Goal: Task Accomplishment & Management: Use online tool/utility

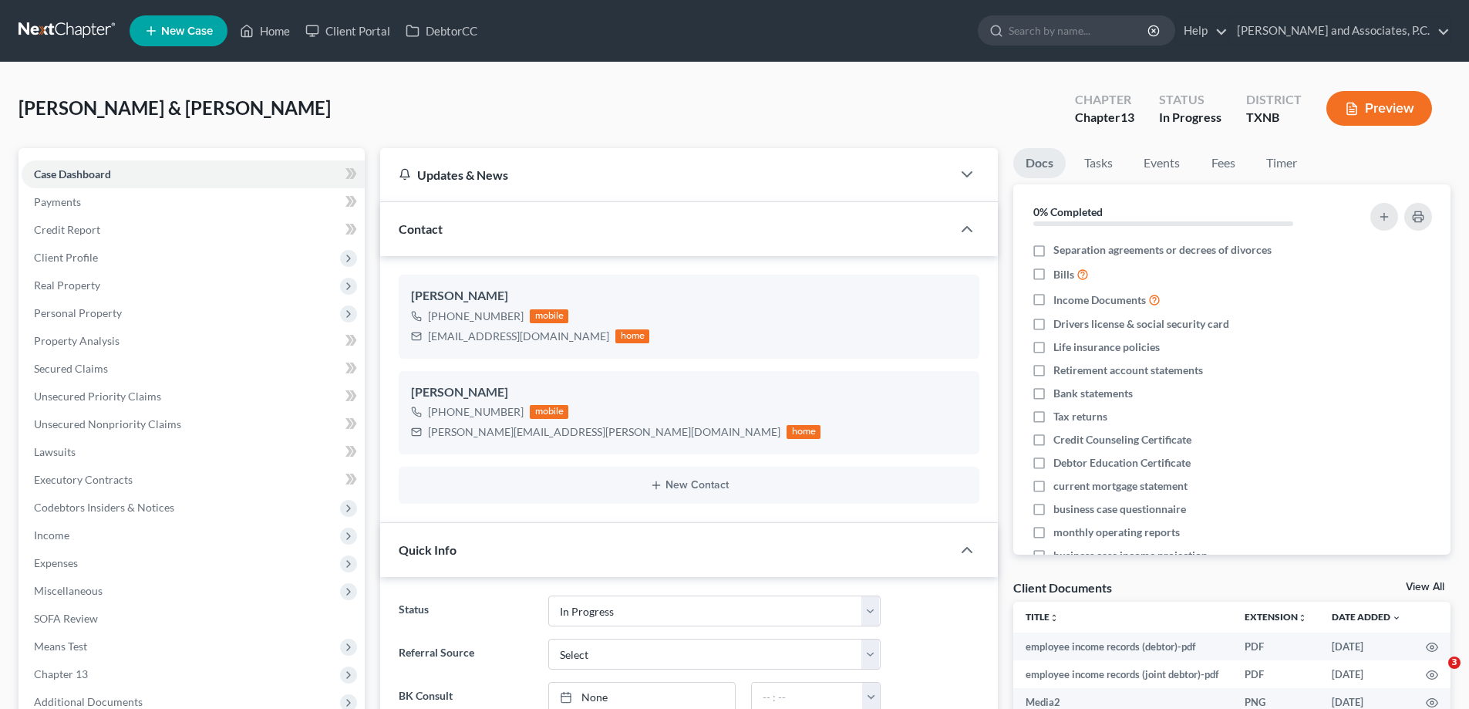
select select "7"
select select "0"
click at [286, 29] on link "Home" at bounding box center [265, 31] width 66 height 28
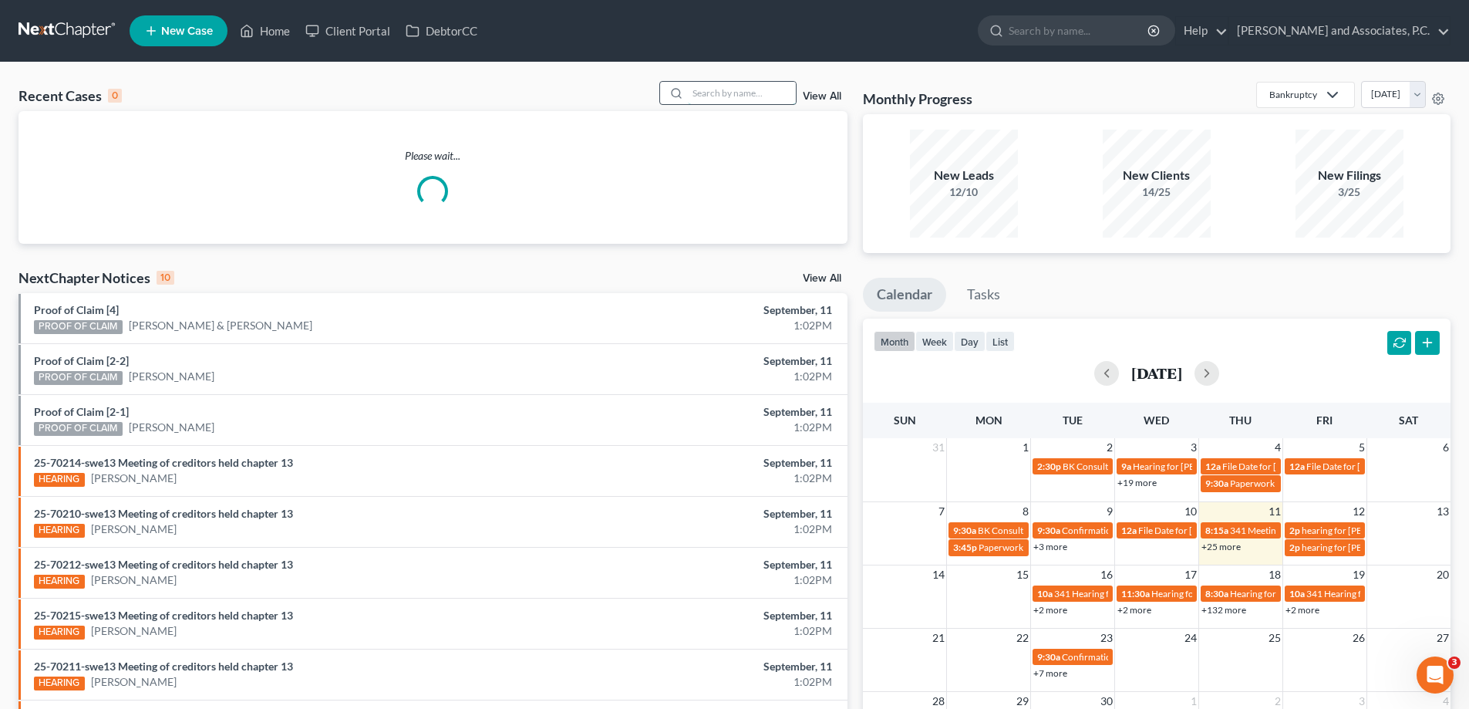
click at [692, 96] on input "search" at bounding box center [742, 93] width 108 height 22
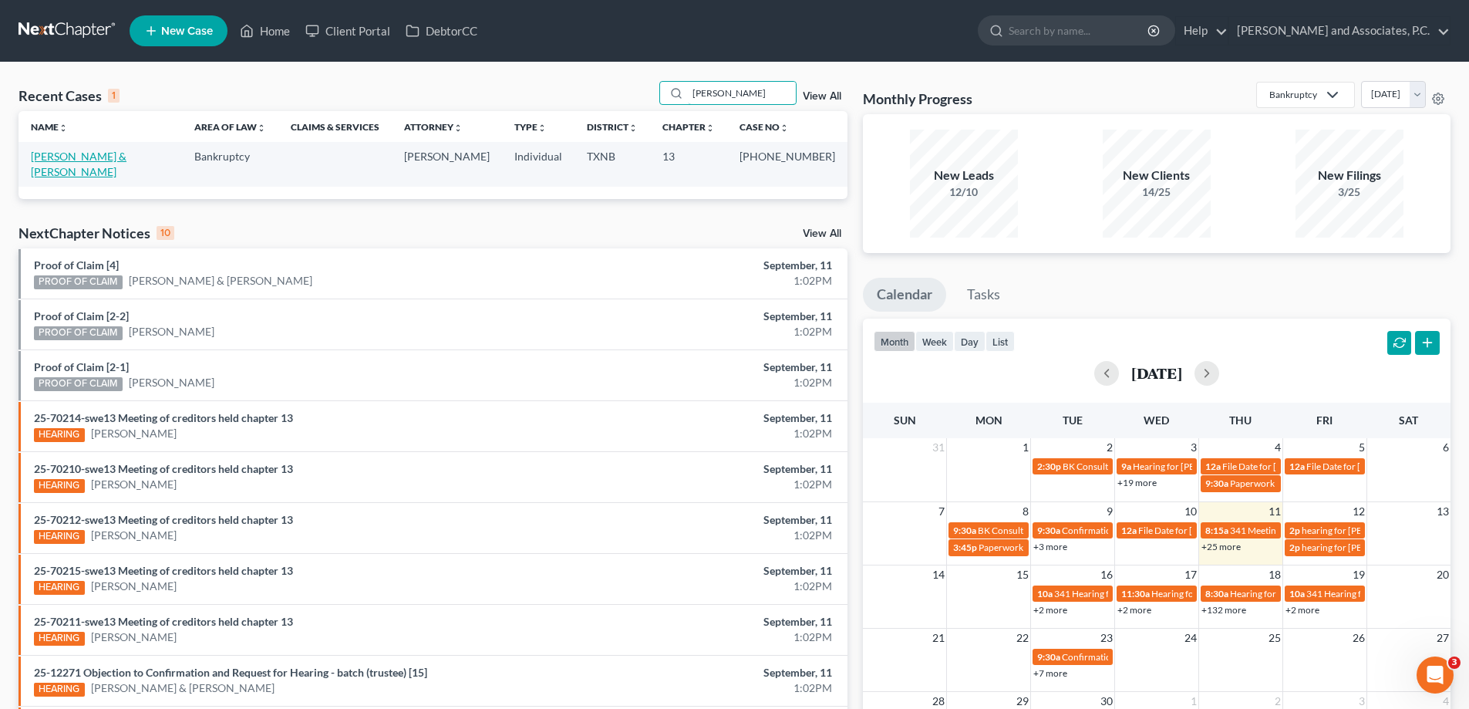
type input "rinker"
click at [101, 151] on link "[PERSON_NAME] & [PERSON_NAME]" at bounding box center [79, 164] width 96 height 29
select select "5"
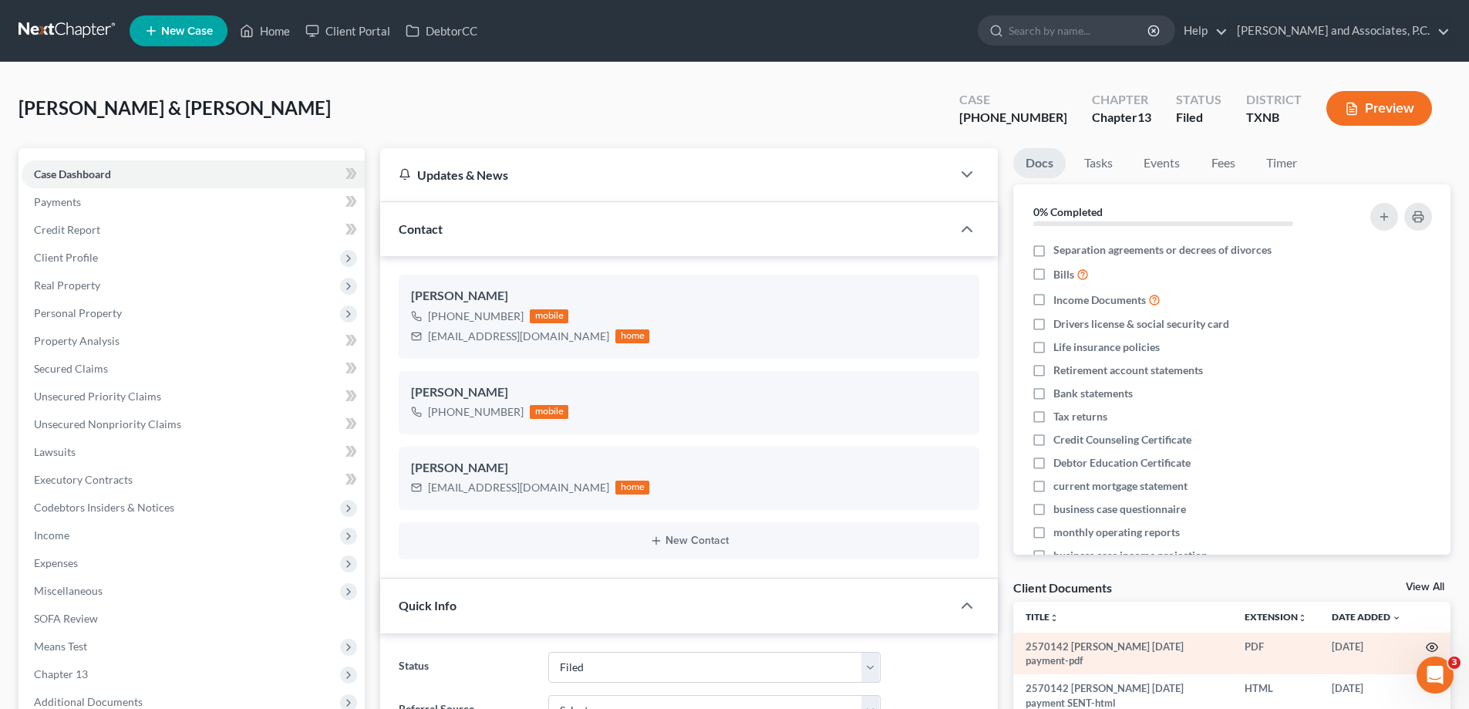
click at [1427, 651] on icon "button" at bounding box center [1433, 647] width 12 height 8
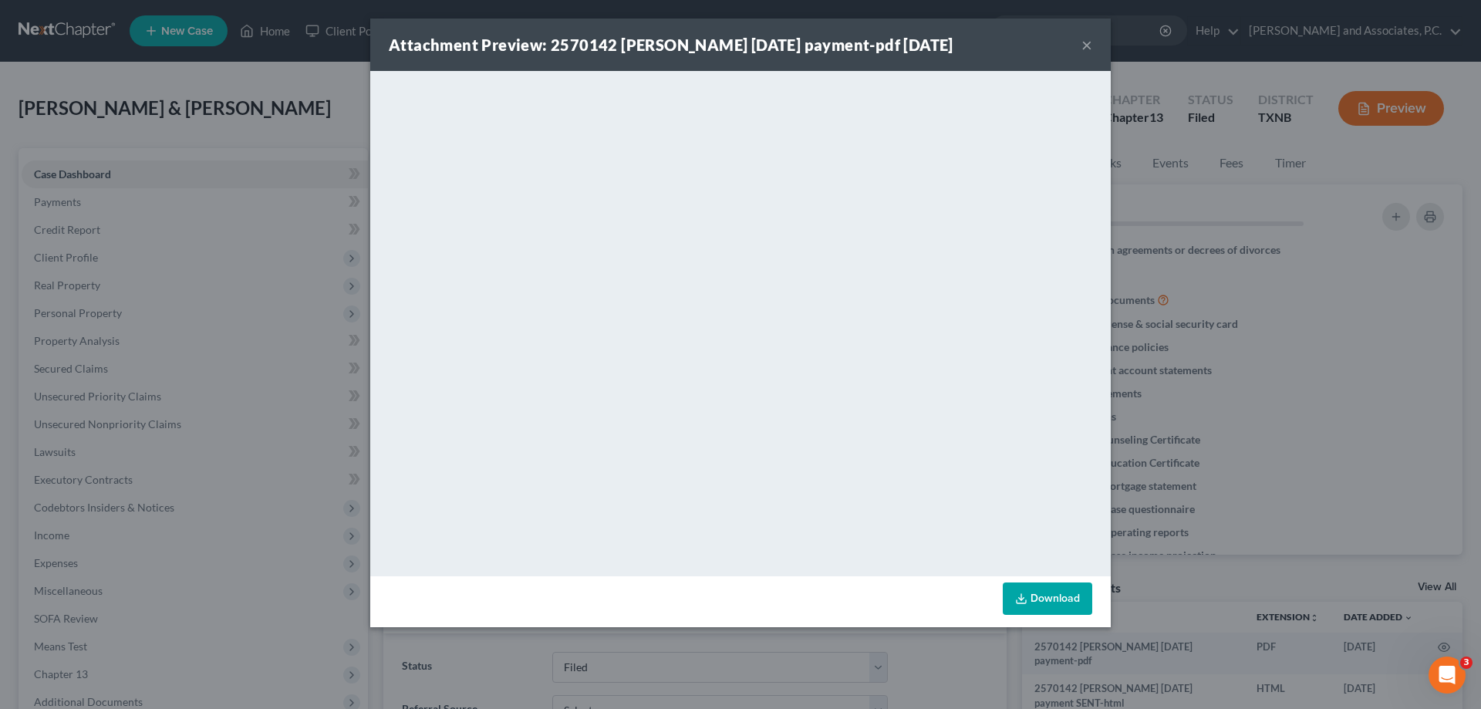
click at [1083, 45] on button "×" at bounding box center [1086, 44] width 11 height 19
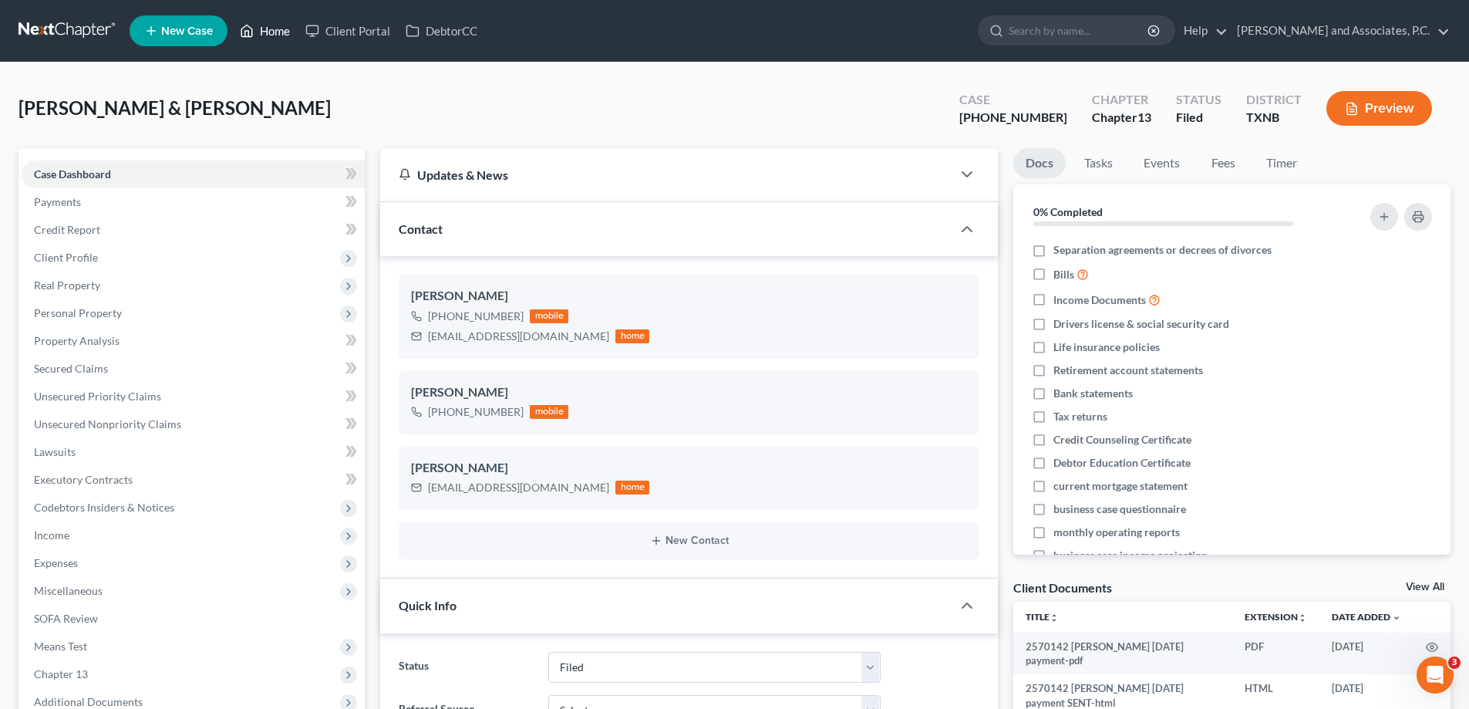
click at [261, 29] on link "Home" at bounding box center [265, 31] width 66 height 28
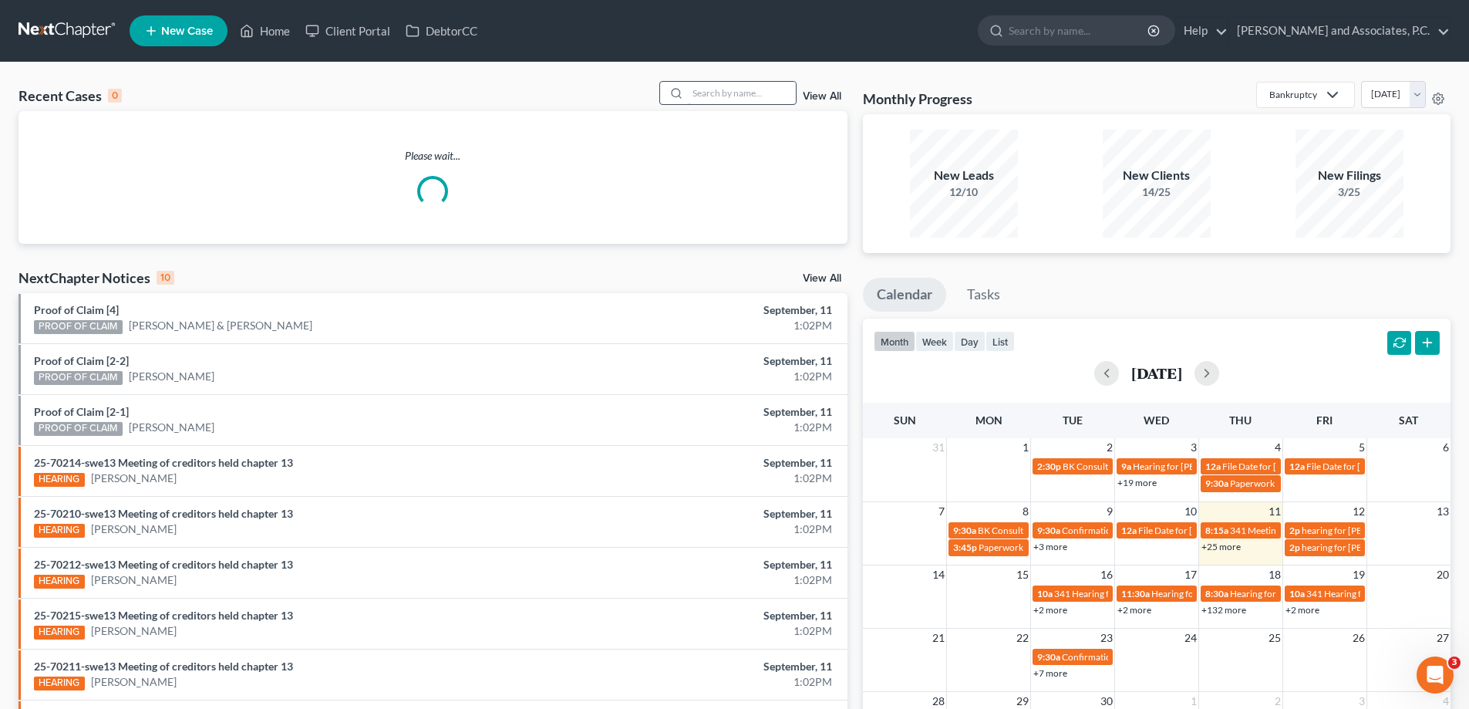
click at [698, 89] on input "search" at bounding box center [742, 93] width 108 height 22
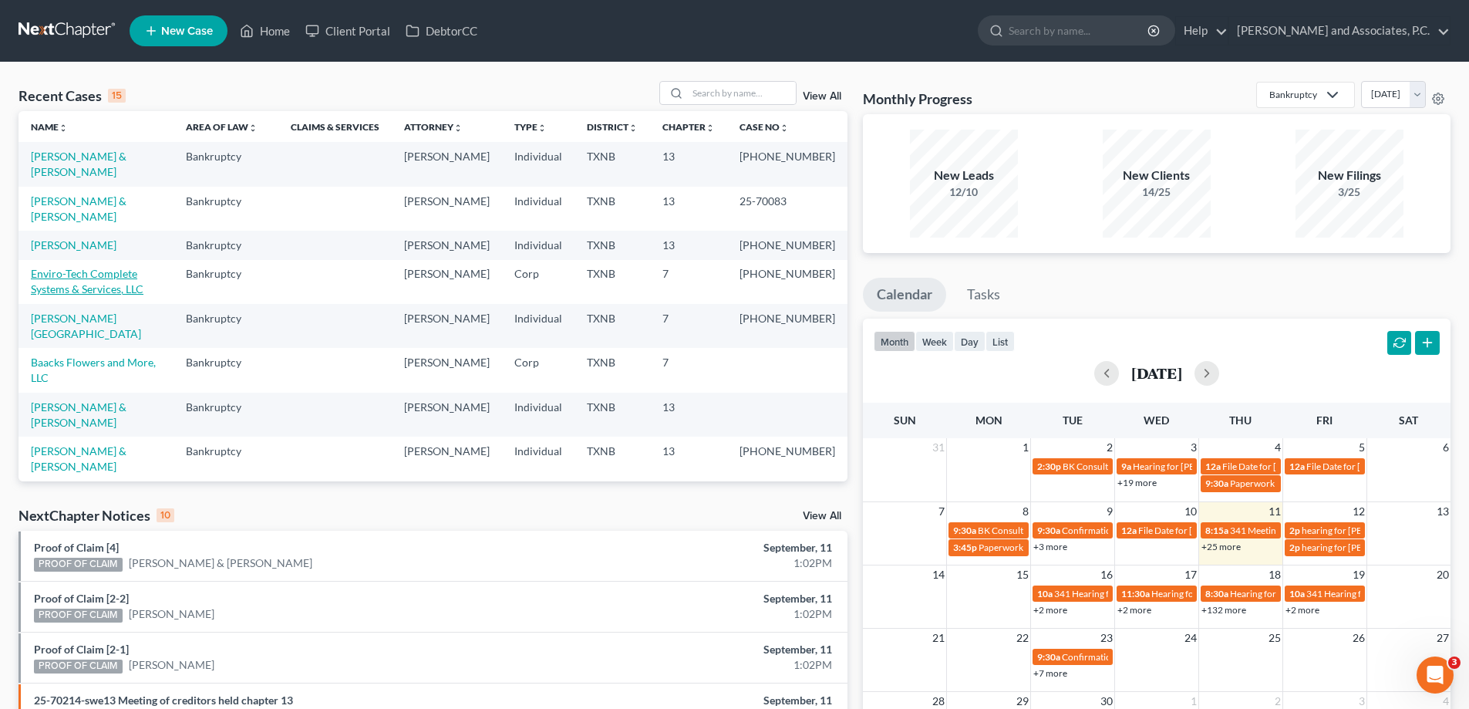
click at [110, 291] on link "Enviro-Tech Complete Systems & Services, LLC" at bounding box center [87, 281] width 113 height 29
select select "5"
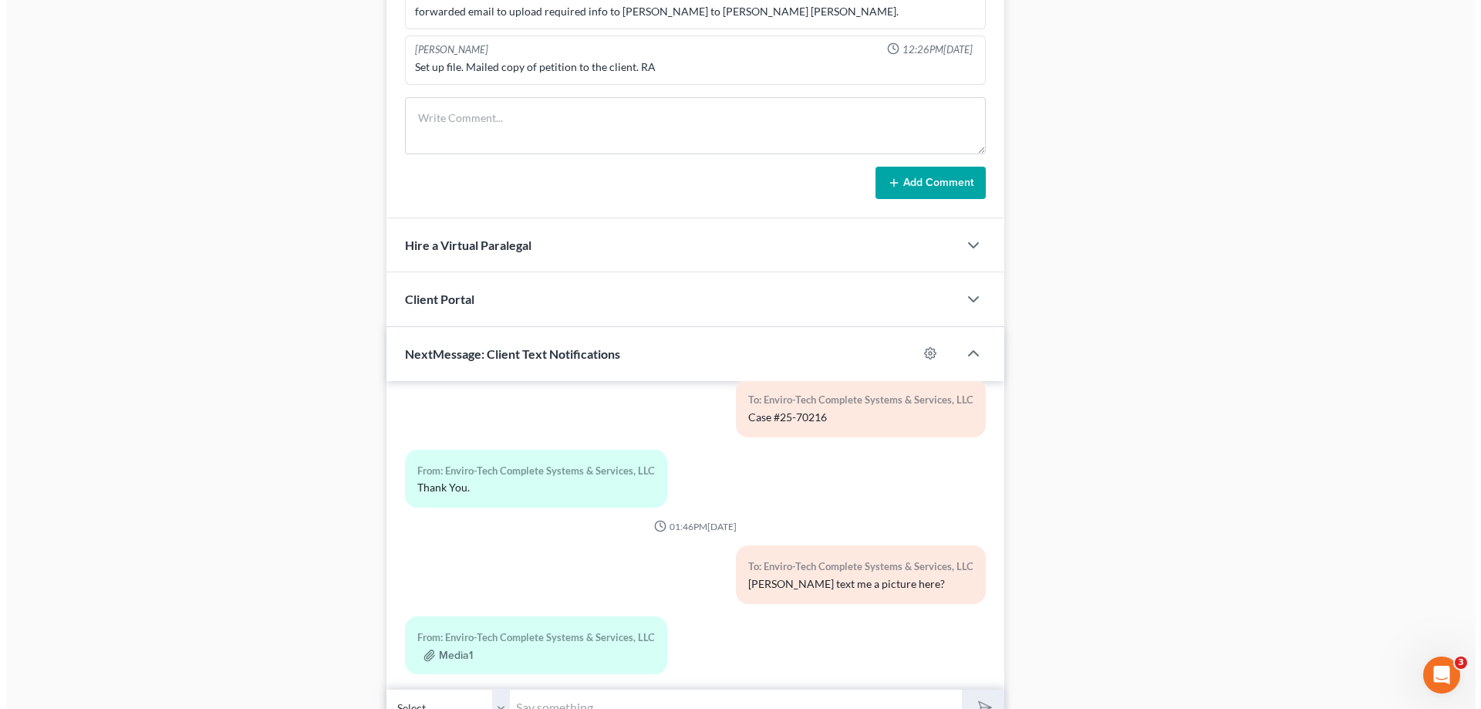
scroll to position [1105, 0]
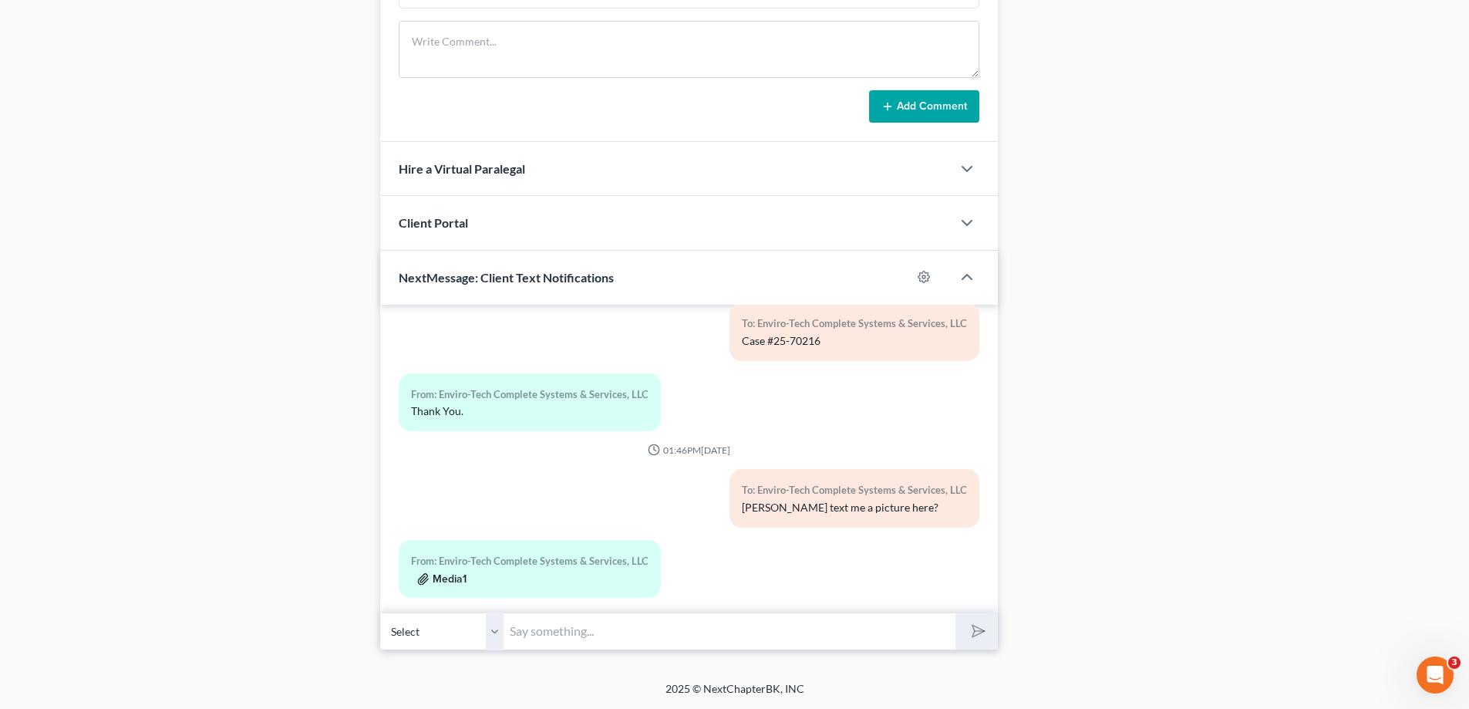
click at [464, 573] on button "Media1" at bounding box center [441, 579] width 49 height 12
click at [444, 573] on button "Media1" at bounding box center [441, 579] width 49 height 12
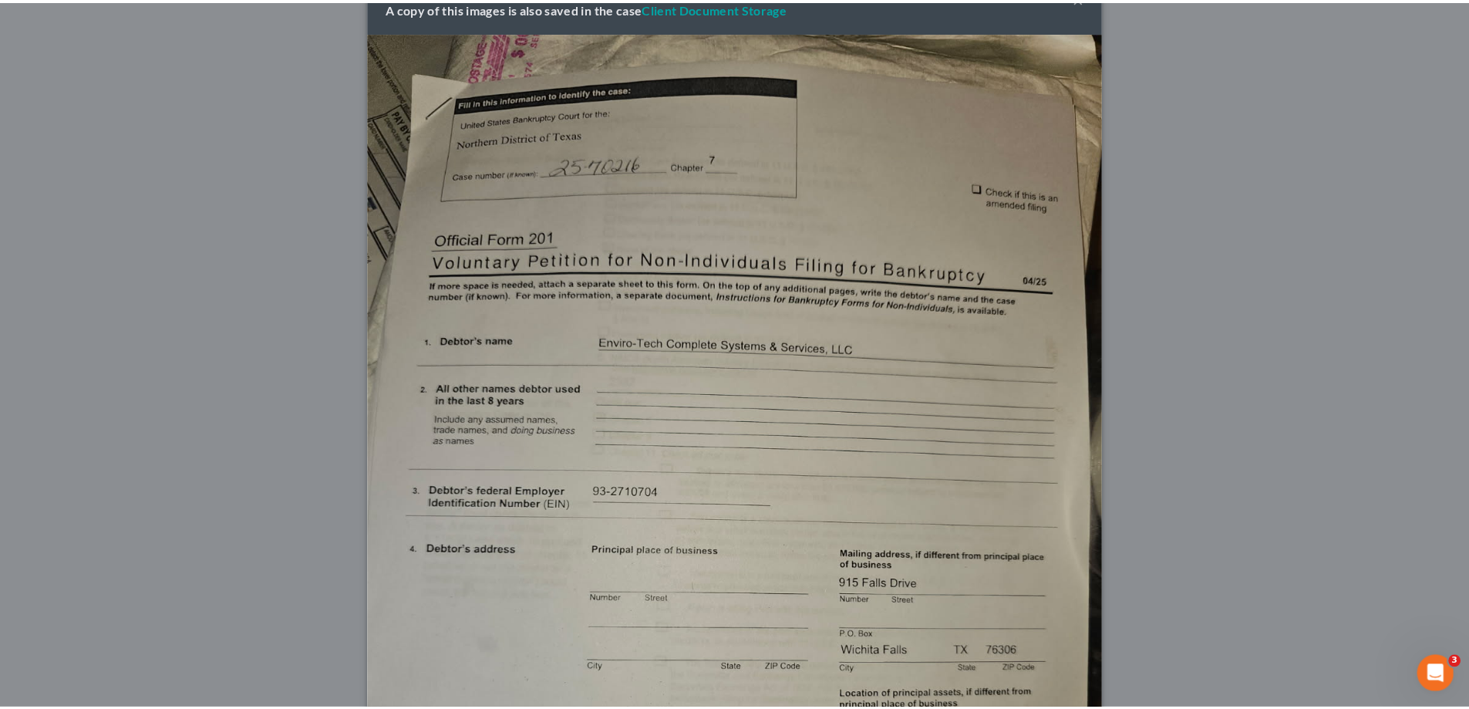
scroll to position [0, 0]
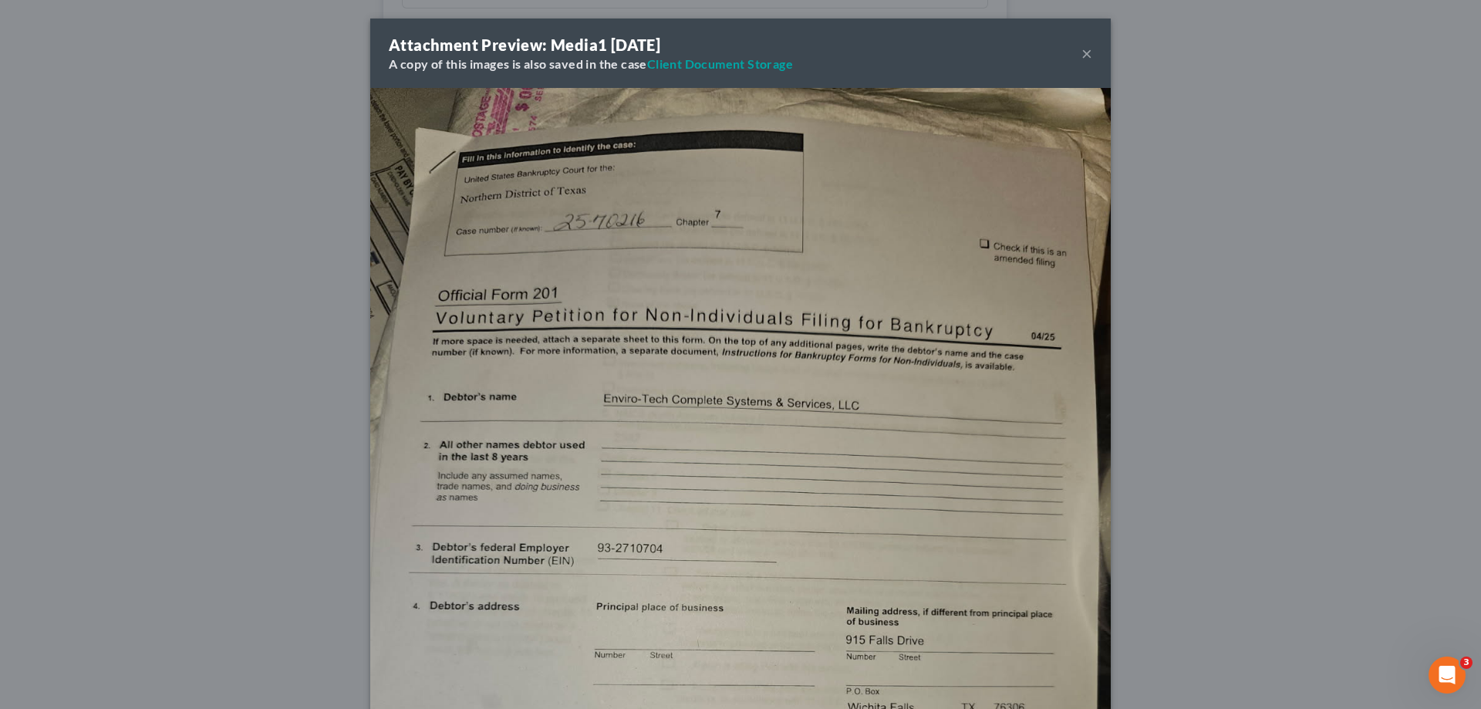
click at [1081, 53] on button "×" at bounding box center [1086, 53] width 11 height 19
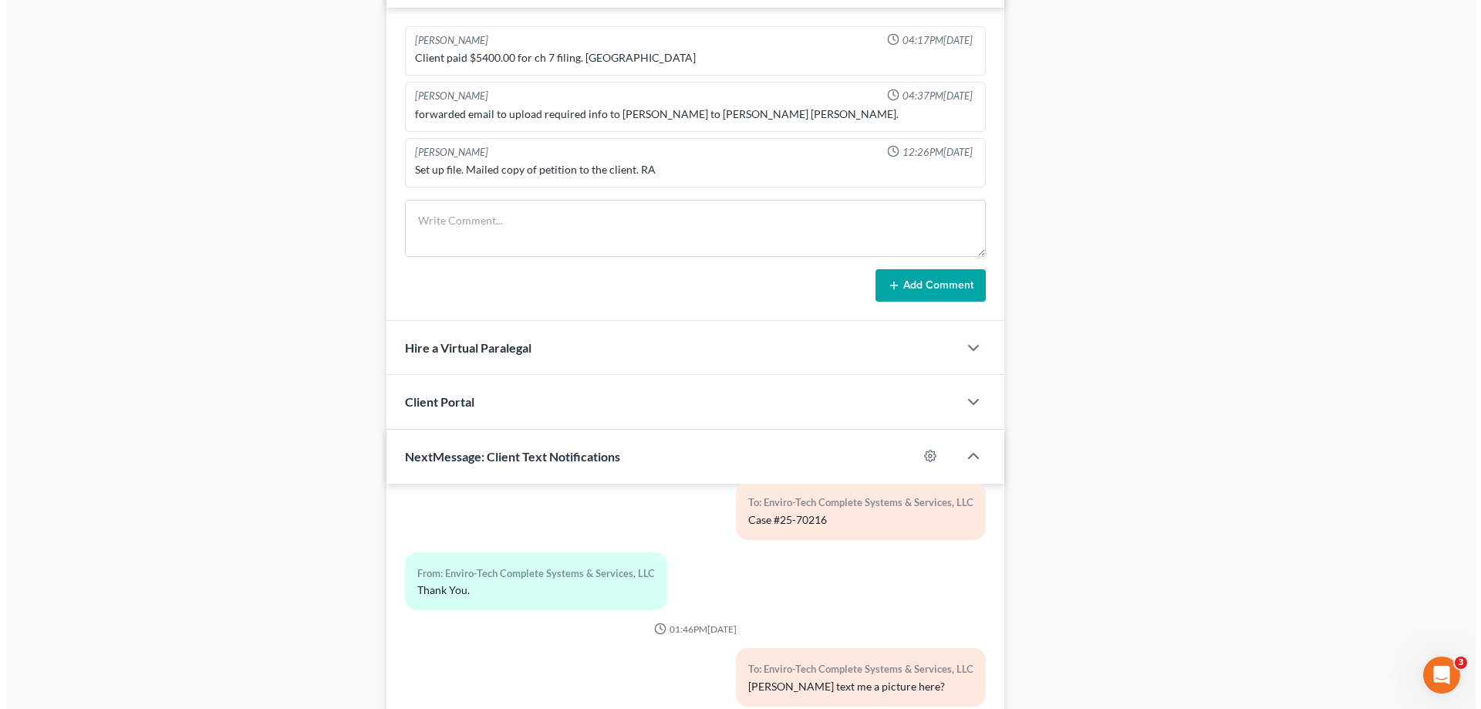
scroll to position [1105, 0]
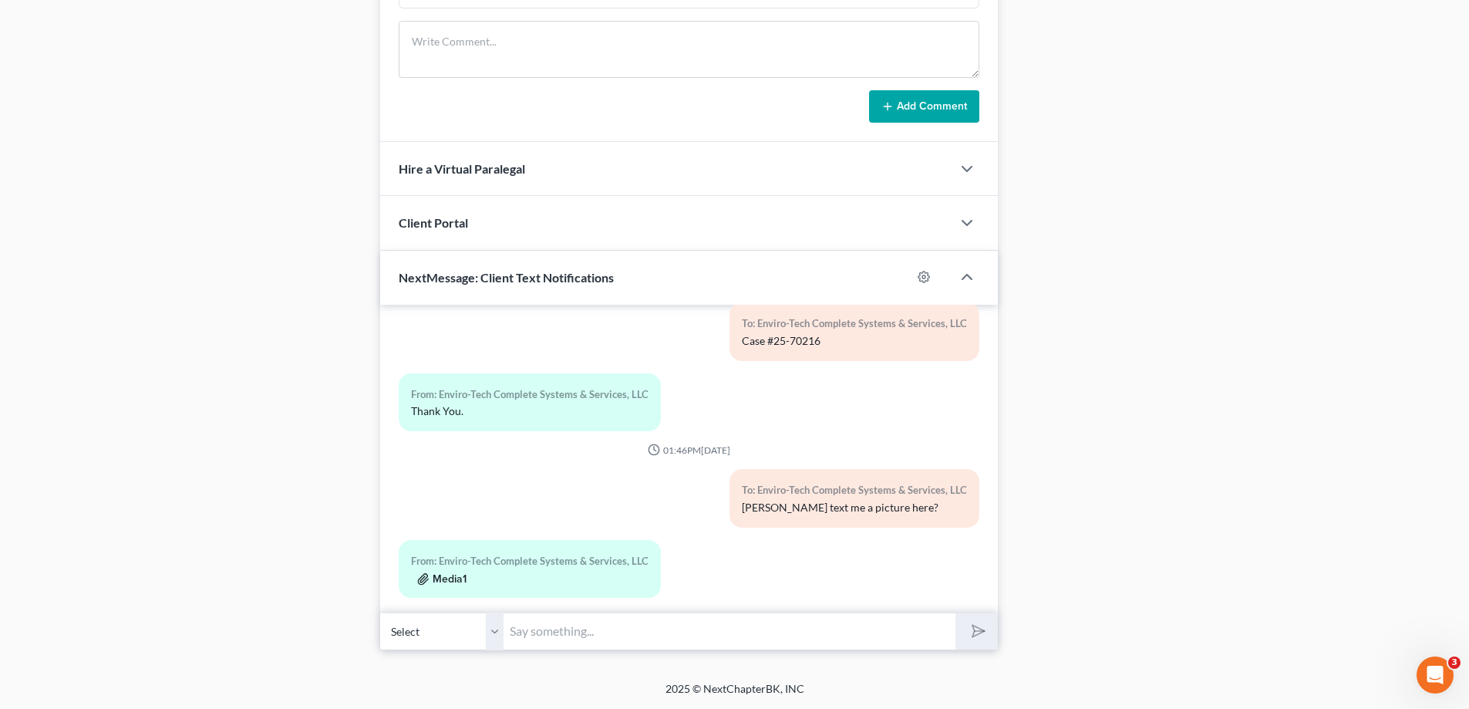
click at [457, 573] on button "Media1" at bounding box center [441, 579] width 49 height 12
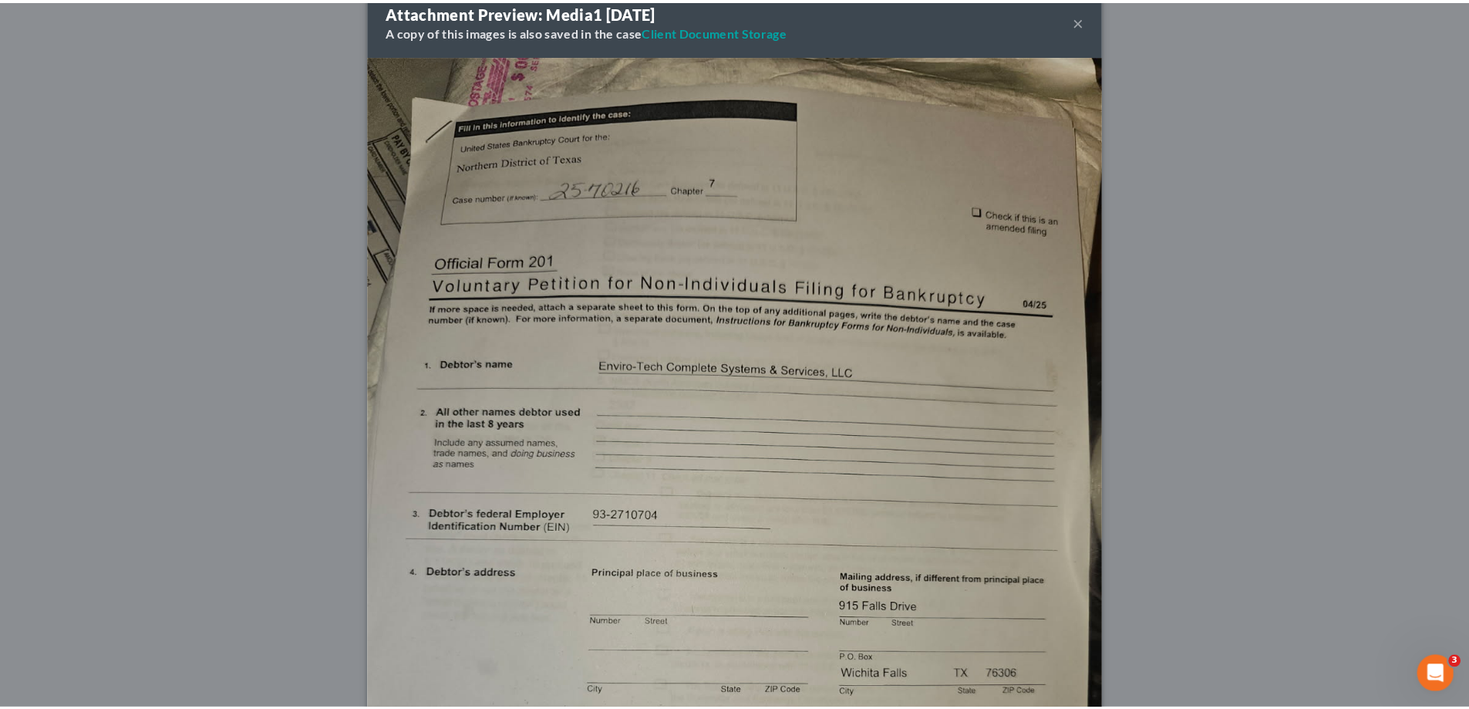
scroll to position [0, 0]
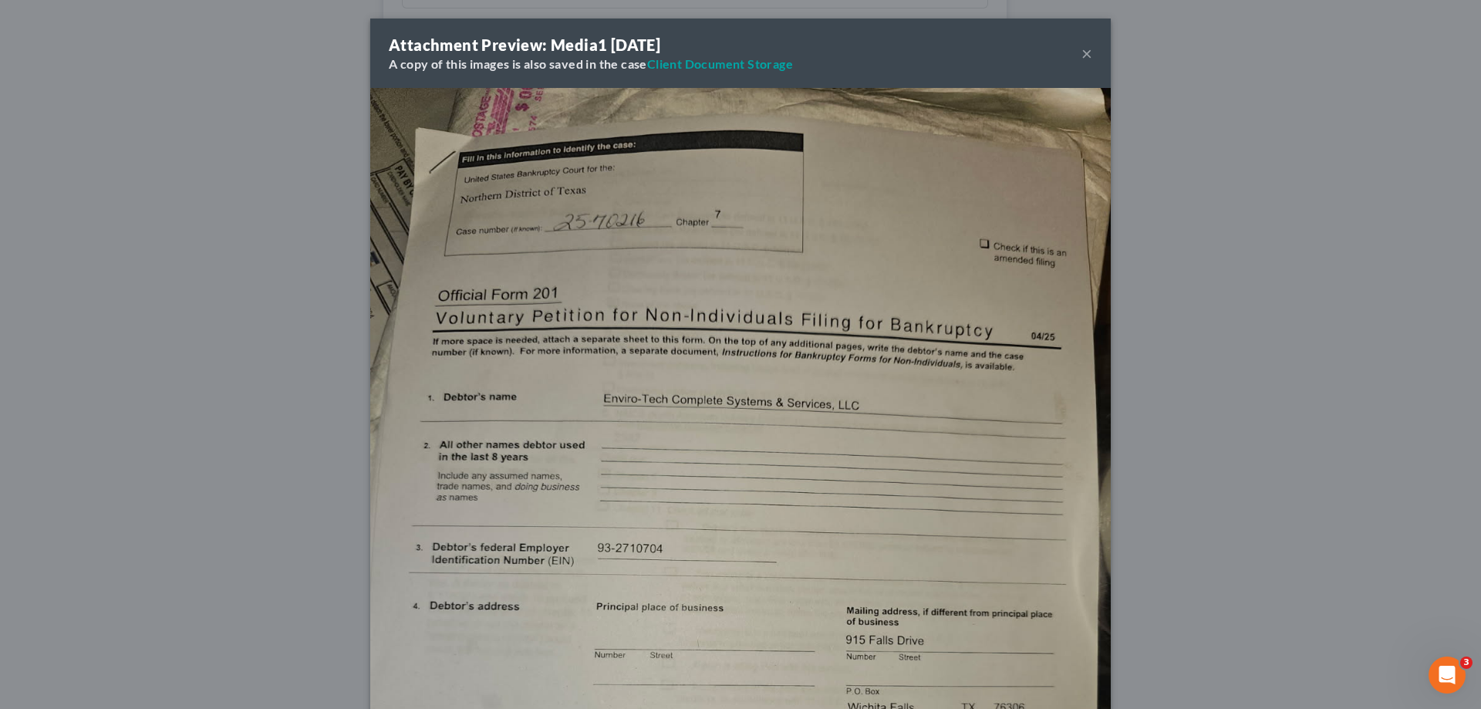
click at [1081, 54] on button "×" at bounding box center [1086, 53] width 11 height 19
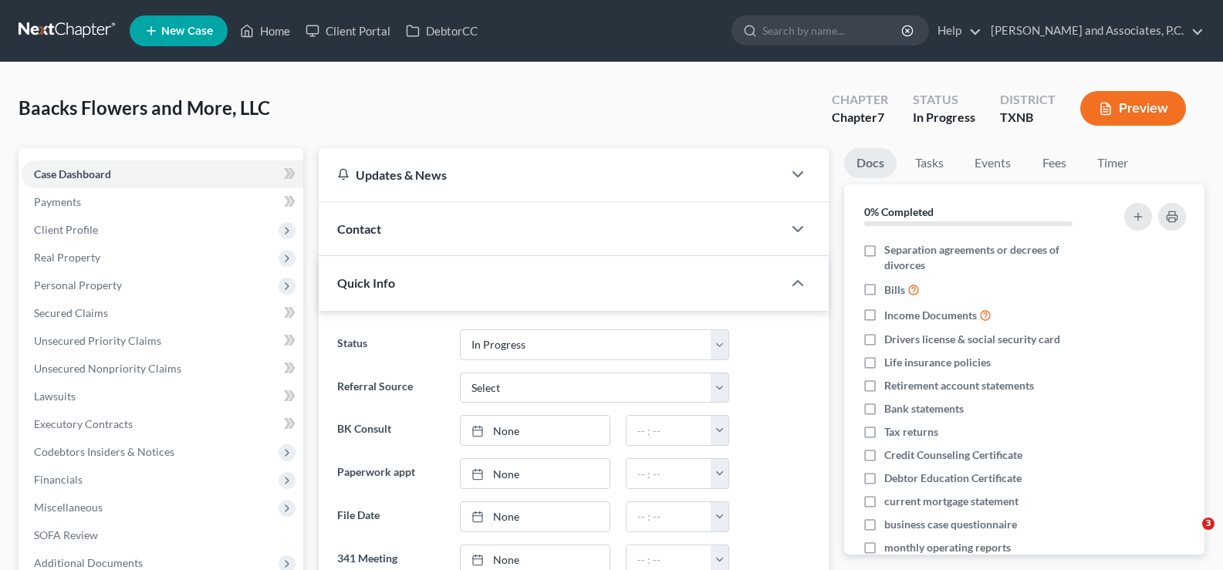
select select "7"
click at [254, 36] on icon at bounding box center [247, 31] width 14 height 19
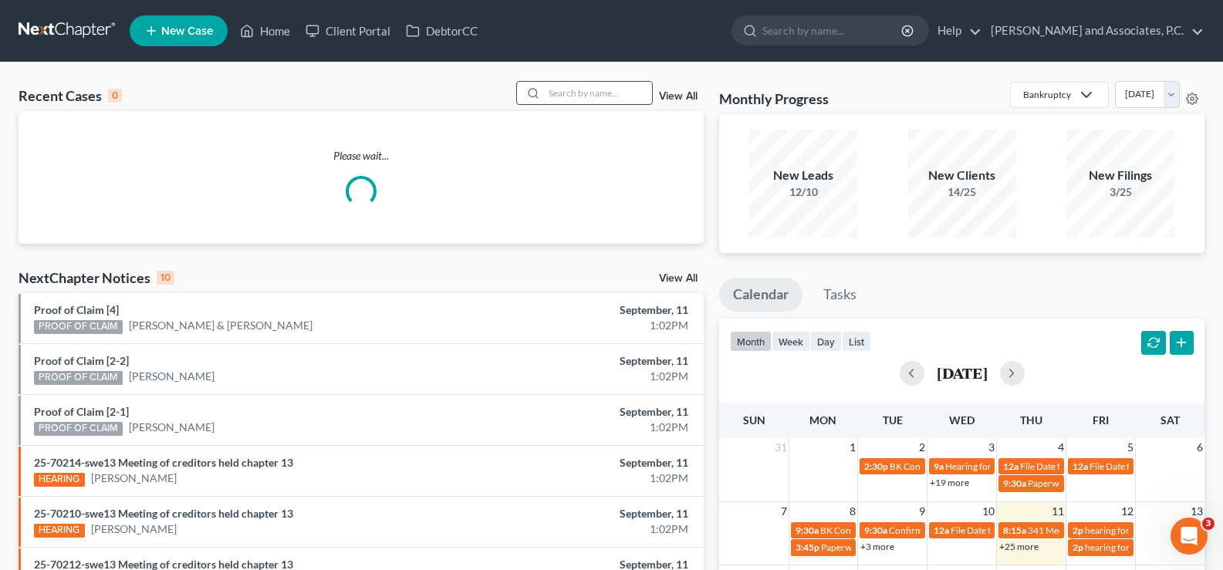
click at [565, 89] on input "search" at bounding box center [598, 93] width 108 height 22
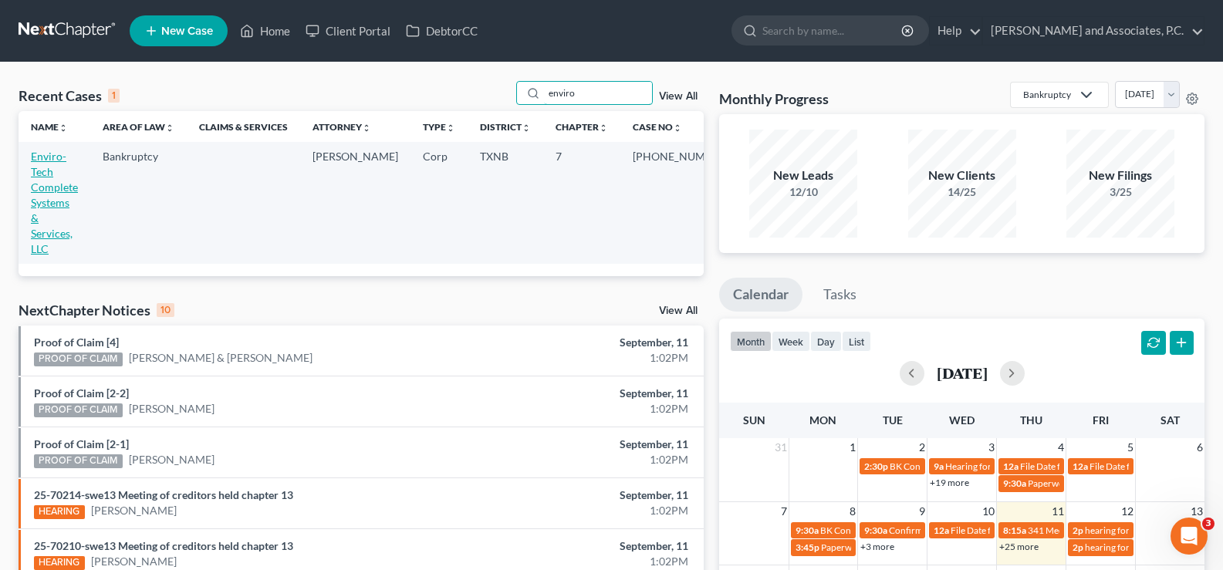
type input "enviro"
click at [55, 167] on link "Enviro-Tech Complete Systems & Services, LLC" at bounding box center [54, 203] width 47 height 106
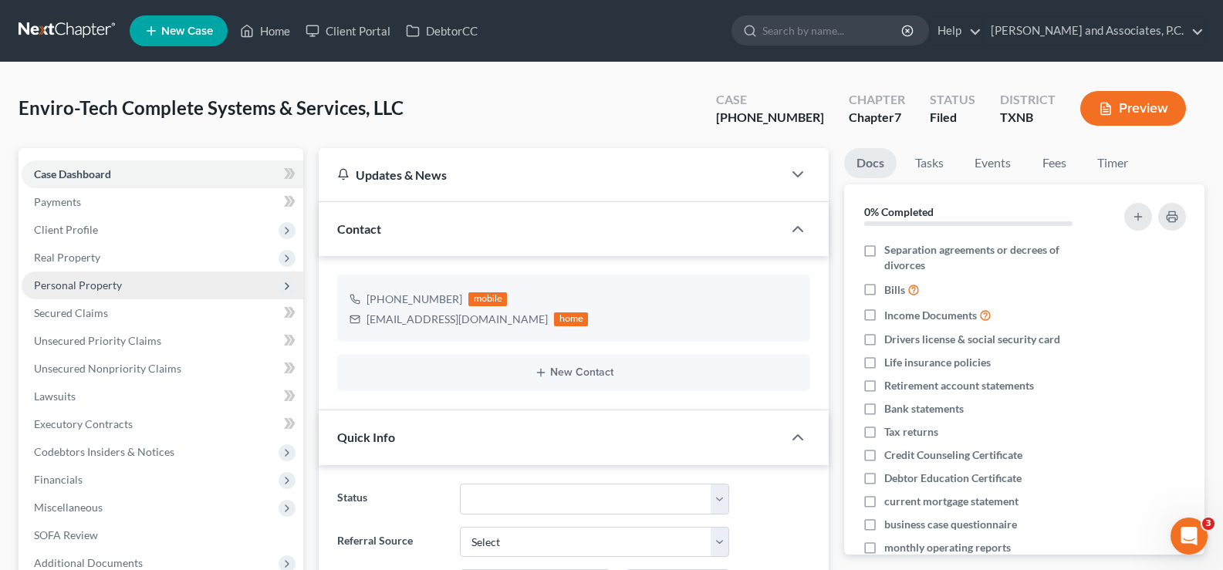
click at [138, 288] on span "Personal Property" at bounding box center [163, 286] width 282 height 28
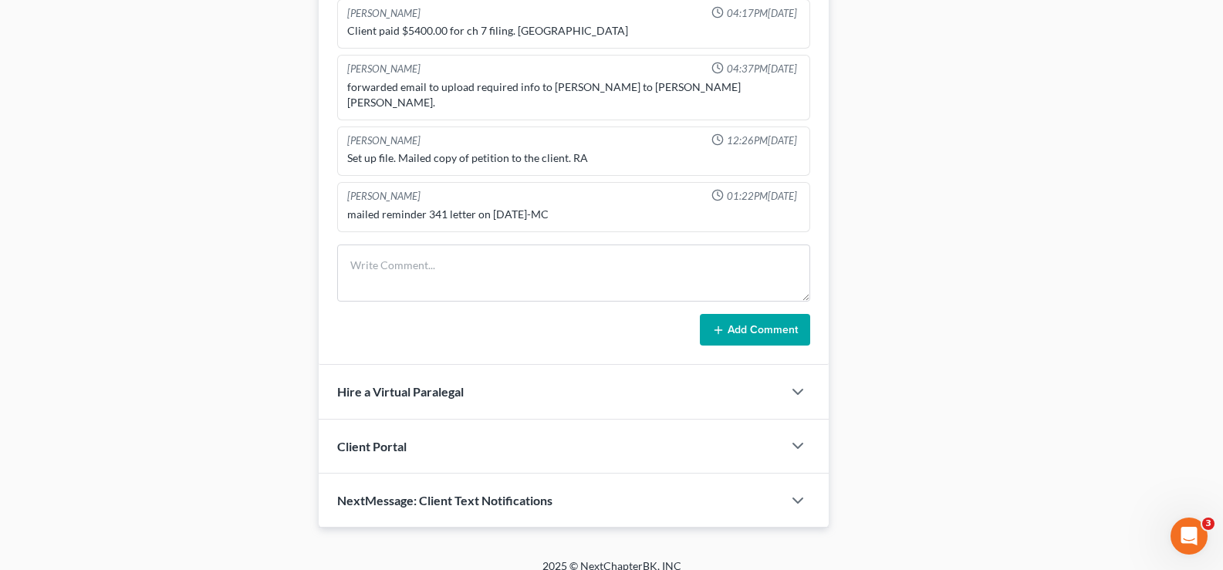
scroll to position [953, 0]
click at [501, 492] on span "NextMessage: Client Text Notifications" at bounding box center [444, 499] width 215 height 15
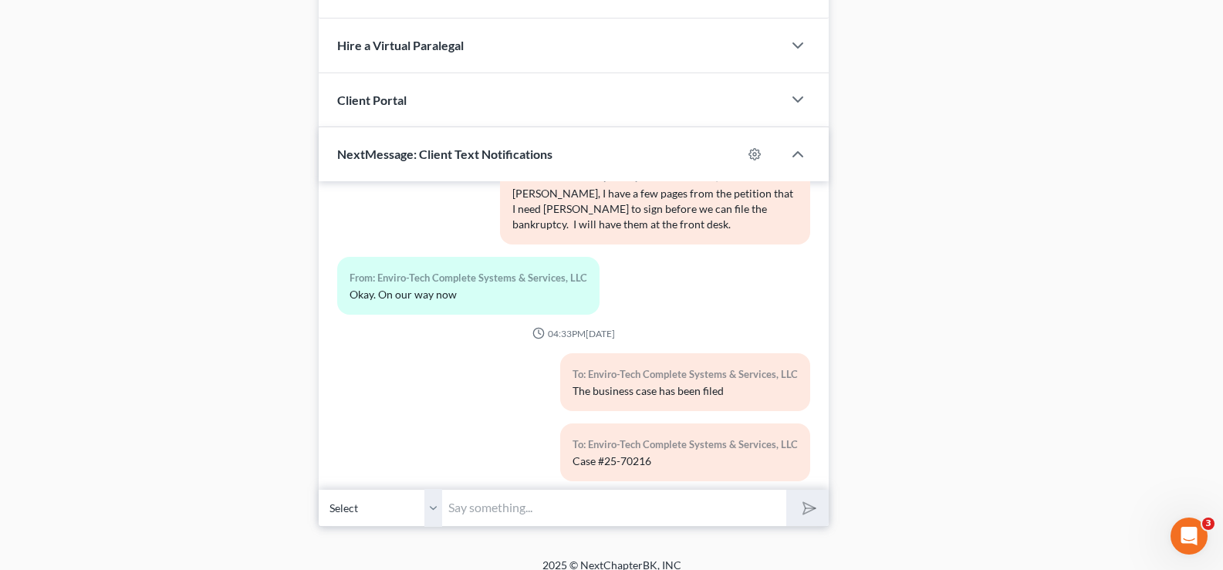
scroll to position [401, 0]
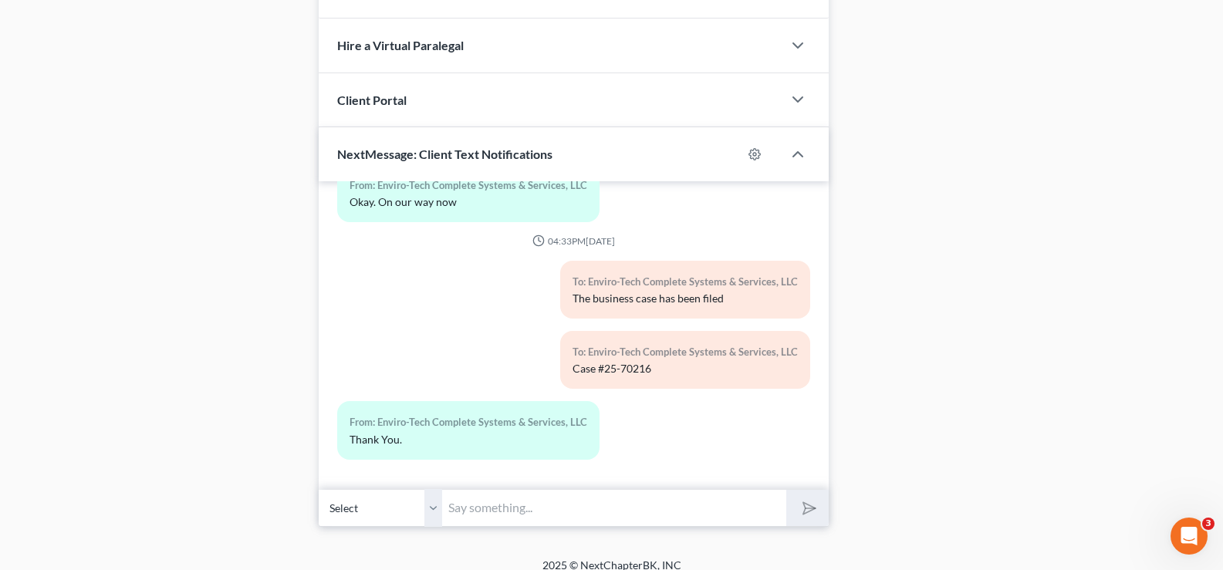
click at [524, 494] on input "text" at bounding box center [614, 508] width 344 height 38
type input "Derrick text me a picture here?"
click at [786, 490] on button "submit" at bounding box center [807, 508] width 42 height 36
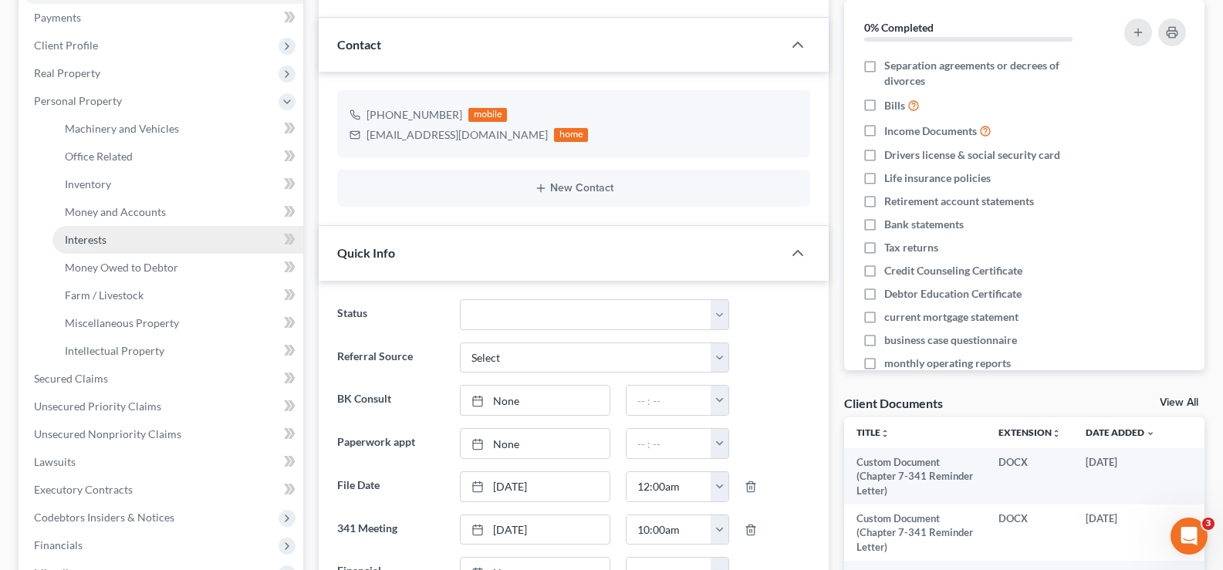
scroll to position [154, 0]
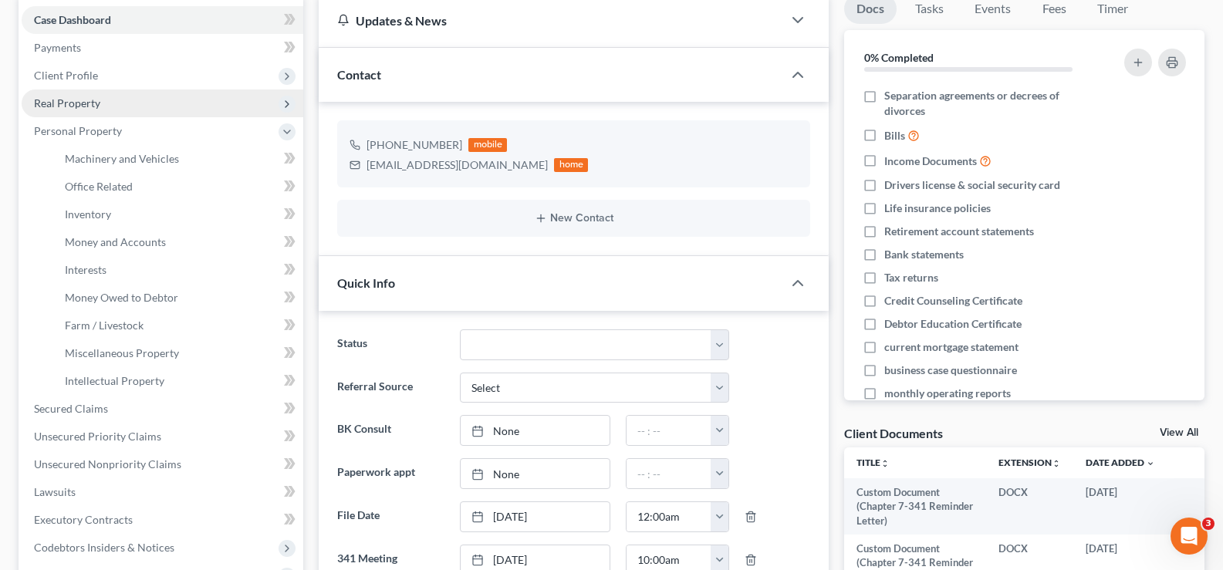
click at [107, 109] on span "Real Property" at bounding box center [163, 103] width 282 height 28
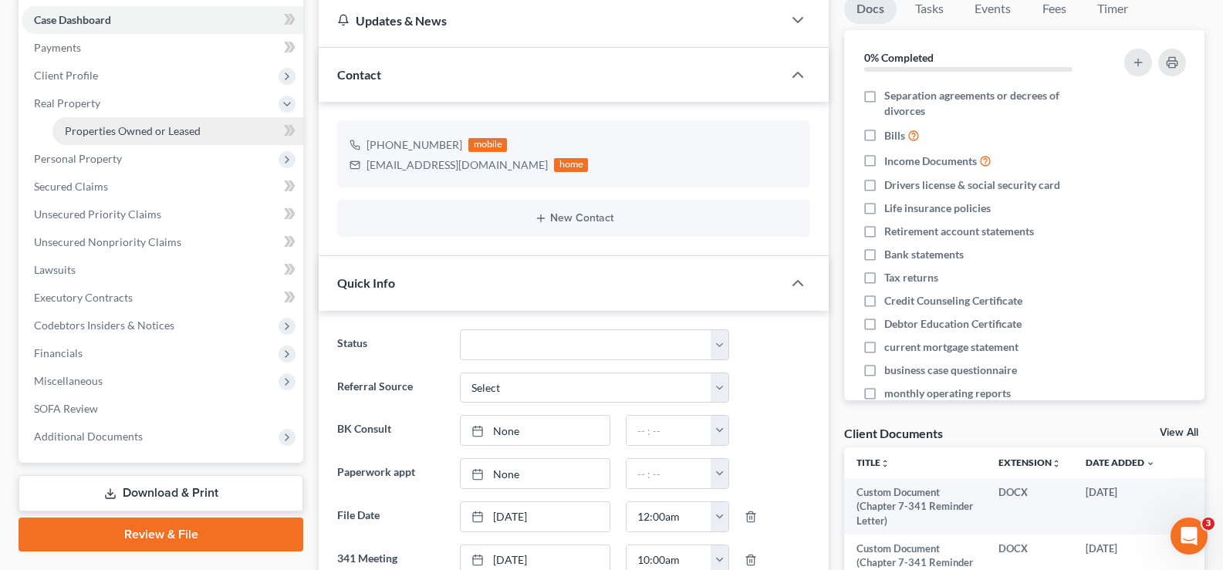
click at [116, 130] on span "Properties Owned or Leased" at bounding box center [133, 130] width 136 height 13
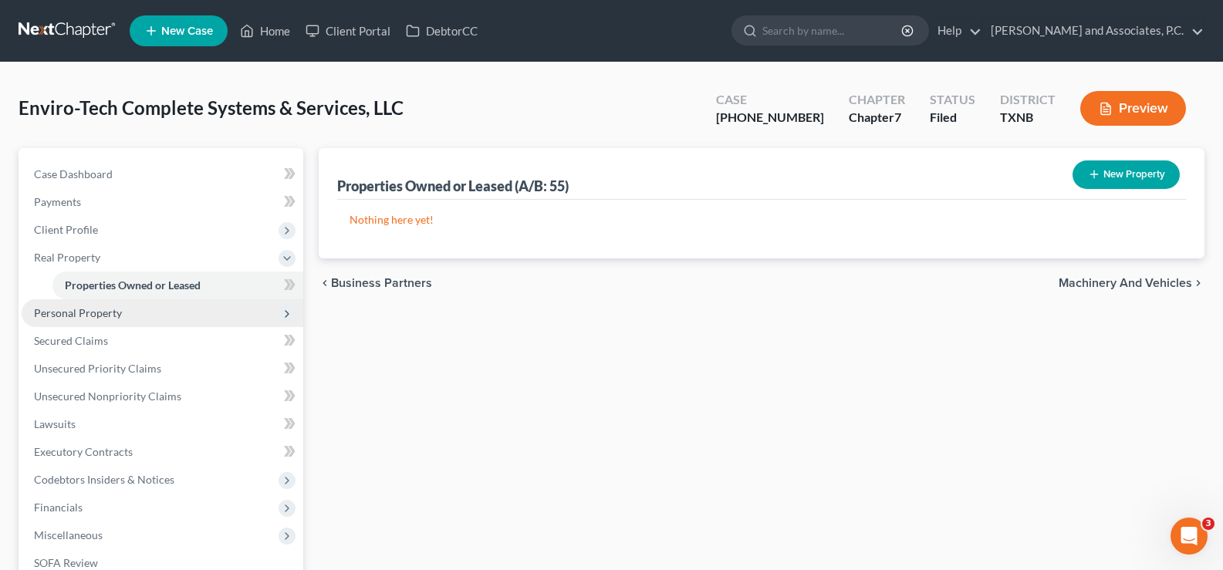
click at [114, 321] on span "Personal Property" at bounding box center [163, 313] width 282 height 28
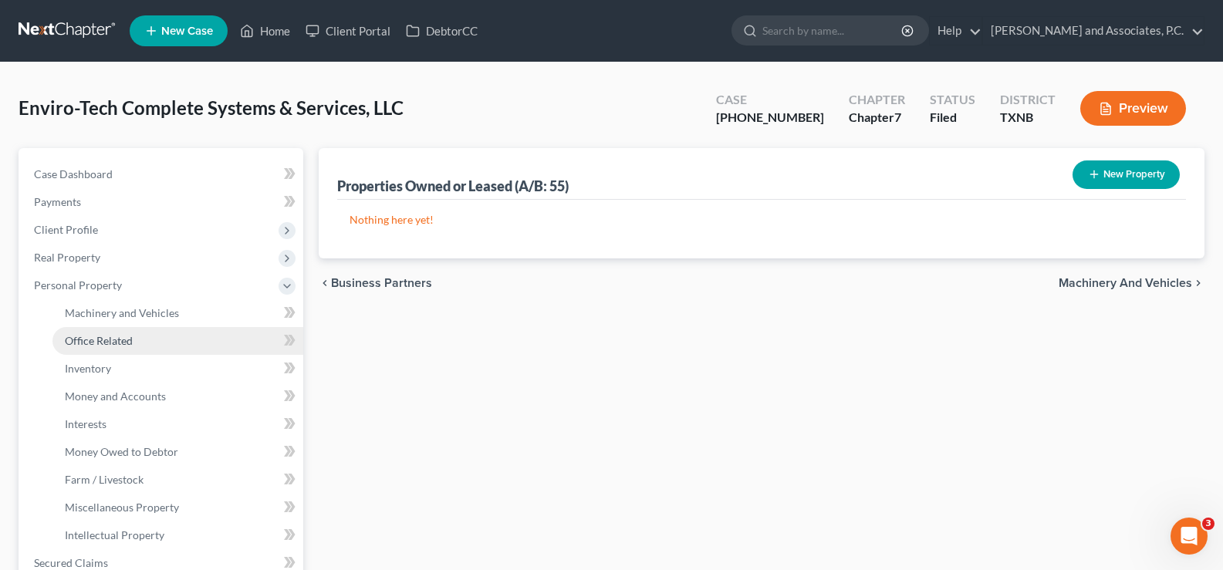
click at [119, 345] on span "Office Related" at bounding box center [99, 340] width 68 height 13
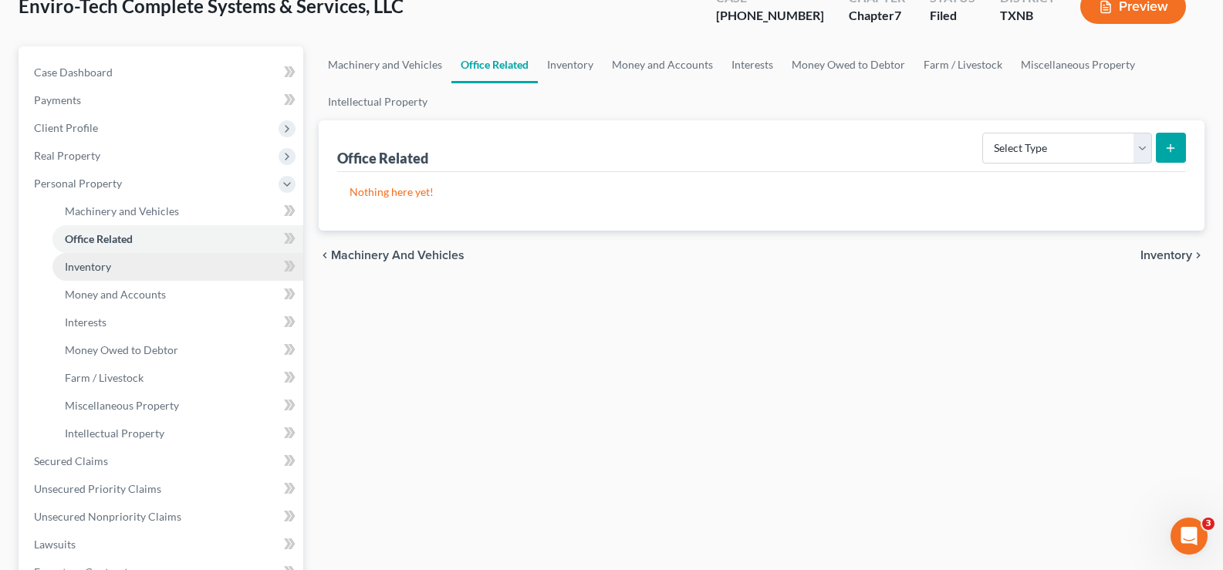
scroll to position [154, 0]
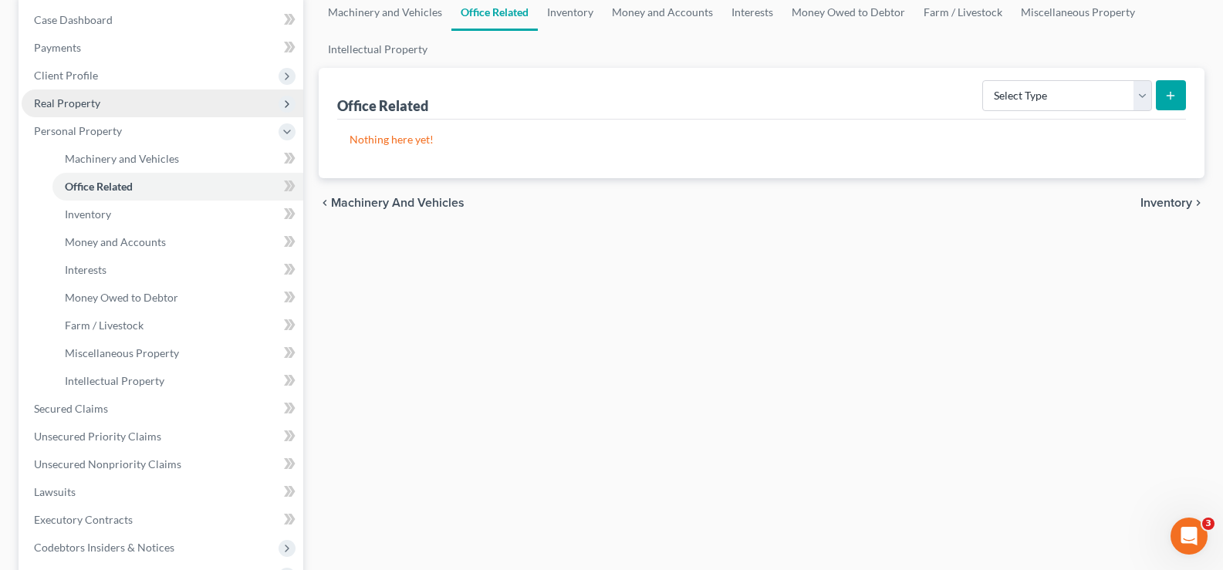
click at [110, 107] on span "Real Property" at bounding box center [163, 103] width 282 height 28
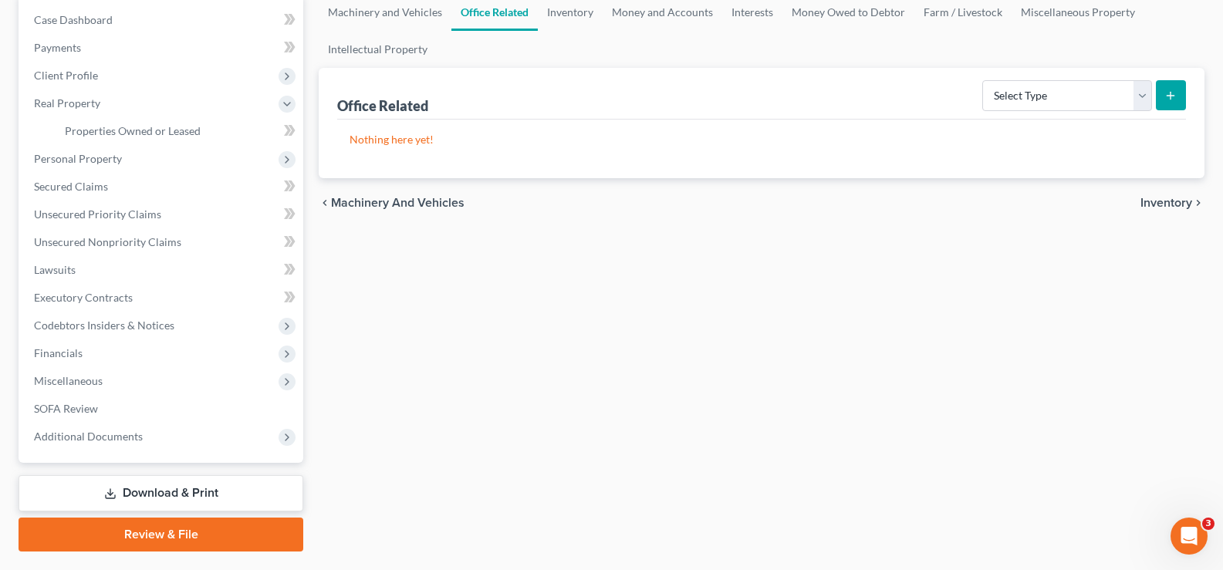
scroll to position [0, 0]
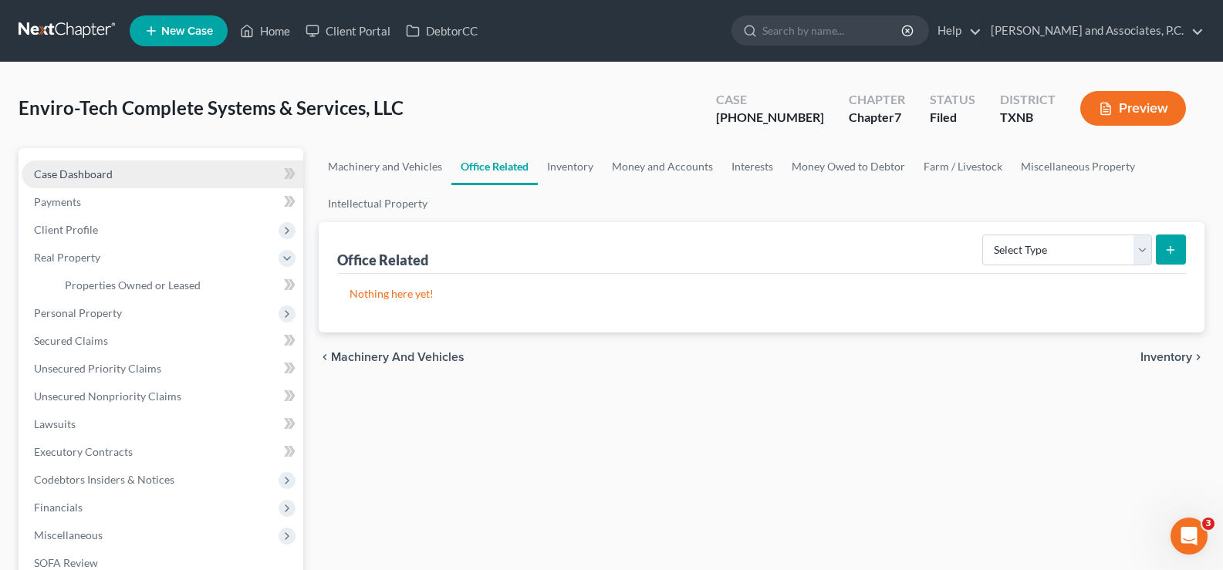
click at [111, 177] on span "Case Dashboard" at bounding box center [73, 173] width 79 height 13
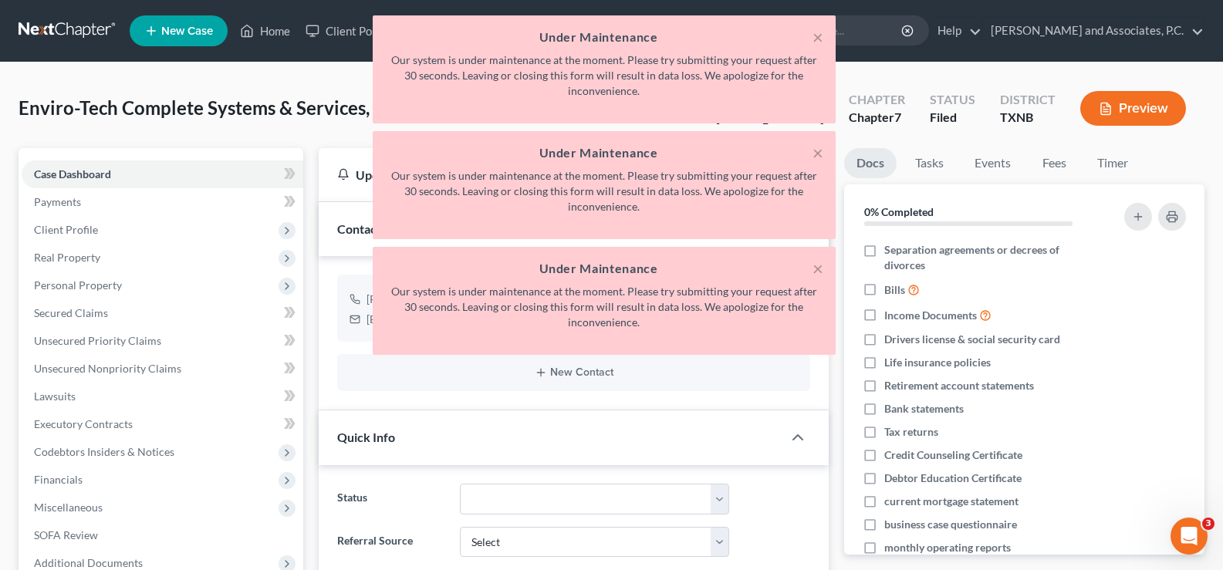
scroll to position [433, 0]
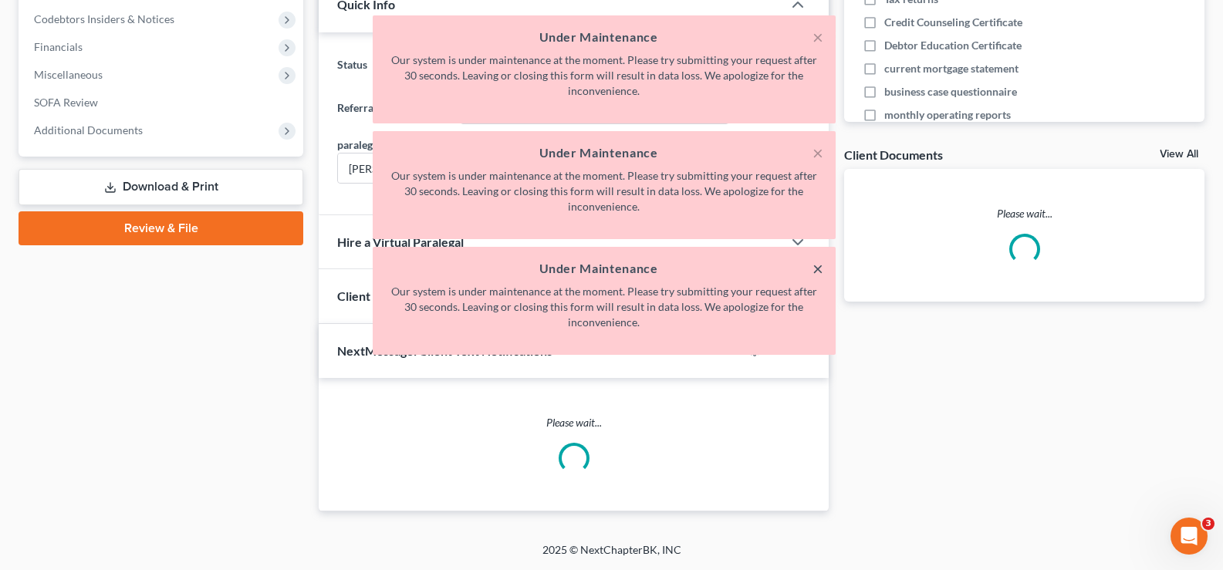
click at [818, 270] on button "×" at bounding box center [817, 268] width 11 height 19
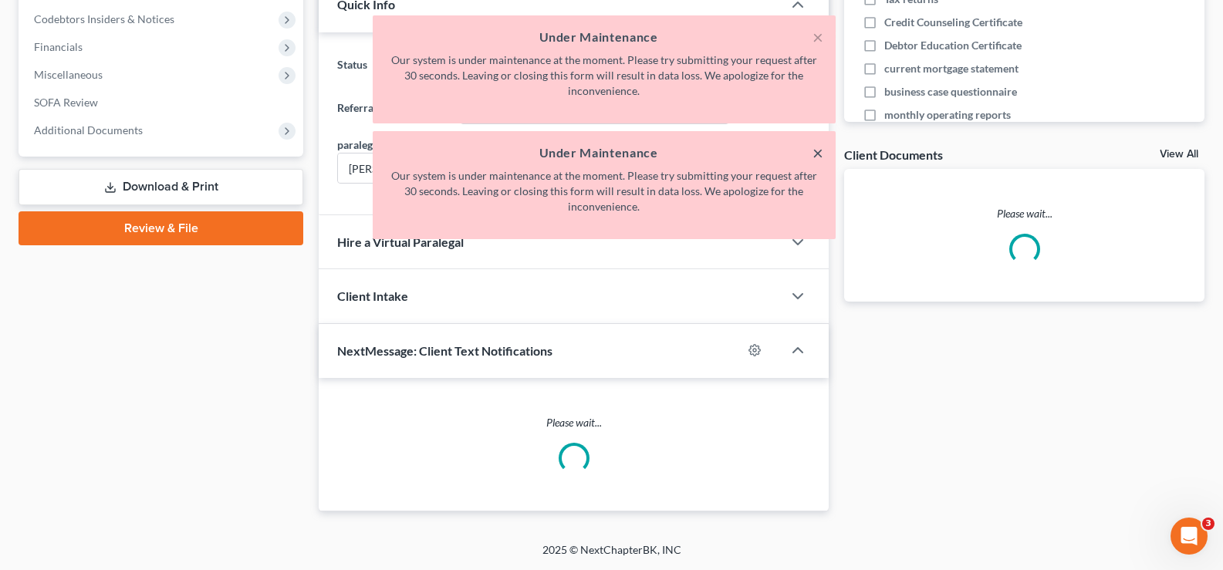
click at [822, 151] on button "×" at bounding box center [817, 152] width 11 height 19
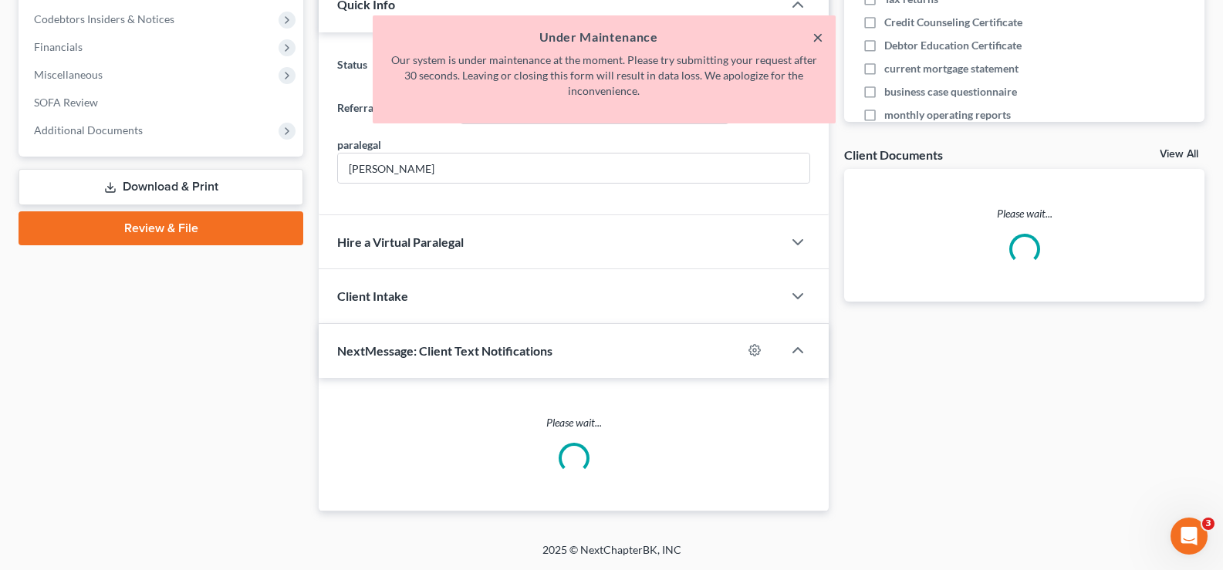
click at [819, 38] on button "×" at bounding box center [817, 37] width 11 height 19
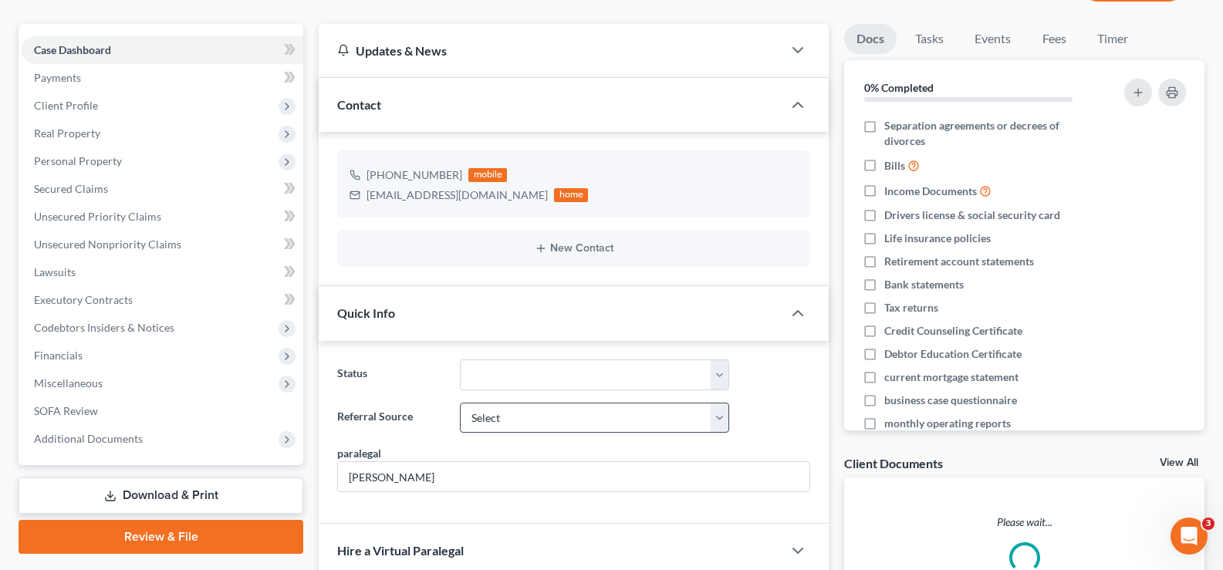
scroll to position [0, 0]
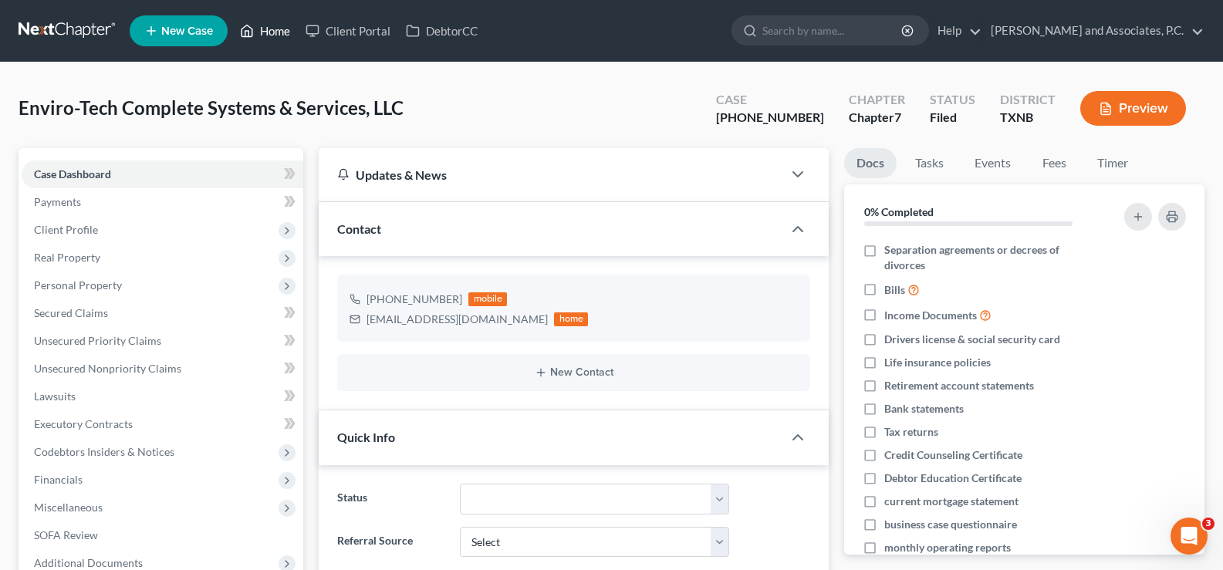
click at [282, 26] on link "Home" at bounding box center [265, 31] width 66 height 28
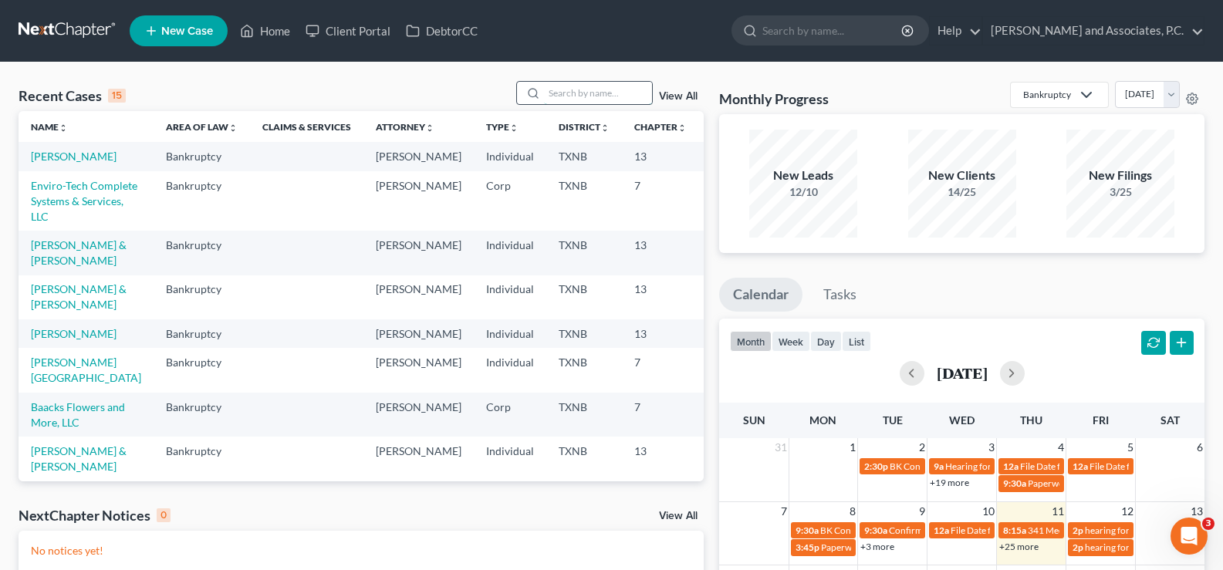
click at [551, 90] on input "search" at bounding box center [598, 93] width 108 height 22
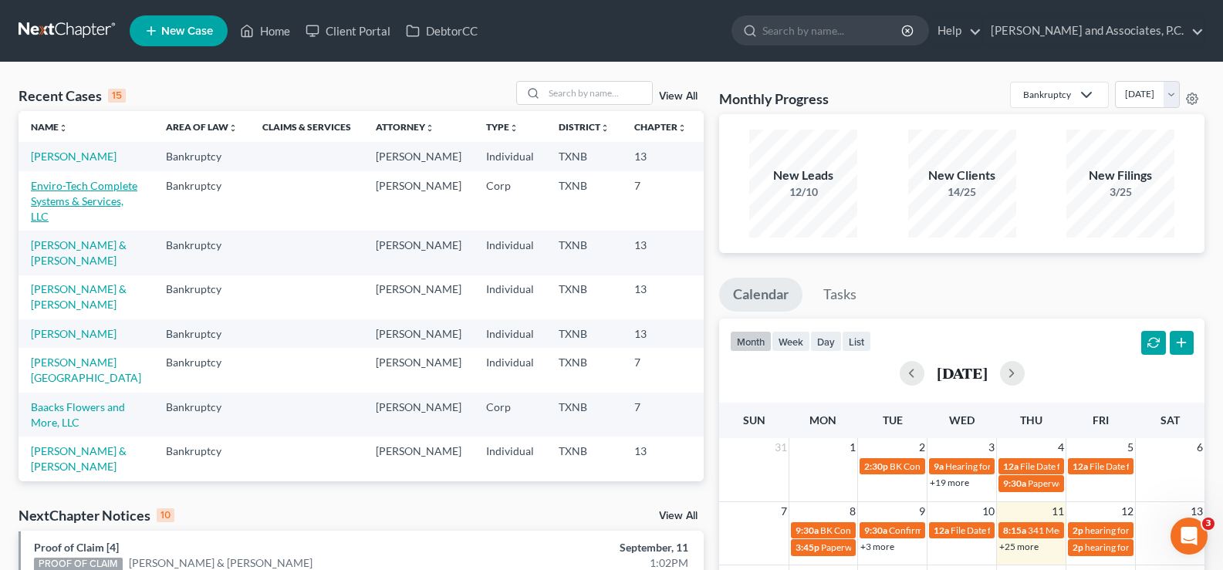
click at [44, 223] on link "Enviro-Tech Complete Systems & Services, LLC" at bounding box center [84, 201] width 106 height 44
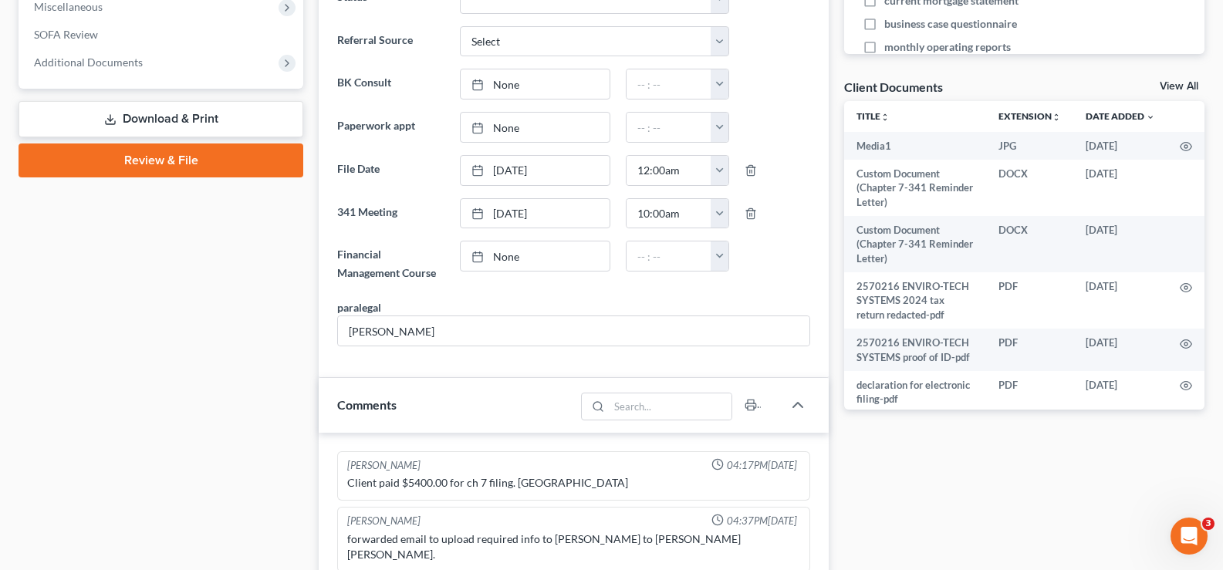
scroll to position [463, 0]
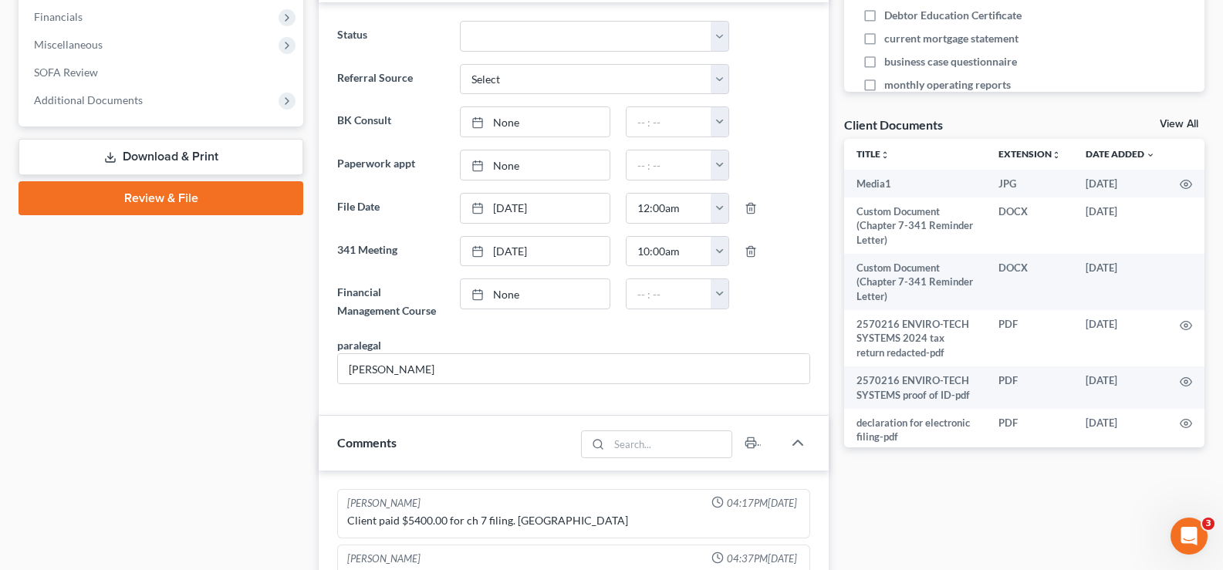
click at [1169, 119] on link "View All" at bounding box center [1178, 124] width 39 height 11
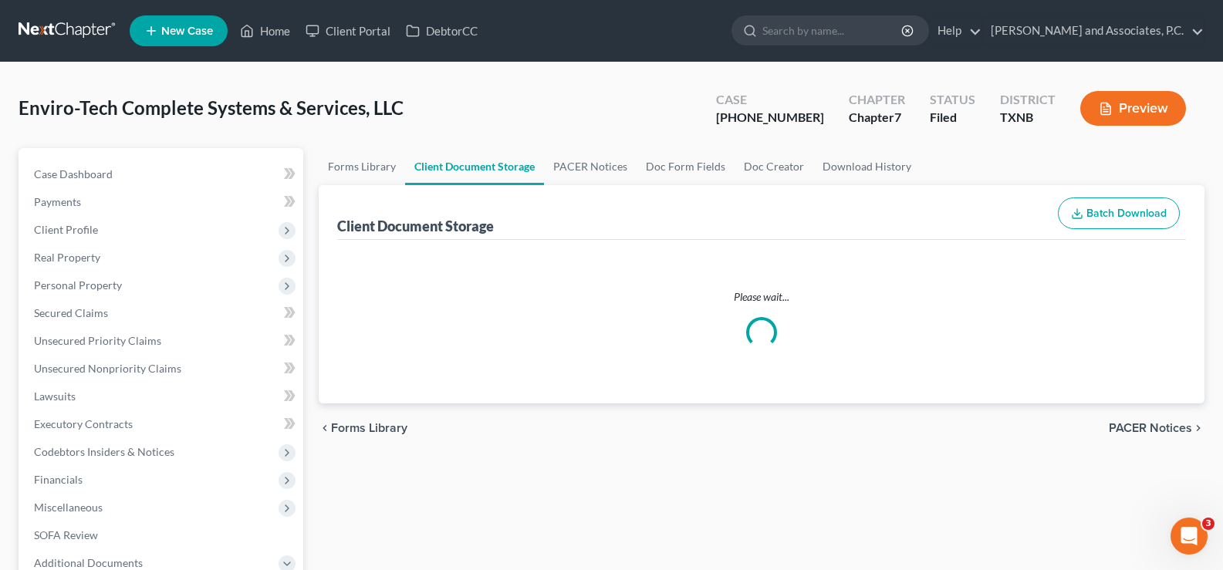
select select "24"
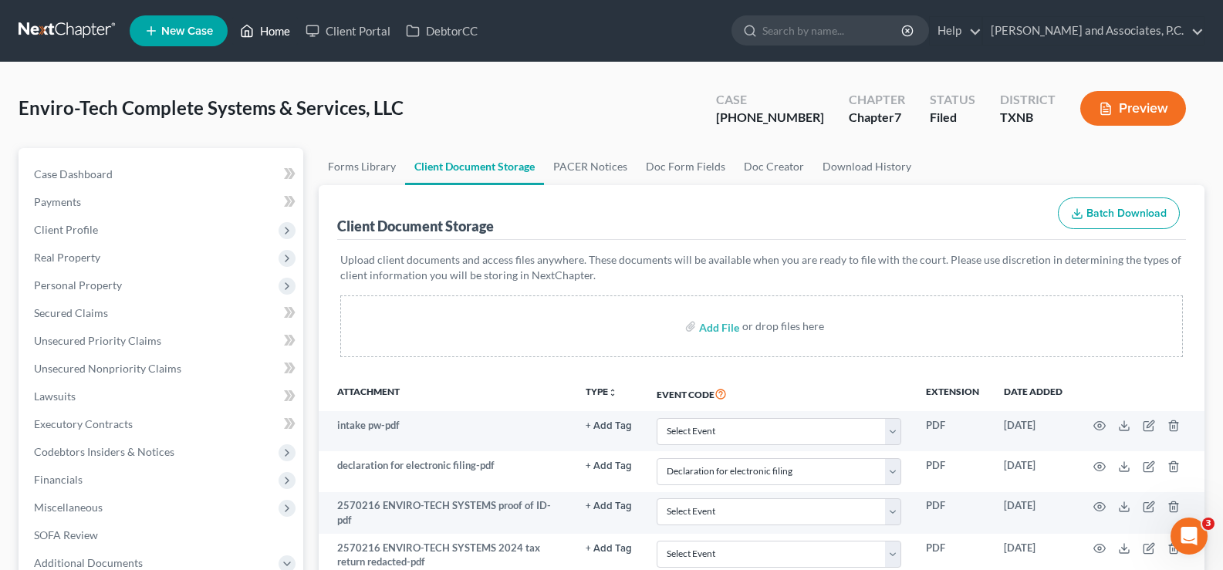
click at [265, 35] on link "Home" at bounding box center [265, 31] width 66 height 28
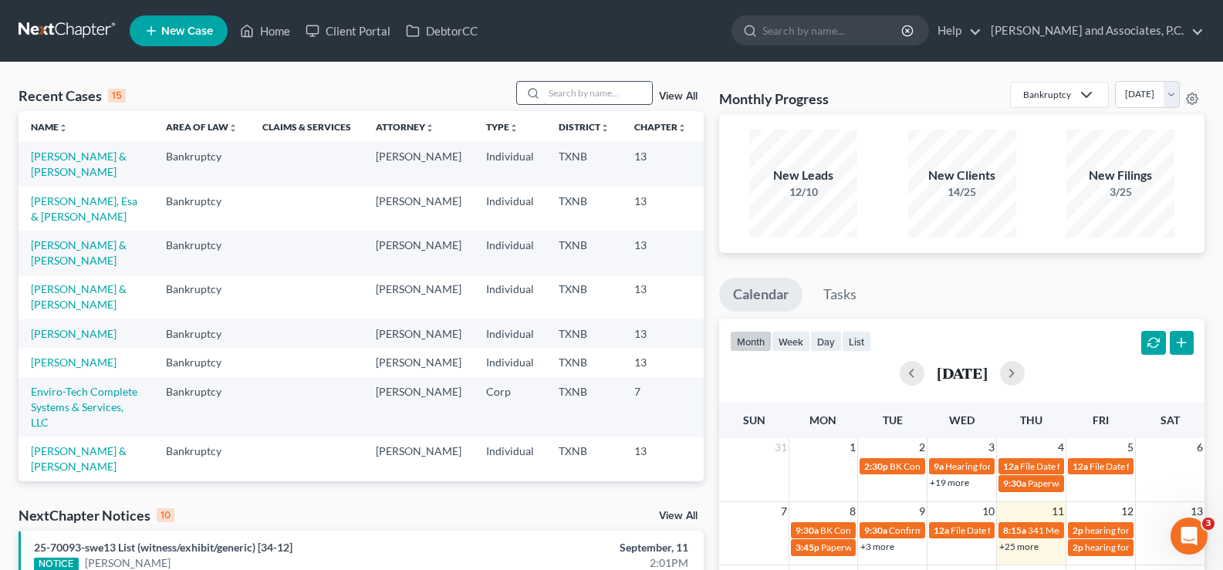
click at [556, 95] on input "search" at bounding box center [598, 93] width 108 height 22
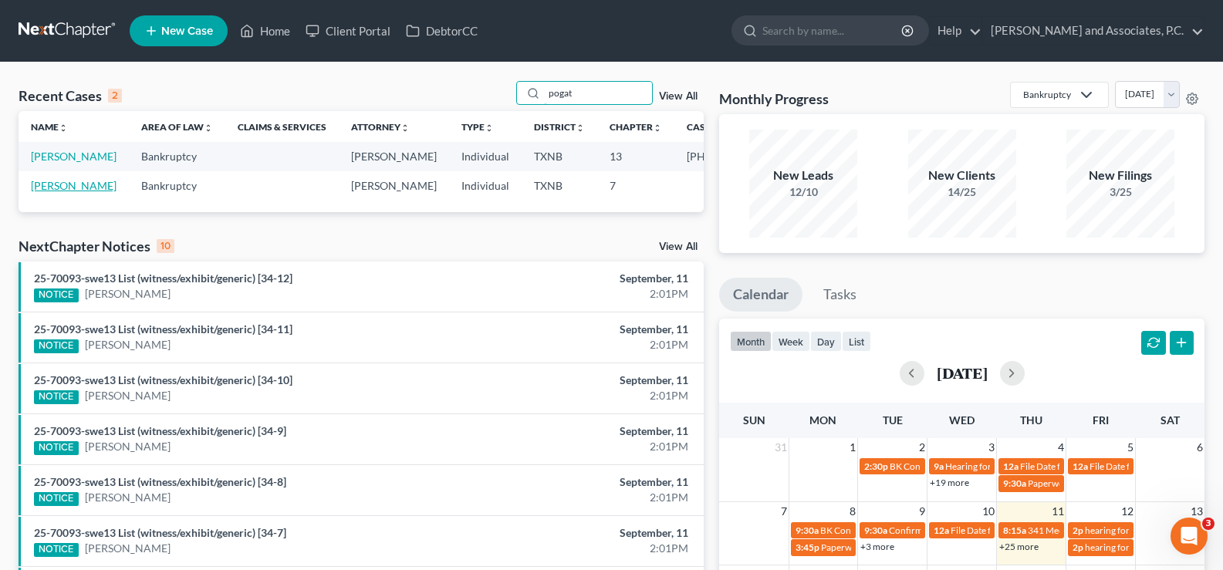
type input "pogat"
click at [42, 192] on link "Pogatshnik, Andrea" at bounding box center [74, 185] width 86 height 13
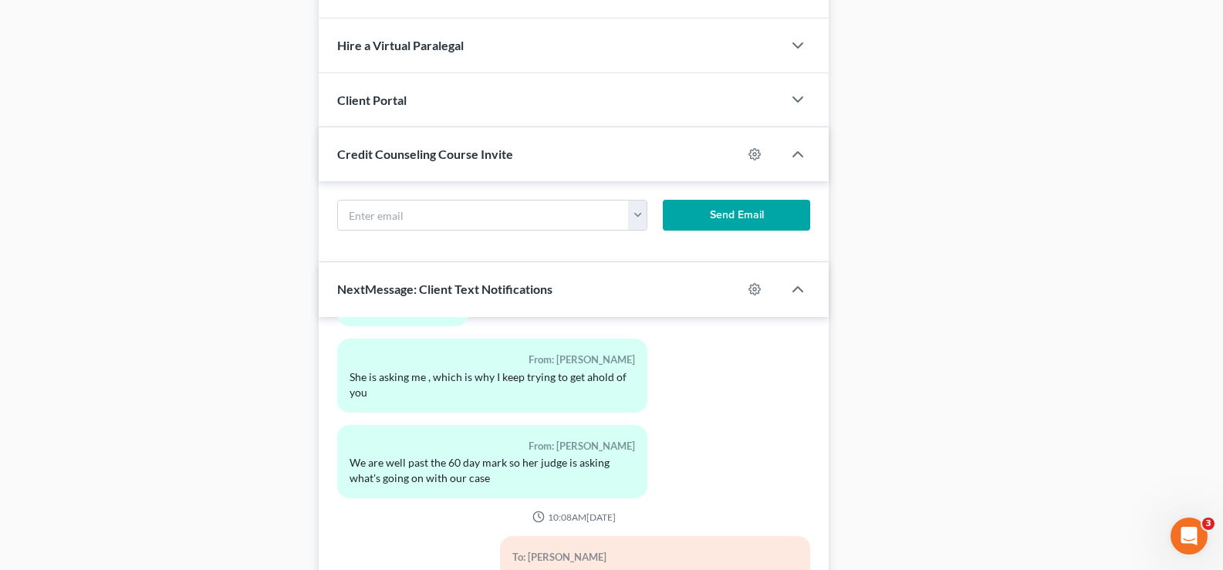
scroll to position [1233, 0]
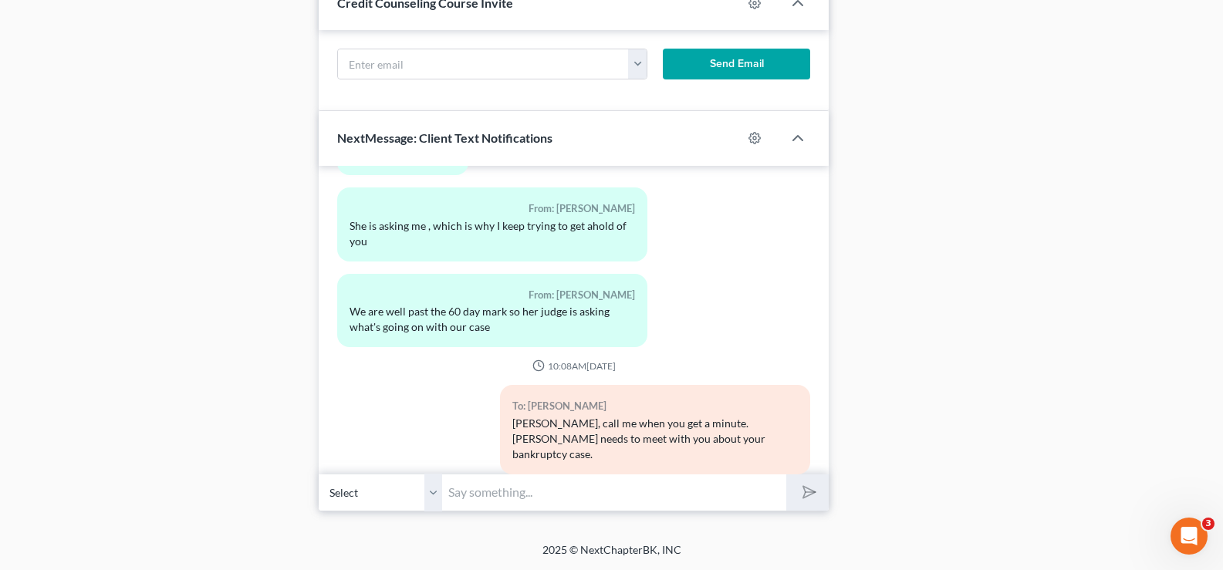
click at [497, 490] on input "text" at bounding box center [614, 493] width 344 height 38
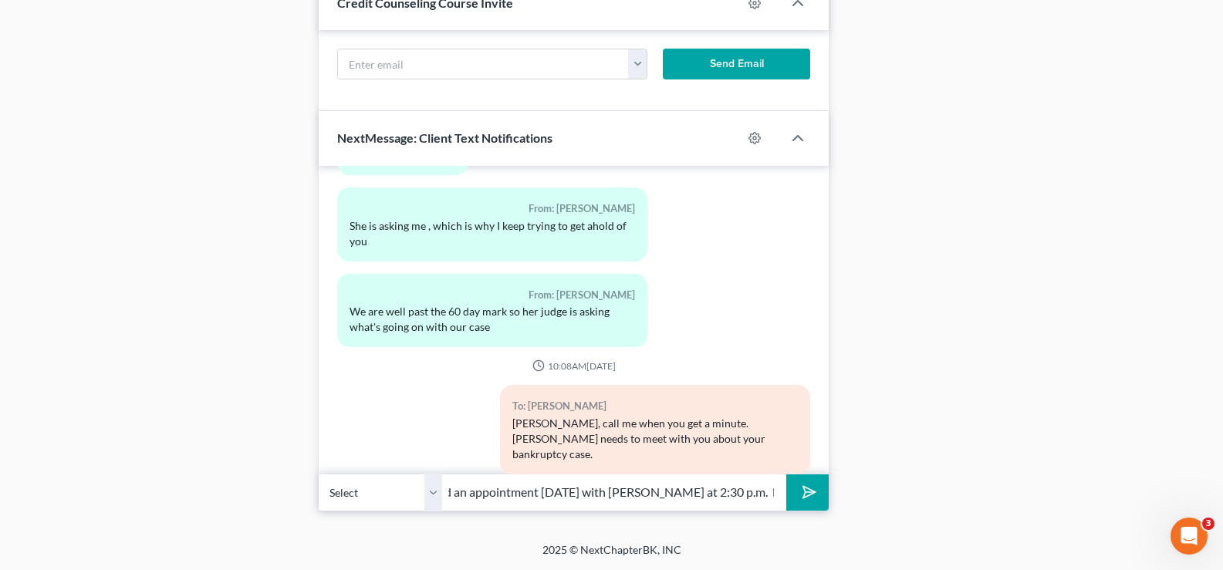
scroll to position [0, 170]
type input "Andrea, you had an appointment today with Monte at 2:30 p.m. Have you decided n…"
click at [812, 486] on icon "submit" at bounding box center [805, 491] width 15 height 15
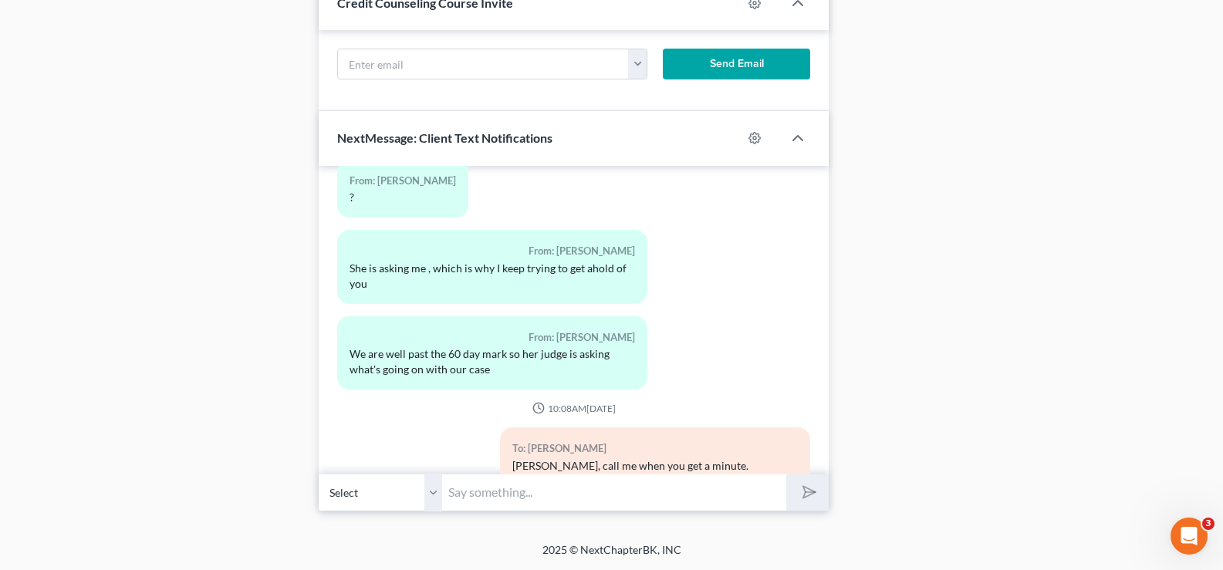
scroll to position [2221, 0]
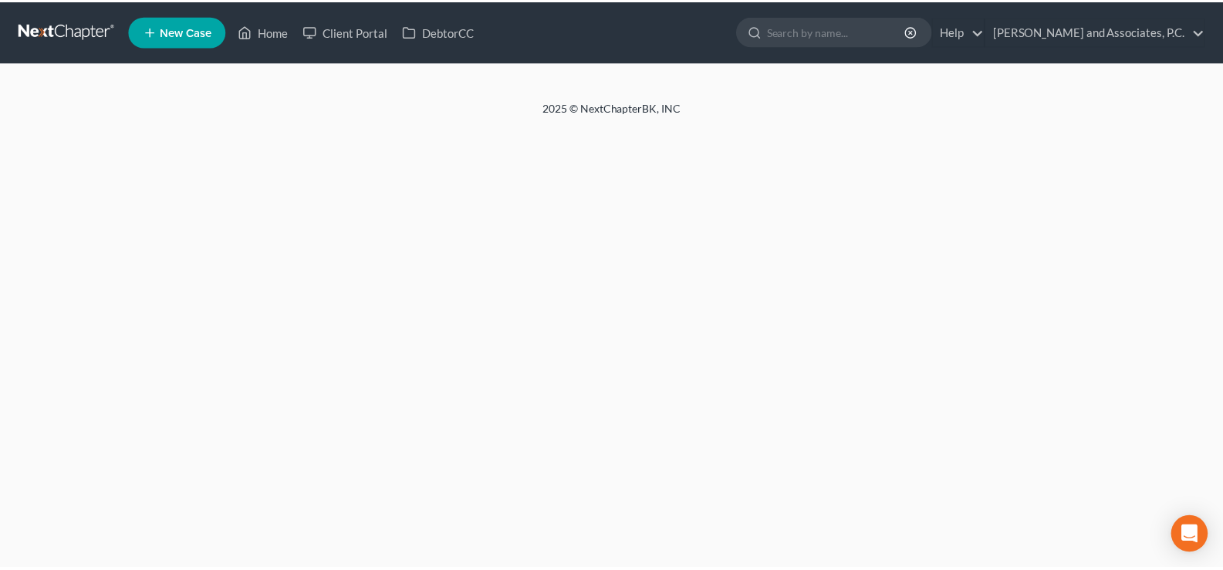
scroll to position [278, 0]
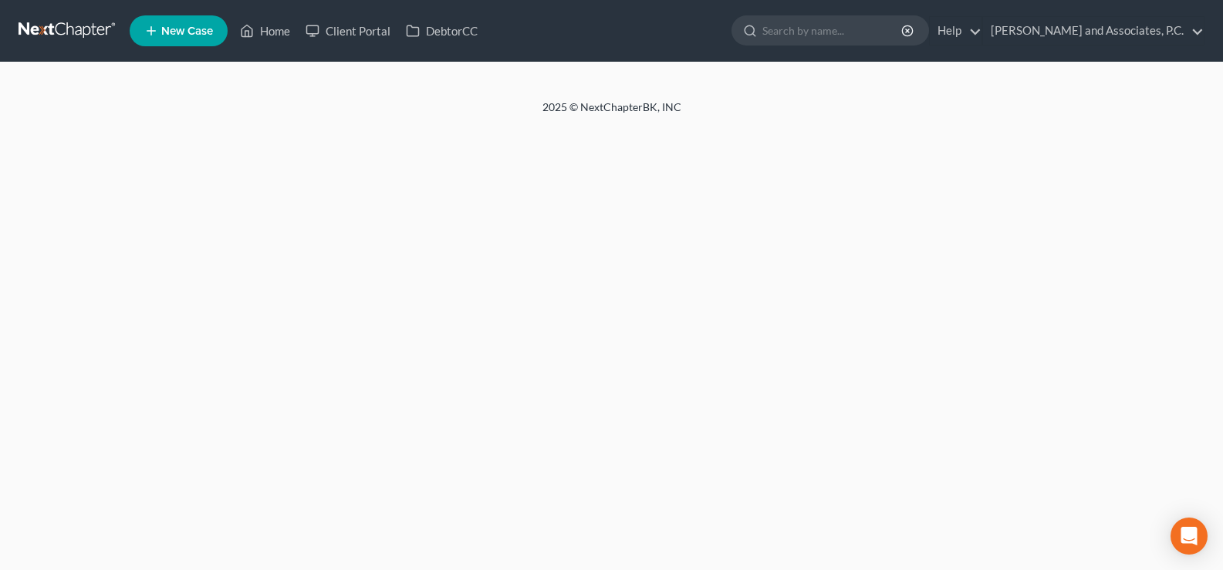
select select "7"
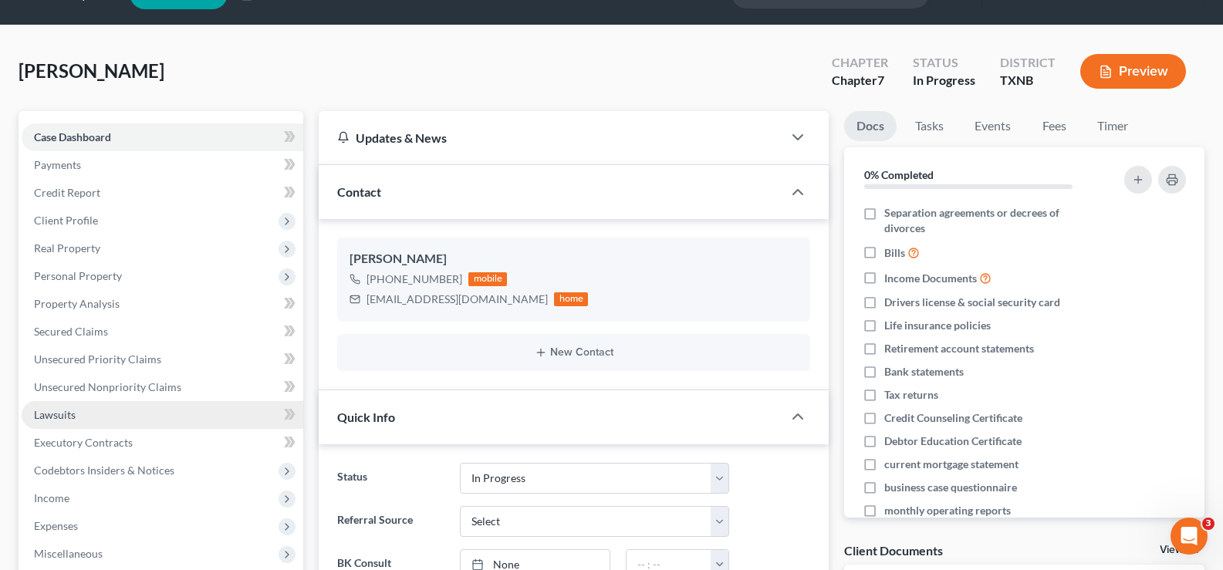
scroll to position [0, 0]
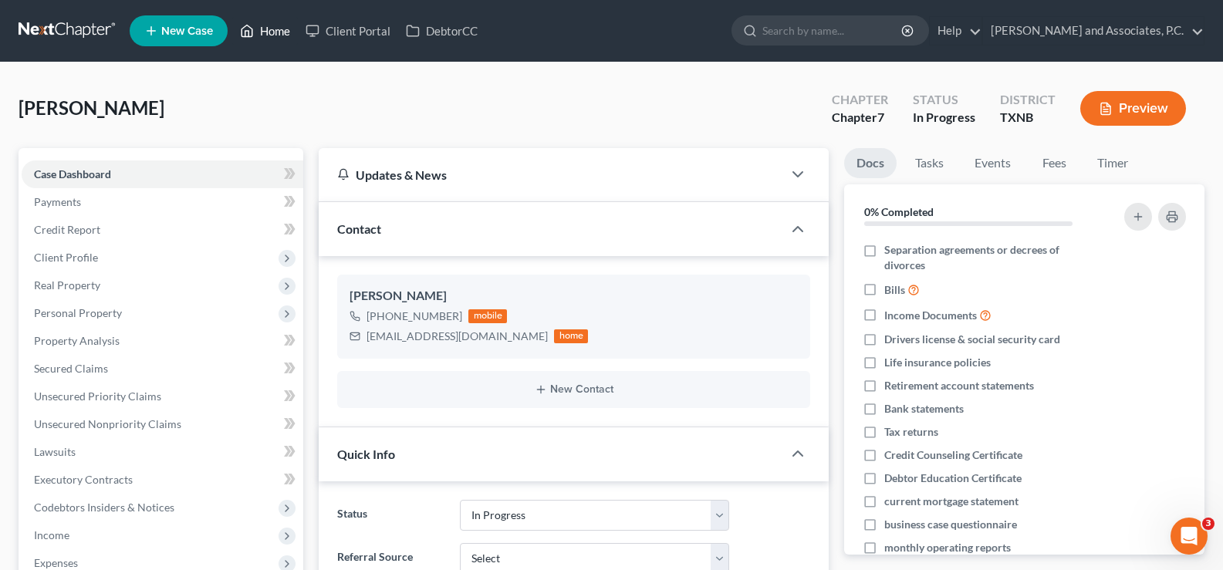
click at [283, 33] on link "Home" at bounding box center [265, 31] width 66 height 28
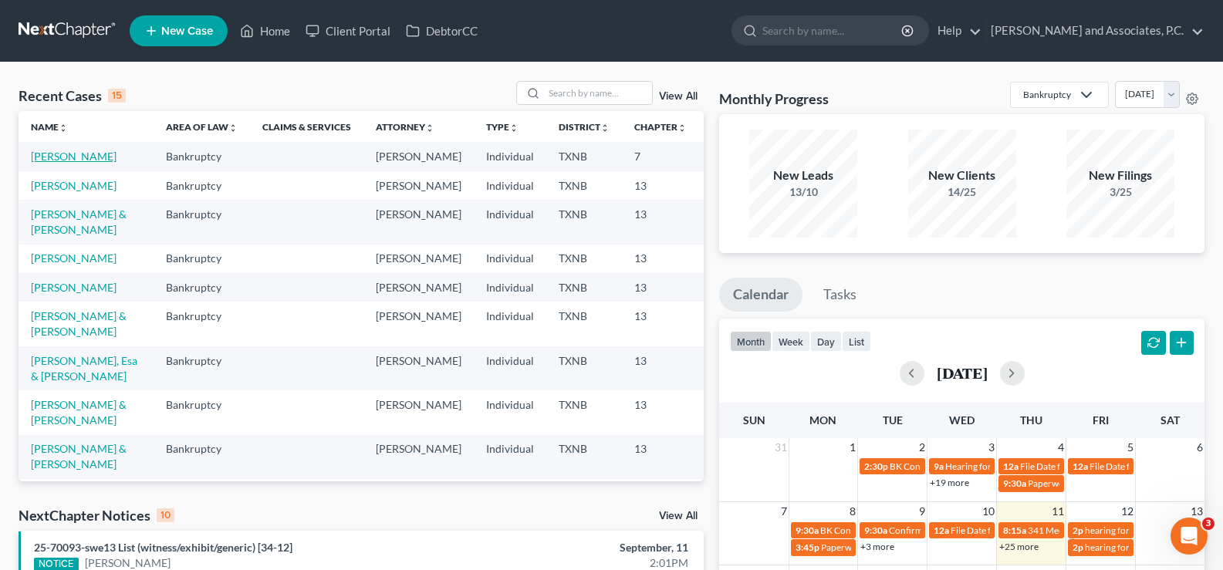
click at [51, 163] on link "[PERSON_NAME]" at bounding box center [74, 156] width 86 height 13
select select "7"
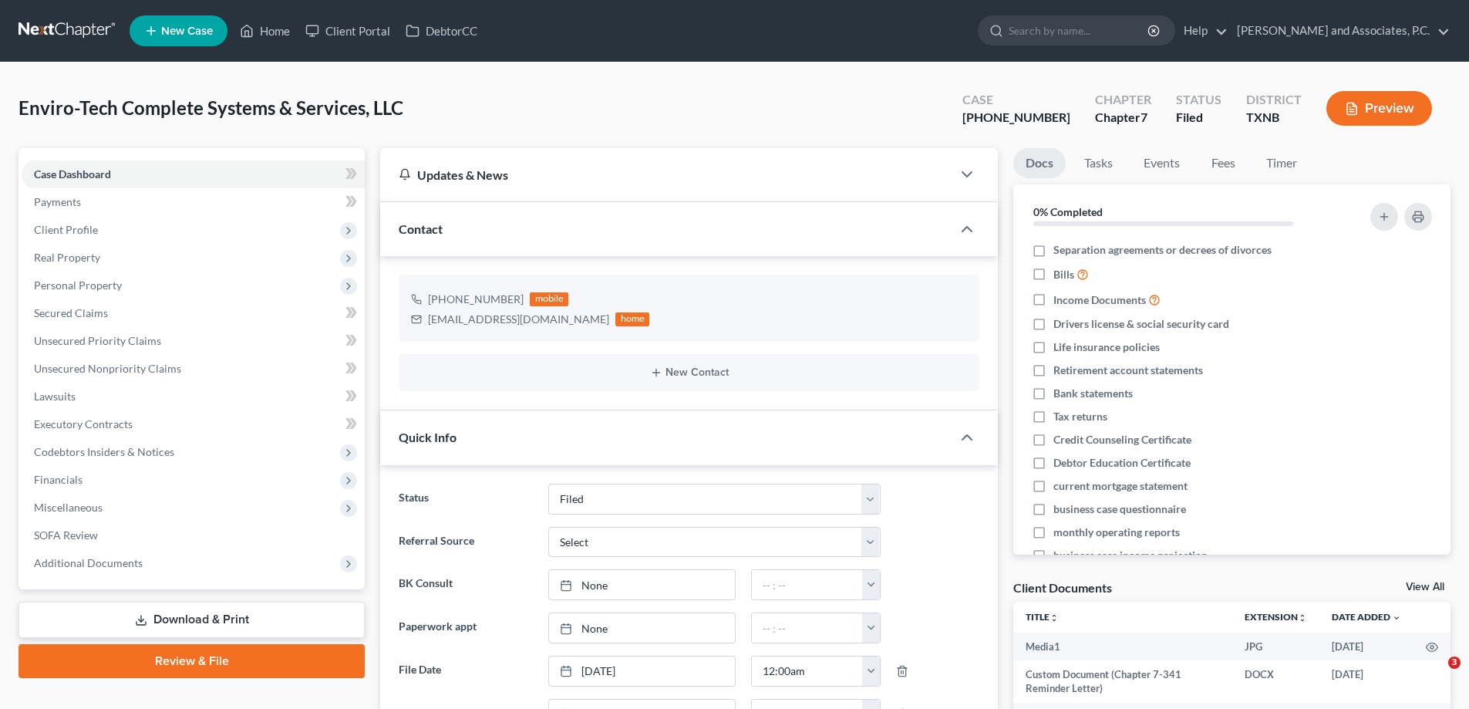
select select "5"
select select "0"
click at [275, 32] on link "Home" at bounding box center [265, 31] width 66 height 28
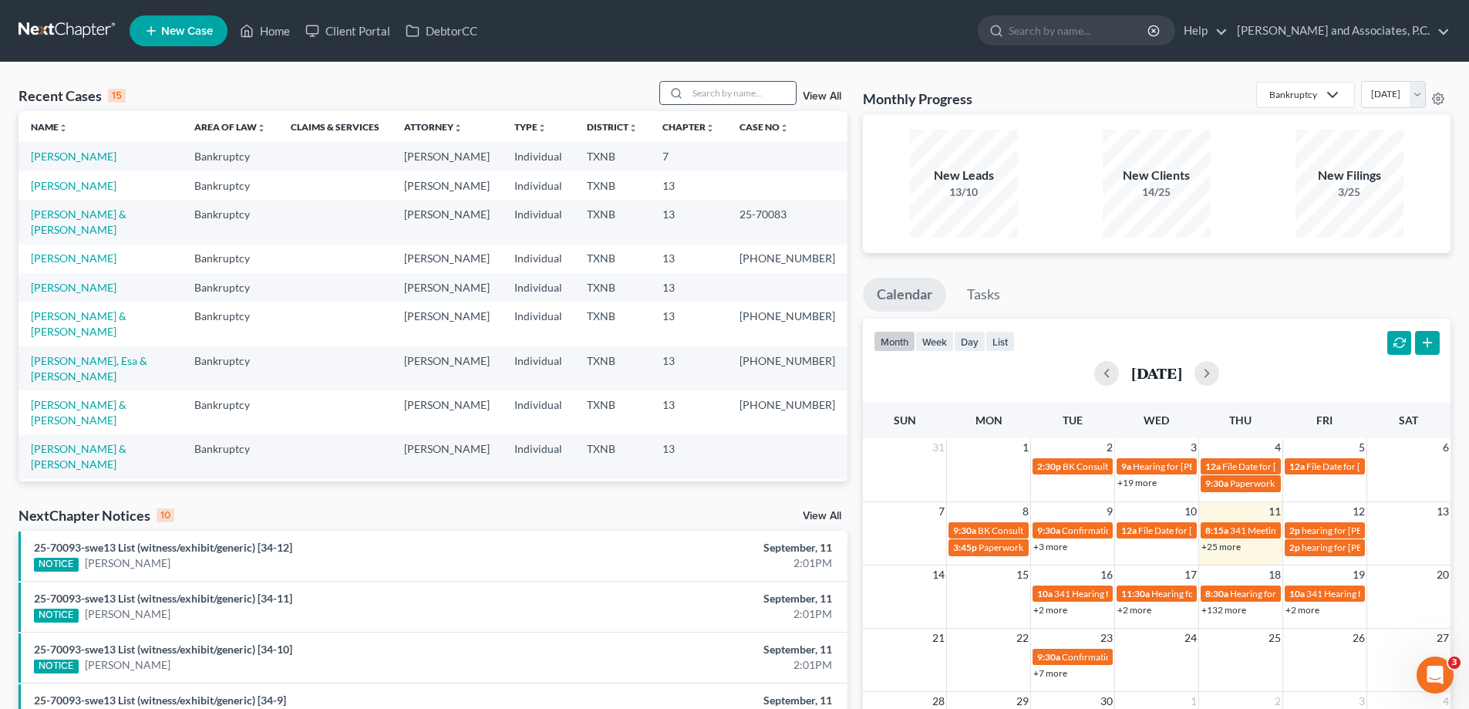
click at [709, 96] on input "search" at bounding box center [742, 93] width 108 height 22
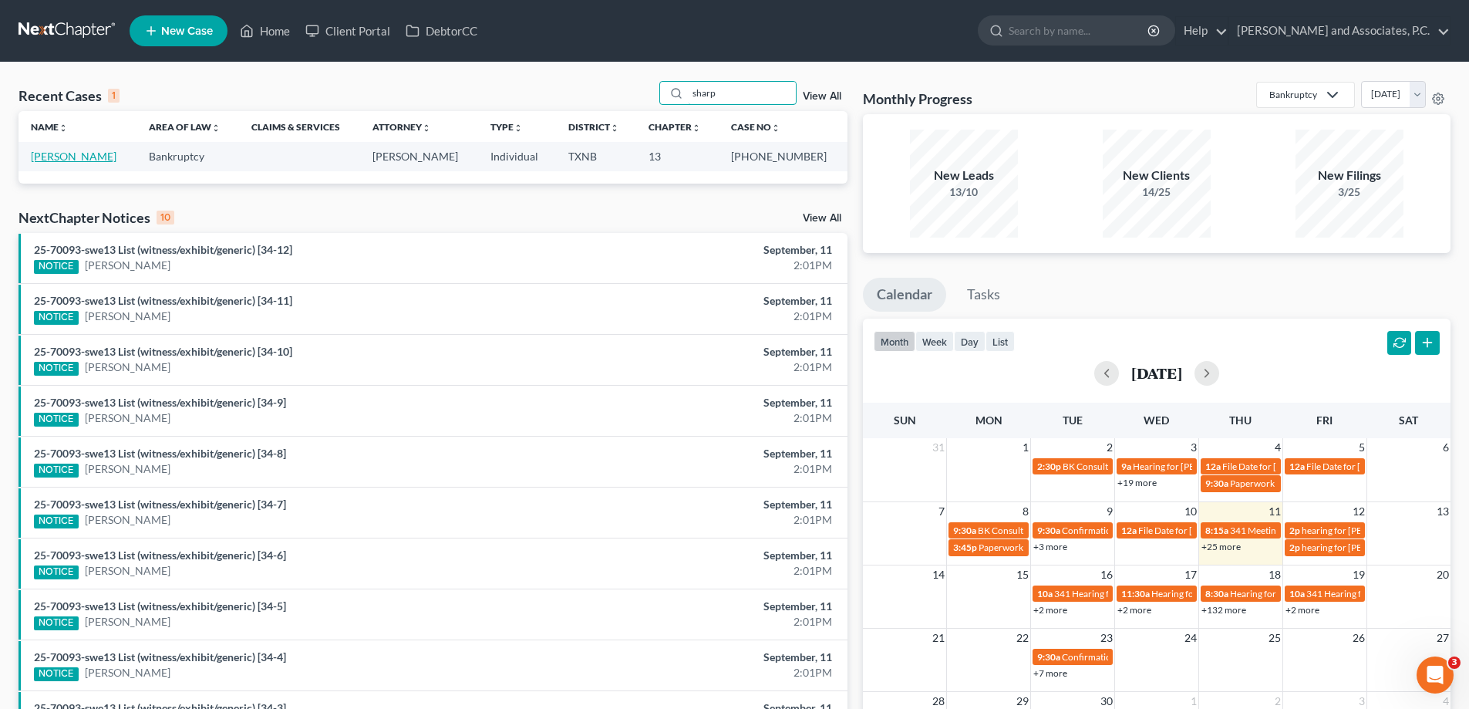
type input "sharp"
click at [81, 159] on link "[PERSON_NAME]" at bounding box center [74, 156] width 86 height 13
select select "5"
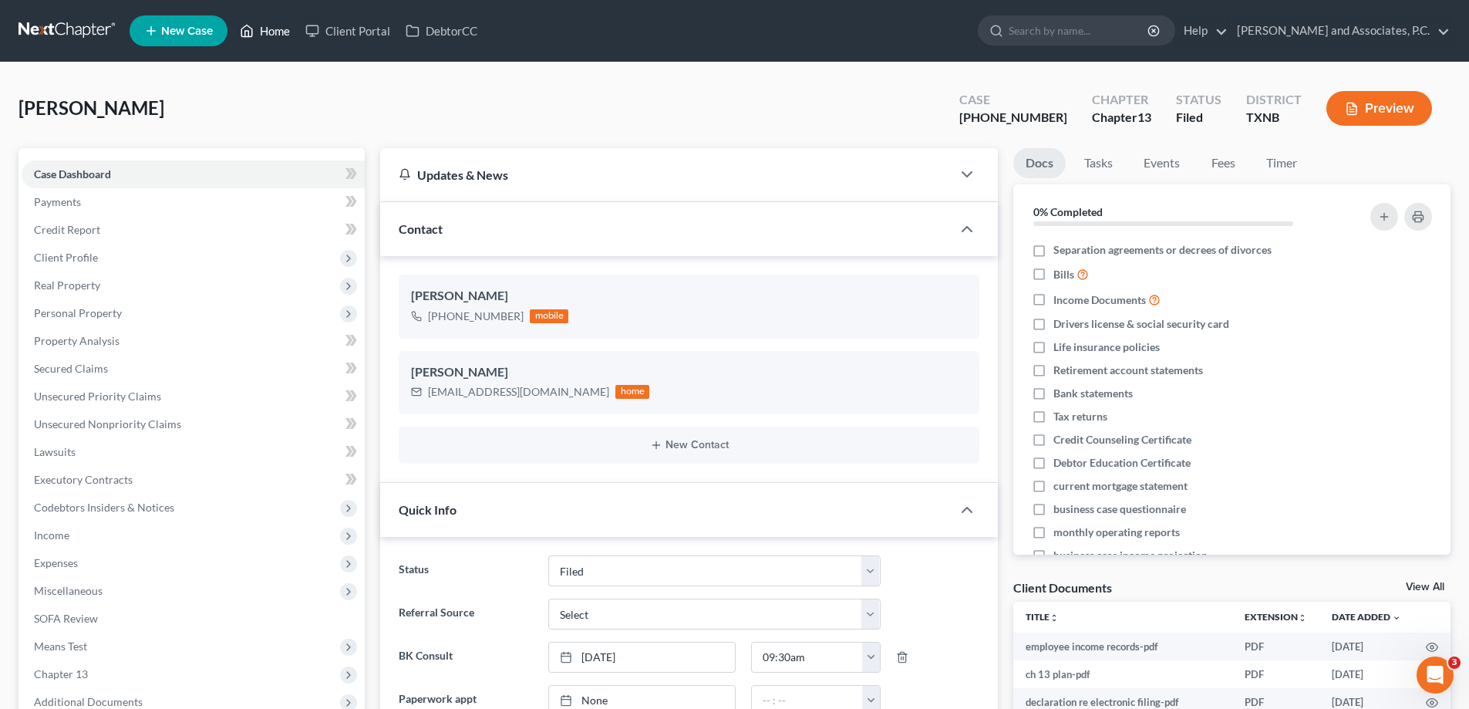
click at [255, 25] on link "Home" at bounding box center [265, 31] width 66 height 28
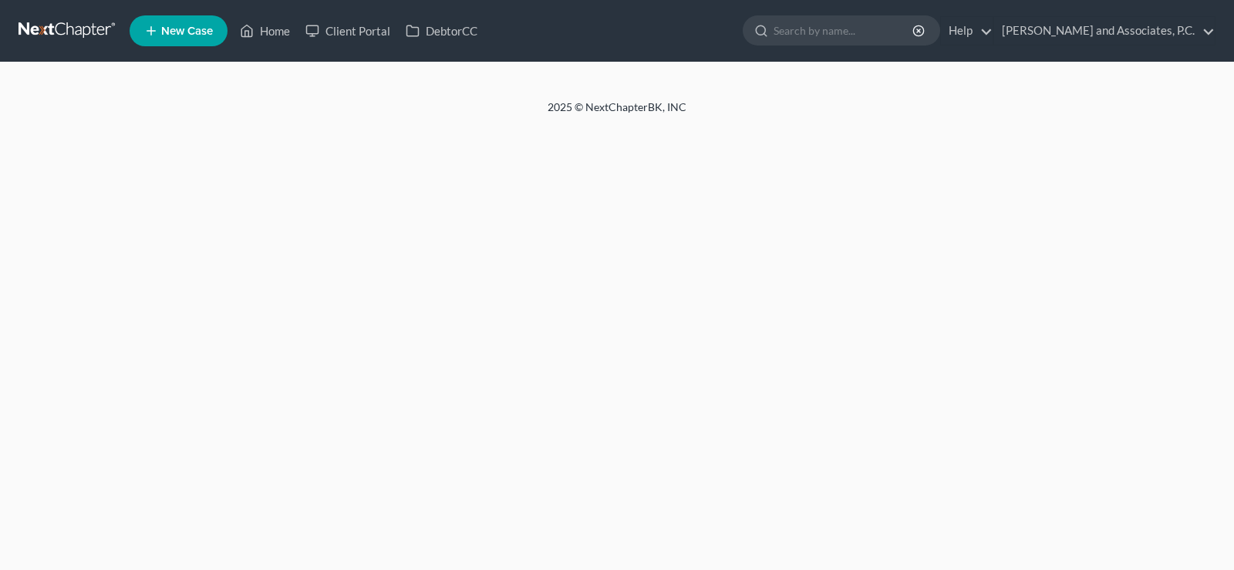
select select "7"
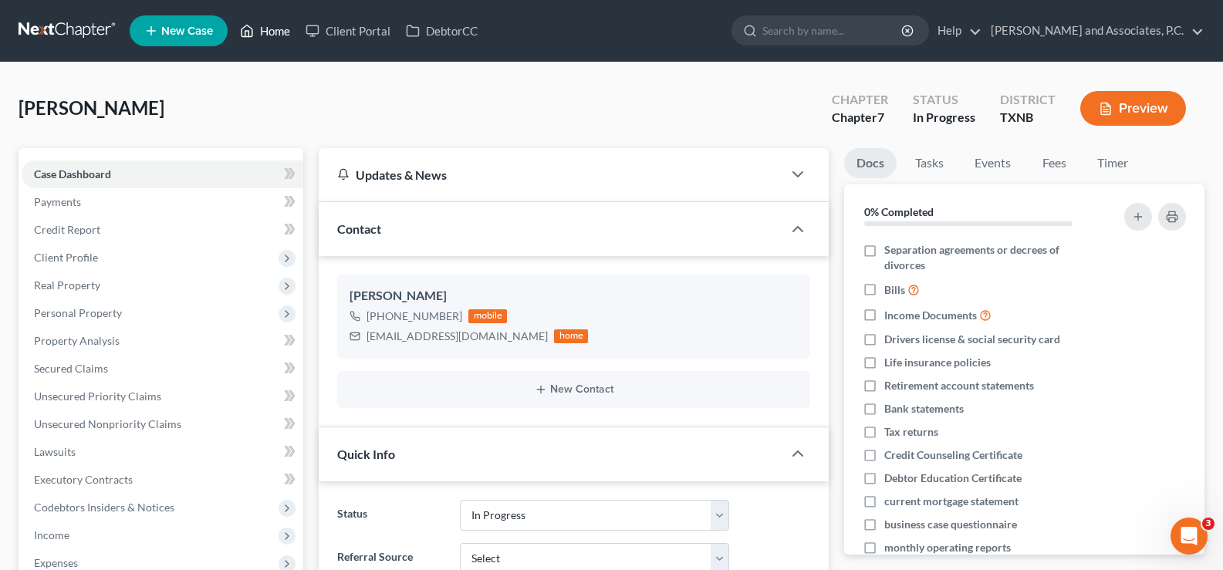
click at [254, 26] on icon at bounding box center [247, 31] width 14 height 19
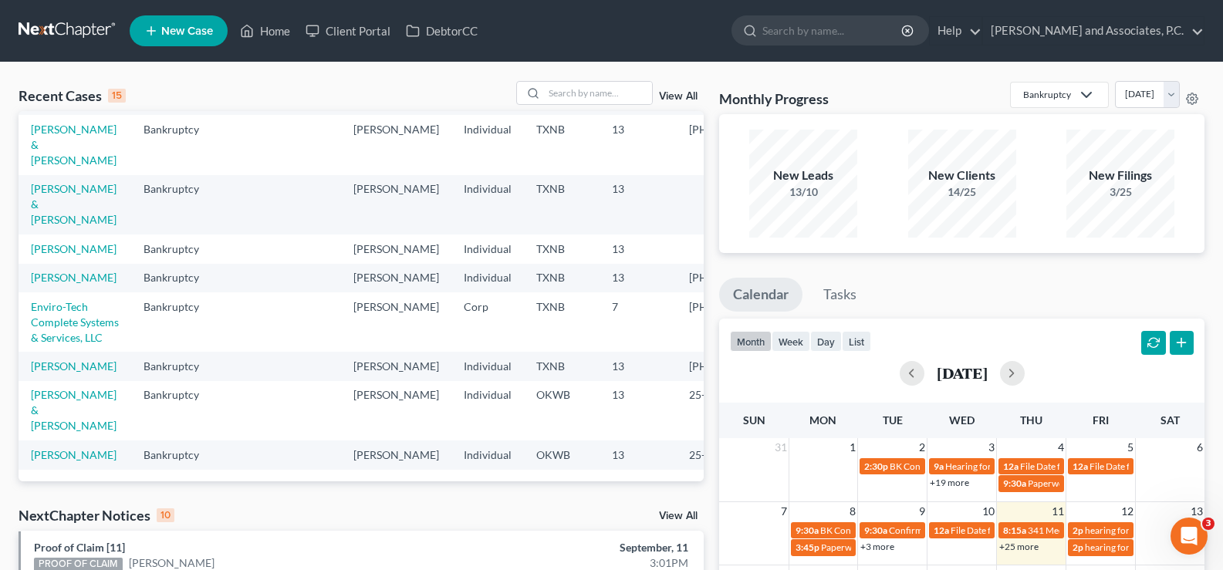
scroll to position [476, 0]
click at [561, 85] on input "search" at bounding box center [598, 93] width 108 height 22
type input "graves"
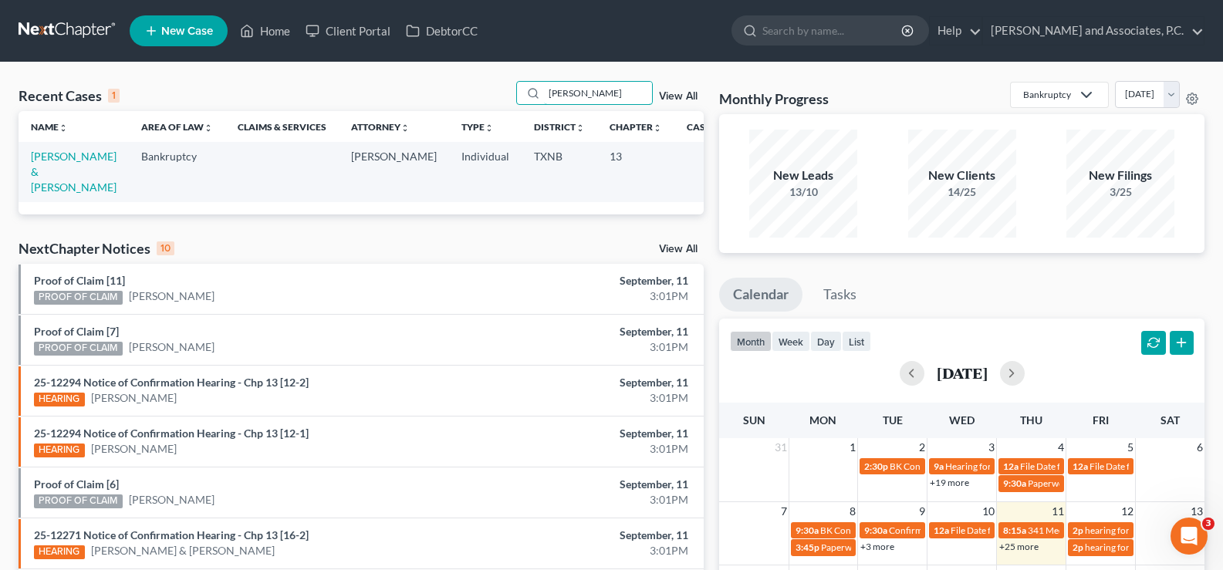
scroll to position [0, 0]
click at [45, 180] on td "[PERSON_NAME] & [PERSON_NAME]" at bounding box center [74, 171] width 110 height 59
click at [46, 171] on link "[PERSON_NAME] & [PERSON_NAME]" at bounding box center [74, 172] width 86 height 44
select select "7"
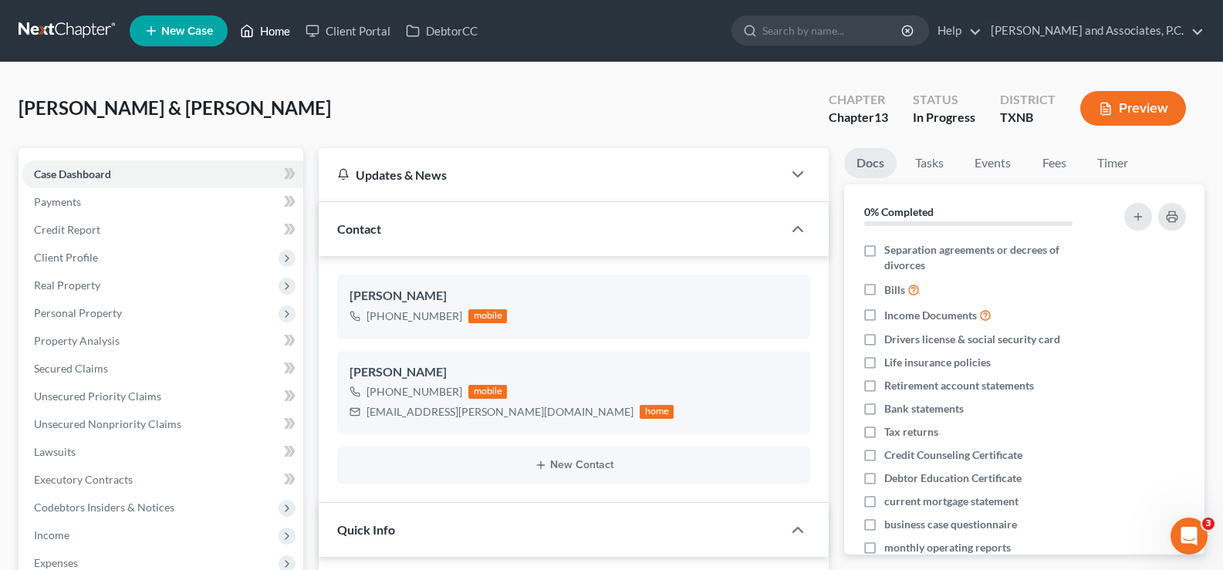
click at [272, 37] on link "Home" at bounding box center [265, 31] width 66 height 28
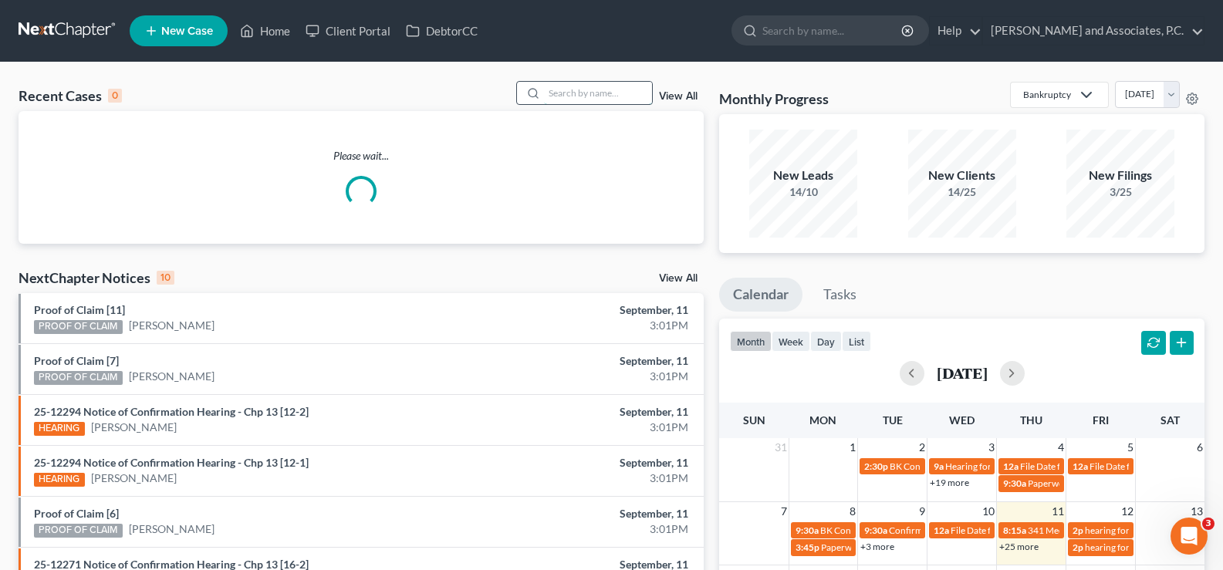
click at [579, 93] on input "search" at bounding box center [598, 93] width 108 height 22
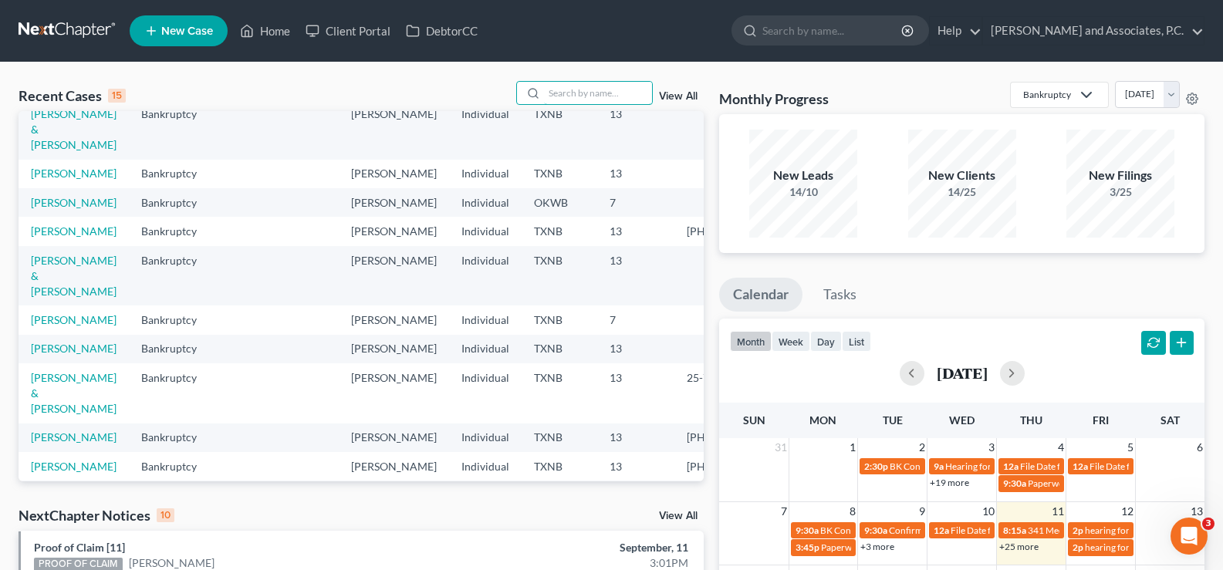
scroll to position [154, 0]
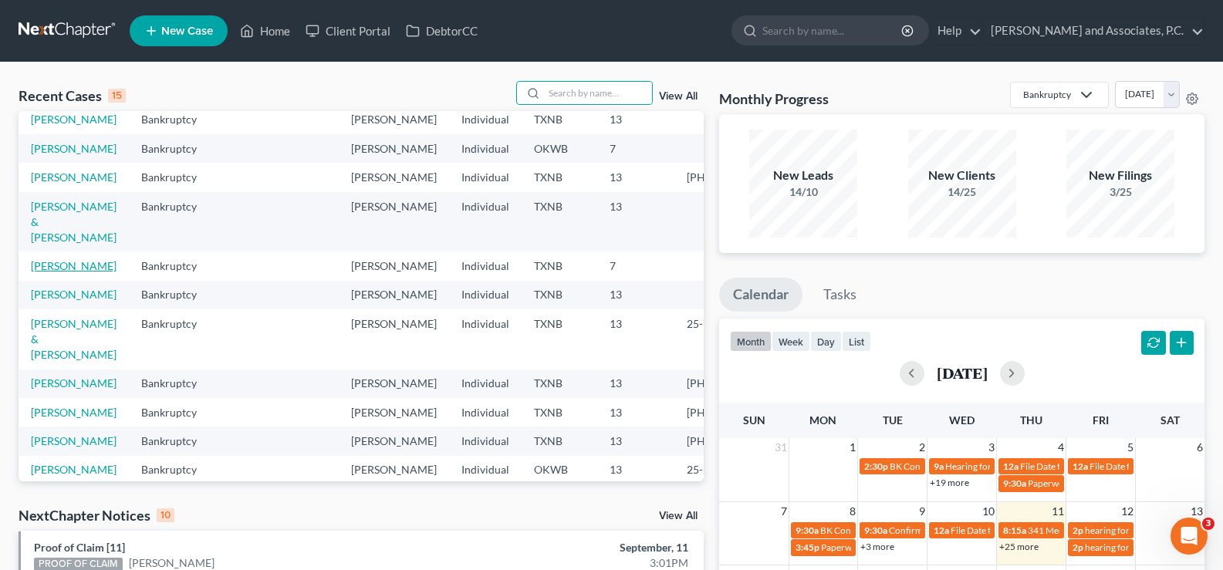
click at [73, 272] on link "[PERSON_NAME]" at bounding box center [74, 265] width 86 height 13
select select "7"
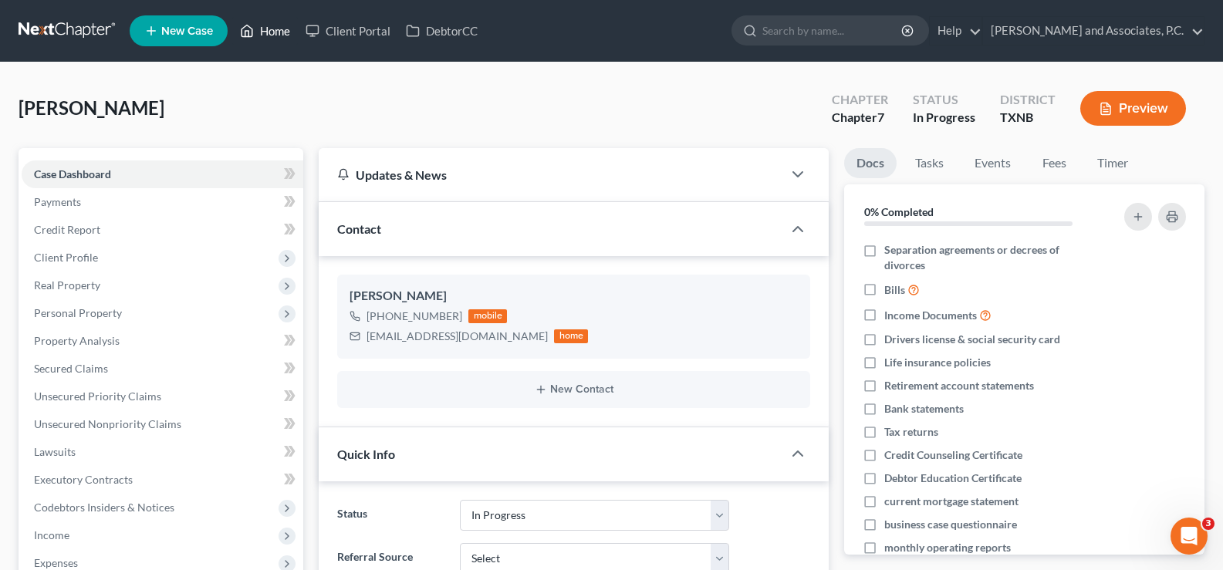
click at [257, 29] on link "Home" at bounding box center [265, 31] width 66 height 28
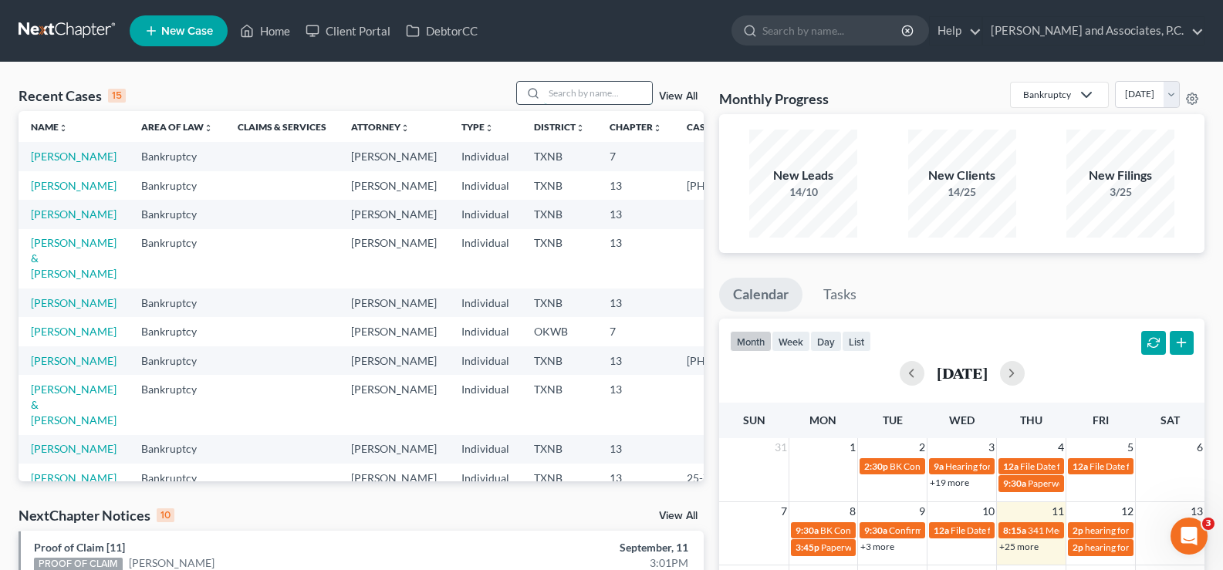
click at [620, 89] on input "search" at bounding box center [598, 93] width 108 height 22
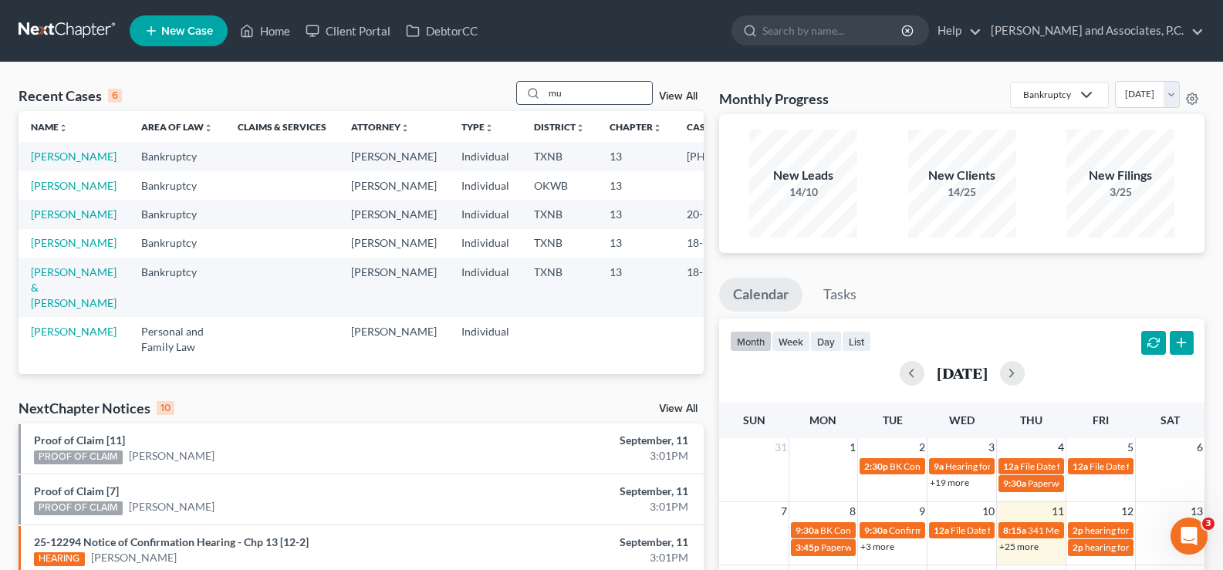
type input "m"
type input "ANTHONY"
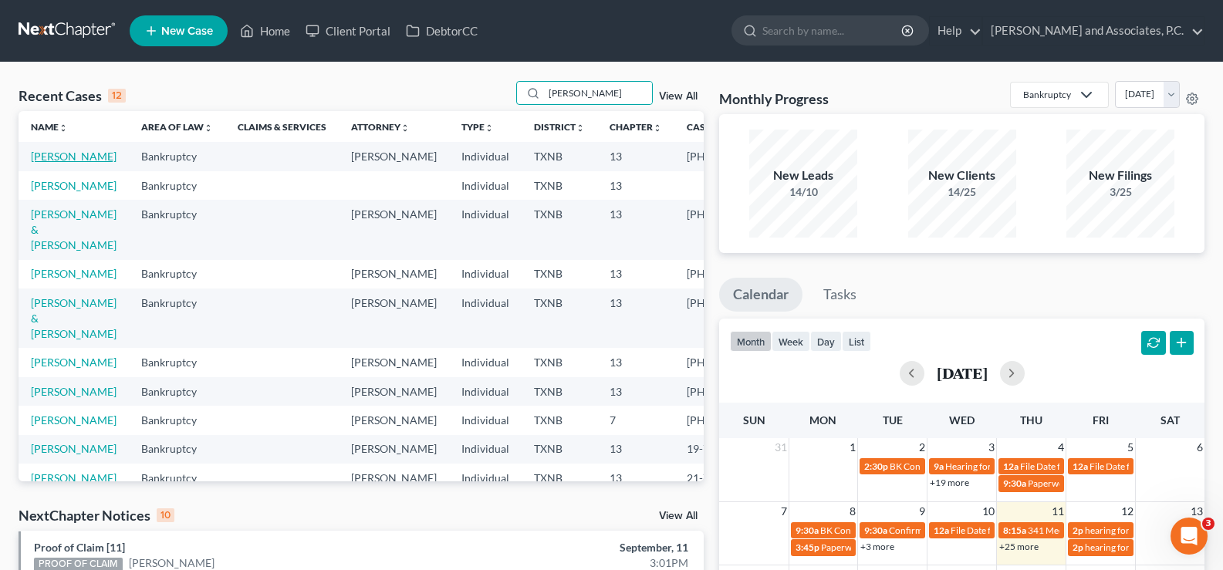
click at [36, 163] on link "[PERSON_NAME]" at bounding box center [74, 156] width 86 height 13
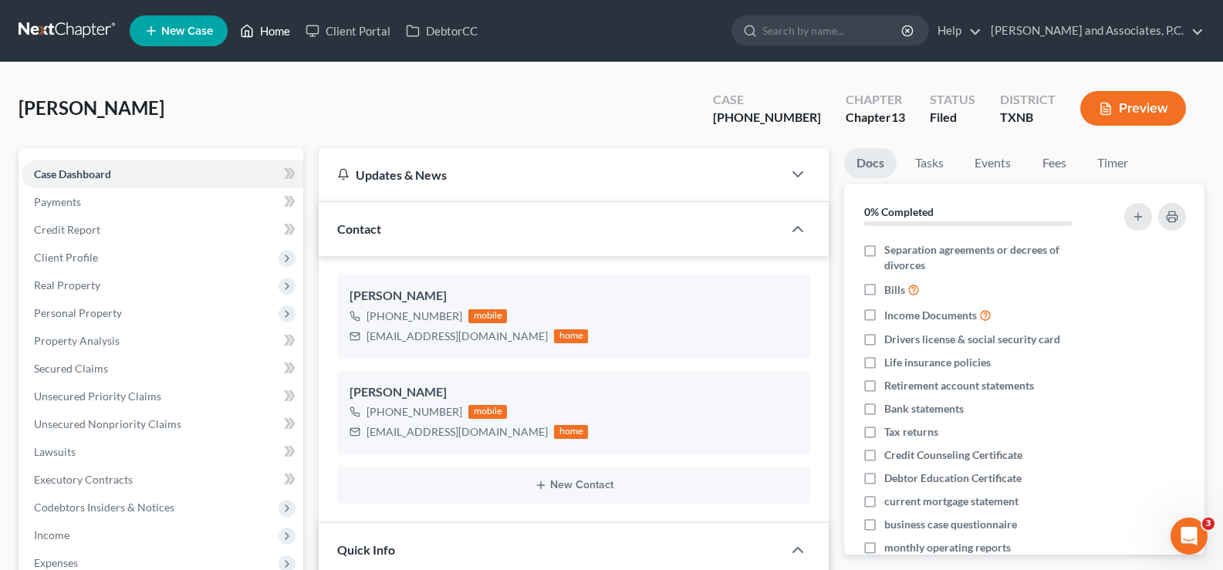
click at [275, 33] on link "Home" at bounding box center [265, 31] width 66 height 28
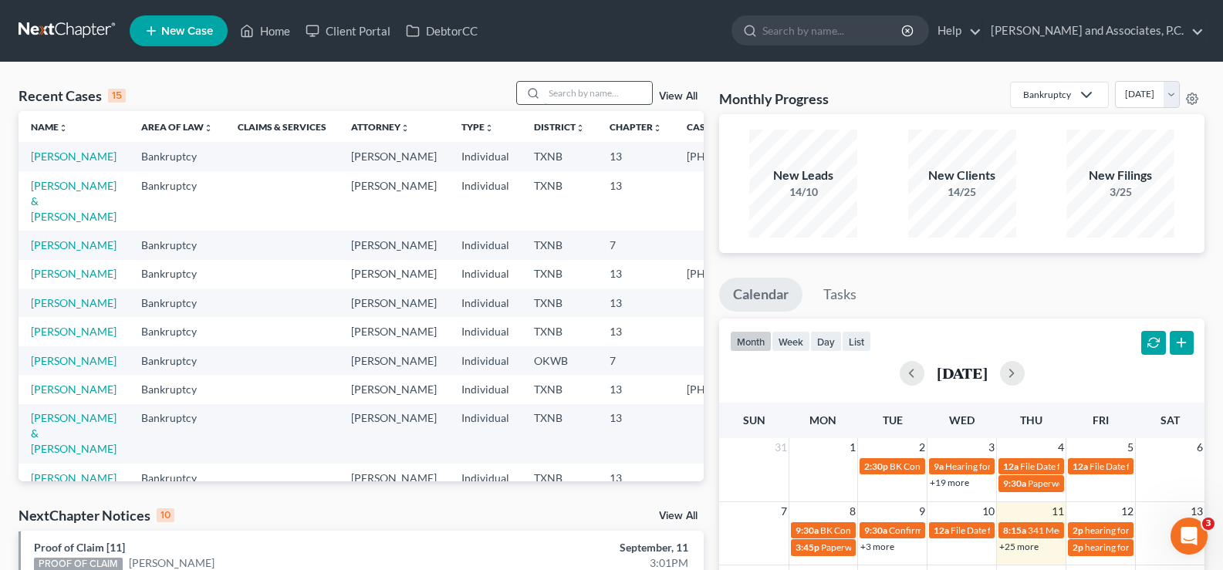
click at [605, 89] on input "search" at bounding box center [598, 93] width 108 height 22
click at [38, 251] on link "[PERSON_NAME]" at bounding box center [74, 244] width 86 height 13
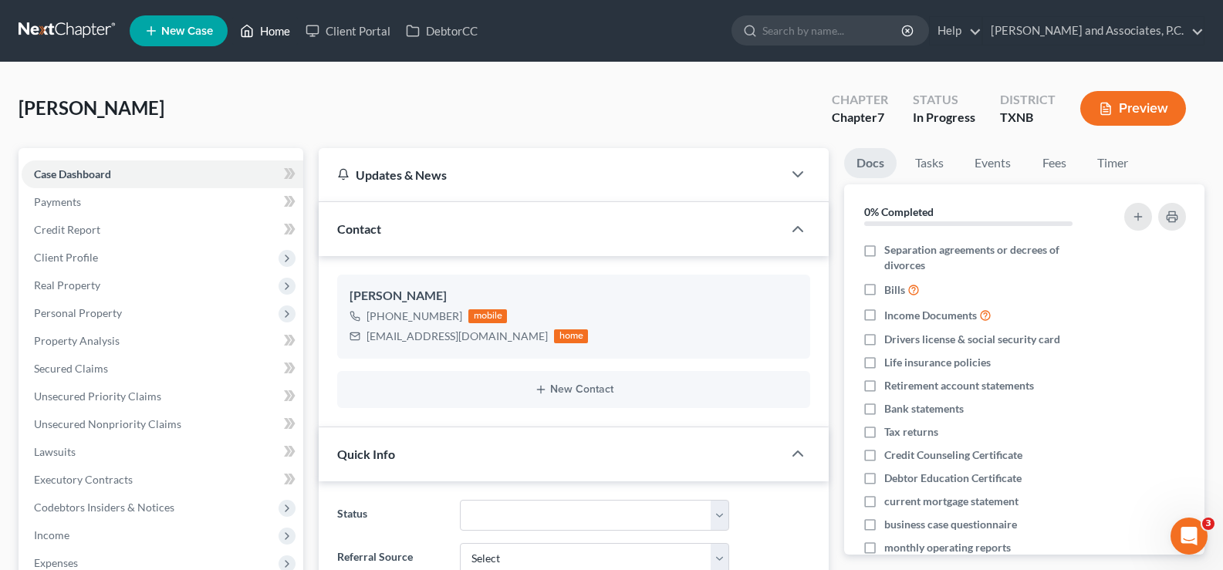
click at [271, 31] on link "Home" at bounding box center [265, 31] width 66 height 28
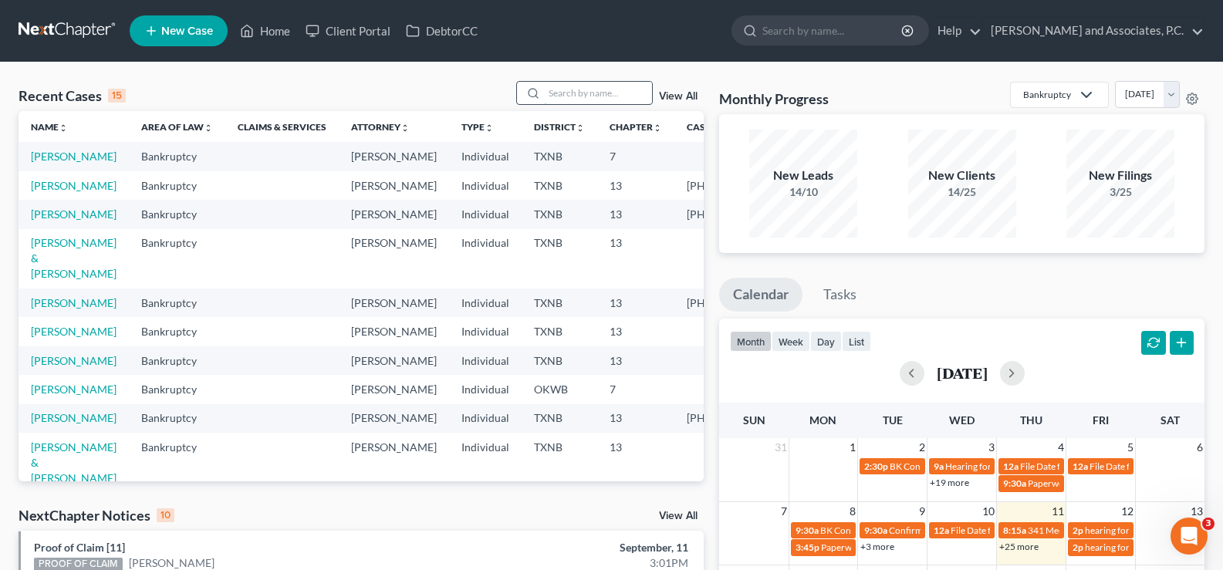
click at [567, 98] on input "search" at bounding box center [598, 93] width 108 height 22
type input "GRAVES"
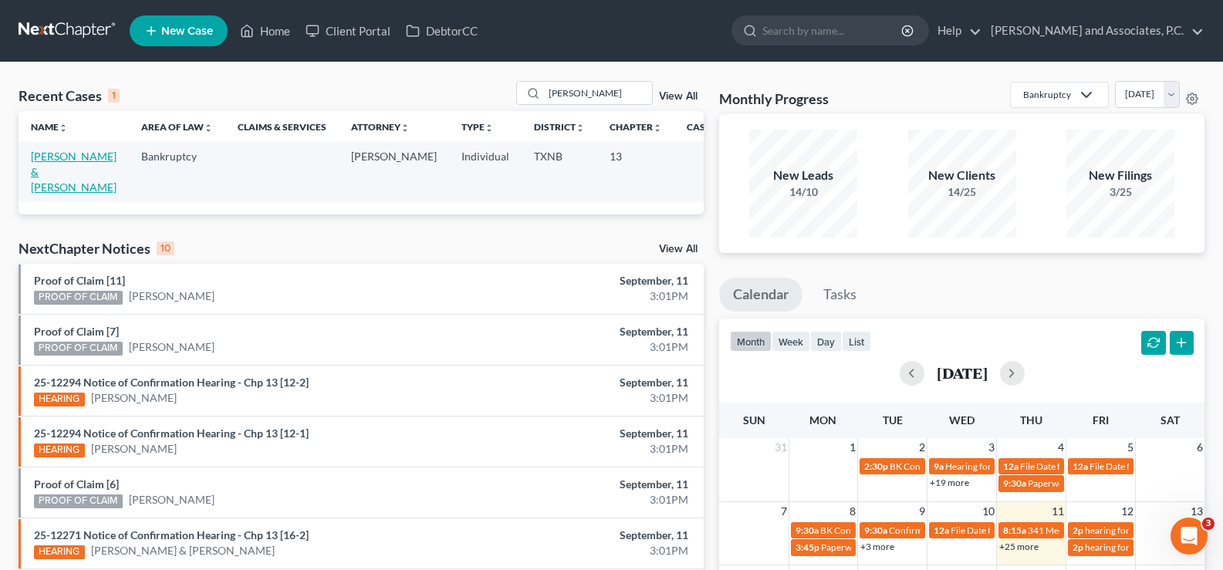
click at [55, 172] on link "[PERSON_NAME] & [PERSON_NAME]" at bounding box center [74, 172] width 86 height 44
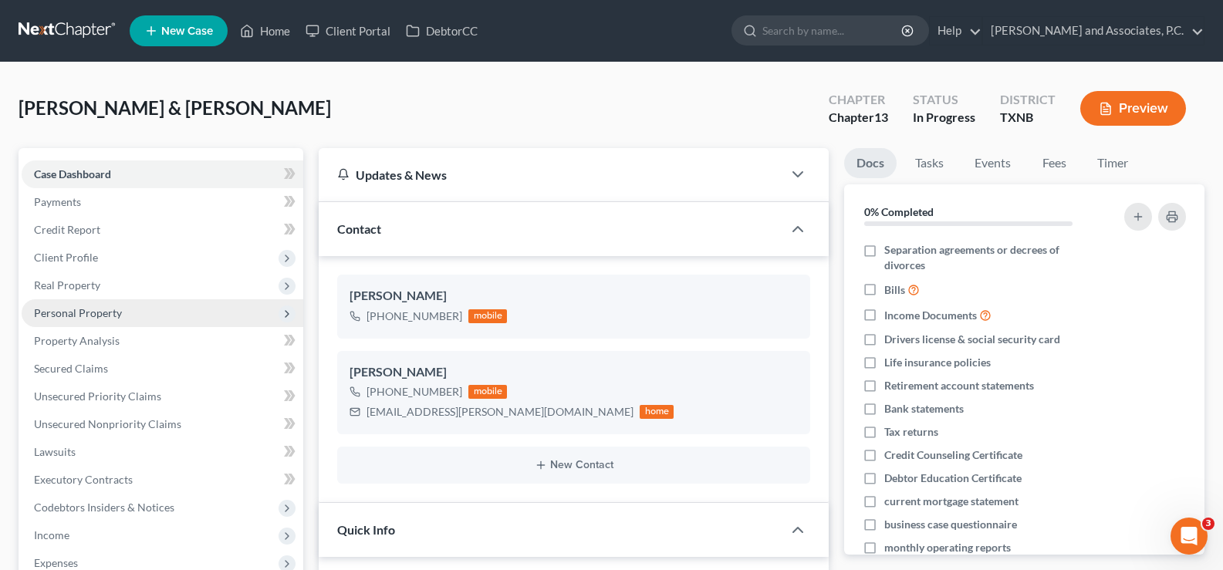
scroll to position [309, 0]
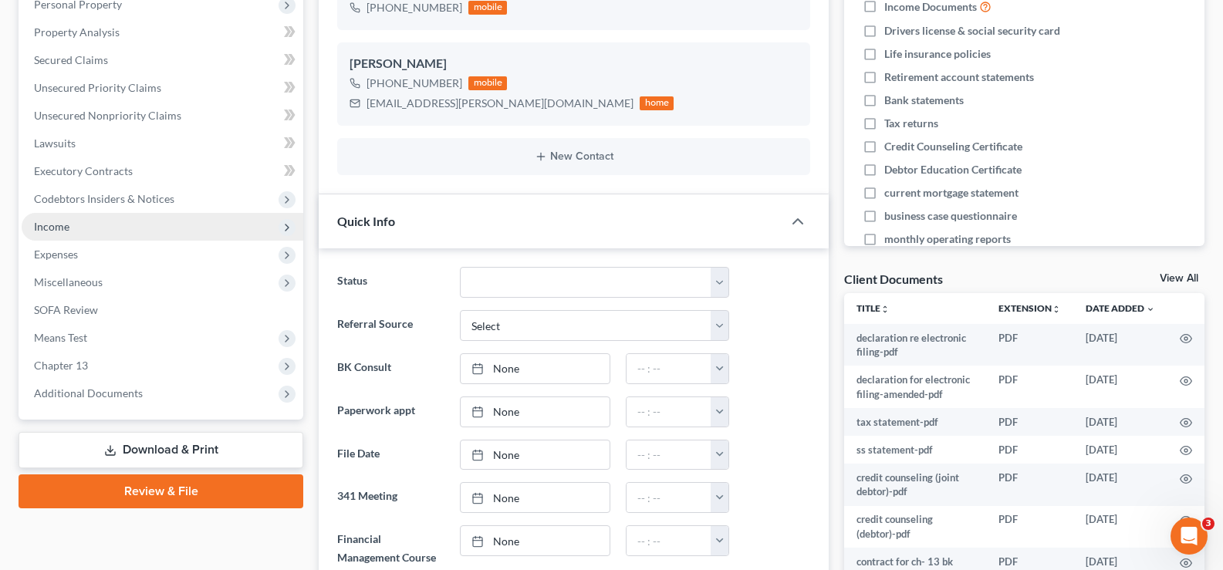
click at [89, 225] on span "Income" at bounding box center [163, 227] width 282 height 28
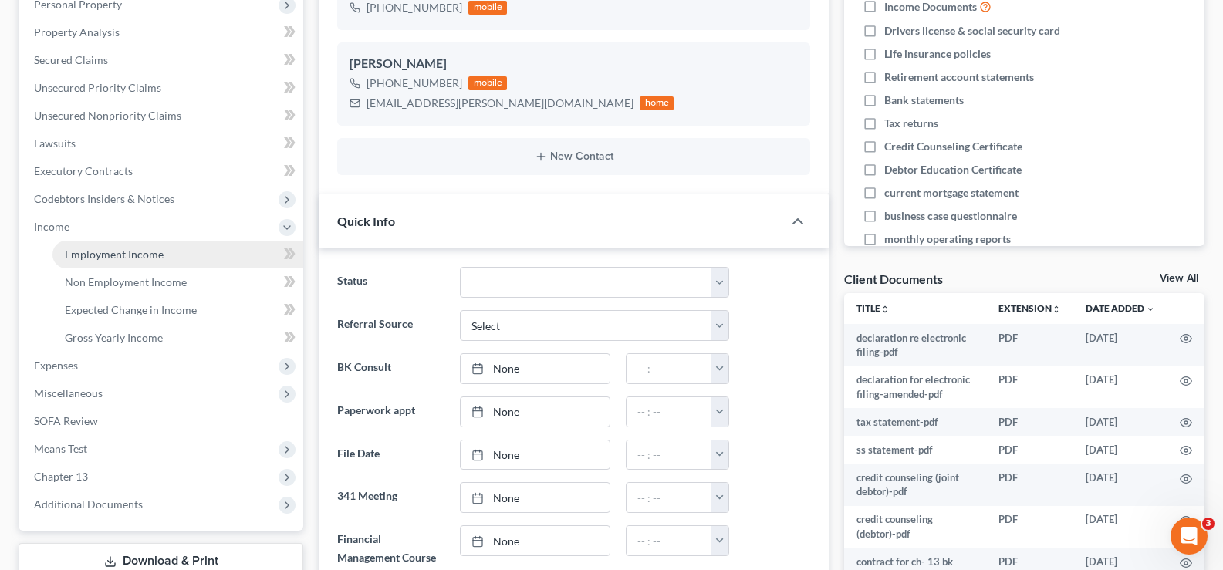
click at [165, 265] on link "Employment Income" at bounding box center [177, 255] width 251 height 28
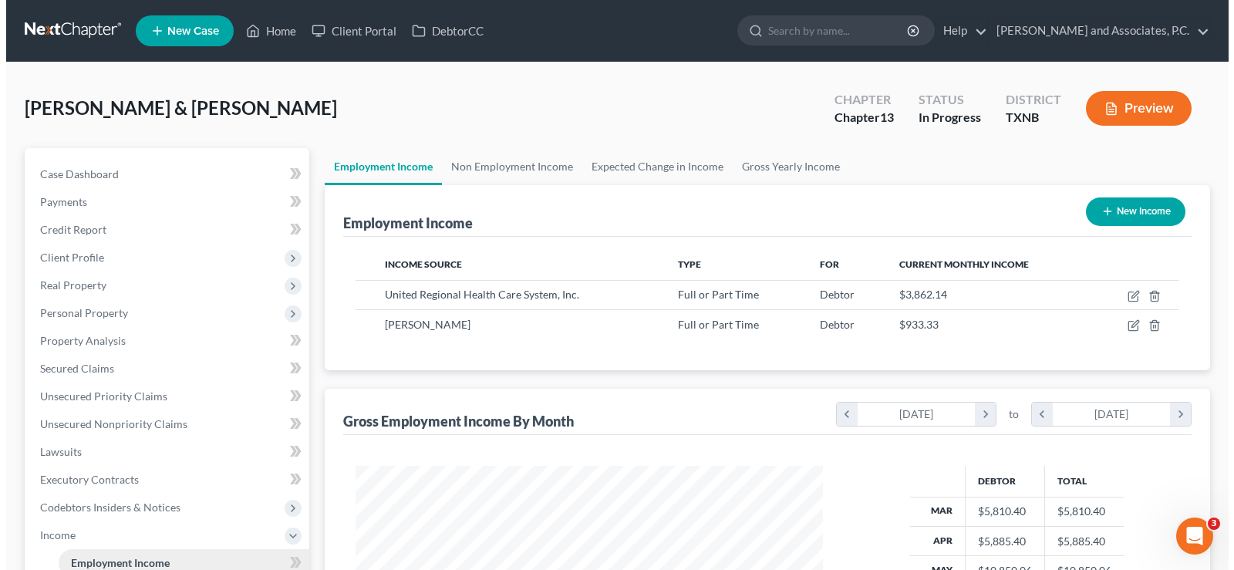
scroll to position [277, 498]
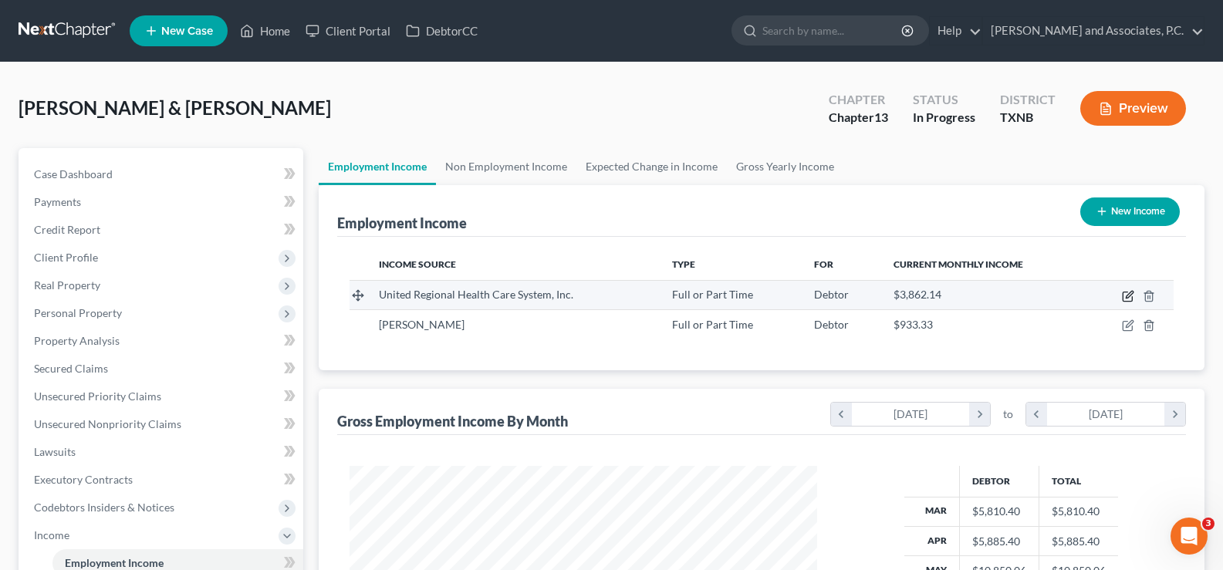
click at [1125, 296] on icon "button" at bounding box center [1128, 296] width 12 height 12
select select "0"
select select "45"
select select "2"
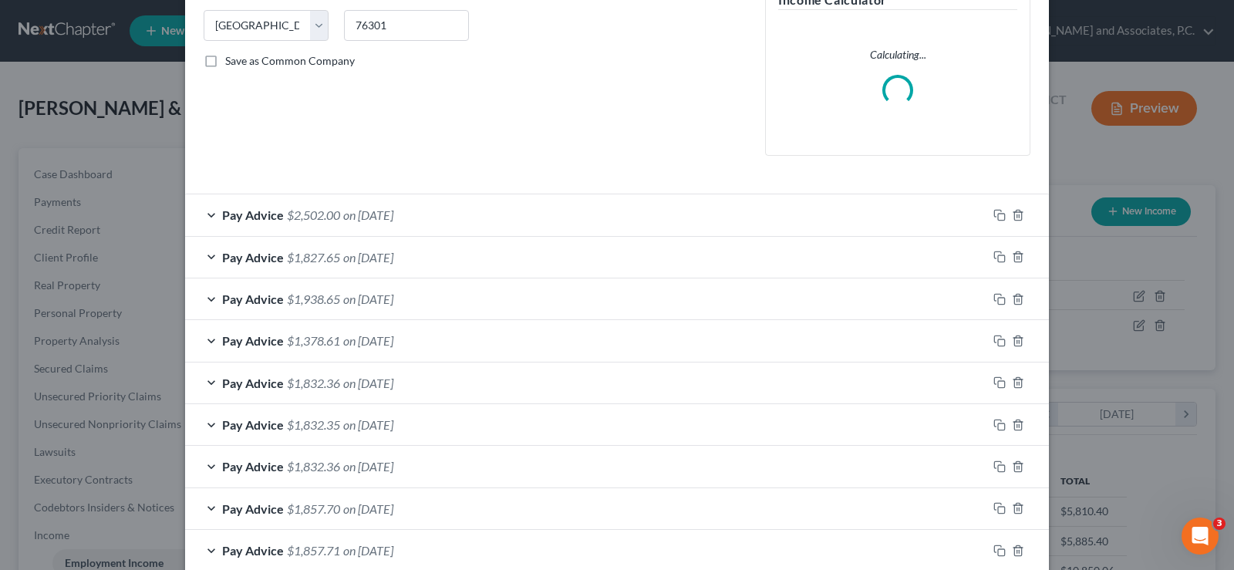
scroll to position [395, 0]
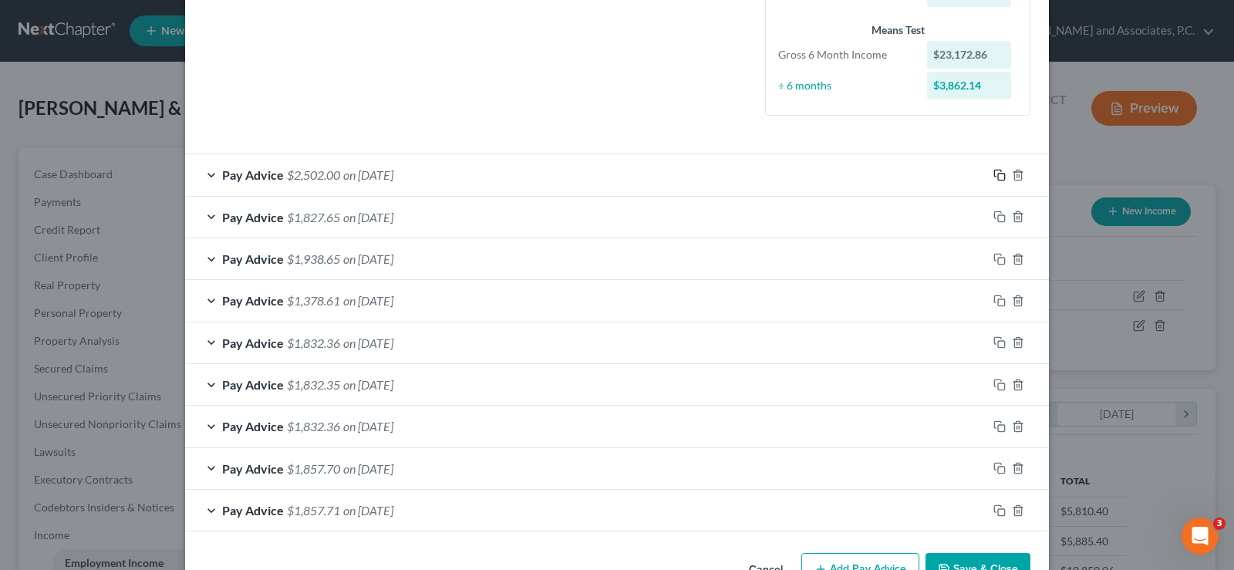
click at [993, 173] on icon "button" at bounding box center [999, 175] width 12 height 12
click at [202, 174] on div "Pay Advice $2,502.00 on 06/13/2025" at bounding box center [586, 174] width 802 height 41
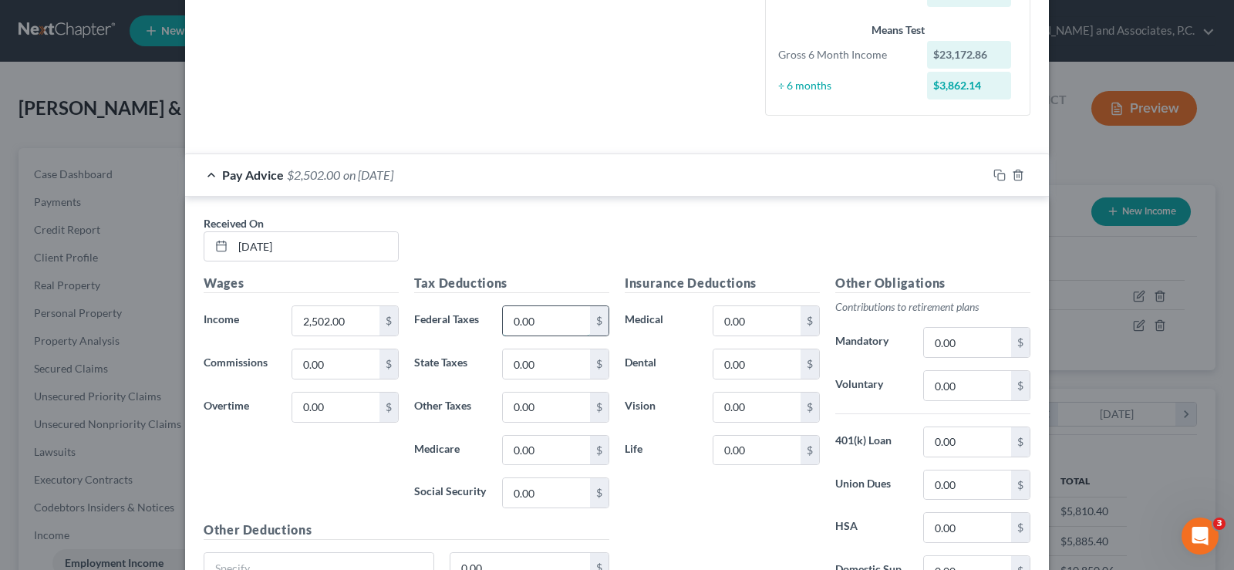
click at [530, 315] on input "0.00" at bounding box center [546, 320] width 87 height 29
type input "95.42"
click at [552, 450] on input "0.00" at bounding box center [546, 450] width 87 height 29
type input "34.95"
click at [576, 498] on input "0.00" at bounding box center [546, 492] width 87 height 29
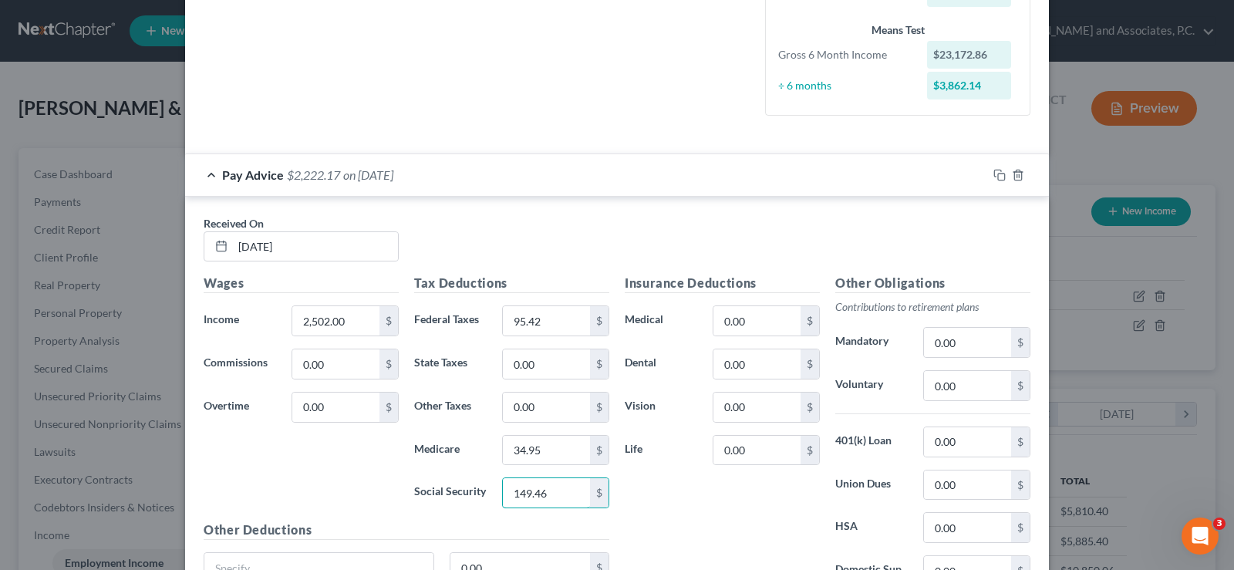
type input "149.46"
click at [770, 327] on input "0.00" at bounding box center [756, 320] width 87 height 29
type input "326.00"
click at [763, 363] on input "0.00" at bounding box center [756, 363] width 87 height 29
type input "37.78"
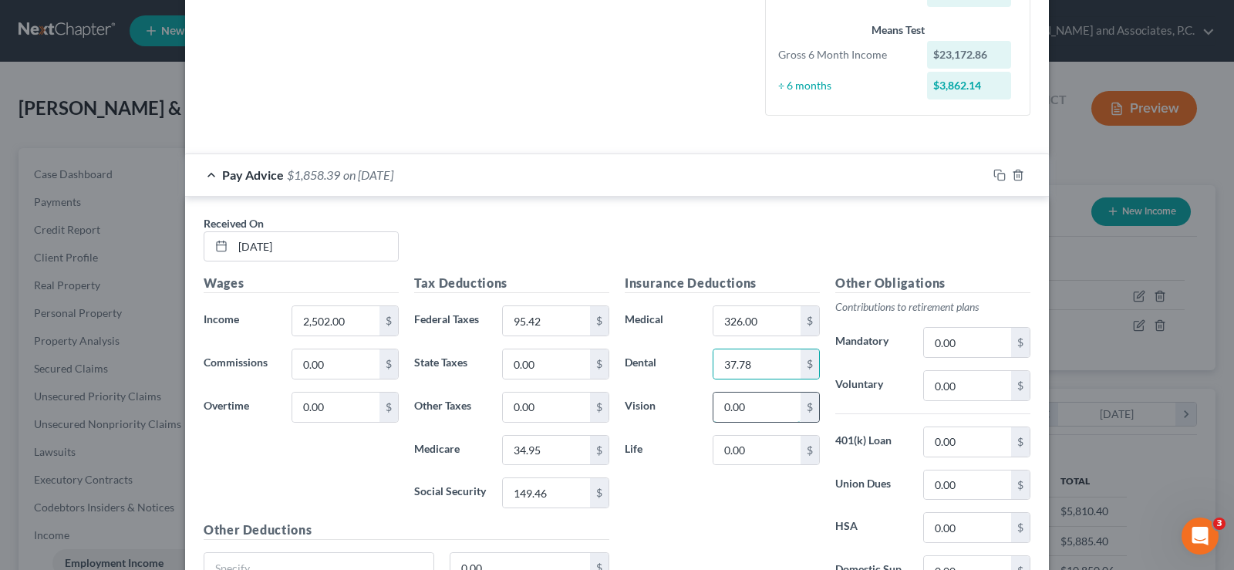
click at [768, 396] on input "0.00" at bounding box center [756, 407] width 87 height 29
type input "7.62"
click at [760, 454] on input "0.00" at bounding box center [756, 450] width 87 height 29
type input "8.16"
click at [977, 334] on input "0.00" at bounding box center [967, 342] width 87 height 29
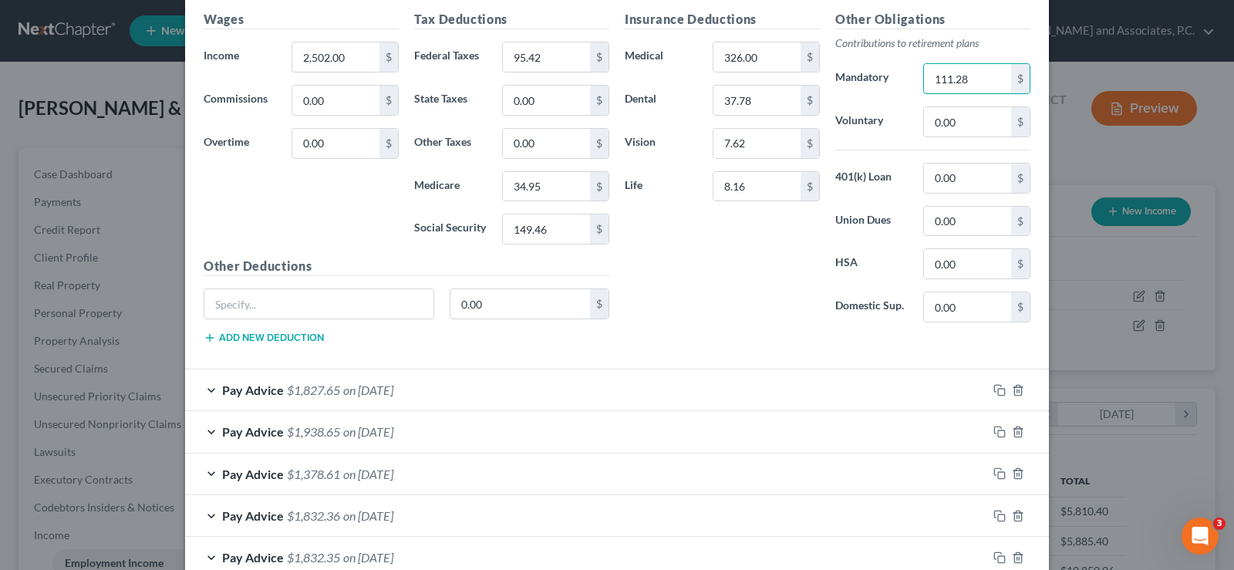
scroll to position [771, 0]
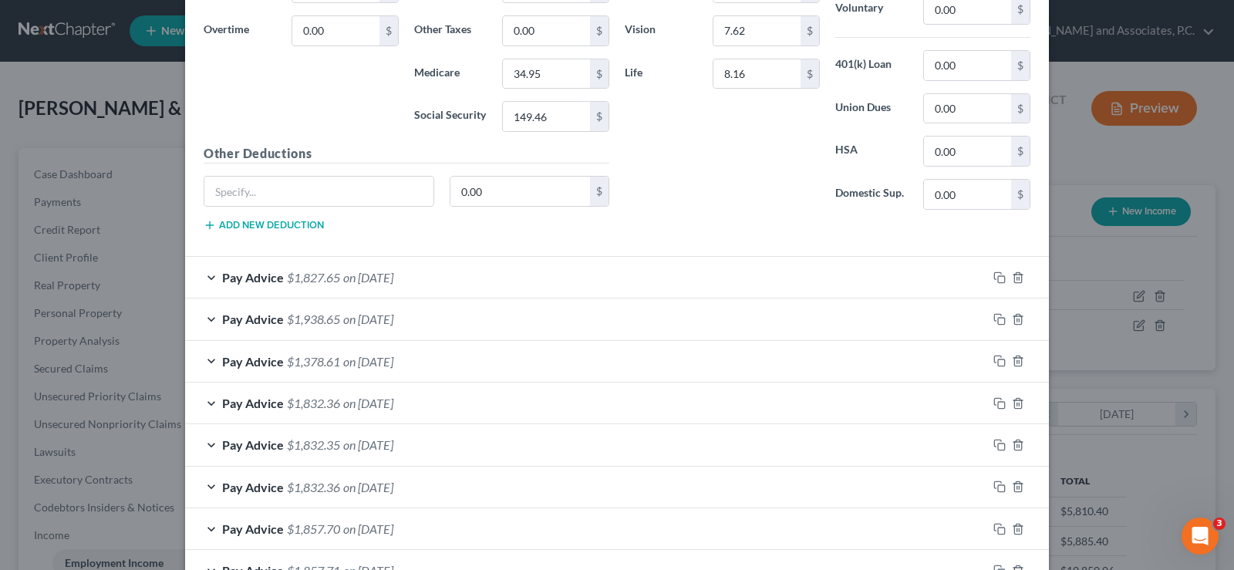
type input "111.28"
click at [207, 278] on div "Pay Advice $1,827.65 on 05/30/2025" at bounding box center [586, 277] width 802 height 41
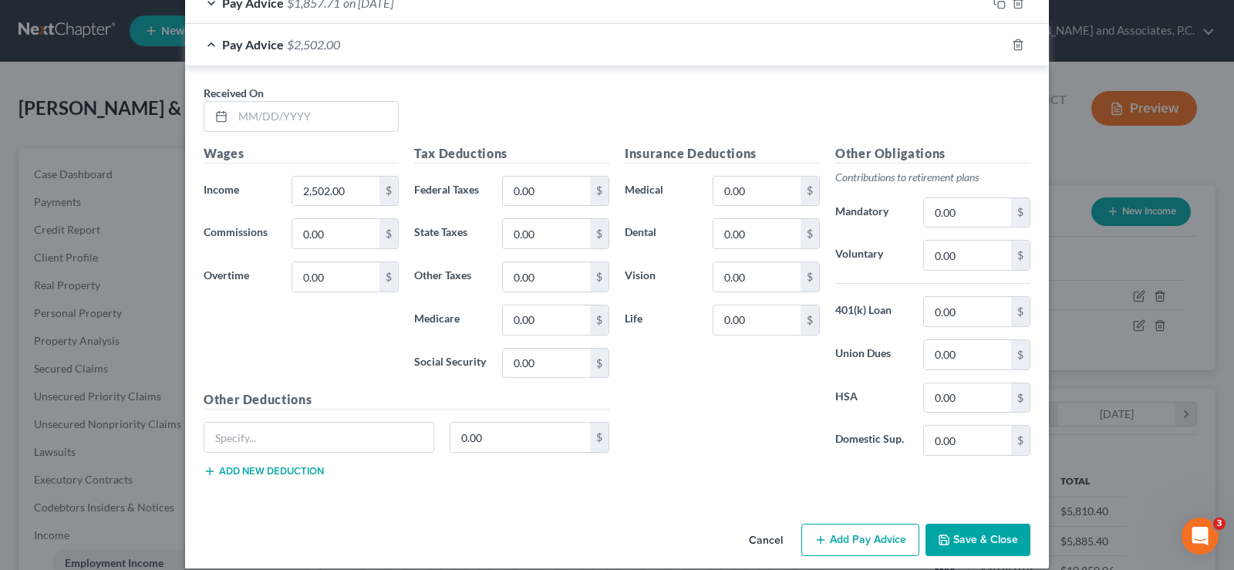
scroll to position [1897, 0]
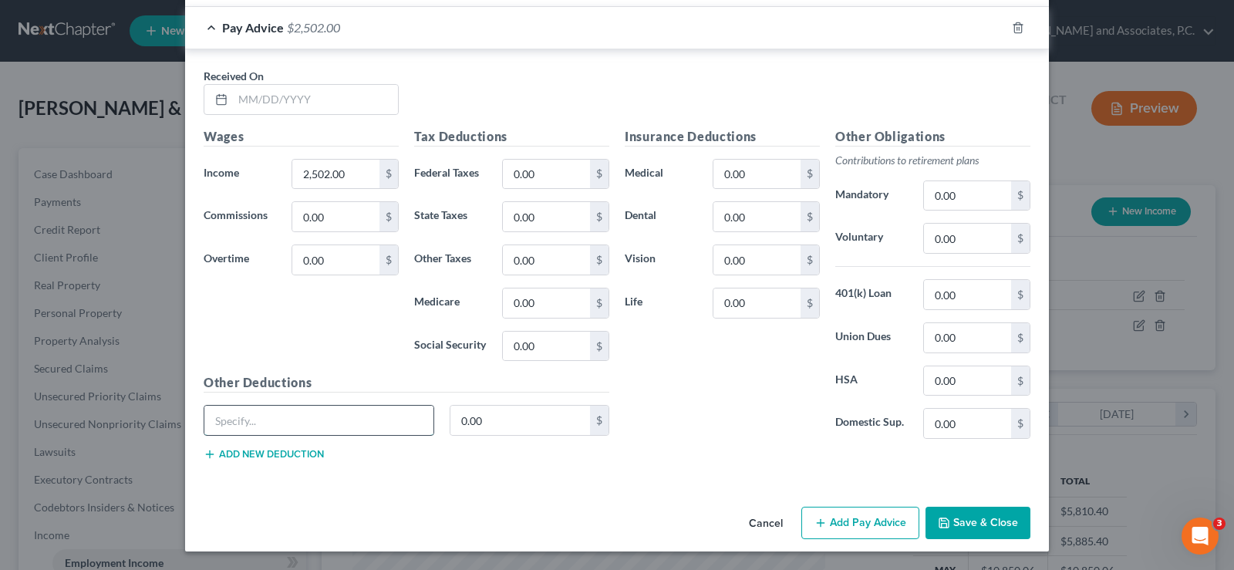
click at [293, 422] on input "text" at bounding box center [318, 420] width 229 height 29
type input "add"
type input "1.82"
click at [293, 422] on input "add" at bounding box center [318, 420] width 229 height 29
type input "a"
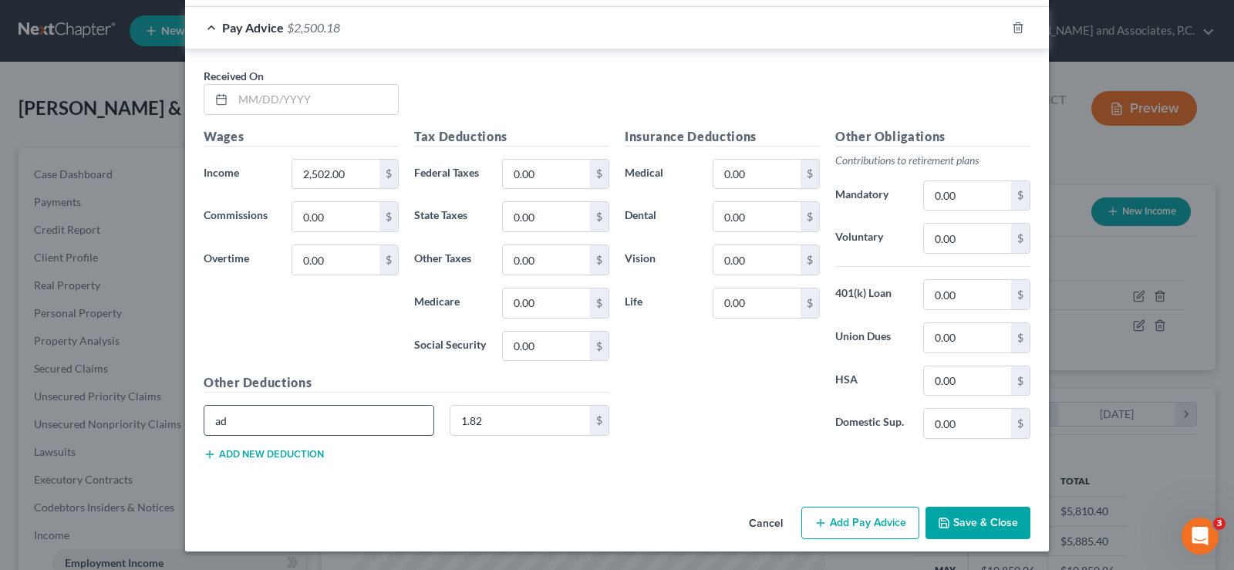
type input "a"
type input "ADD"
click at [288, 456] on button "Add new deduction" at bounding box center [264, 454] width 120 height 12
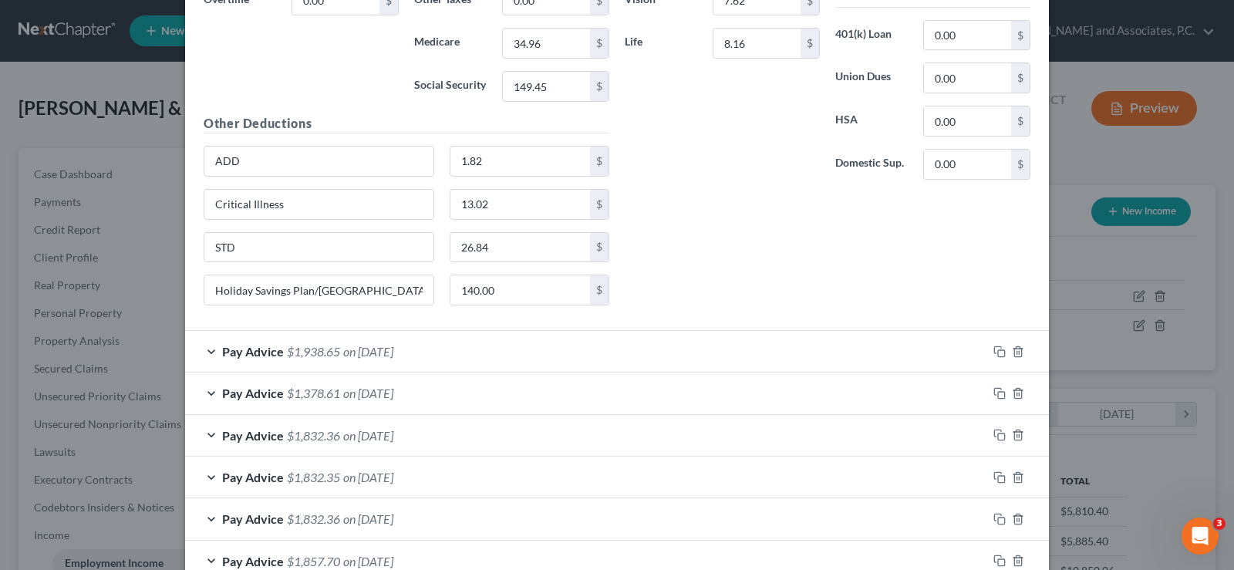
scroll to position [1941, 0]
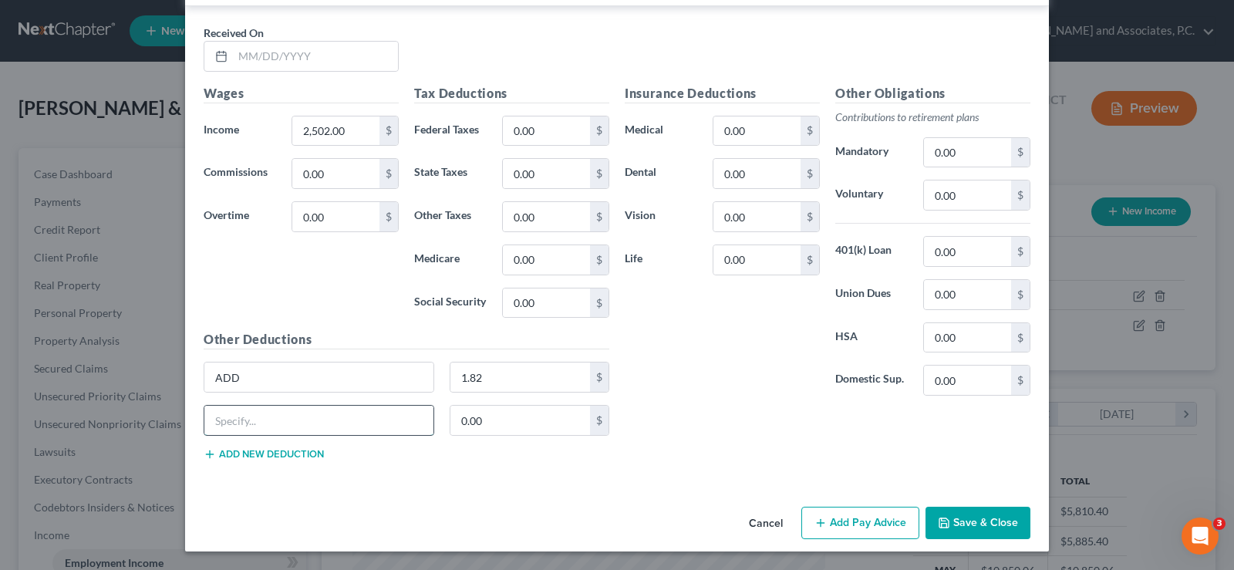
click at [300, 422] on input "text" at bounding box center [318, 420] width 229 height 29
type input "c"
type input "Critical Illness"
type input "13.02"
click at [304, 454] on button "Add new deduction" at bounding box center [264, 454] width 120 height 12
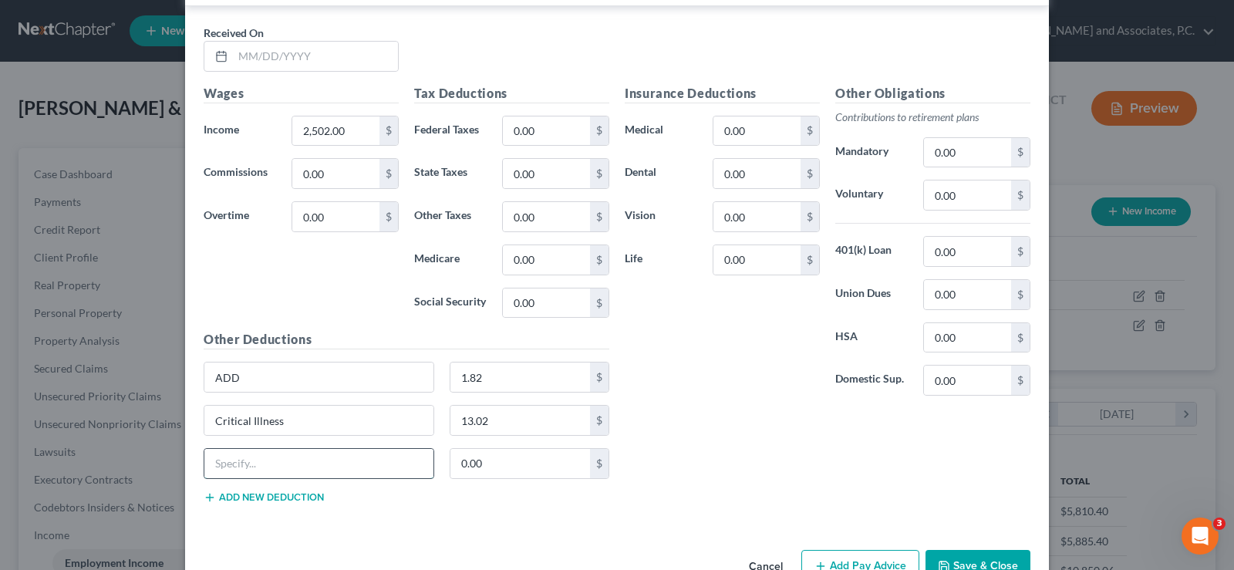
click at [251, 468] on input "text" at bounding box center [318, 463] width 229 height 29
type input "STD"
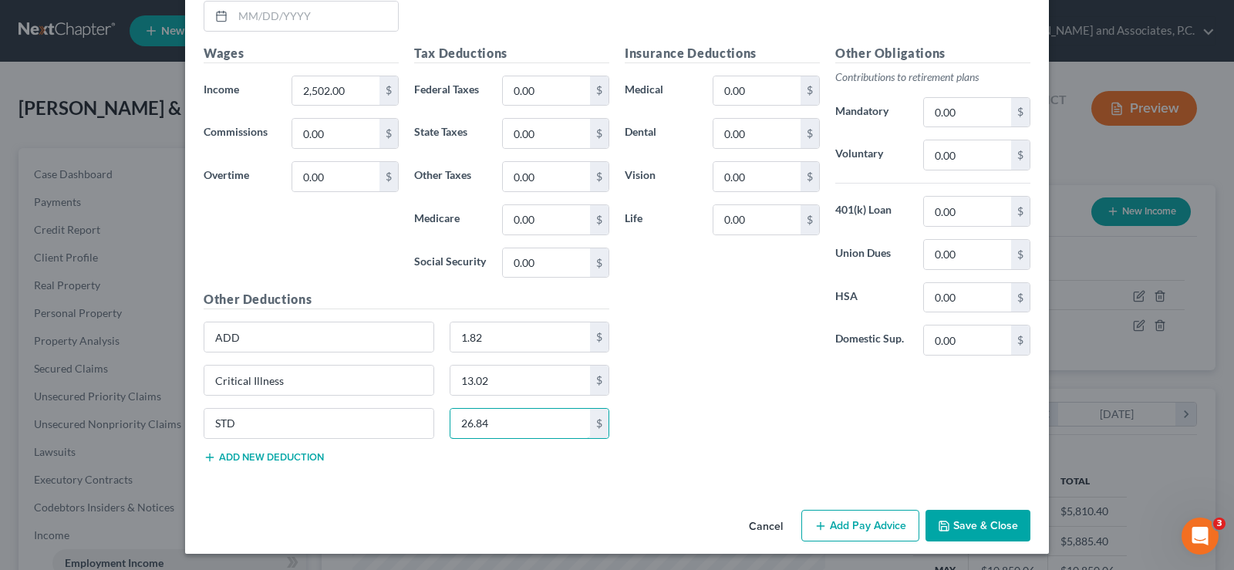
scroll to position [1983, 0]
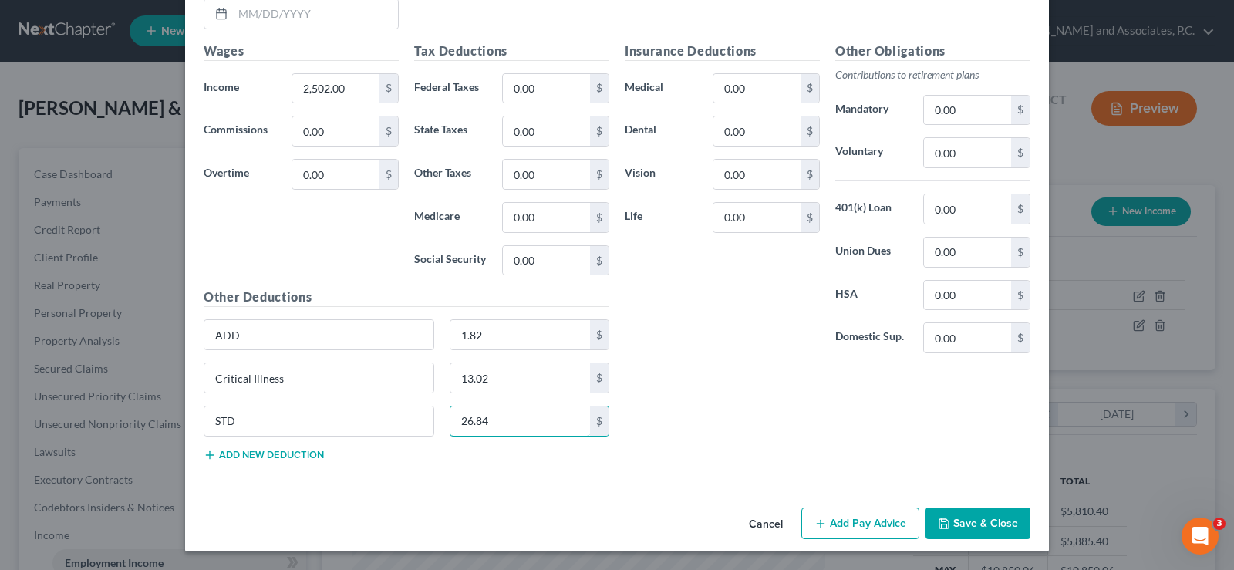
type input "26.84"
click at [238, 453] on button "Add new deduction" at bounding box center [264, 455] width 120 height 12
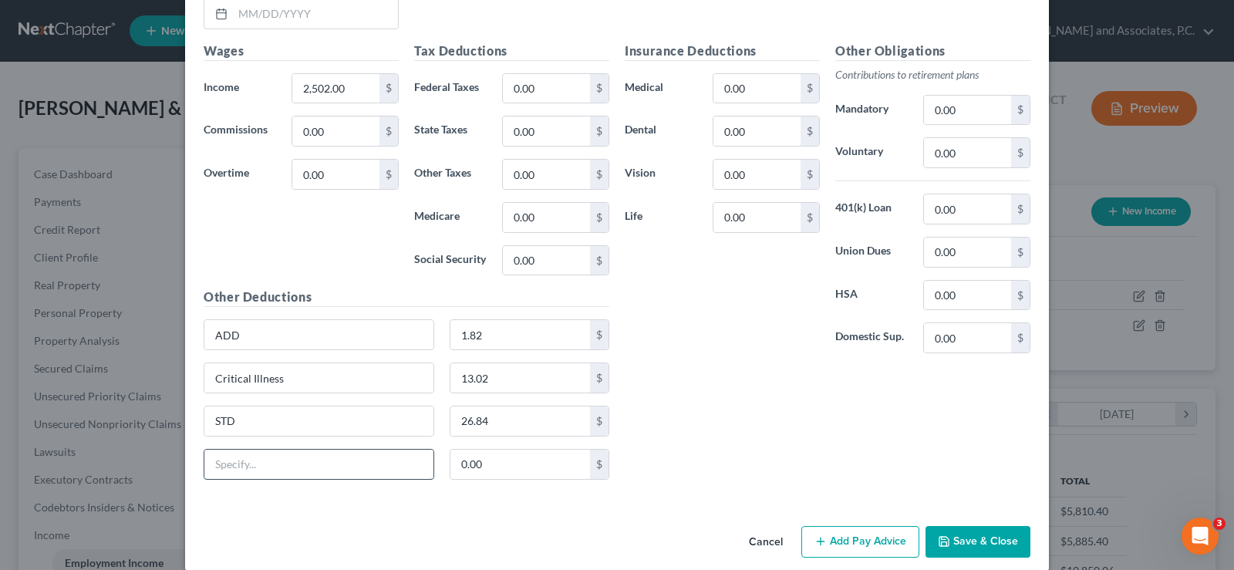
click at [253, 470] on input "text" at bounding box center [318, 464] width 229 height 29
type input "Holiday Savings Plan/AR"
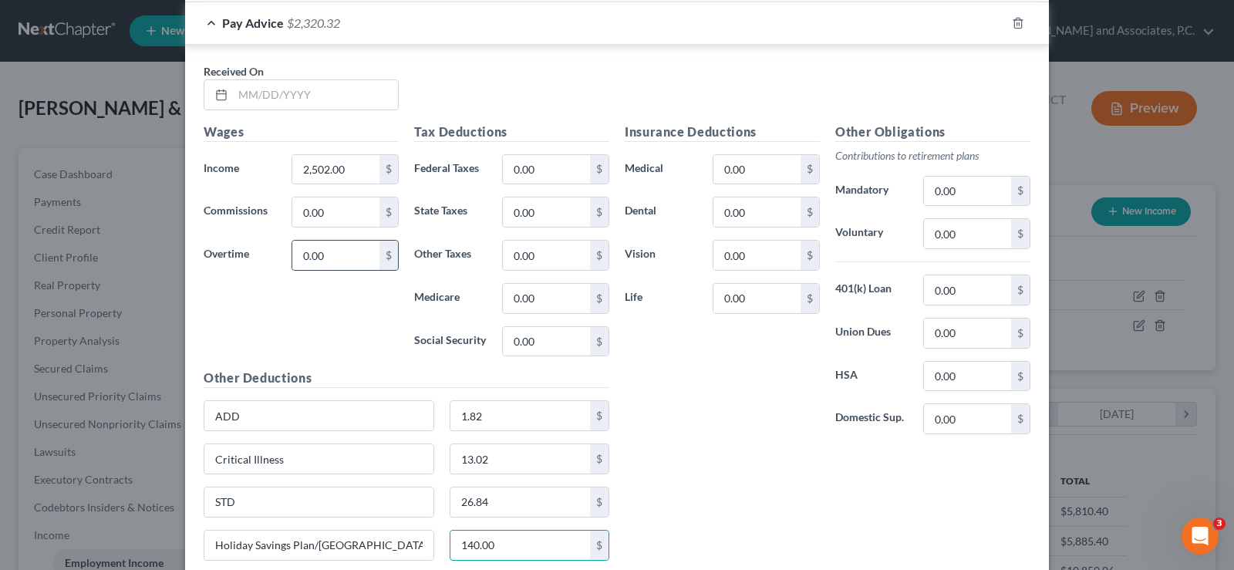
scroll to position [1847, 0]
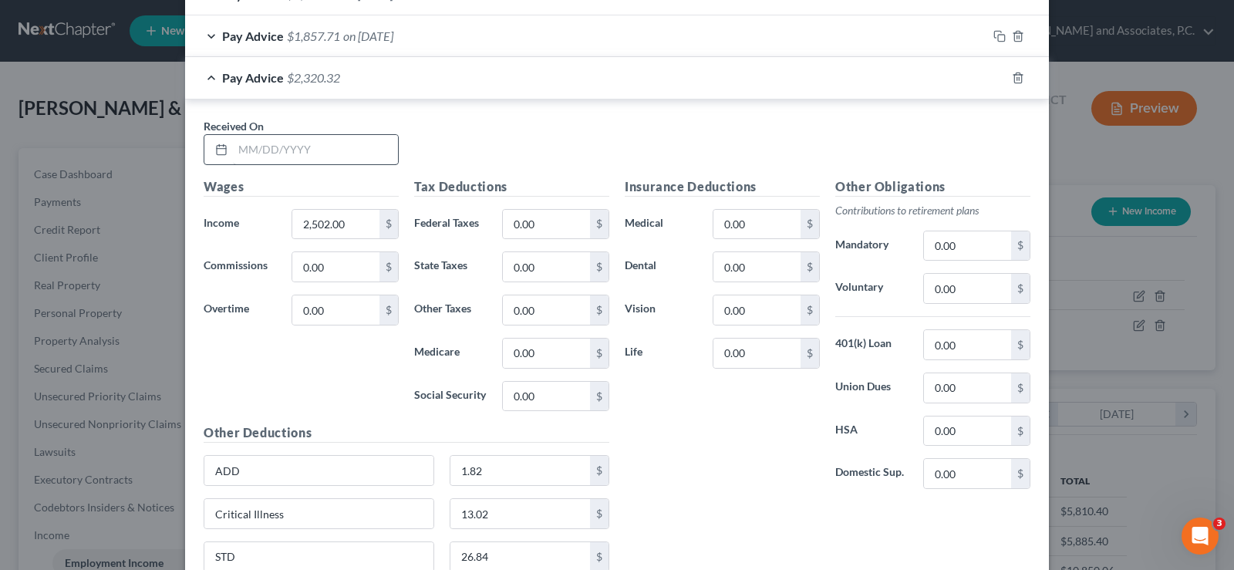
type input "140.00"
click at [333, 158] on input "text" at bounding box center [315, 149] width 165 height 29
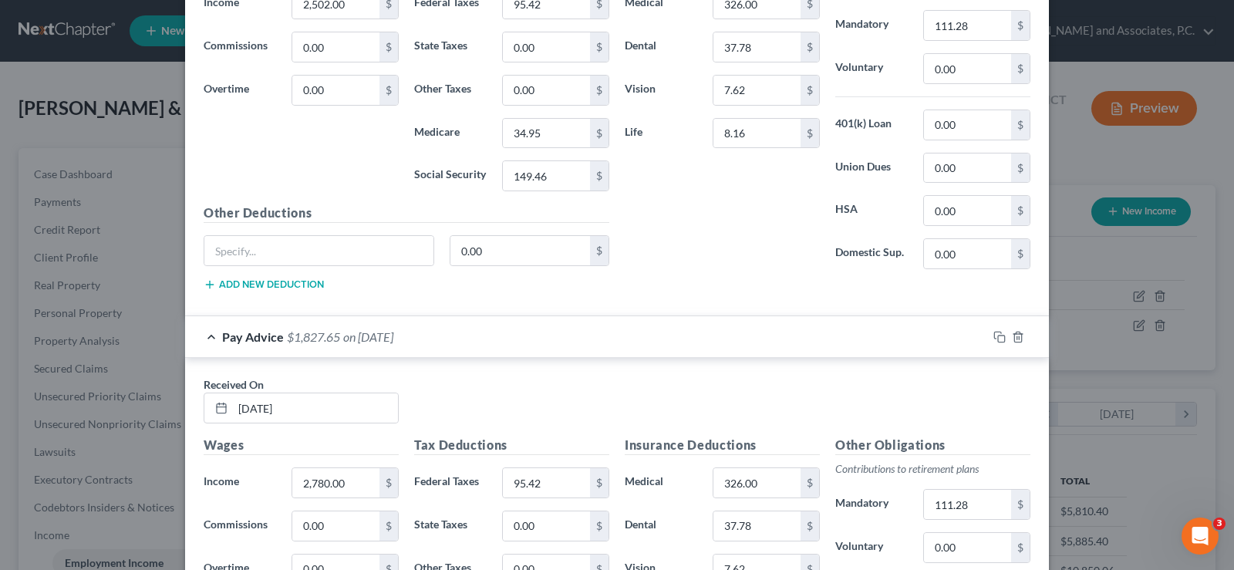
scroll to position [613, 0]
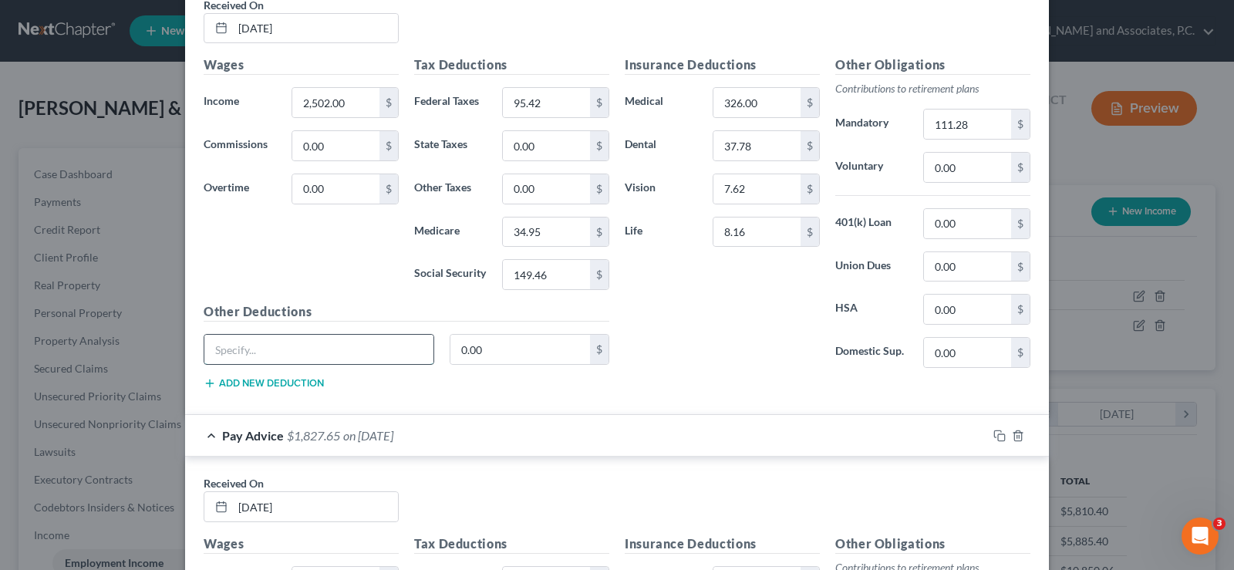
click at [332, 347] on input "text" at bounding box center [318, 349] width 229 height 29
type input "ADD"
type input "1.82"
click at [284, 379] on button "Add new deduction" at bounding box center [264, 383] width 120 height 12
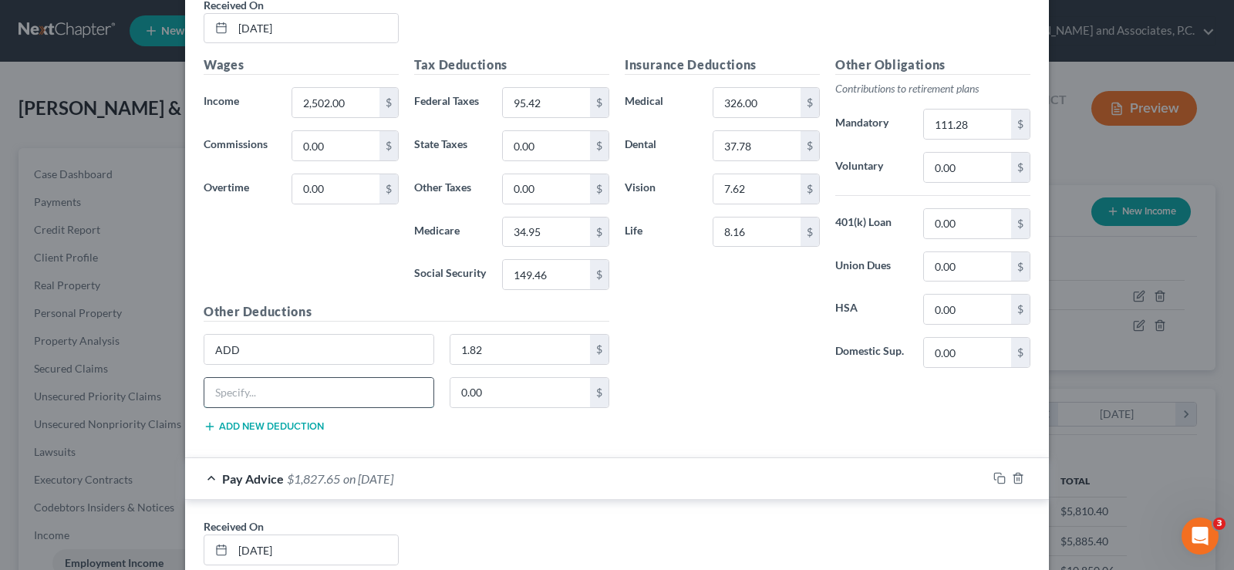
click at [310, 390] on input "text" at bounding box center [318, 392] width 229 height 29
type input "Critical Illness"
type input "13.02"
click at [251, 423] on button "Add new deduction" at bounding box center [264, 426] width 120 height 12
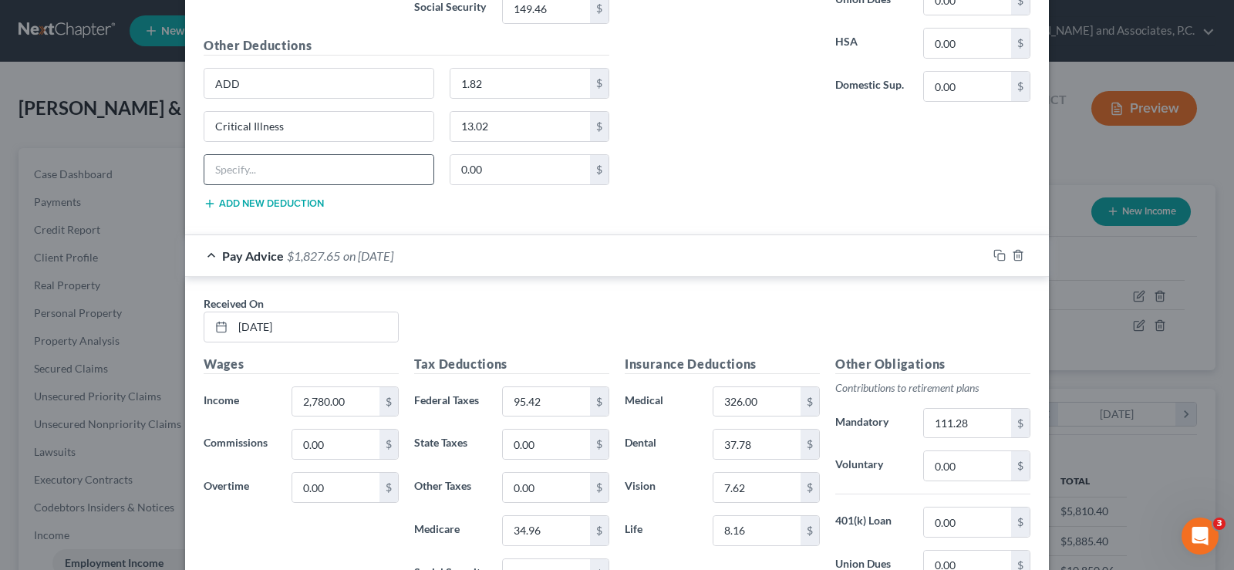
scroll to position [767, 0]
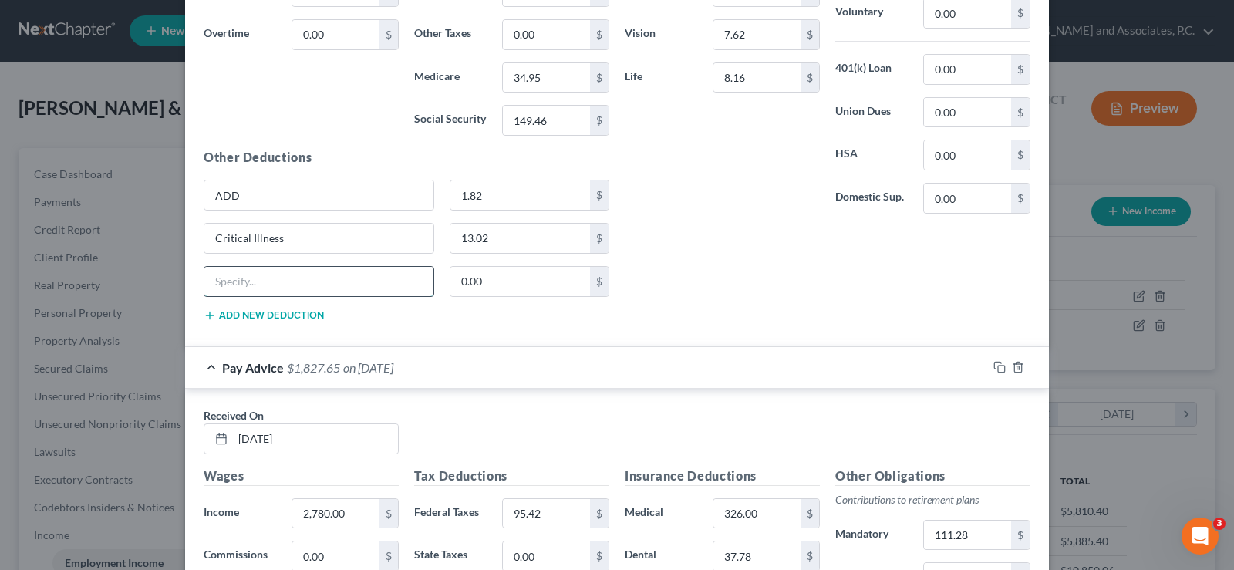
click at [349, 286] on input "text" at bounding box center [318, 281] width 229 height 29
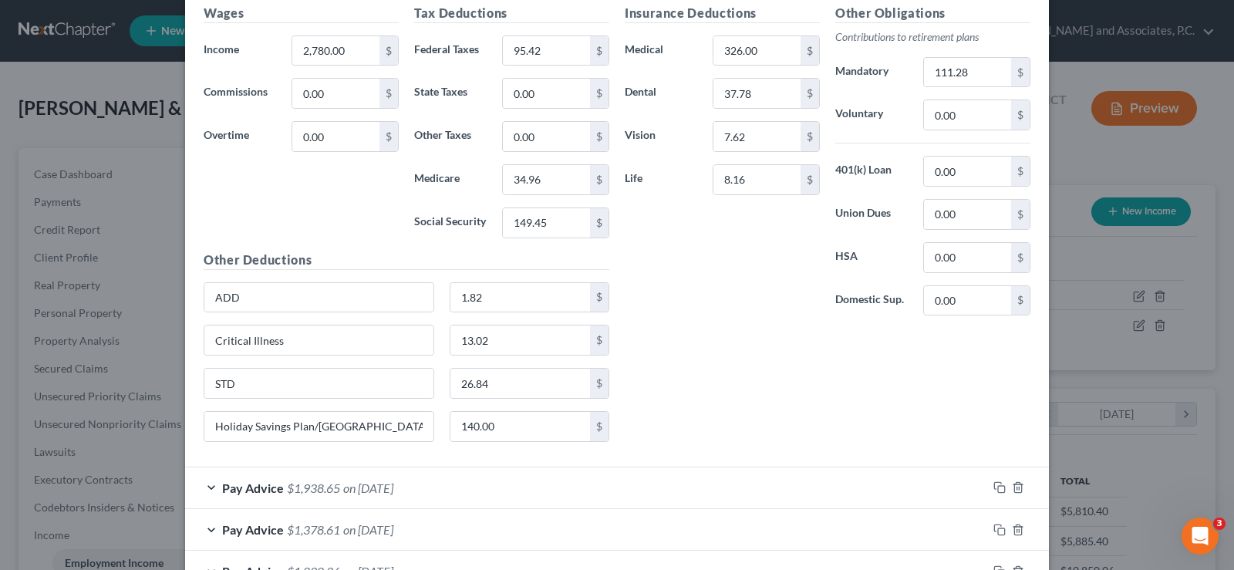
scroll to position [922, 0]
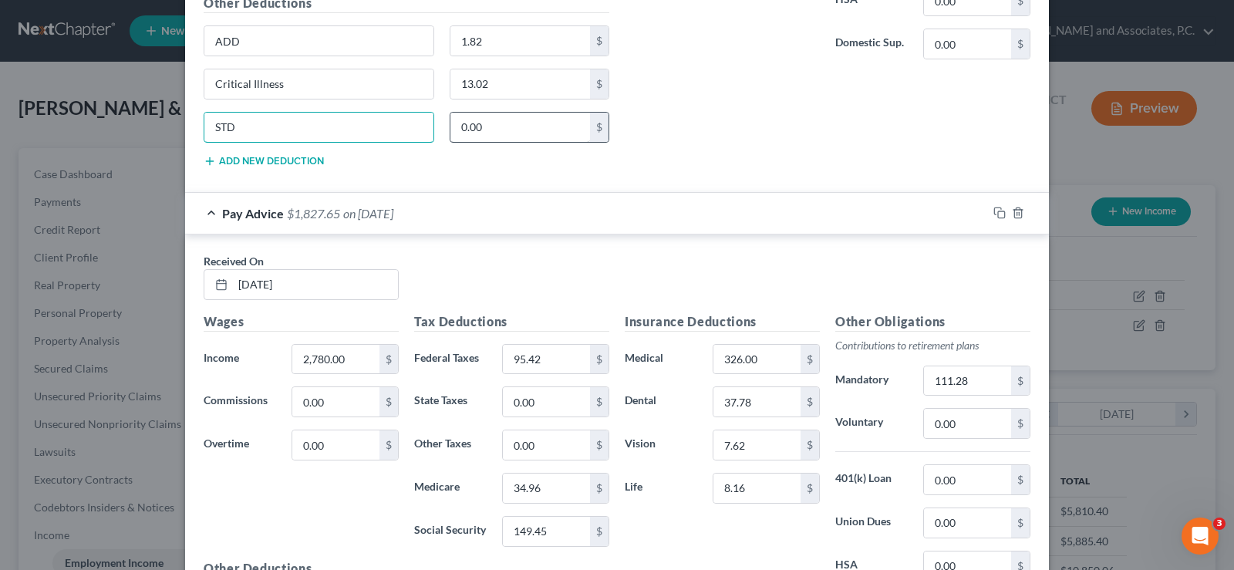
type input "STD"
click at [504, 129] on input "0.00" at bounding box center [520, 127] width 140 height 29
type input "26.84"
click at [269, 162] on button "Add new deduction" at bounding box center [264, 161] width 120 height 12
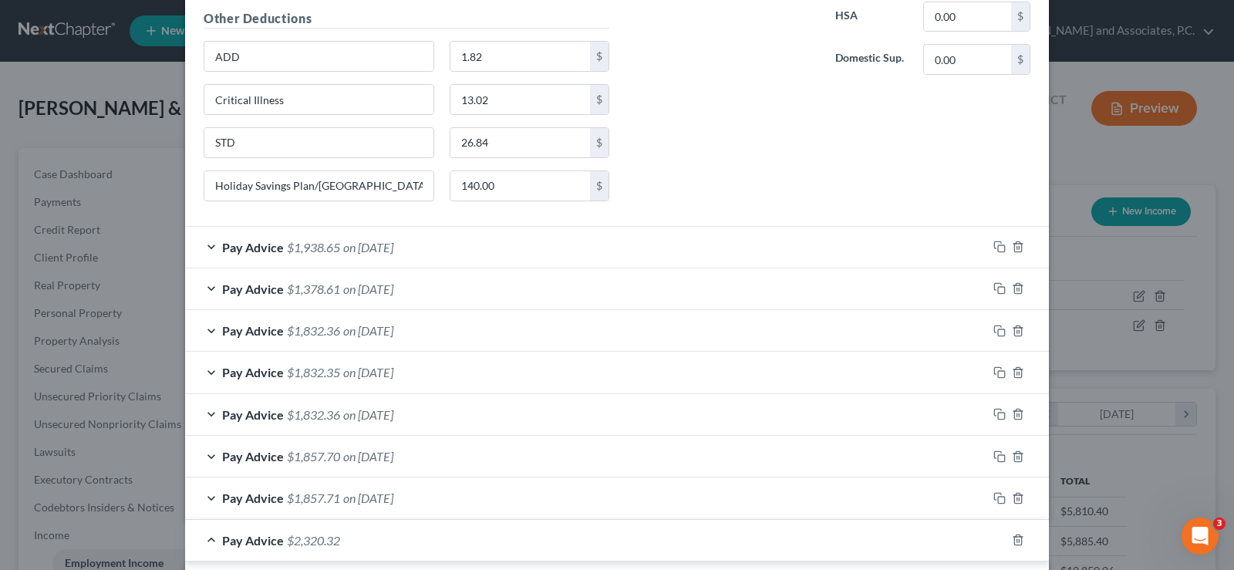
scroll to position [872, 0]
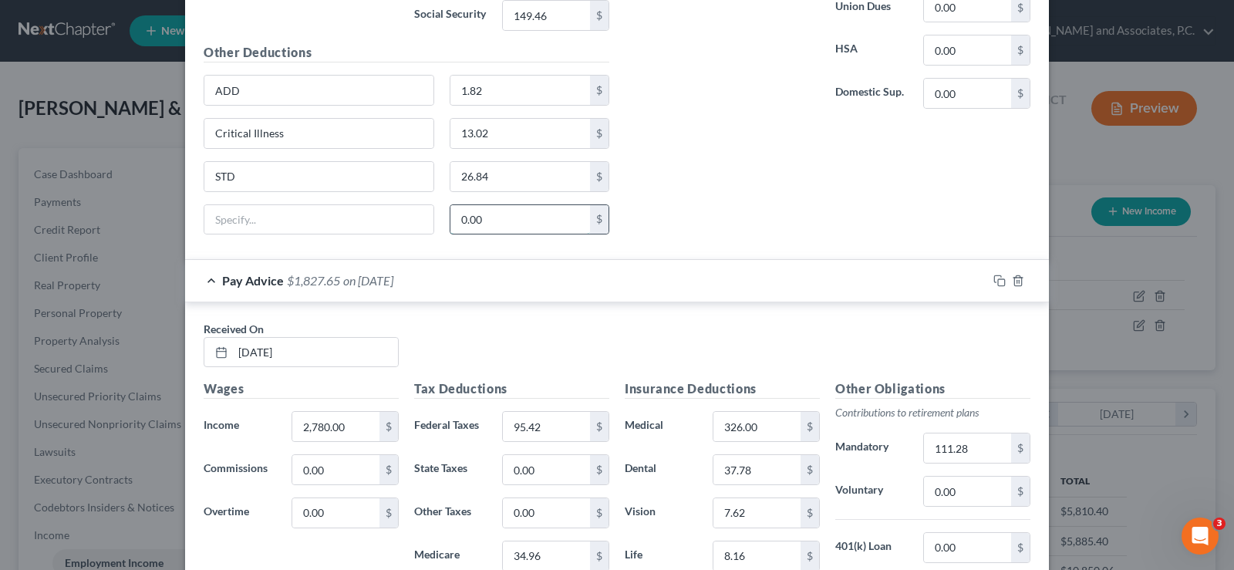
click at [491, 225] on input "0.00" at bounding box center [520, 219] width 140 height 29
type input "140.00"
click at [390, 213] on input "text" at bounding box center [318, 219] width 229 height 29
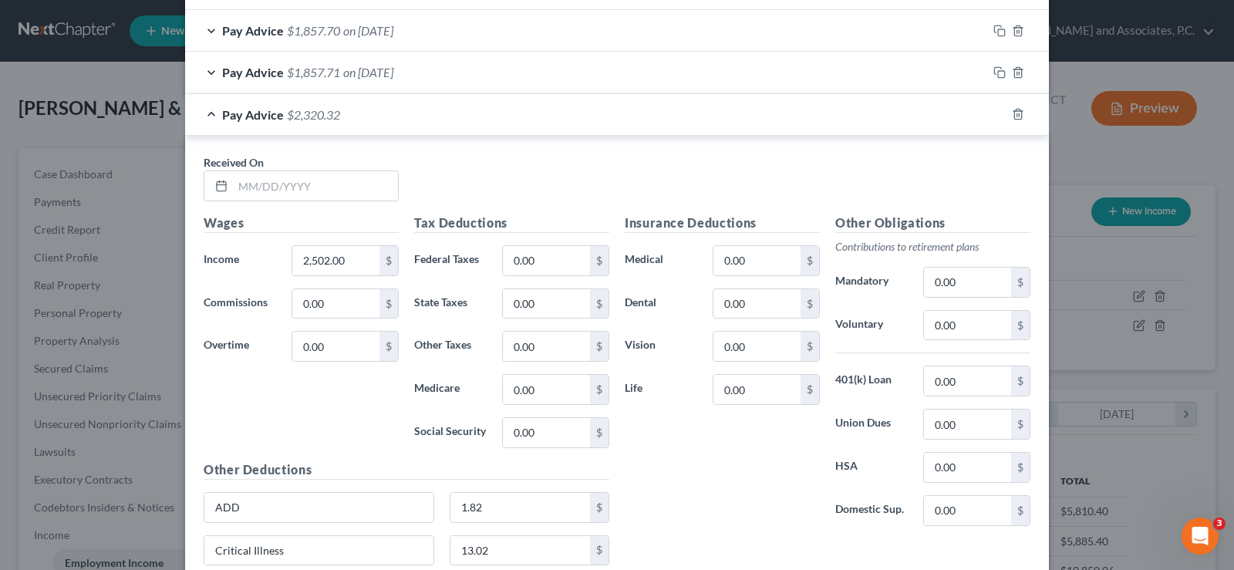
scroll to position [1952, 0]
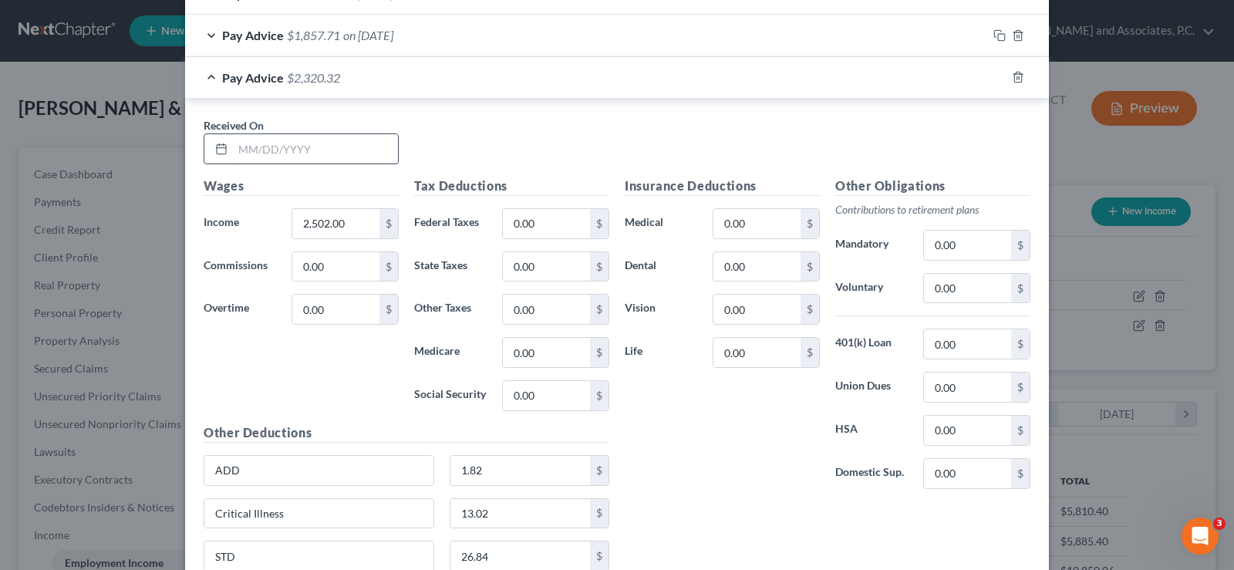
type input "Holiday Savings Plan/AR"
click at [356, 149] on input "text" at bounding box center [315, 148] width 165 height 29
click at [363, 218] on input "2,502.00" at bounding box center [335, 223] width 87 height 29
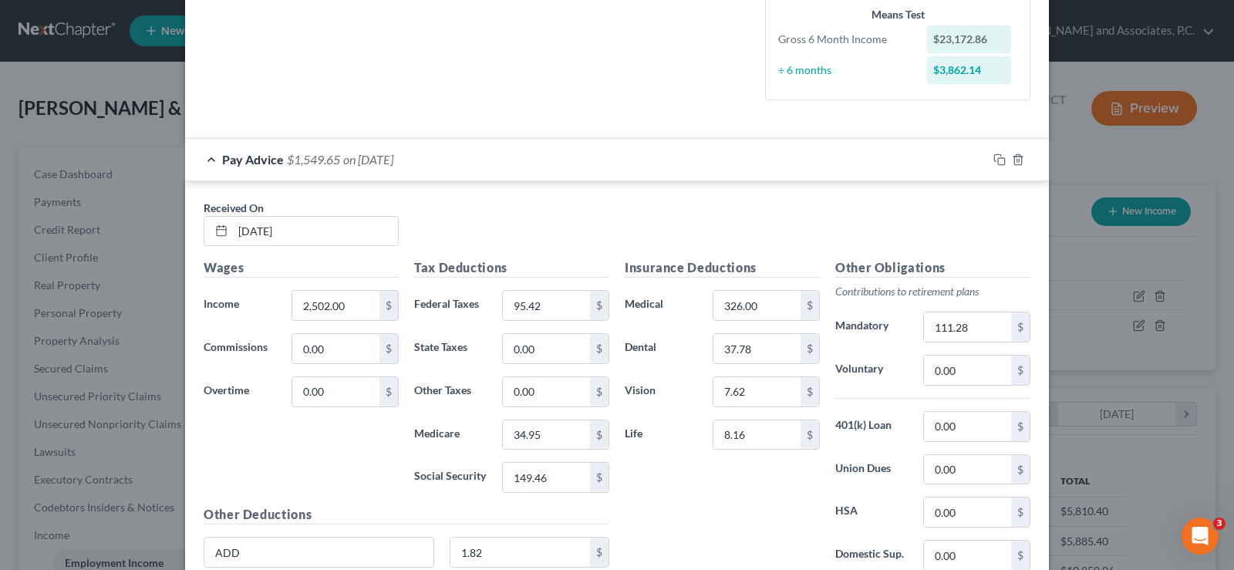
scroll to position [410, 0]
click at [353, 303] on input "2,502.00" at bounding box center [335, 306] width 87 height 29
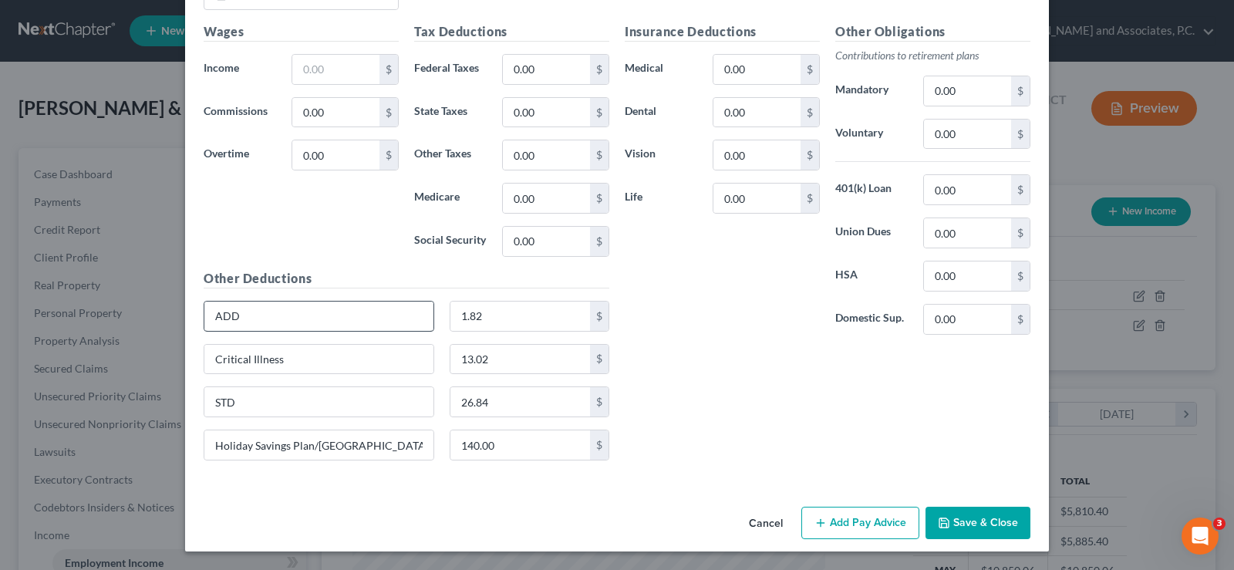
scroll to position [1798, 0]
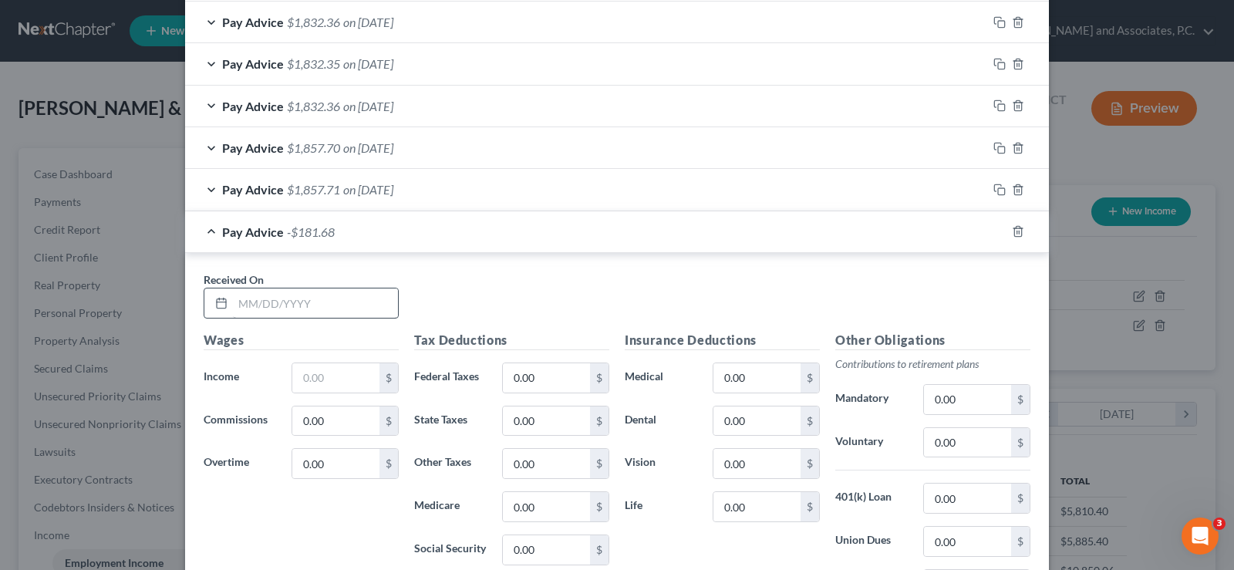
type input "2,780.00"
click at [312, 294] on input "text" at bounding box center [315, 302] width 165 height 29
type input "06/27/2025"
type input "2,780.00"
click at [533, 382] on input "0.00" at bounding box center [546, 377] width 87 height 29
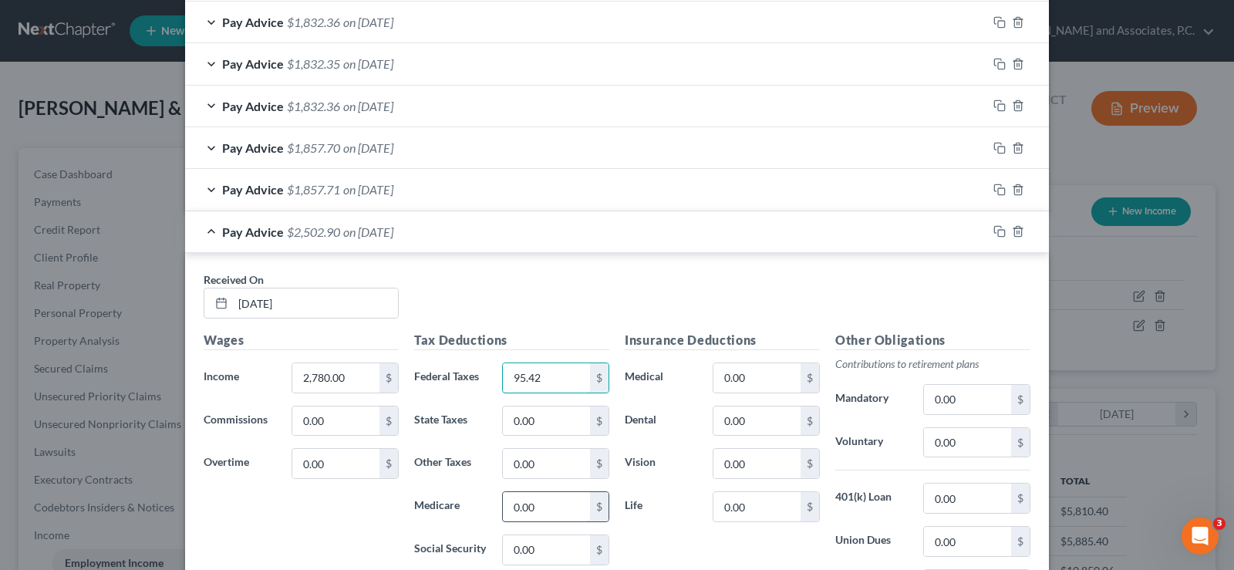
type input "95.42"
click at [562, 514] on input "0.00" at bounding box center [546, 506] width 87 height 29
type input "34.95"
click at [544, 543] on input "0.00" at bounding box center [546, 549] width 87 height 29
type input "149.45"
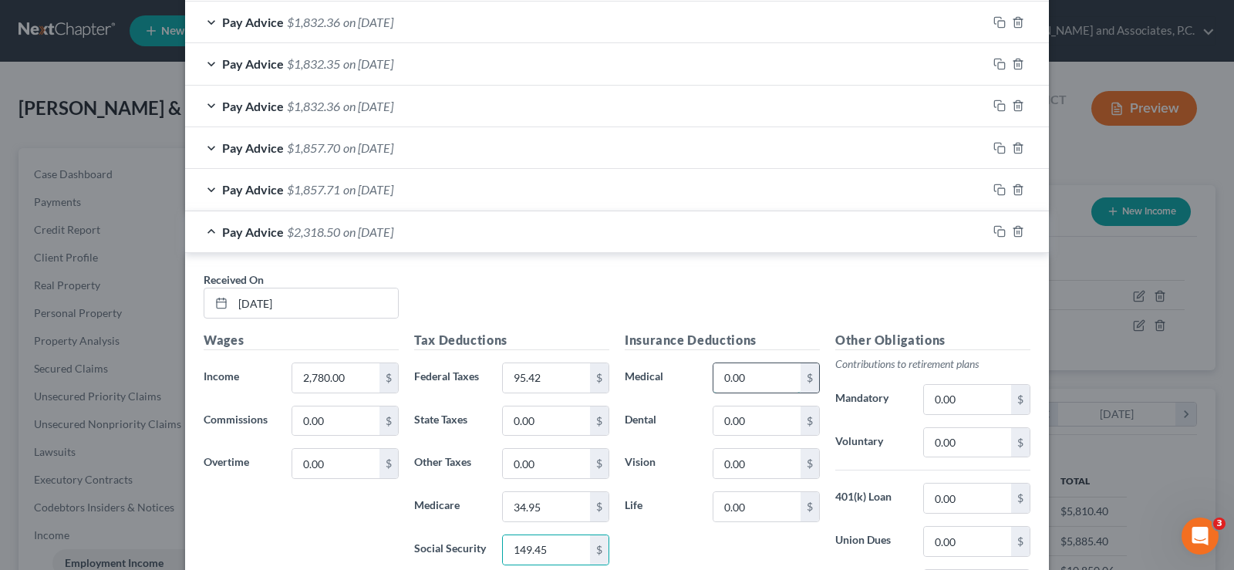
click at [760, 377] on input "0.00" at bounding box center [756, 377] width 87 height 29
type input "326.00"
click at [746, 462] on input "0.00" at bounding box center [756, 463] width 87 height 29
type input "7.62"
click at [756, 505] on input "0.00" at bounding box center [756, 506] width 87 height 29
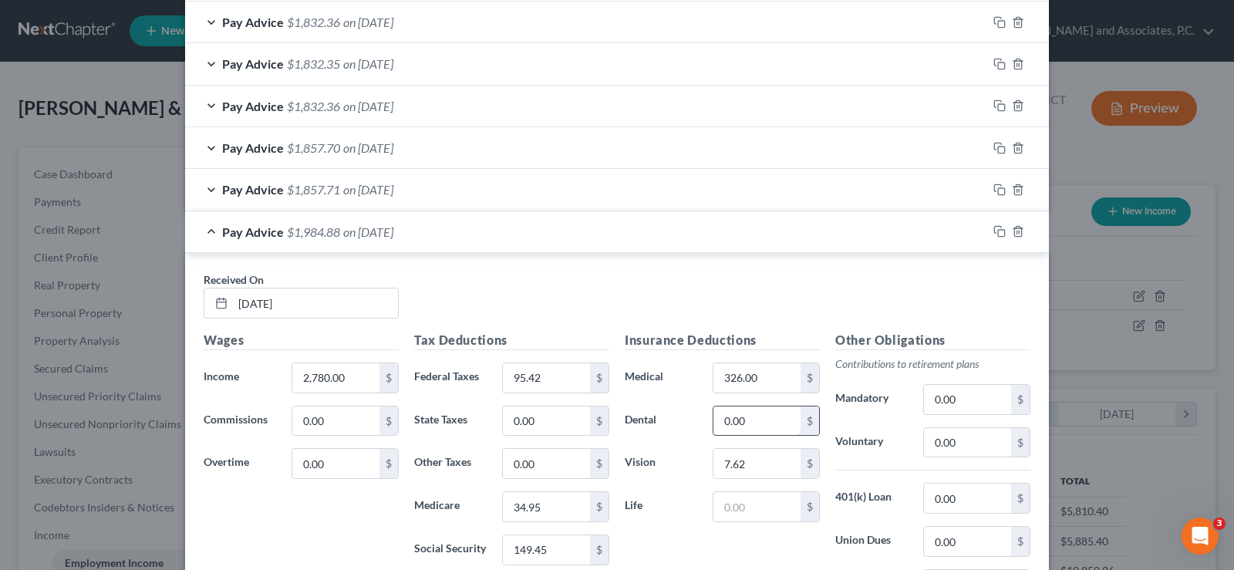
click at [754, 418] on input "0.00" at bounding box center [756, 420] width 87 height 29
type input "37.78"
click at [752, 500] on input "text" at bounding box center [756, 506] width 87 height 29
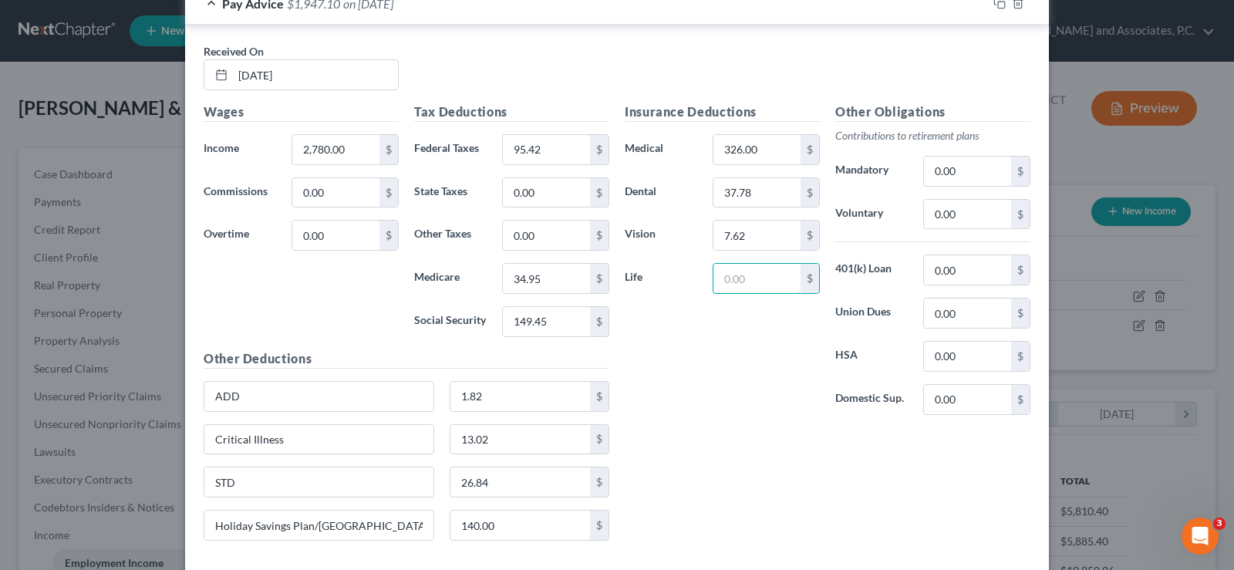
scroll to position [2107, 0]
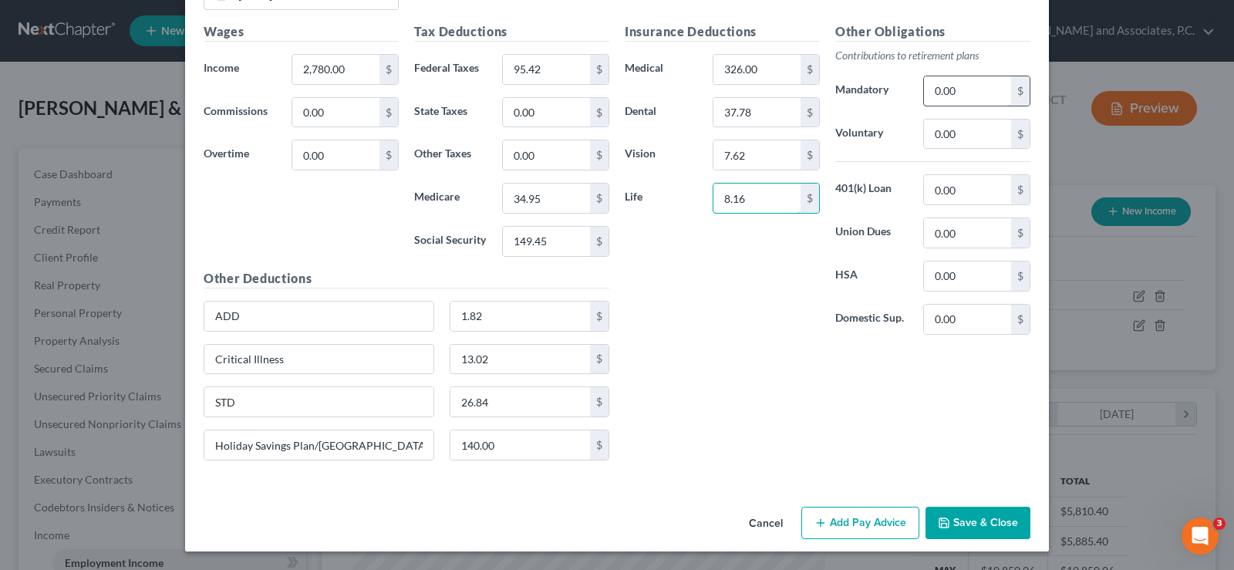
type input "8.16"
click at [978, 89] on input "0.00" at bounding box center [967, 90] width 87 height 29
type input "111.28"
click at [972, 528] on button "Save & Close" at bounding box center [978, 523] width 105 height 32
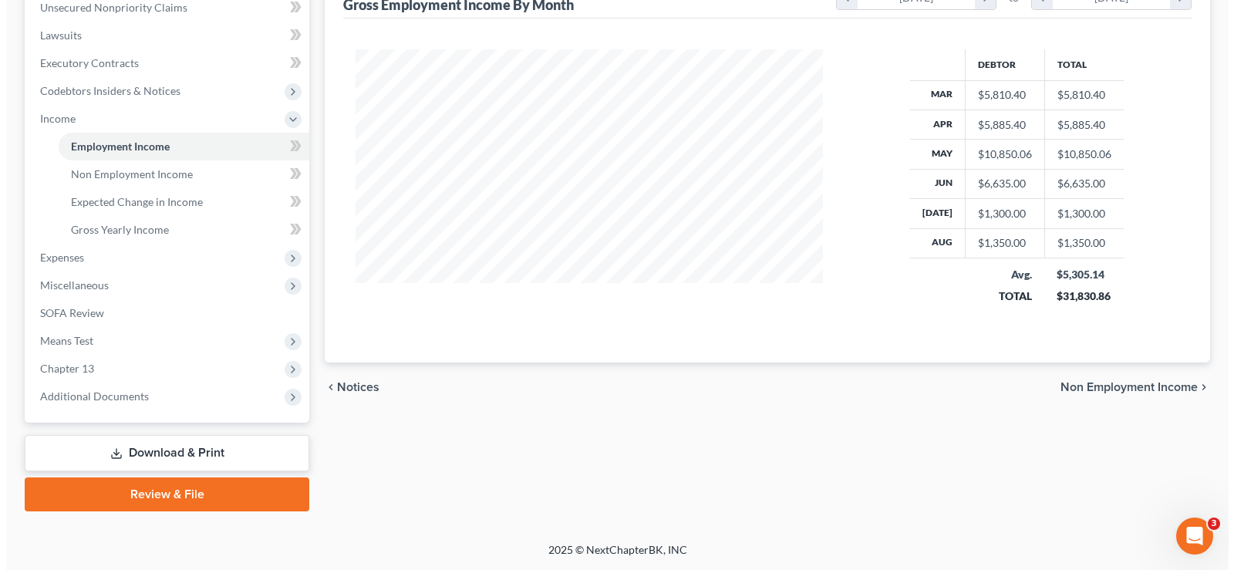
scroll to position [108, 0]
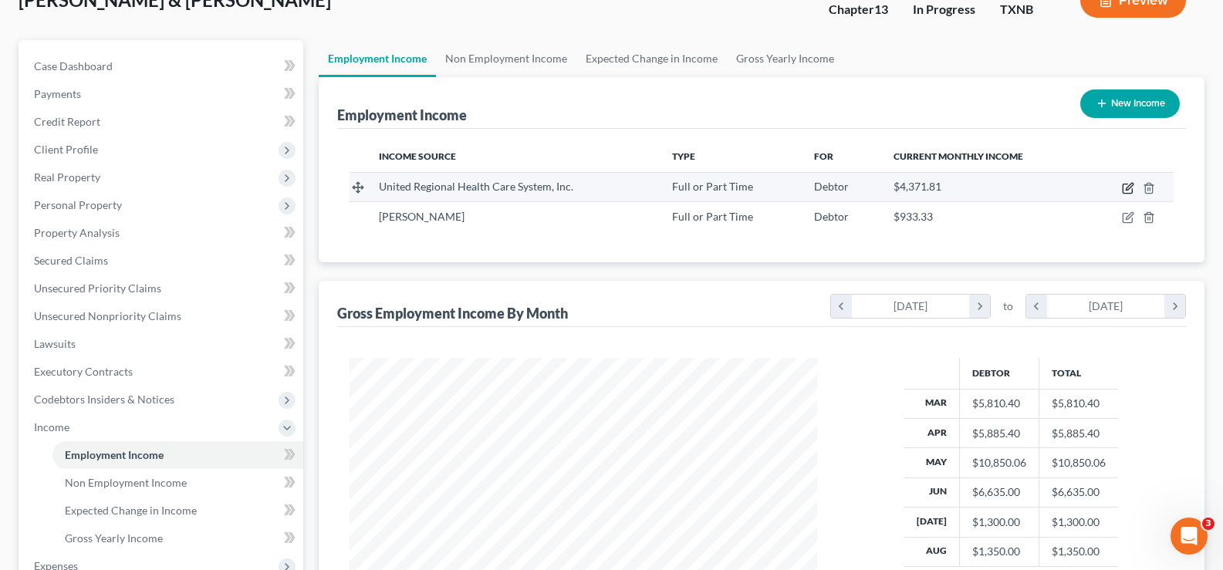
click at [1128, 184] on icon "button" at bounding box center [1128, 188] width 12 height 12
select select "0"
select select "45"
select select "2"
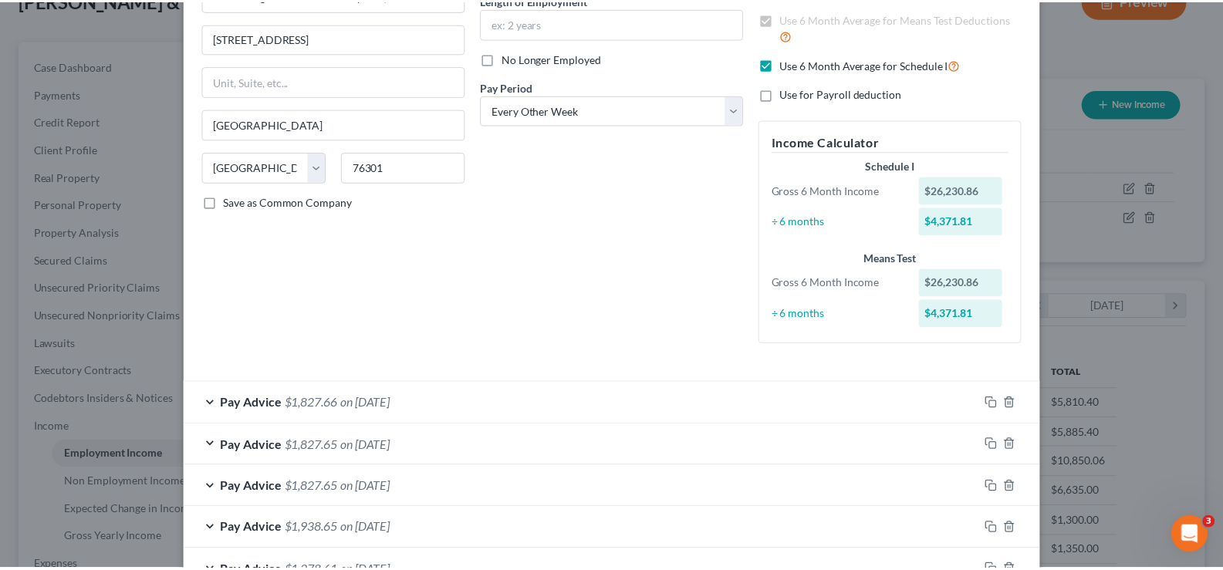
scroll to position [483, 0]
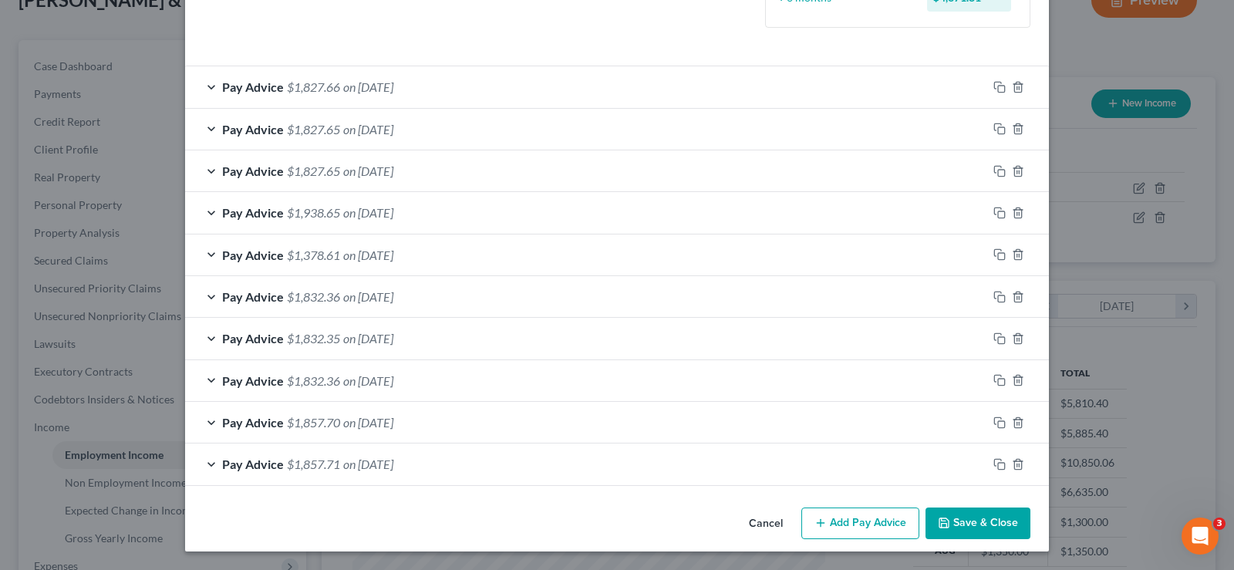
click at [938, 523] on icon "button" at bounding box center [944, 523] width 12 height 12
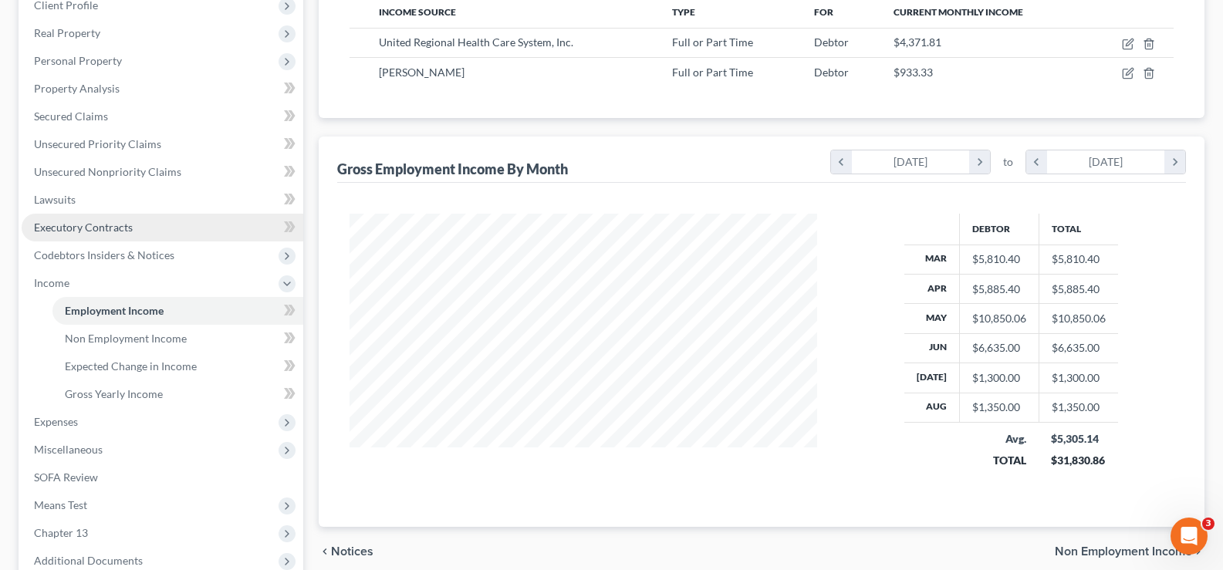
scroll to position [417, 0]
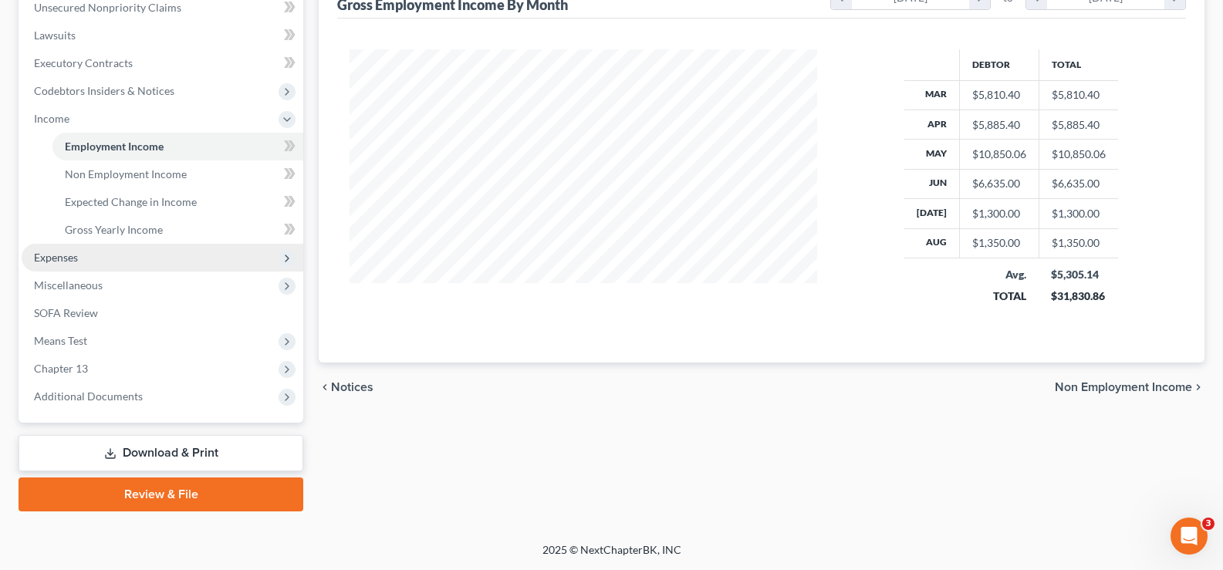
click at [83, 259] on span "Expenses" at bounding box center [163, 258] width 282 height 28
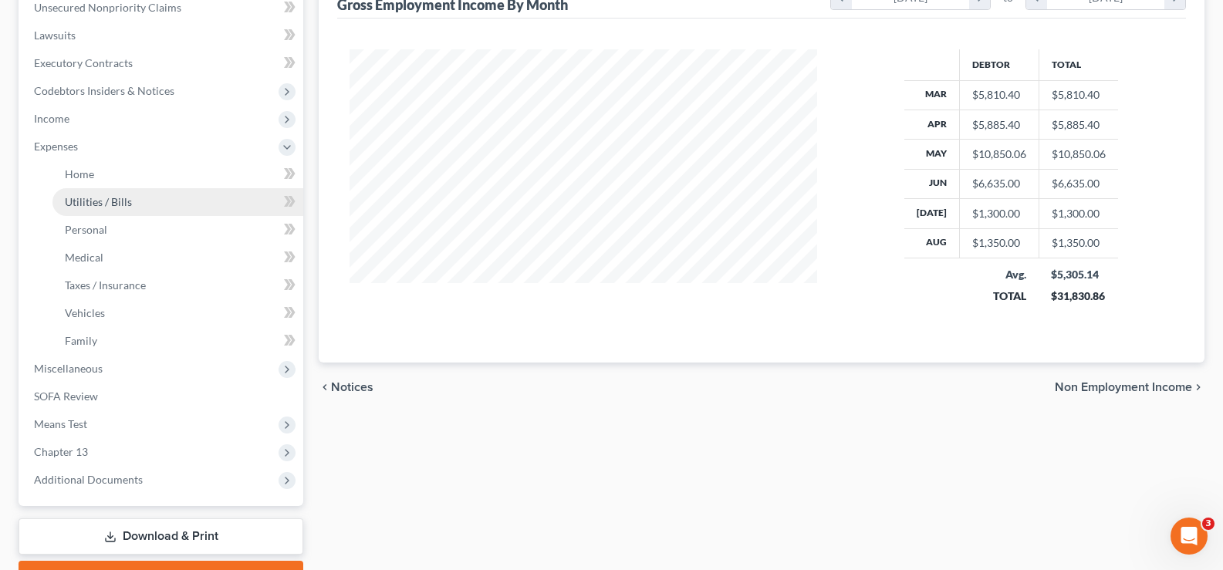
click at [120, 201] on span "Utilities / Bills" at bounding box center [98, 201] width 67 height 13
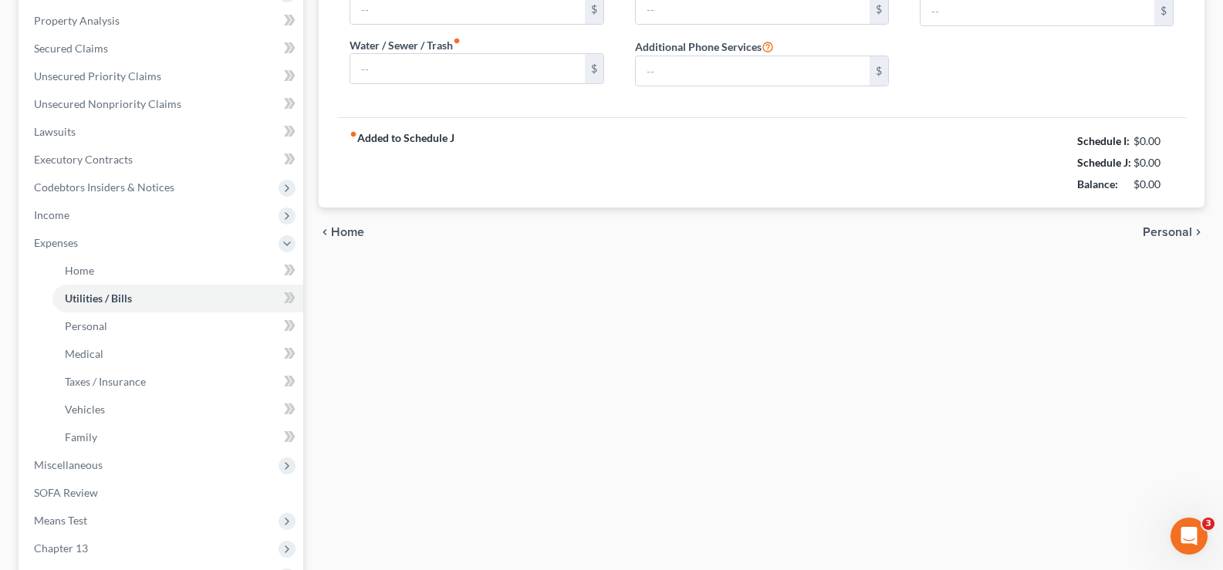
type input "380.00"
type input "0.00"
type input "100.00"
type input "105.00"
type input "115.00"
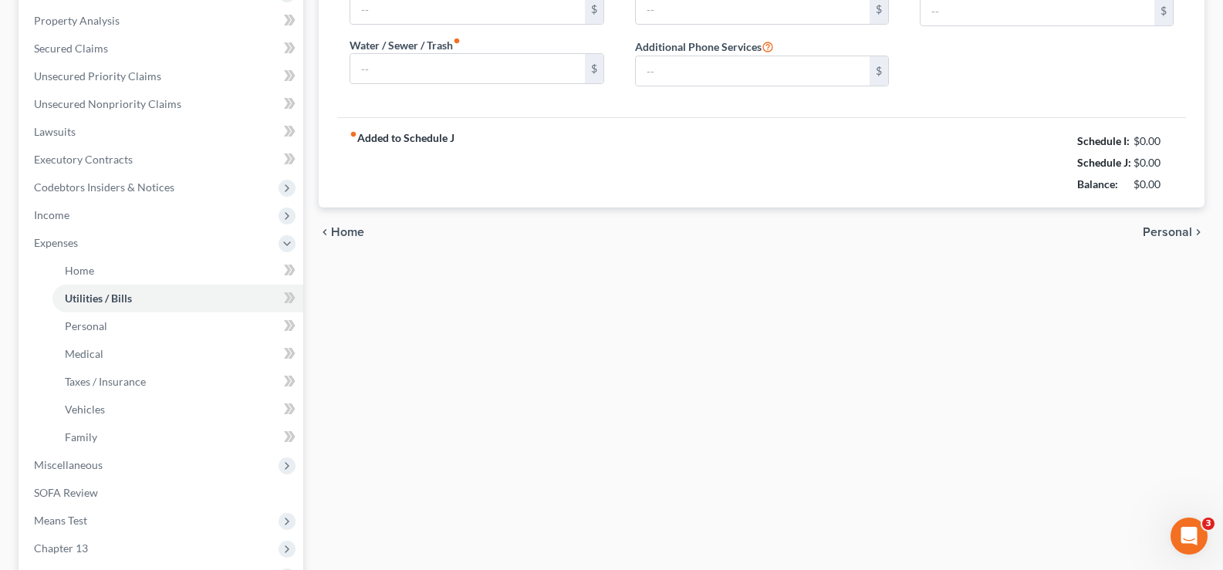
type input "0.00"
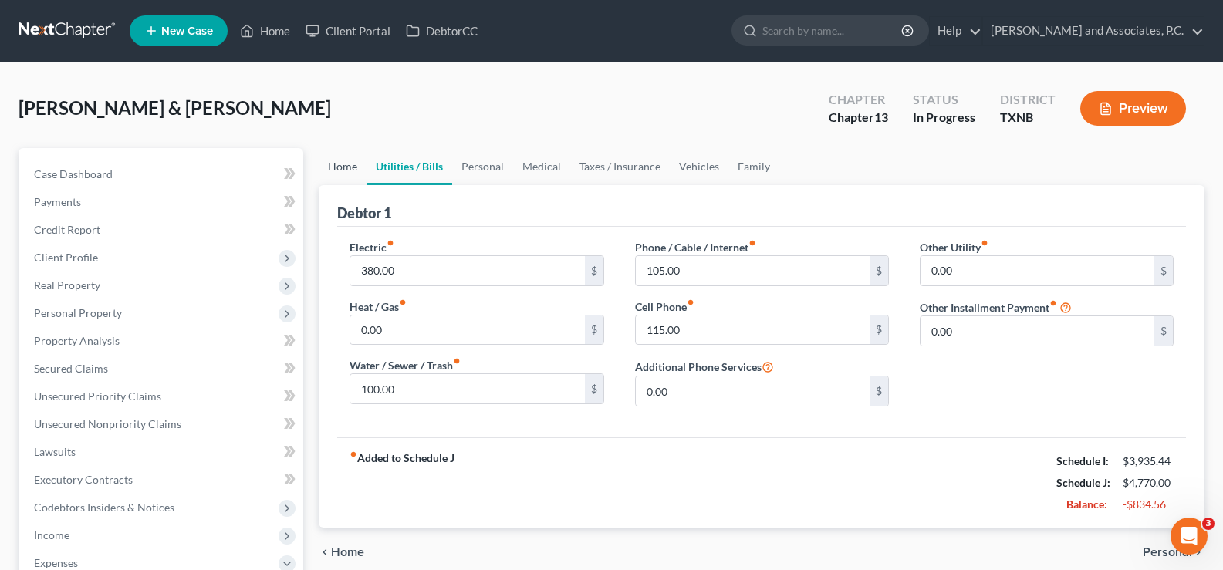
click at [341, 164] on link "Home" at bounding box center [343, 166] width 48 height 37
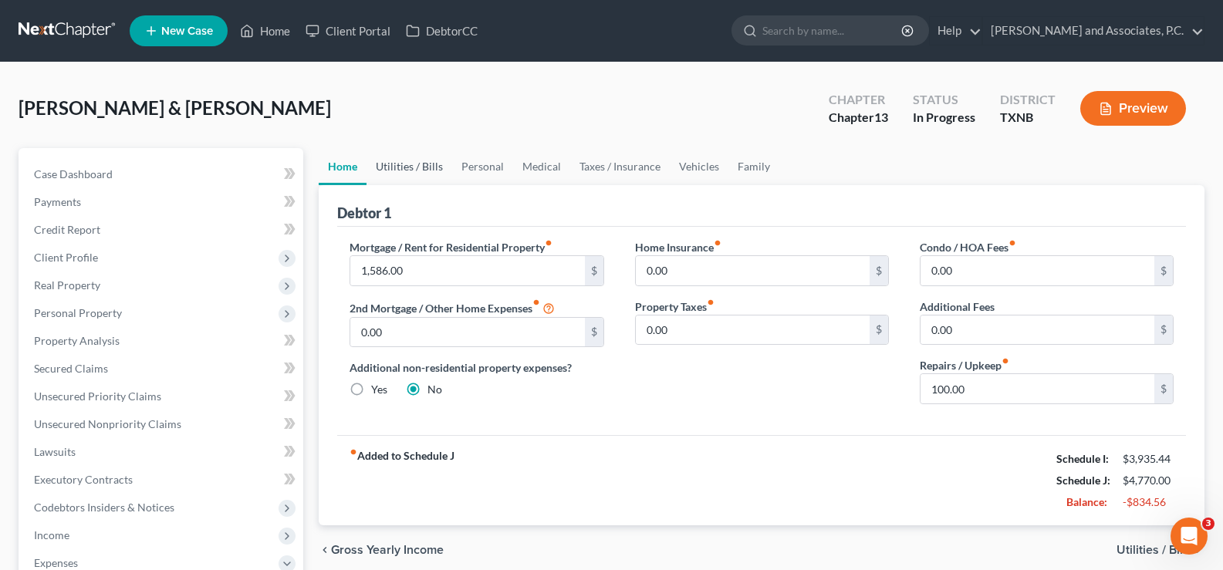
click at [406, 165] on link "Utilities / Bills" at bounding box center [409, 166] width 86 height 37
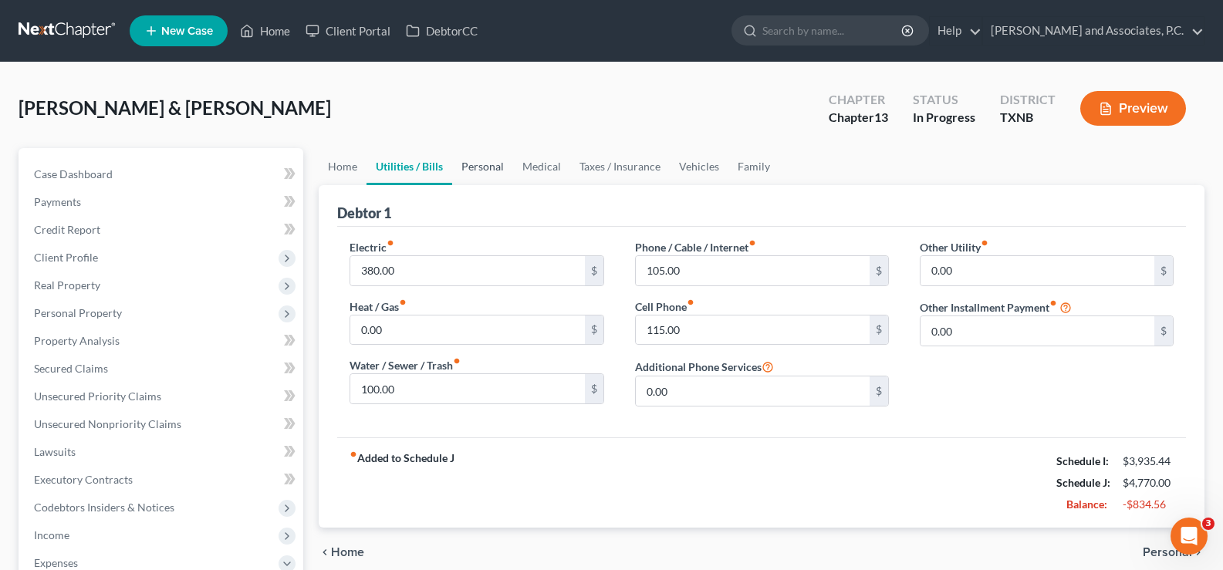
click at [475, 163] on link "Personal" at bounding box center [482, 166] width 61 height 37
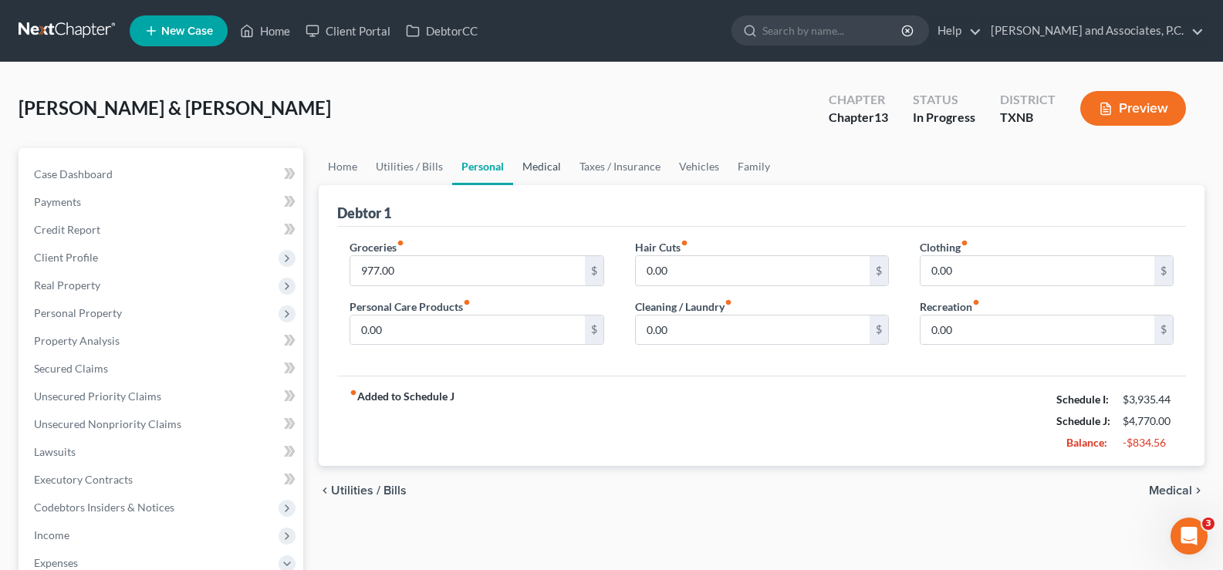
click at [554, 162] on link "Medical" at bounding box center [541, 166] width 57 height 37
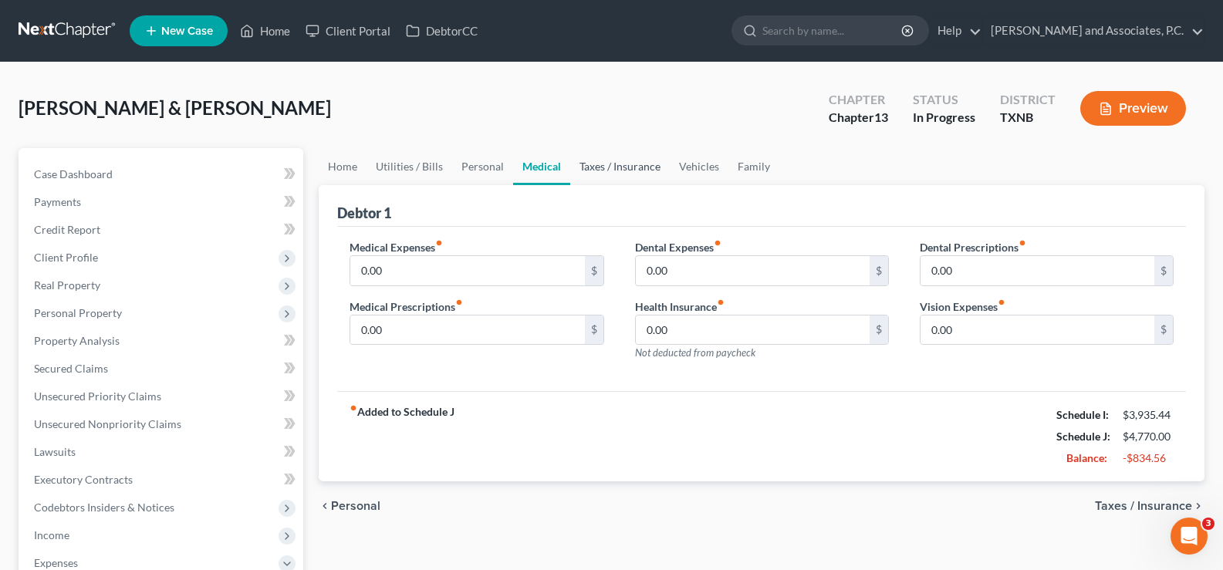
click at [593, 170] on link "Taxes / Insurance" at bounding box center [620, 166] width 100 height 37
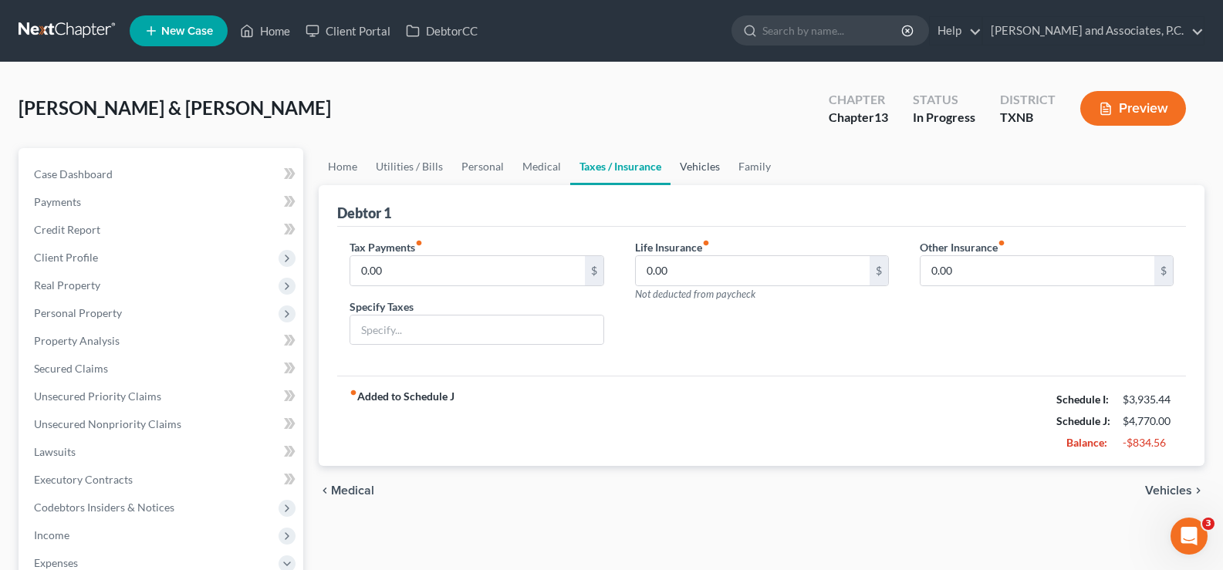
click at [703, 170] on link "Vehicles" at bounding box center [699, 166] width 59 height 37
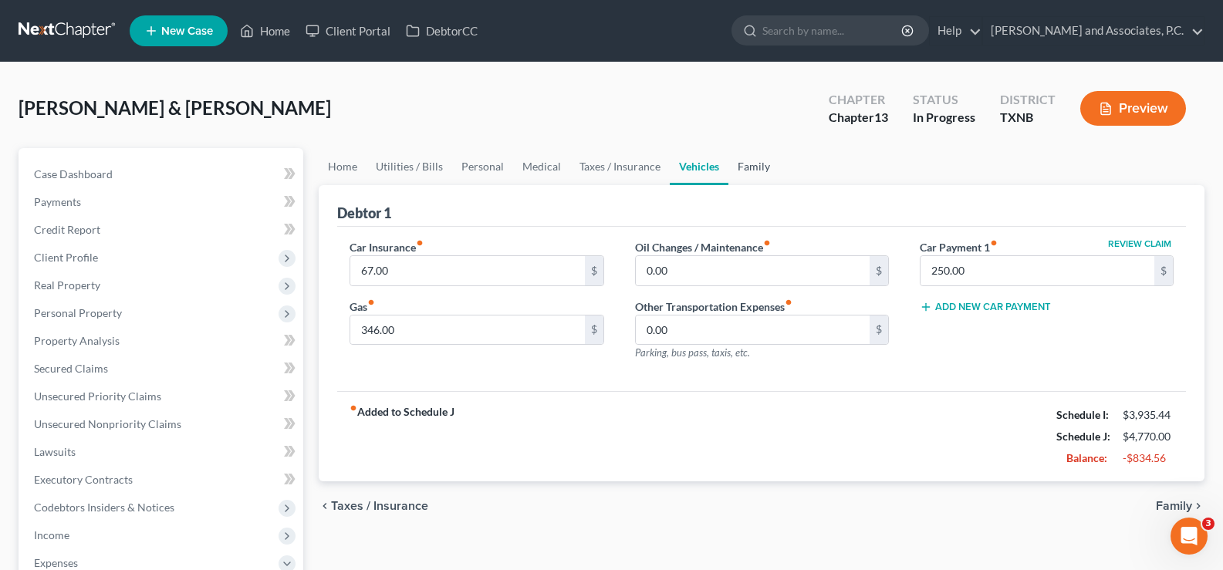
click at [755, 169] on link "Family" at bounding box center [753, 166] width 51 height 37
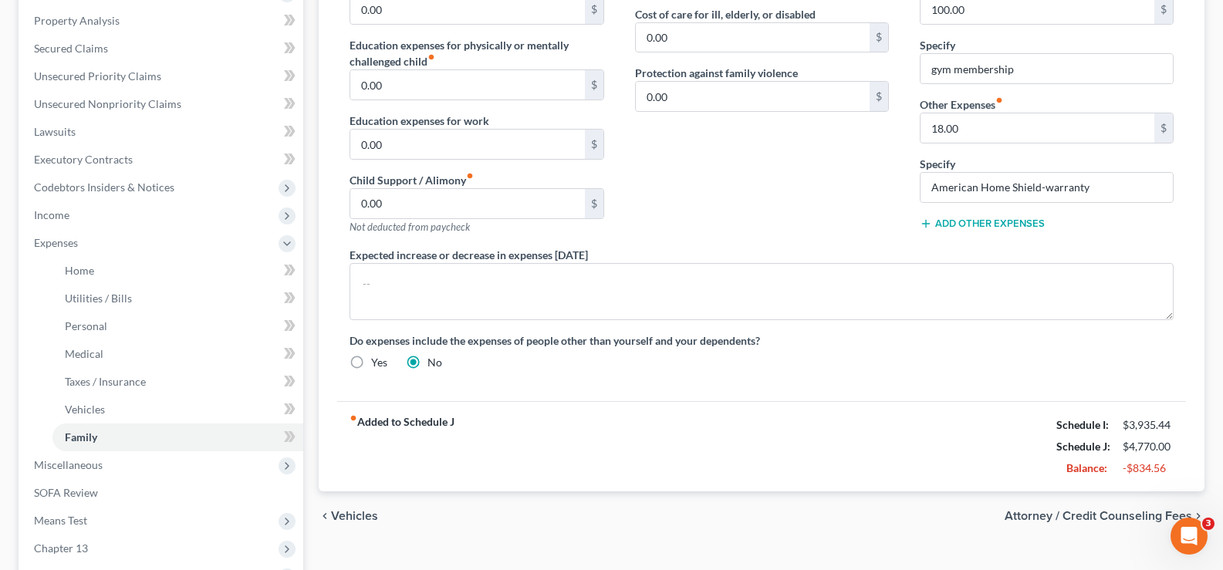
scroll to position [463, 0]
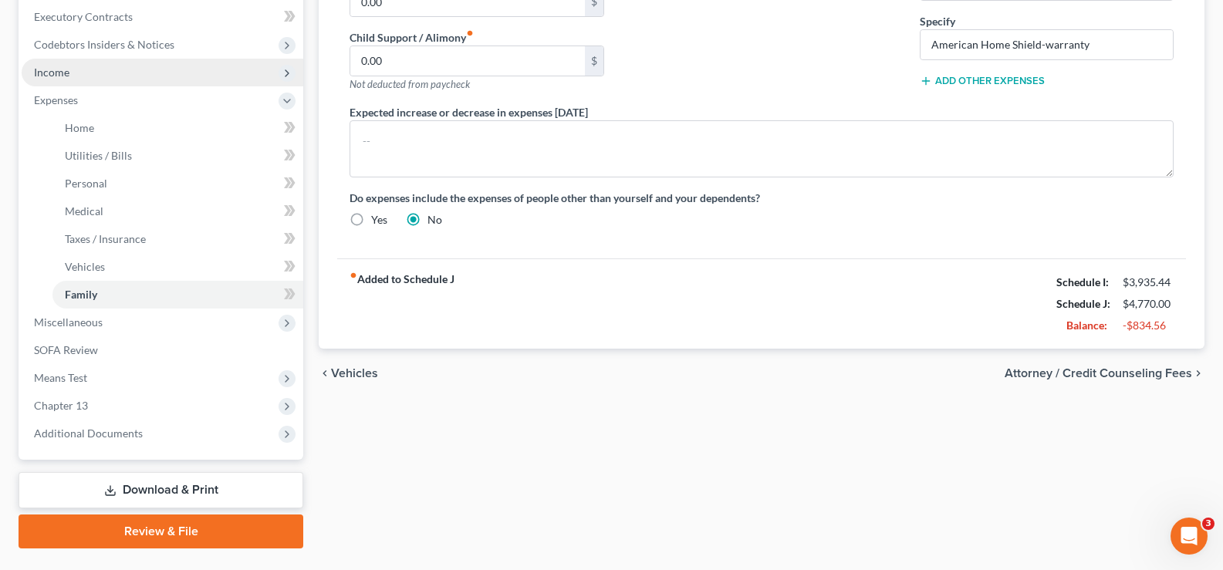
click at [102, 76] on span "Income" at bounding box center [163, 73] width 282 height 28
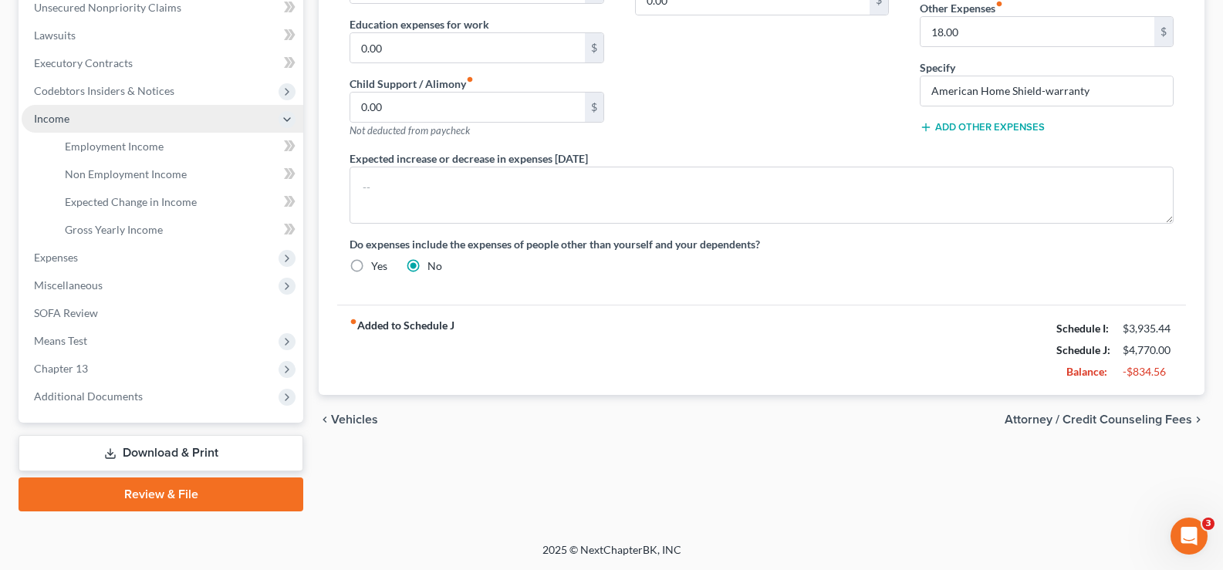
scroll to position [417, 0]
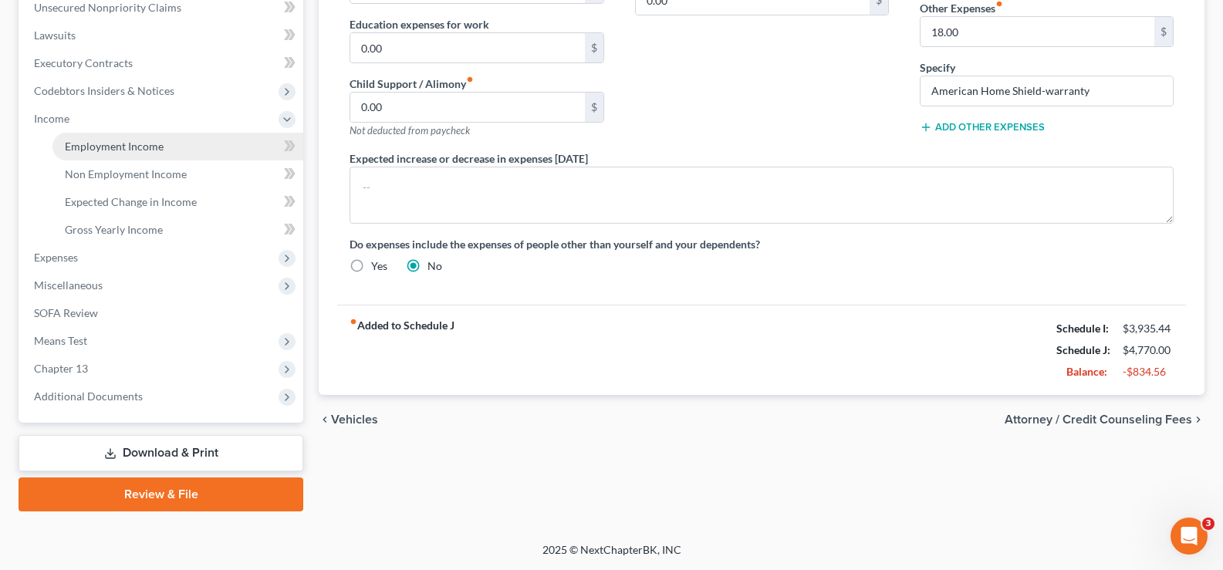
click at [169, 140] on link "Employment Income" at bounding box center [177, 147] width 251 height 28
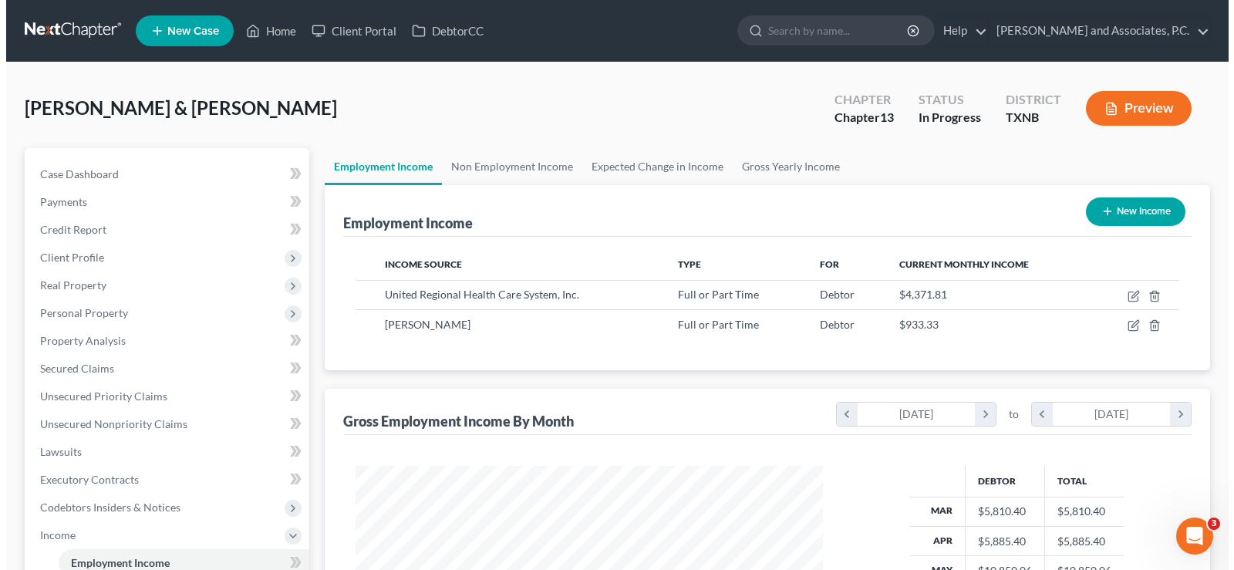
scroll to position [277, 498]
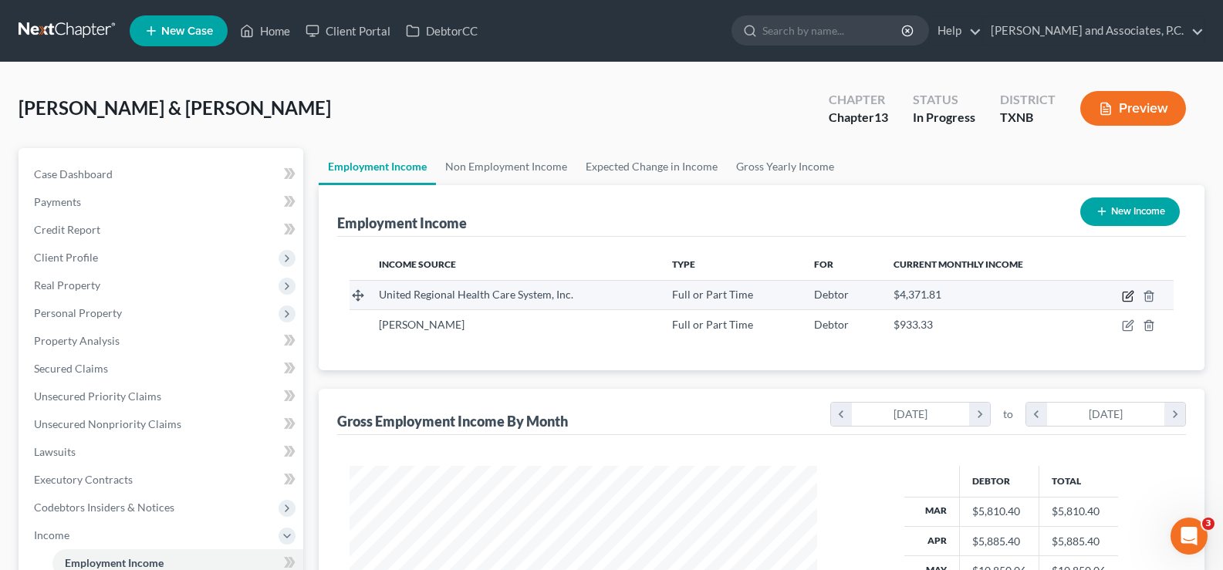
click at [1124, 292] on icon "button" at bounding box center [1126, 296] width 9 height 9
select select "0"
select select "45"
select select "2"
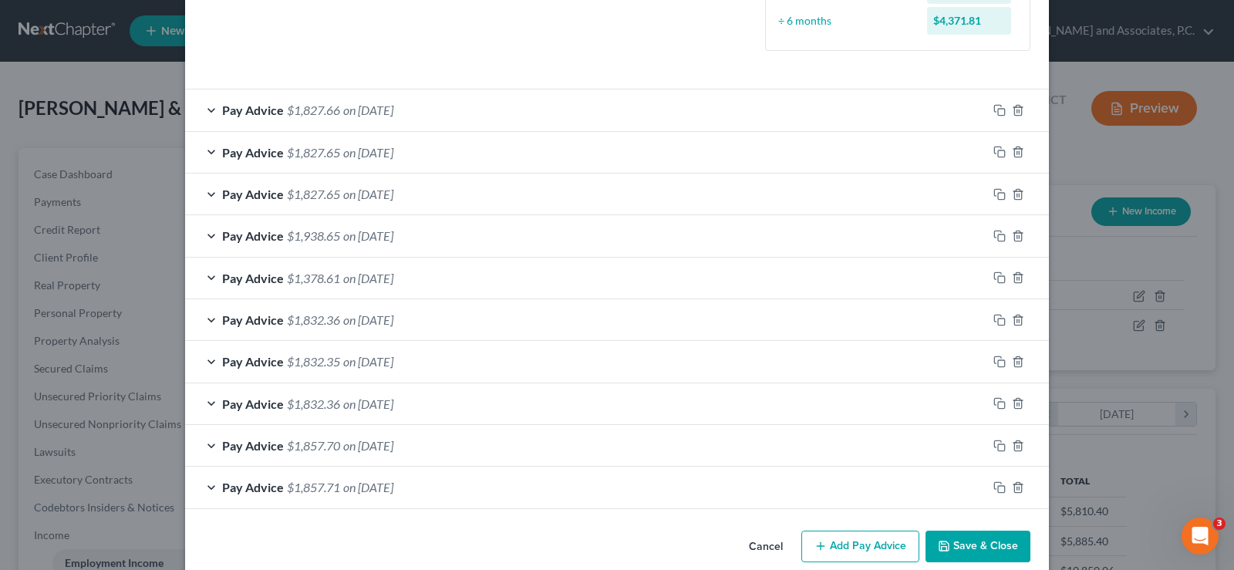
scroll to position [483, 0]
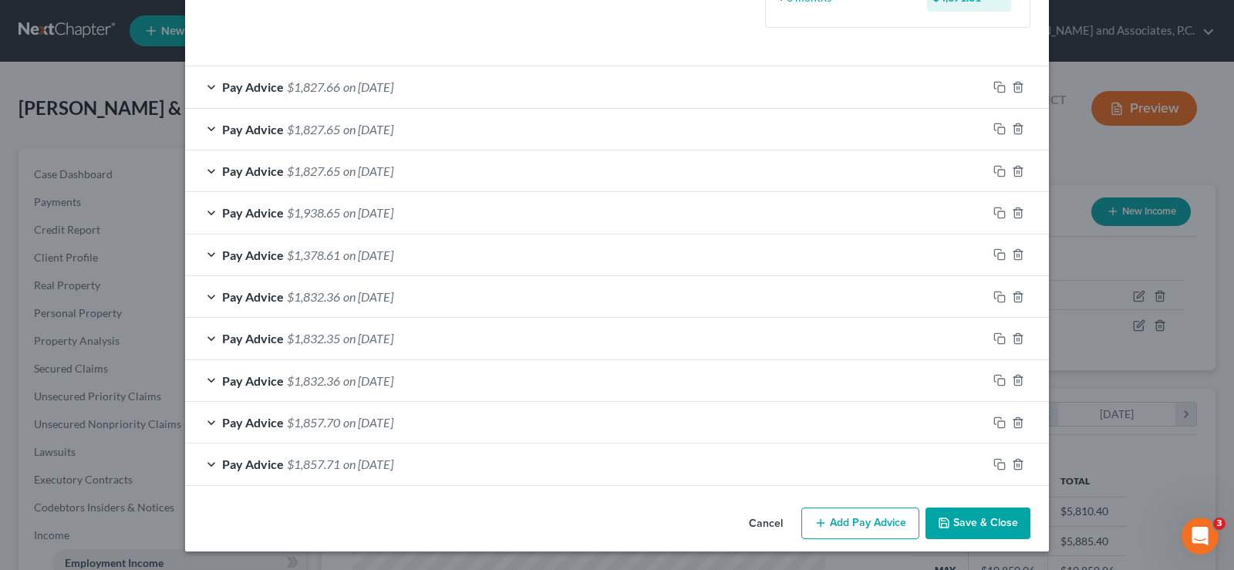
click at [843, 526] on button "Add Pay Advice" at bounding box center [860, 524] width 118 height 32
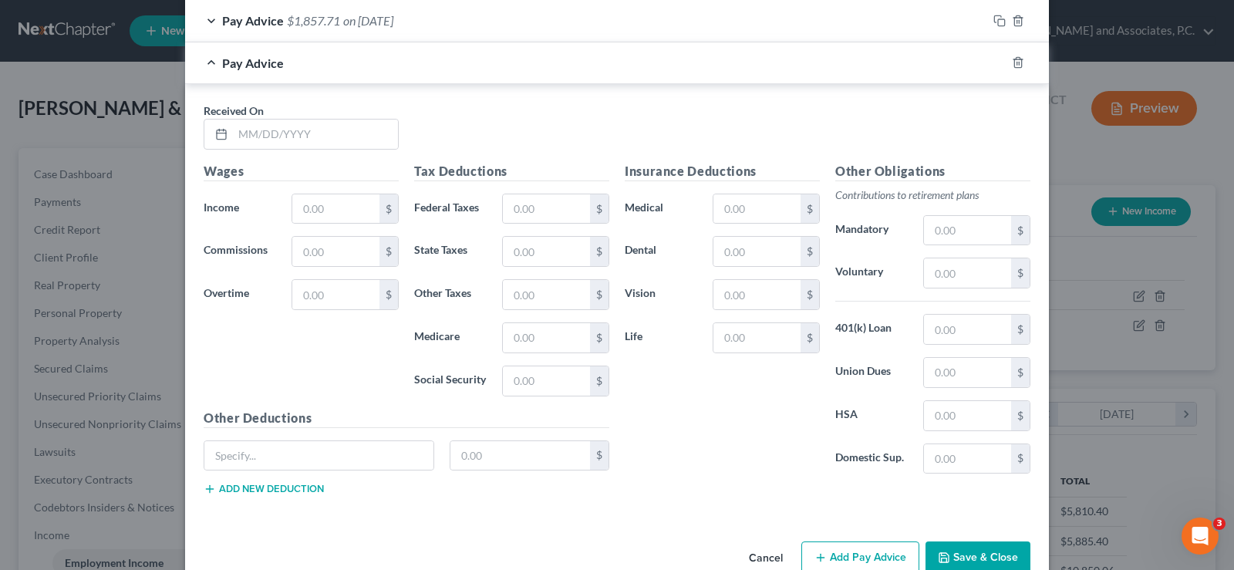
scroll to position [946, 0]
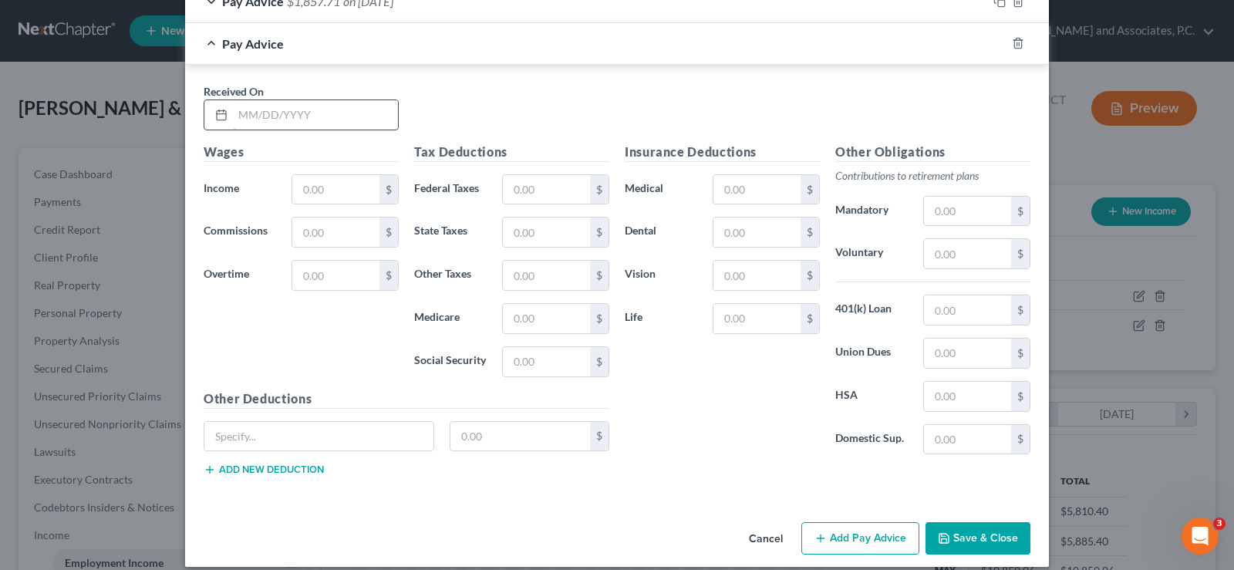
click at [305, 116] on input "text" at bounding box center [315, 114] width 165 height 29
type input "07/11/2025"
click at [304, 191] on input "text" at bounding box center [335, 189] width 87 height 29
type input "2,780.00"
click at [542, 194] on input "text" at bounding box center [546, 189] width 87 height 29
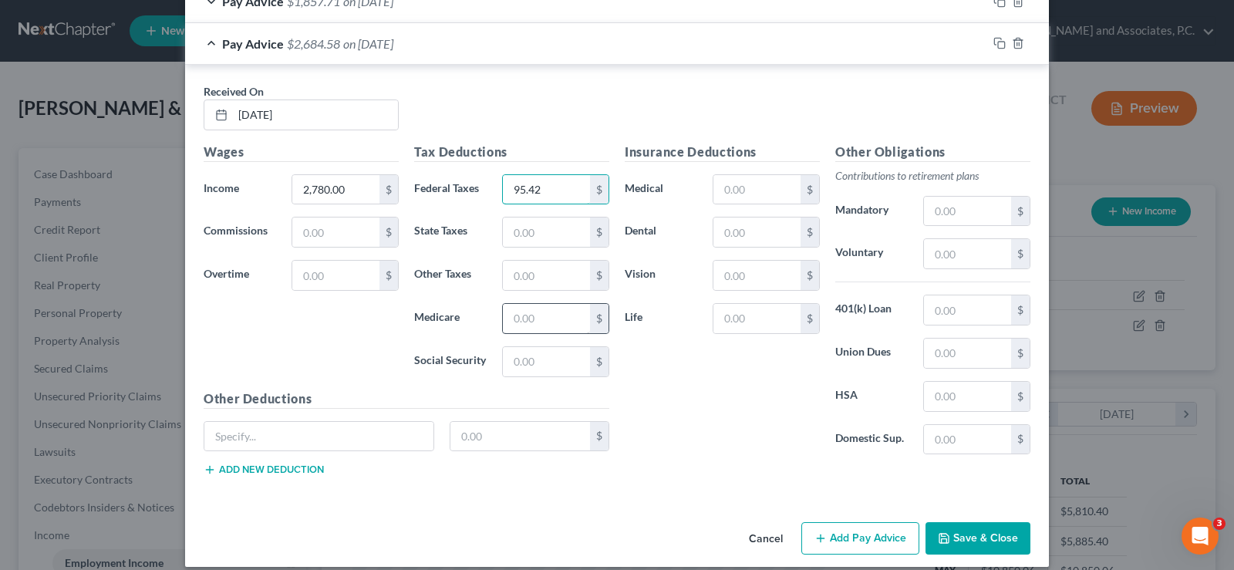
type input "95.42"
click at [517, 315] on input "text" at bounding box center [546, 318] width 87 height 29
type input "34.96"
click at [545, 358] on input "text" at bounding box center [546, 361] width 87 height 29
type input "149.46"
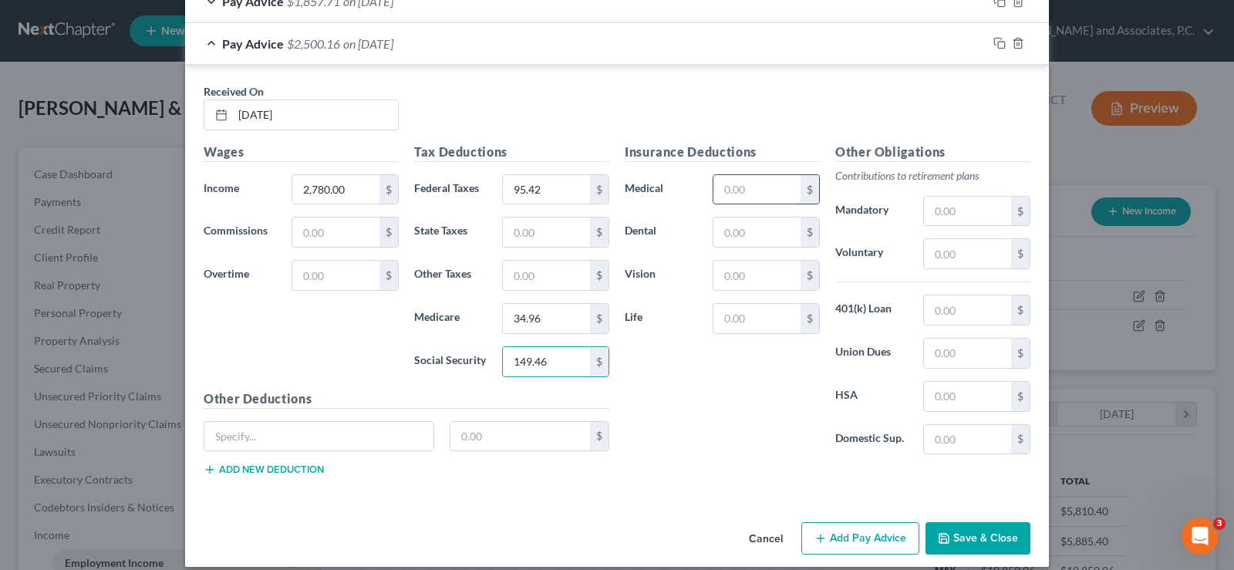
click at [750, 184] on input "text" at bounding box center [756, 189] width 87 height 29
type input "326.00"
click at [742, 234] on input "text" at bounding box center [756, 232] width 87 height 29
type input "37.78"
click at [744, 281] on input "text" at bounding box center [756, 275] width 87 height 29
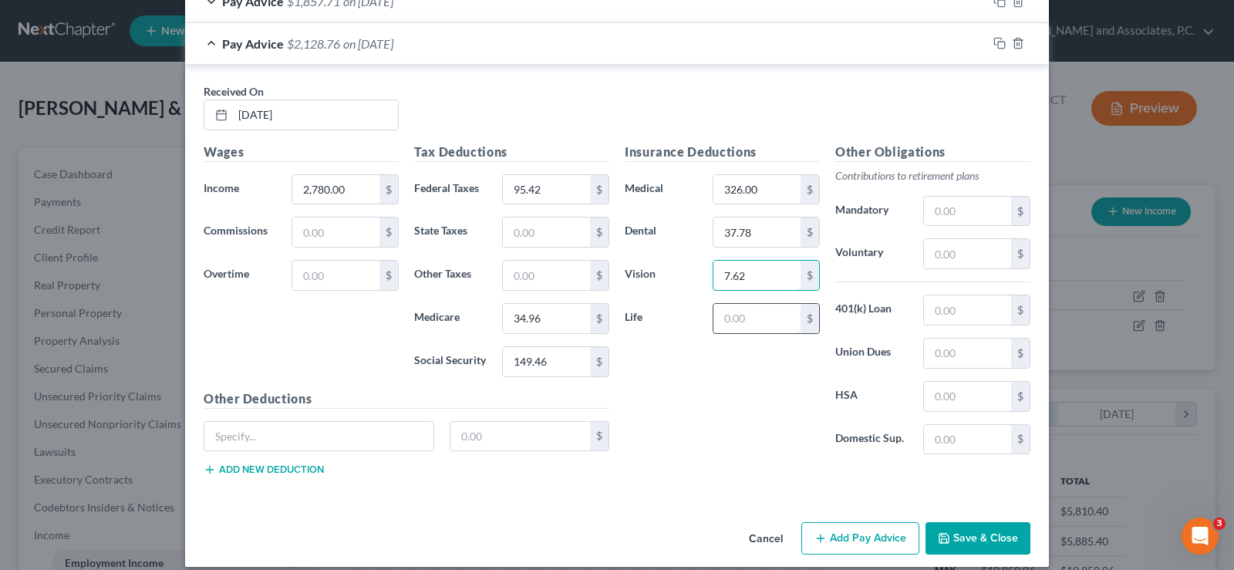
type input "7.62"
click at [740, 321] on input "text" at bounding box center [756, 318] width 87 height 29
type input "8.16"
click at [961, 213] on input "text" at bounding box center [967, 211] width 87 height 29
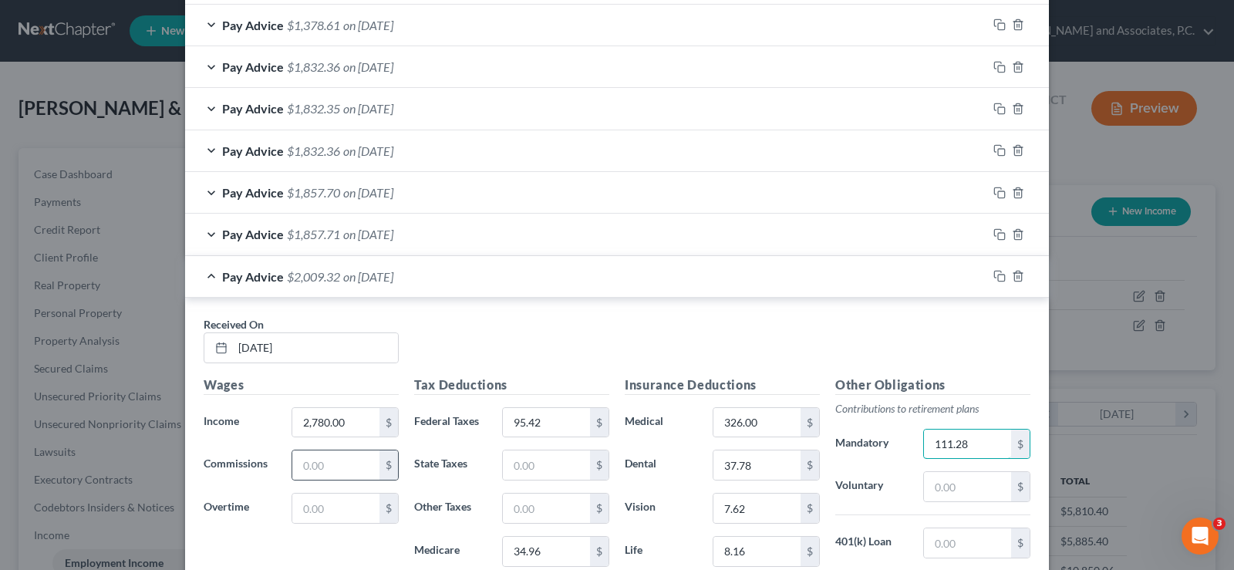
scroll to position [653, 0]
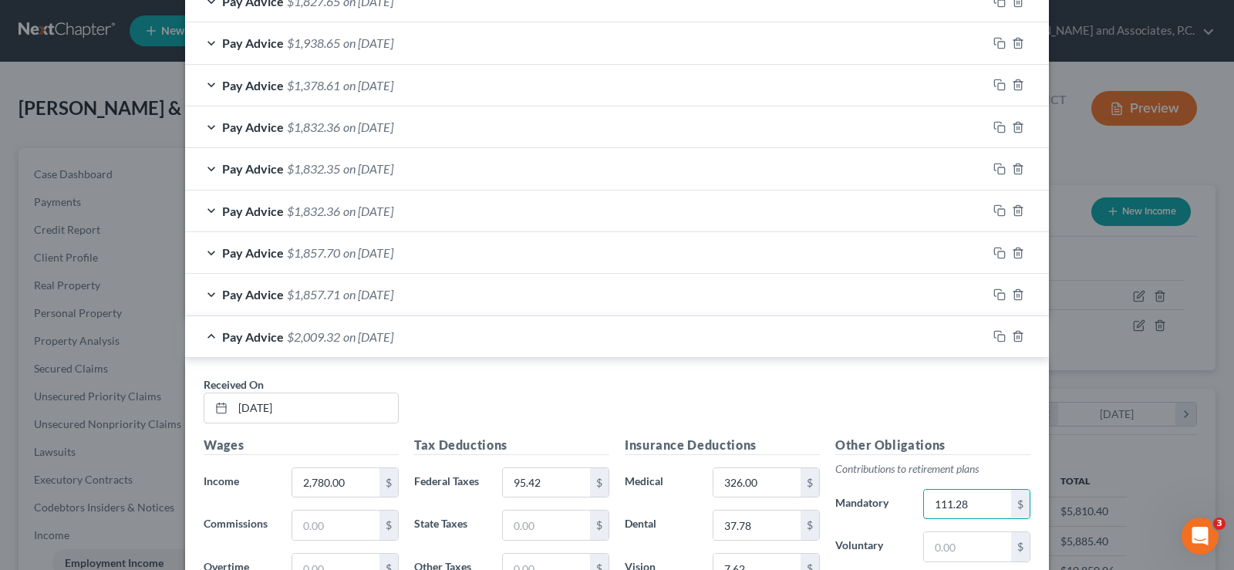
type input "111.28"
click at [211, 294] on div "Pay Advice $1,857.71 on 03/07/2025" at bounding box center [586, 294] width 802 height 41
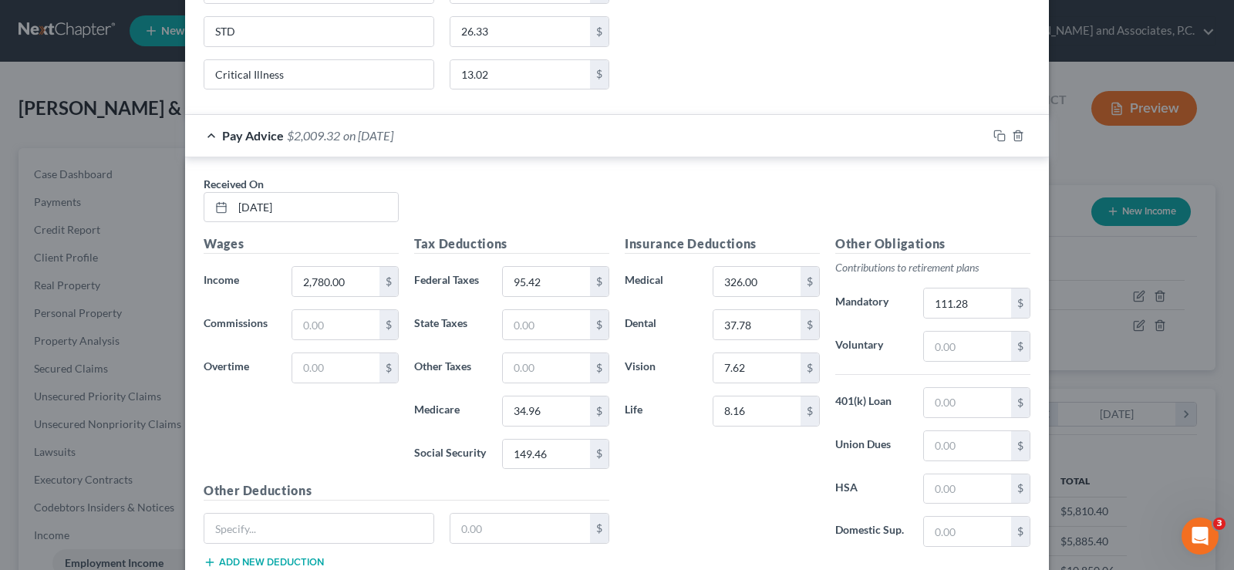
scroll to position [1503, 0]
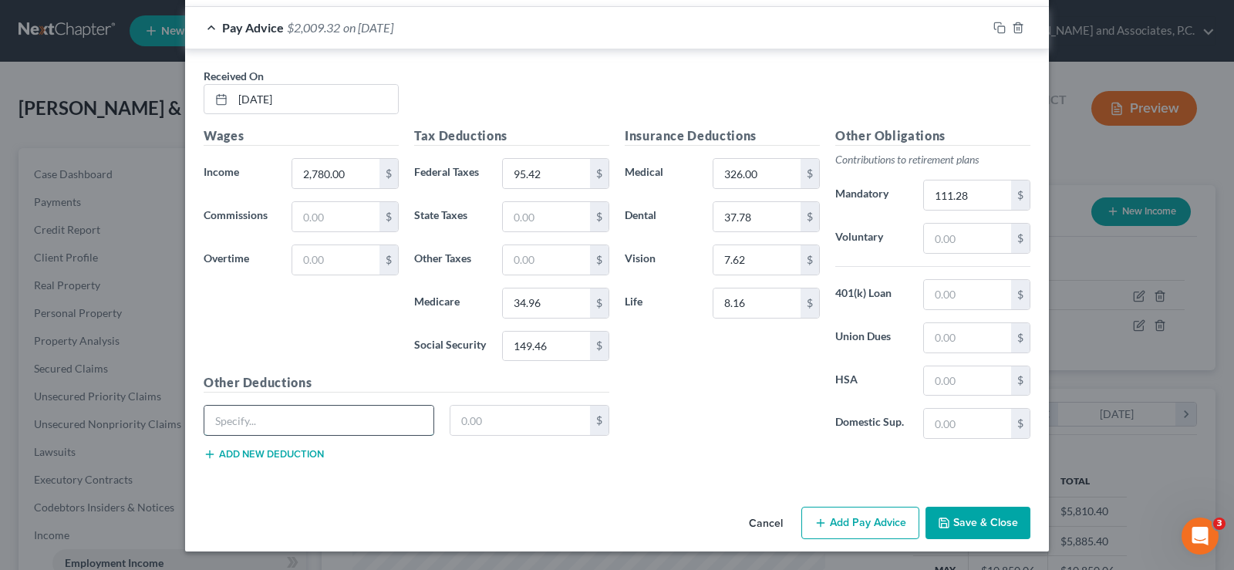
click at [303, 426] on input "text" at bounding box center [318, 420] width 229 height 29
type input "ADD"
type input "1.82"
click at [274, 457] on button "Add new deduction" at bounding box center [264, 454] width 120 height 12
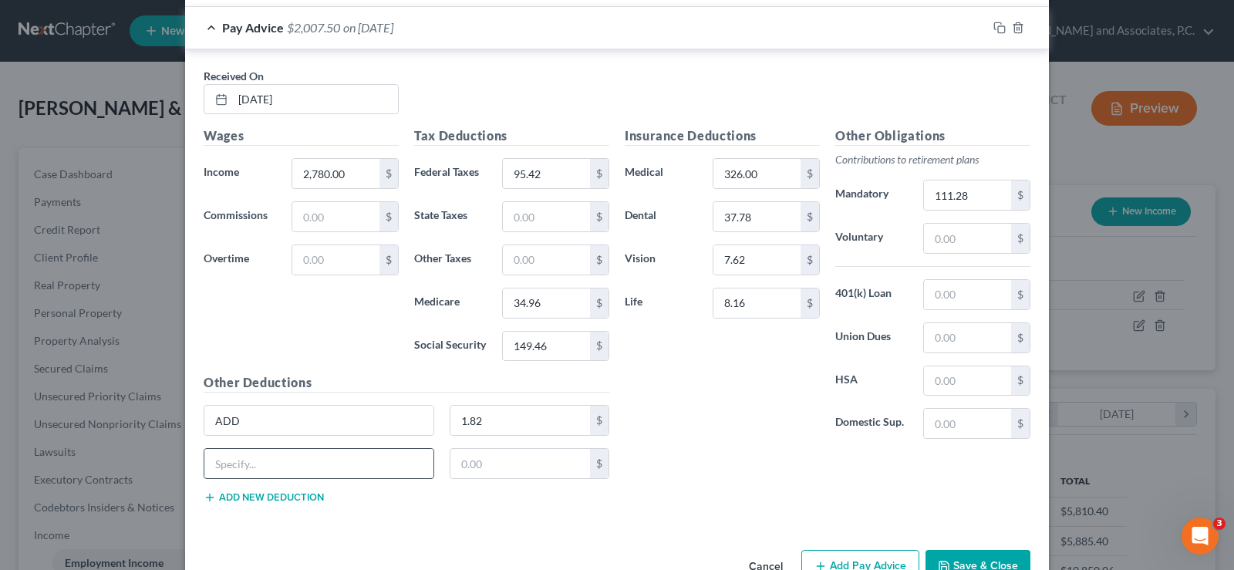
click at [275, 464] on input "text" at bounding box center [318, 463] width 229 height 29
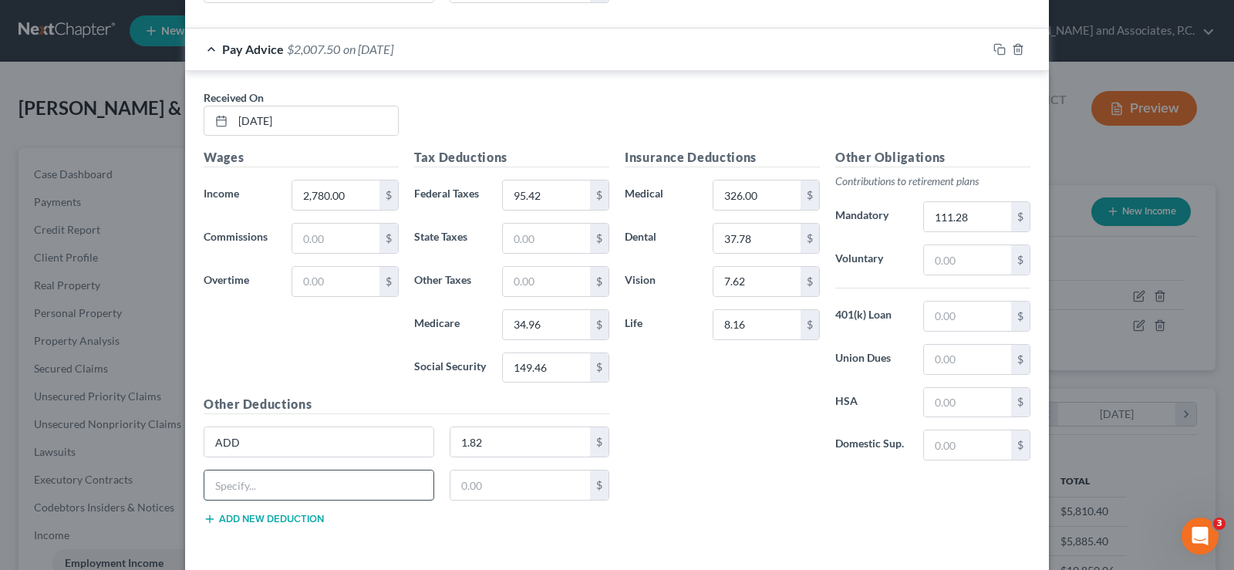
scroll to position [1545, 0]
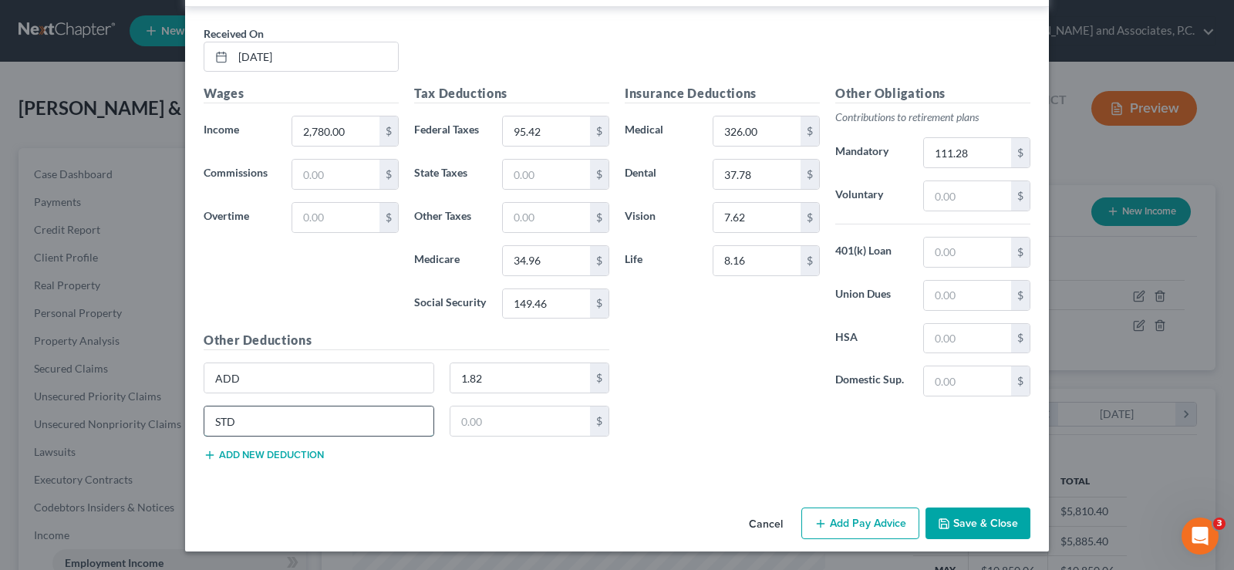
type input "STD"
type input "26.84"
click at [221, 452] on button "Add new deduction" at bounding box center [264, 455] width 120 height 12
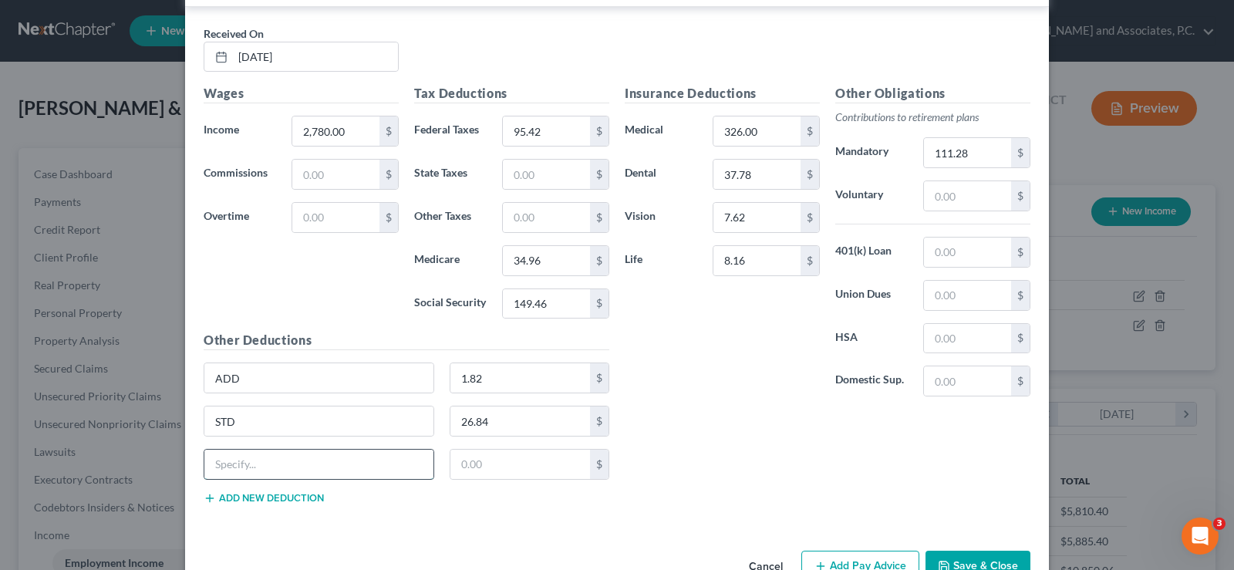
click at [296, 461] on input "text" at bounding box center [318, 464] width 229 height 29
type input "Critical Illness"
type input "13.02"
click at [284, 500] on button "Add new deduction" at bounding box center [264, 498] width 120 height 12
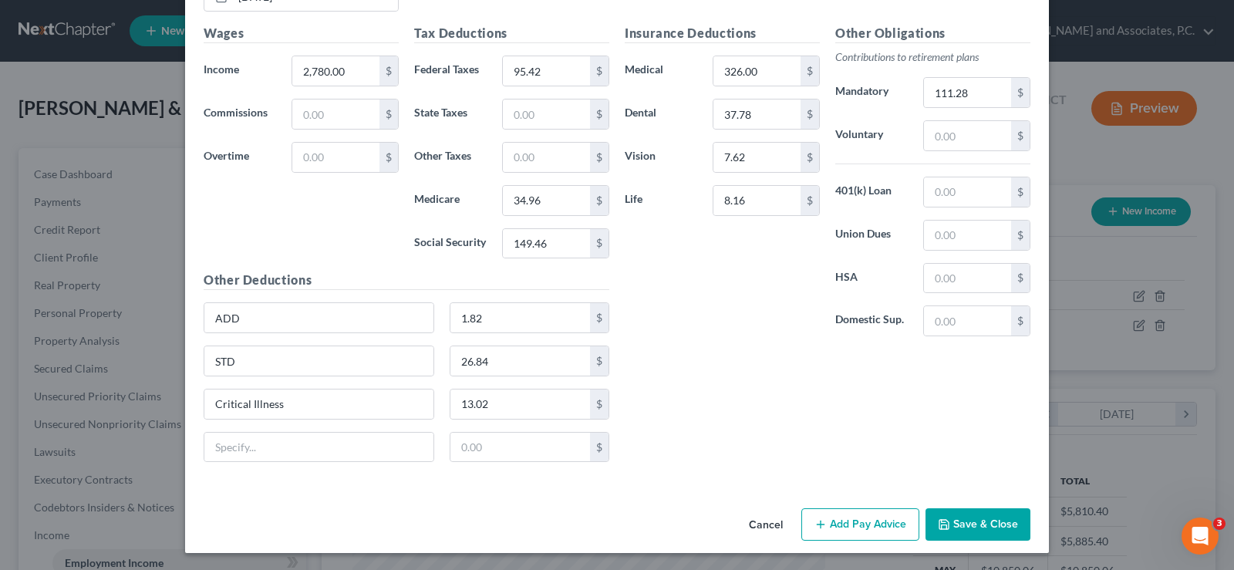
scroll to position [1607, 0]
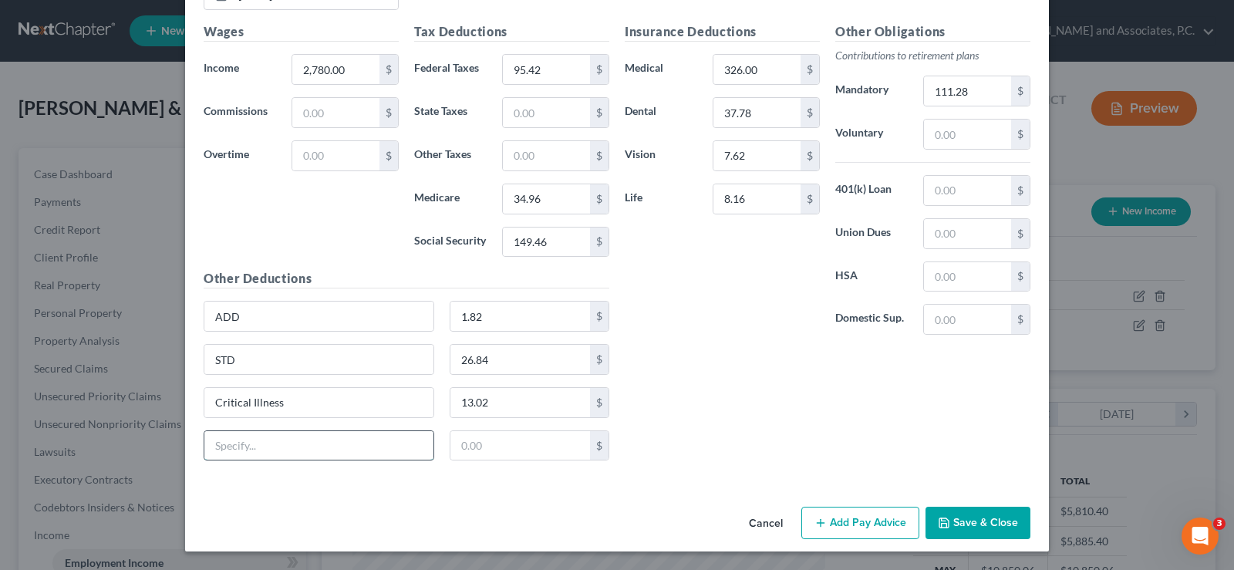
click at [276, 438] on input "text" at bounding box center [318, 445] width 229 height 29
type input "Holiday Savings Plan/AR"
type input "140.00"
click at [882, 527] on button "Add Pay Advice" at bounding box center [860, 523] width 118 height 32
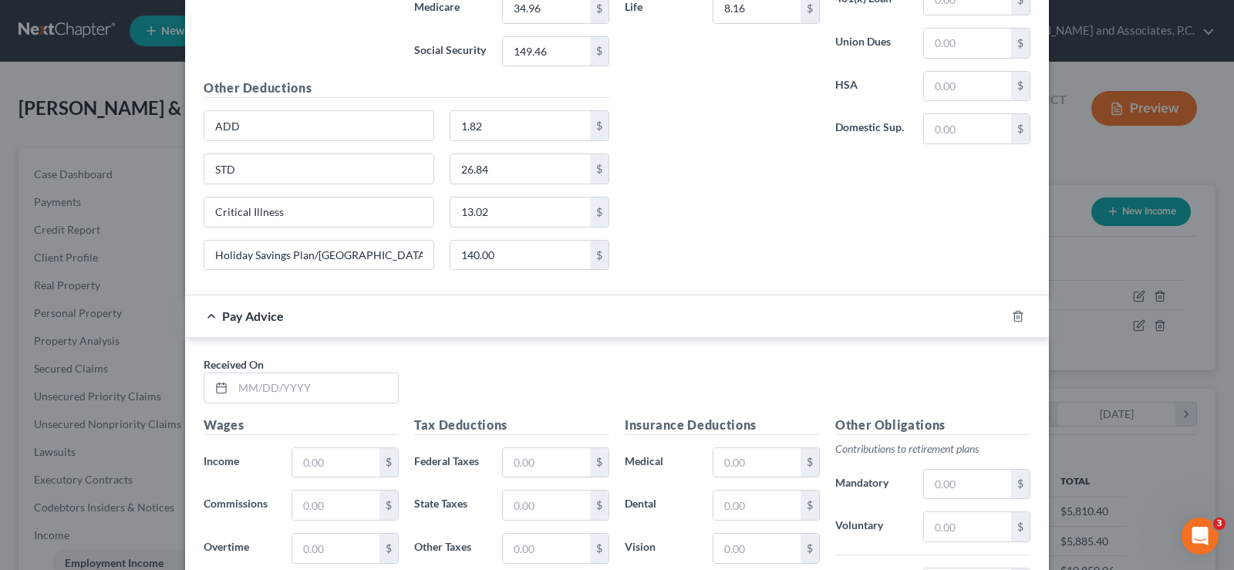
scroll to position [1915, 0]
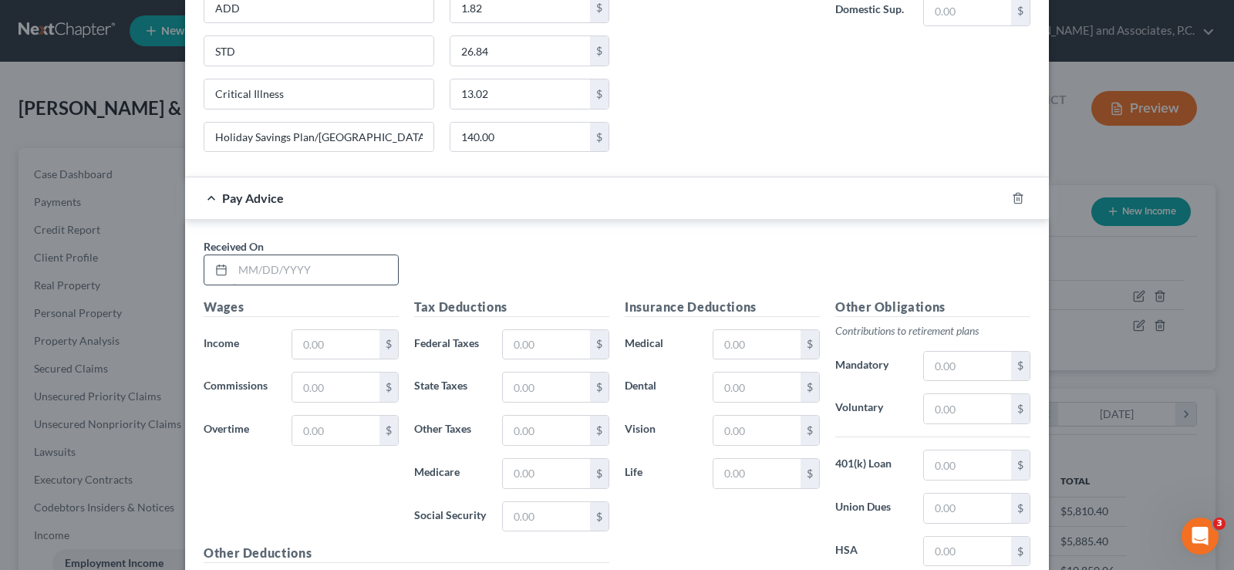
click at [279, 268] on input "text" at bounding box center [315, 269] width 165 height 29
type input "07/25/2025"
click at [319, 340] on input "text" at bounding box center [335, 344] width 87 height 29
type input "2,780.00"
click at [525, 342] on input "text" at bounding box center [546, 344] width 87 height 29
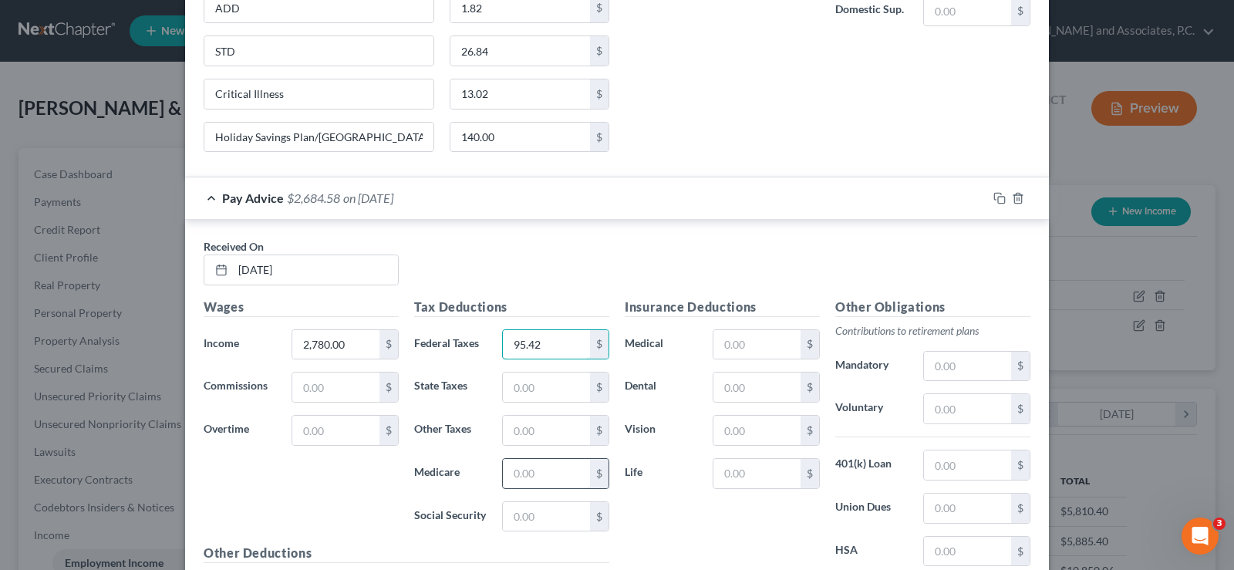
type input "95.42"
click at [541, 469] on input "text" at bounding box center [546, 473] width 87 height 29
type input "34.95"
click at [535, 525] on input "text" at bounding box center [546, 516] width 87 height 29
type input "149.46"
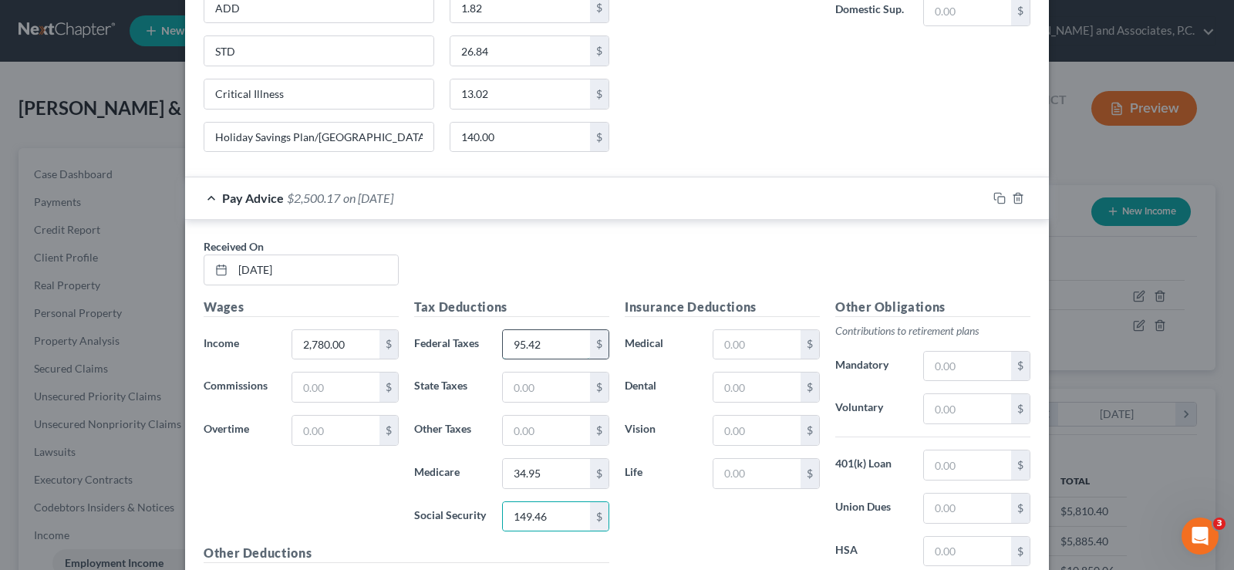
click at [558, 354] on input "95.42" at bounding box center [546, 344] width 87 height 29
click at [562, 478] on input "34.95" at bounding box center [546, 473] width 87 height 29
click at [734, 352] on input "text" at bounding box center [756, 344] width 87 height 29
type input "326.00"
click at [743, 433] on input "text" at bounding box center [756, 430] width 87 height 29
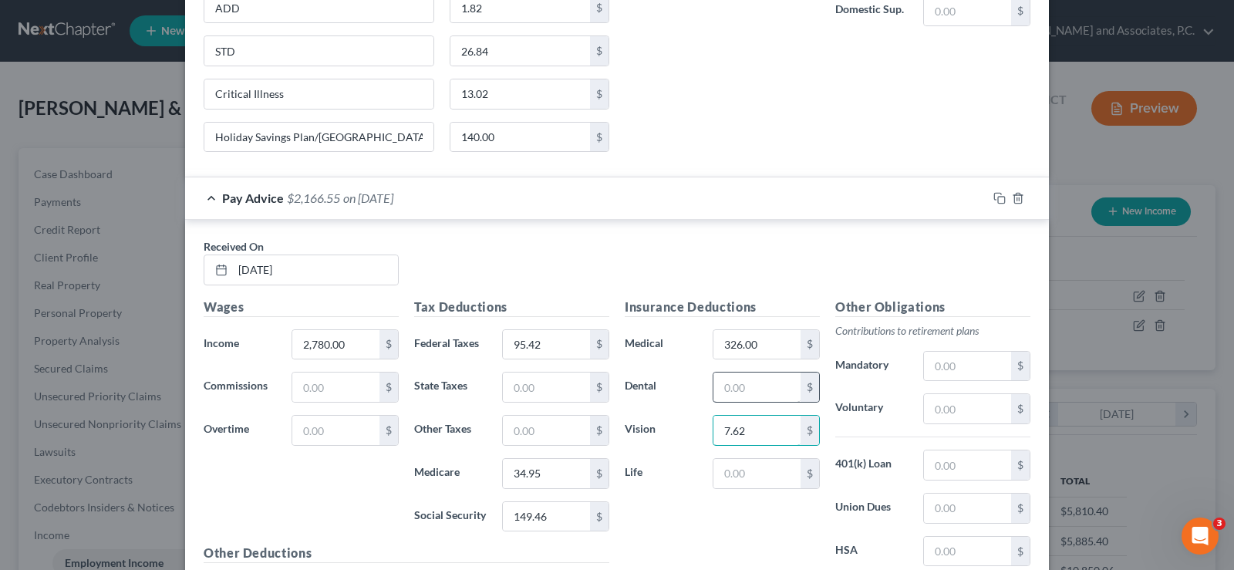
type input "7.62"
click at [727, 394] on input "text" at bounding box center [756, 387] width 87 height 29
type input "37.78"
click at [942, 379] on input "text" at bounding box center [967, 366] width 87 height 29
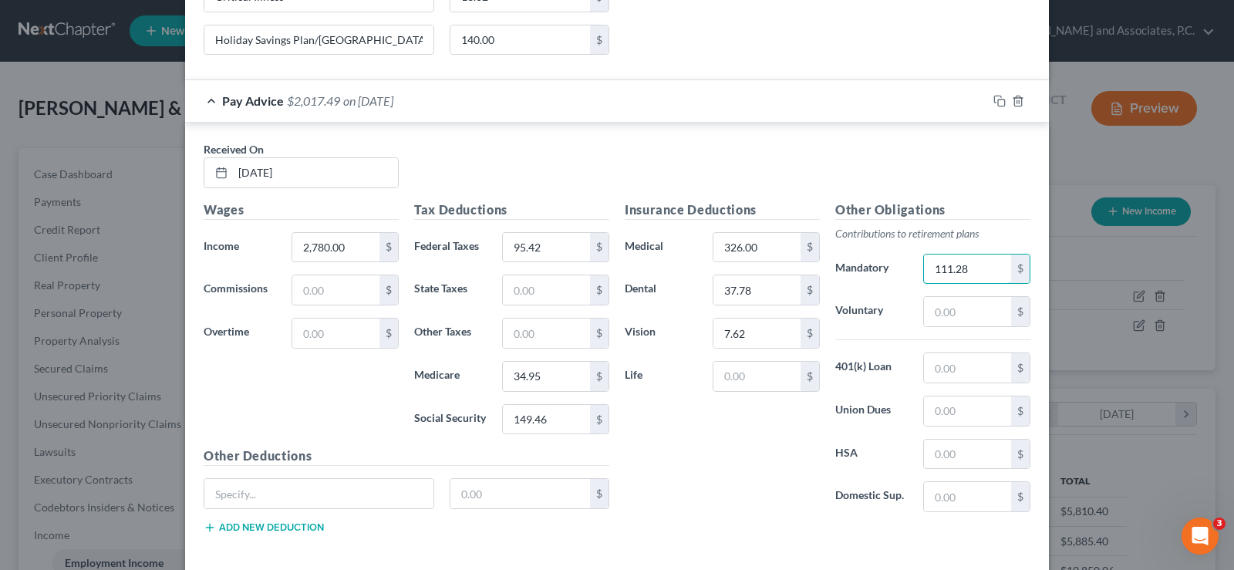
scroll to position [2069, 0]
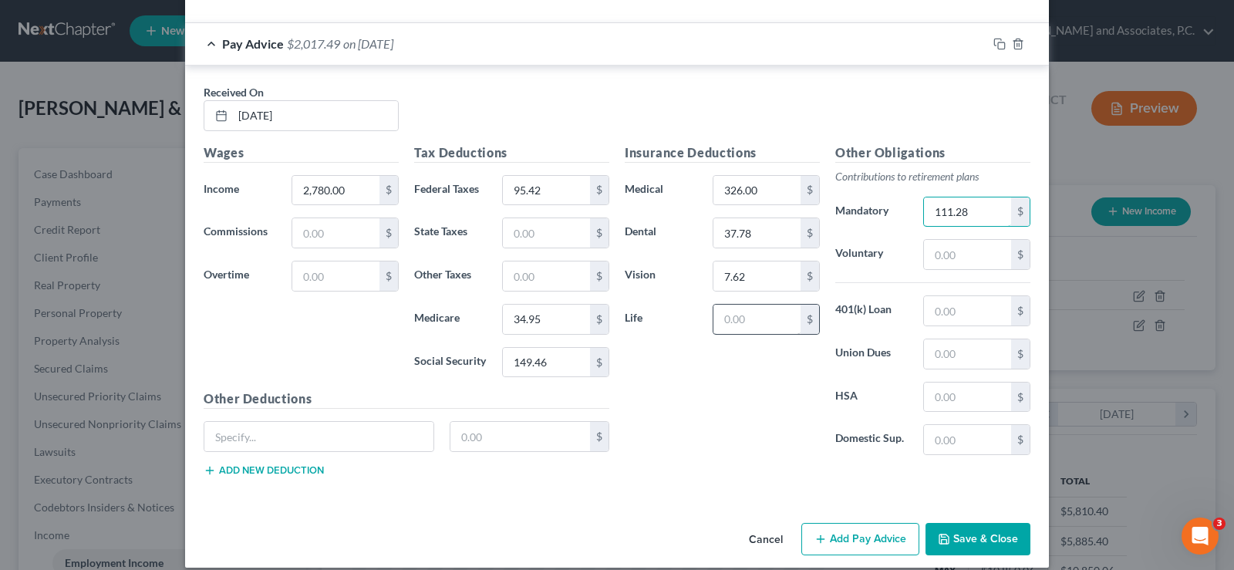
type input "111.28"
click at [780, 325] on input "text" at bounding box center [756, 319] width 87 height 29
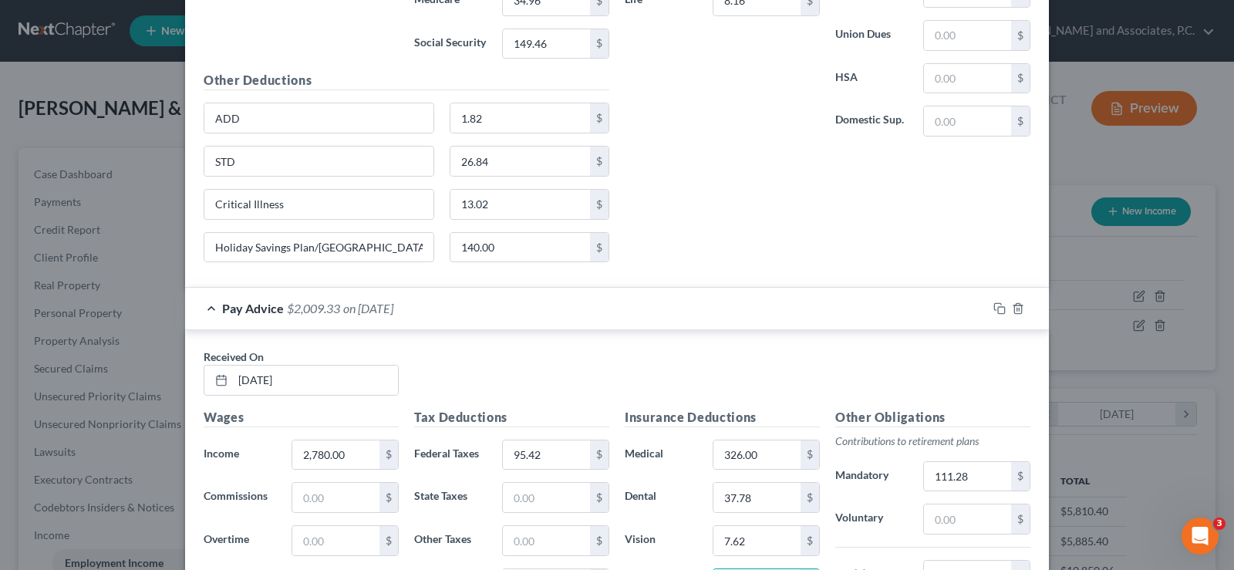
scroll to position [2086, 0]
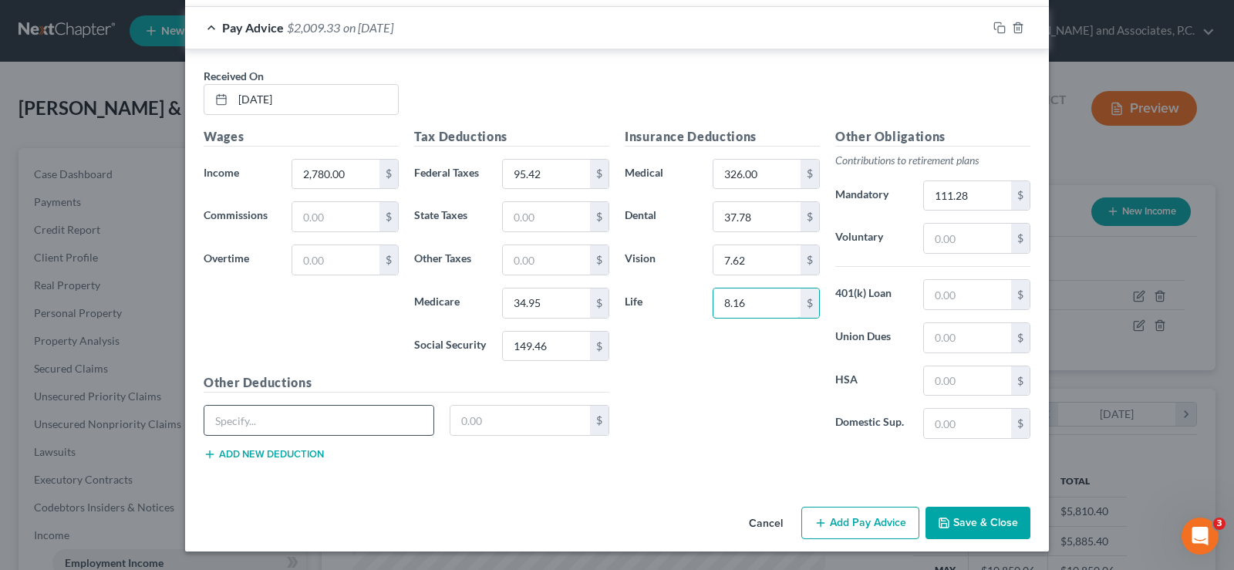
type input "8.16"
click at [331, 418] on input "text" at bounding box center [318, 420] width 229 height 29
type input "ADD"
type input "1.82"
click at [232, 454] on button "Add new deduction" at bounding box center [264, 454] width 120 height 12
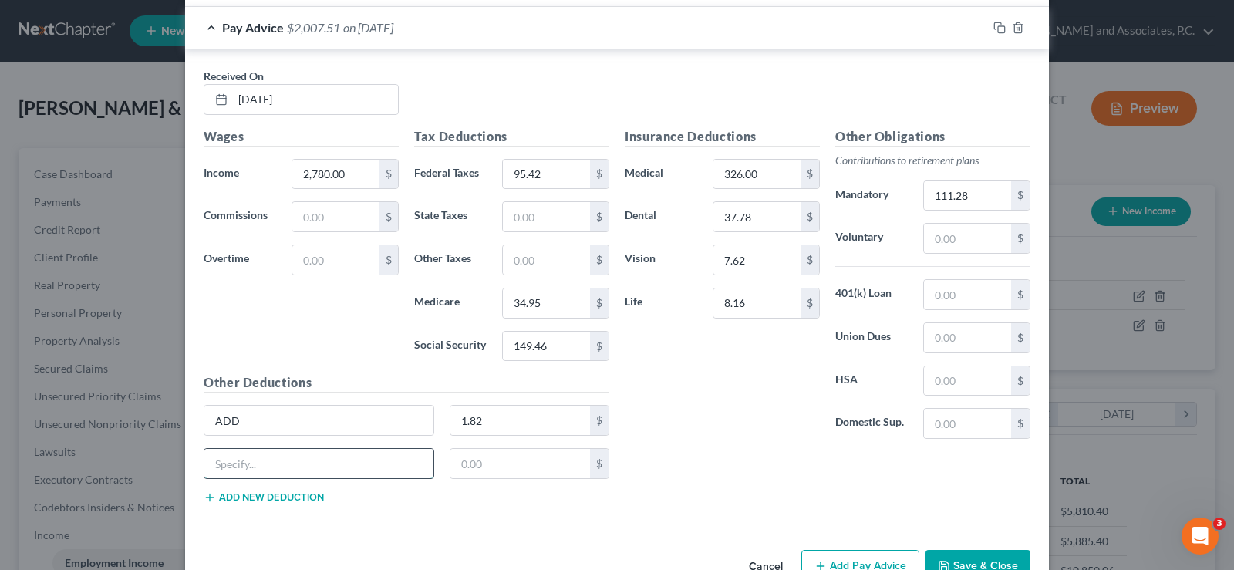
click at [239, 460] on input "text" at bounding box center [318, 463] width 229 height 29
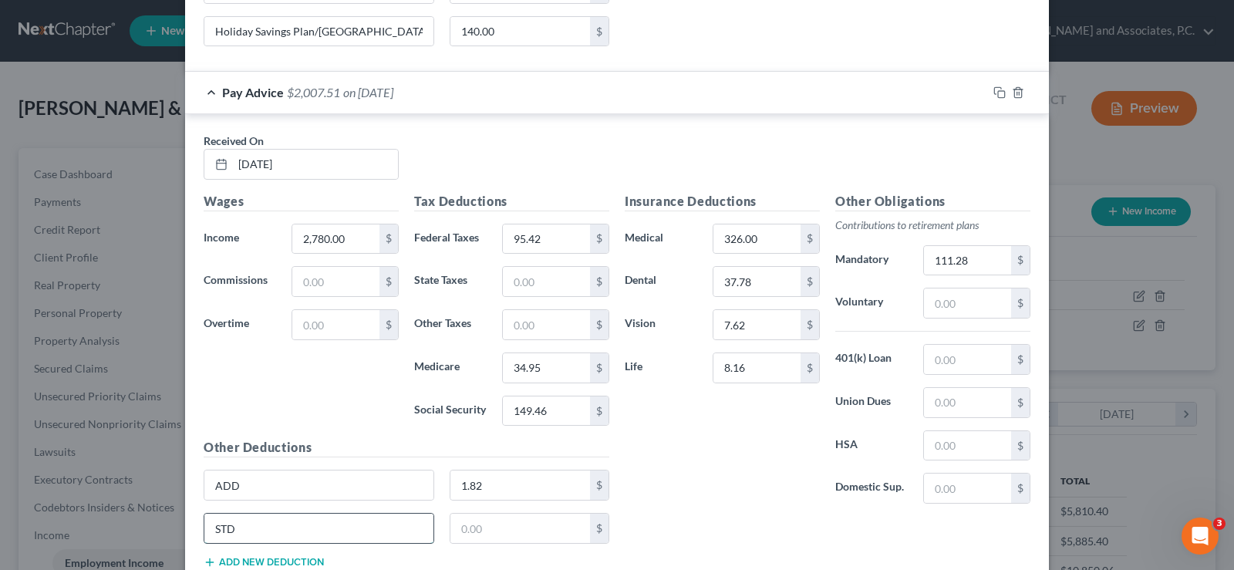
scroll to position [2129, 0]
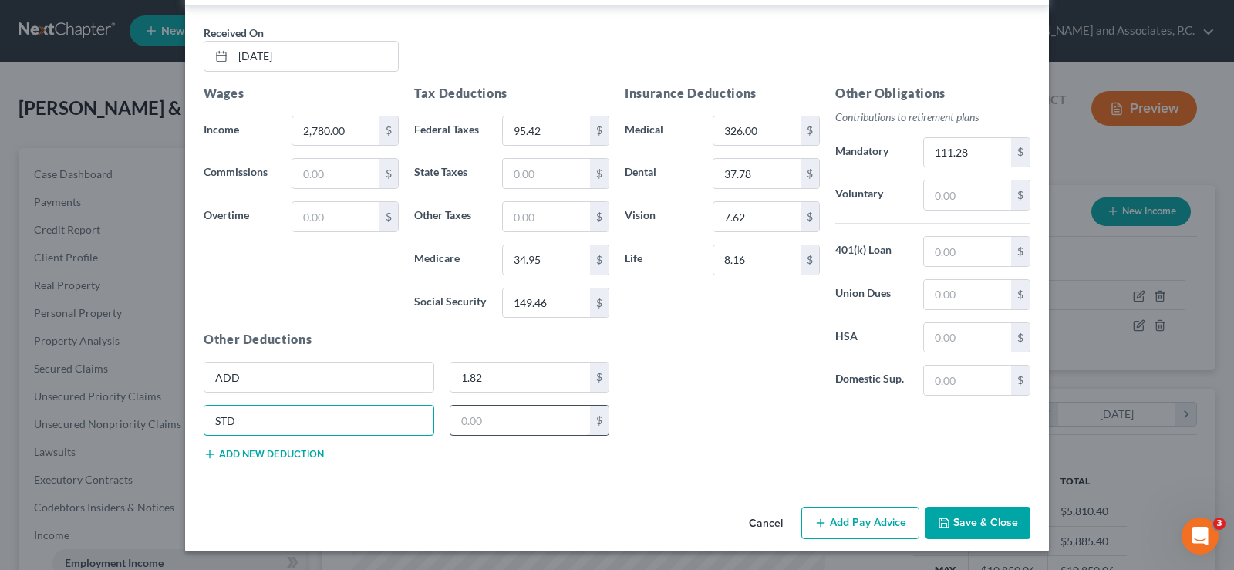
type input "STD"
click at [482, 412] on input "text" at bounding box center [520, 420] width 140 height 29
type input "26.84"
click at [273, 450] on button "Add new deduction" at bounding box center [264, 454] width 120 height 12
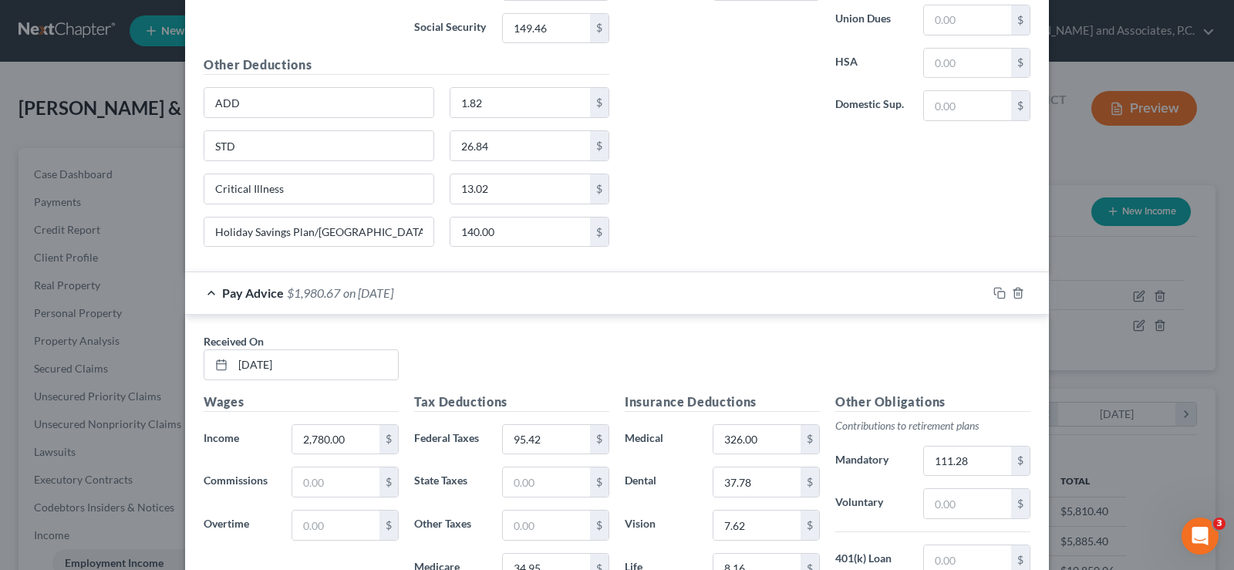
scroll to position [2171, 0]
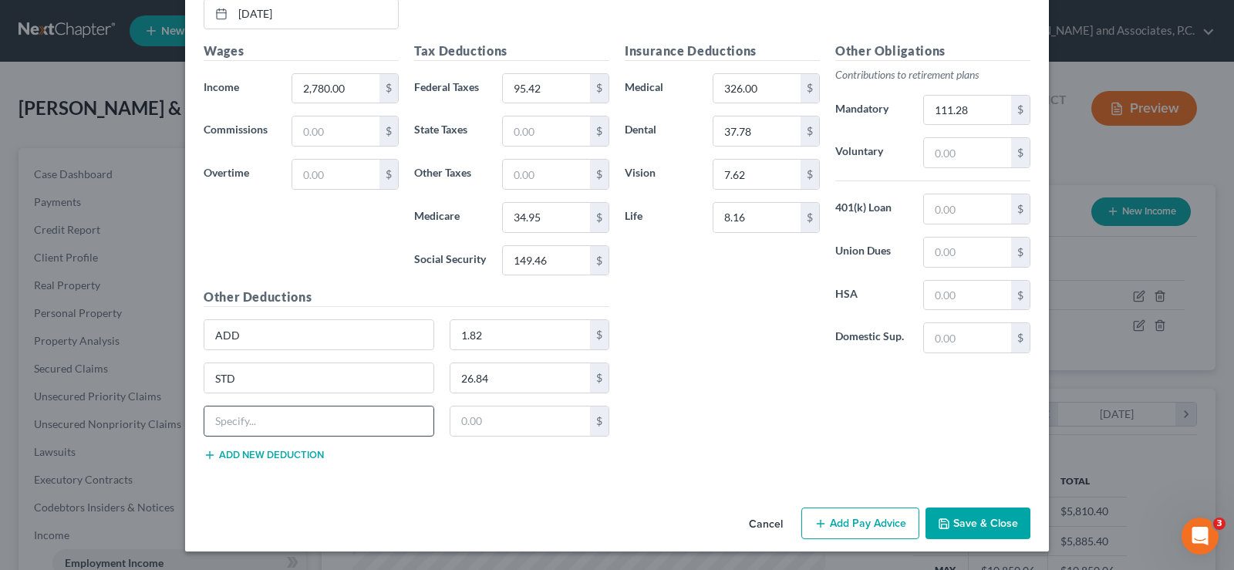
click at [265, 424] on input "text" at bounding box center [318, 420] width 229 height 29
type input "Critical Illness"
type input "13.02"
click at [237, 457] on button "Add new deduction" at bounding box center [264, 455] width 120 height 12
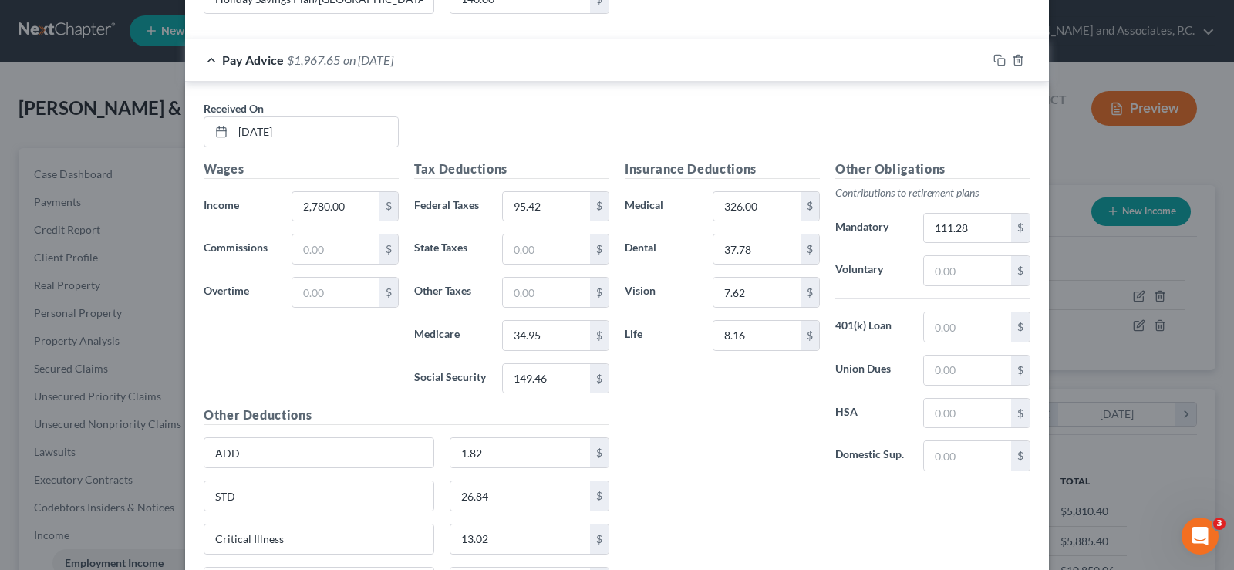
scroll to position [2190, 0]
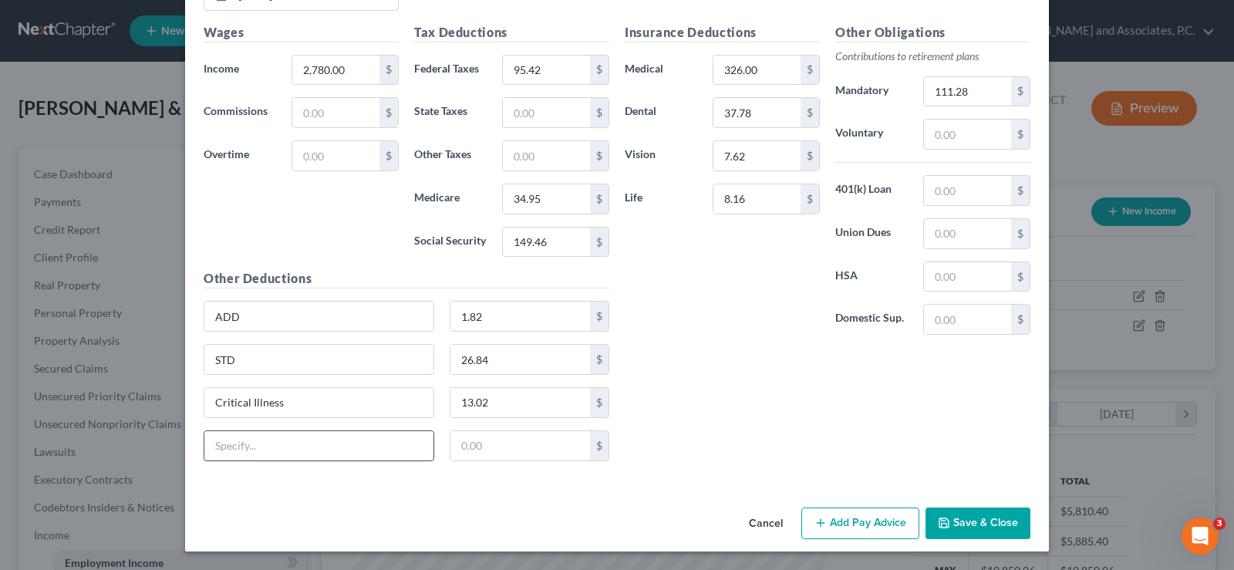
click at [258, 457] on input "text" at bounding box center [318, 445] width 229 height 29
type input "Holiday Savings Plan/AR"
type input "140.00"
click at [979, 528] on button "Save & Close" at bounding box center [978, 524] width 105 height 32
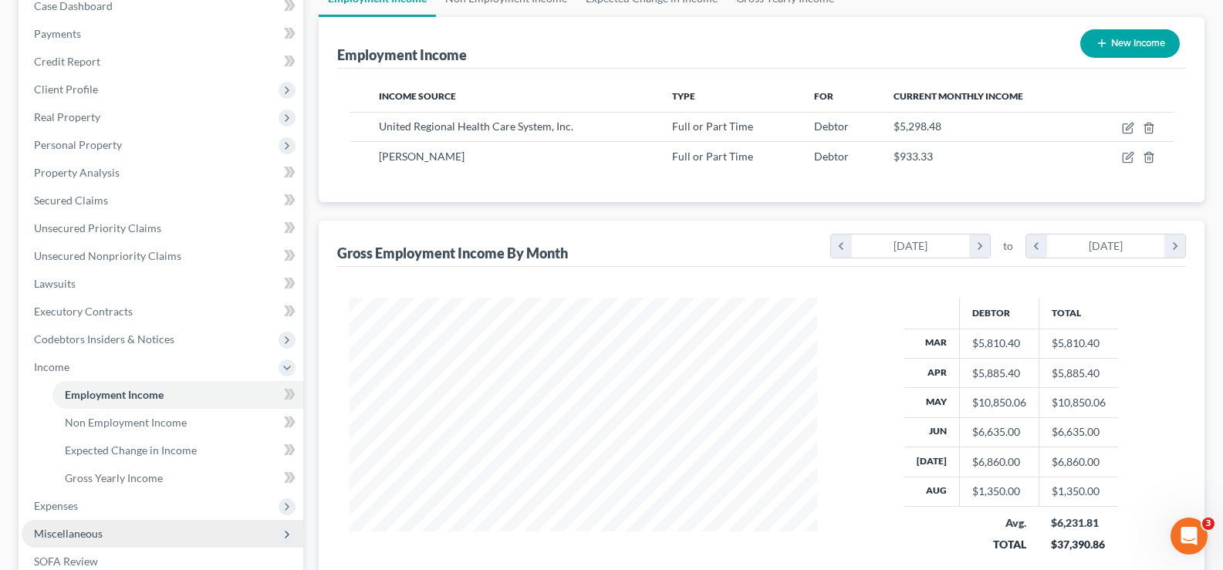
scroll to position [309, 0]
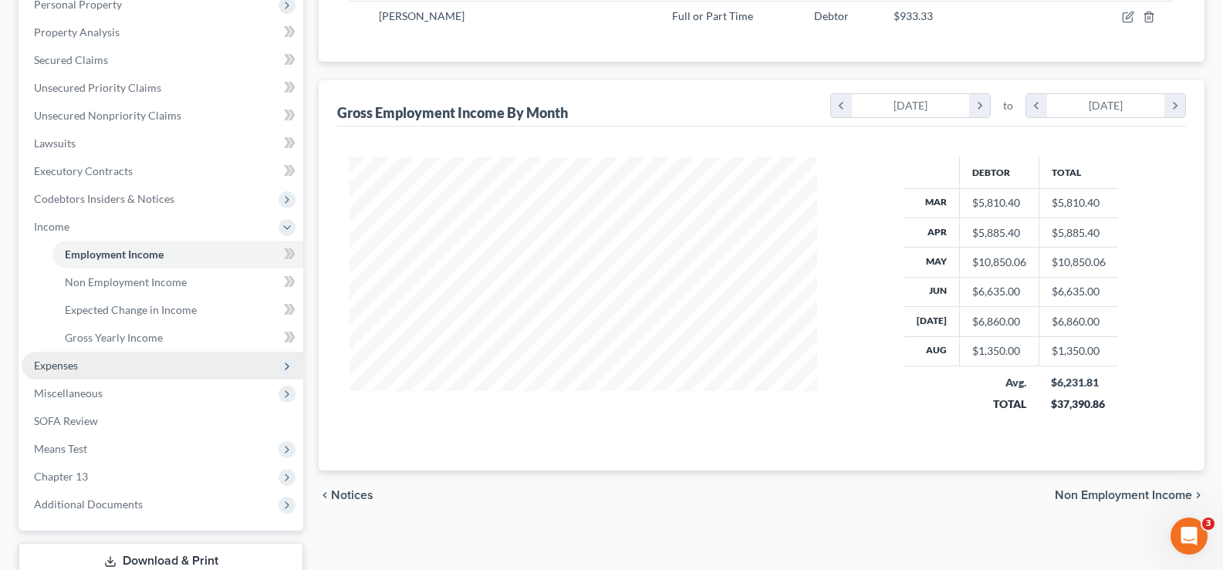
click at [85, 370] on span "Expenses" at bounding box center [163, 366] width 282 height 28
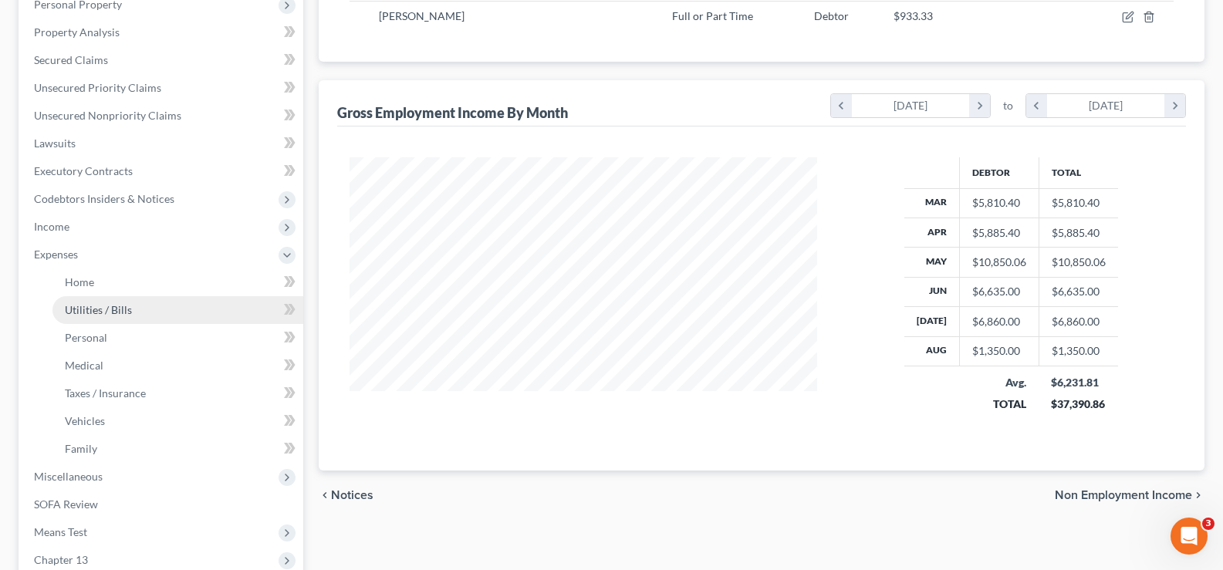
click at [102, 309] on span "Utilities / Bills" at bounding box center [98, 309] width 67 height 13
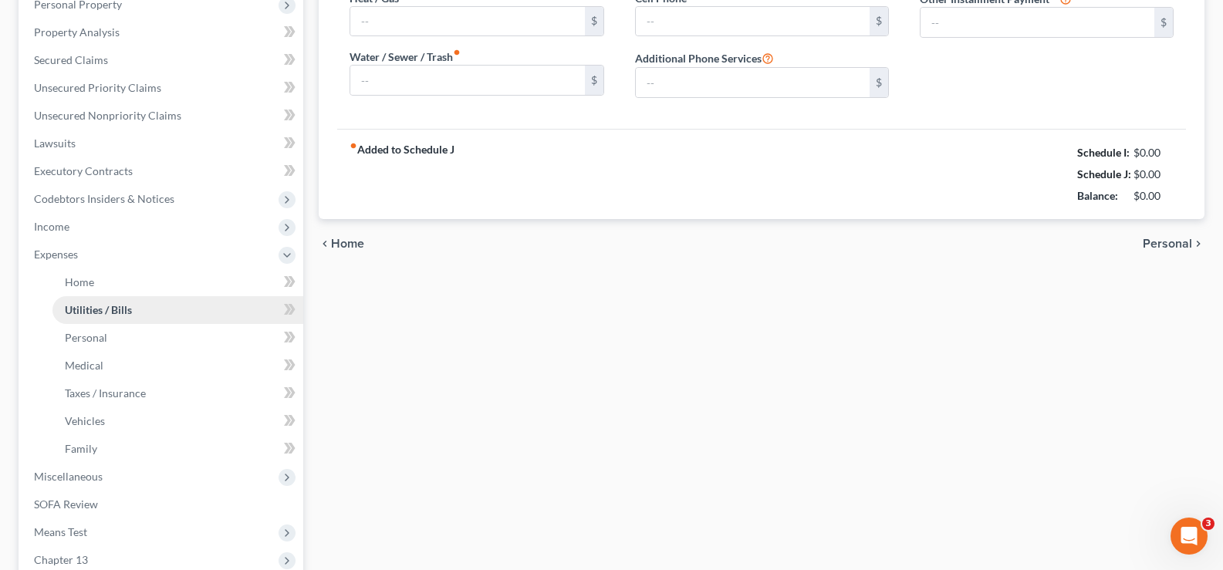
scroll to position [230, 0]
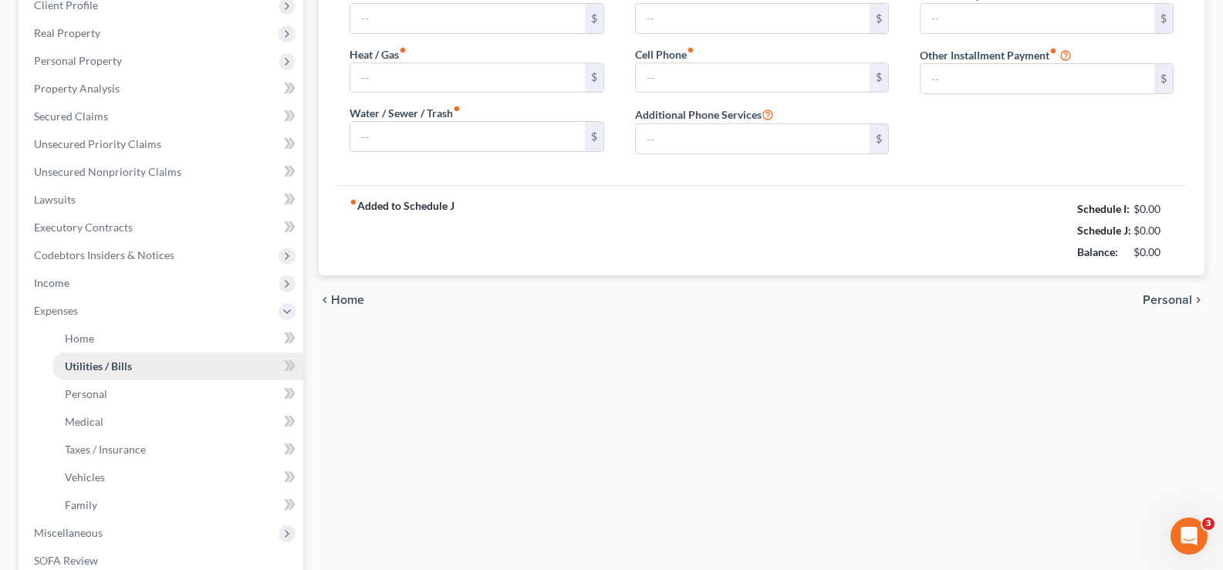
type input "380.00"
type input "0.00"
type input "100.00"
type input "105.00"
type input "115.00"
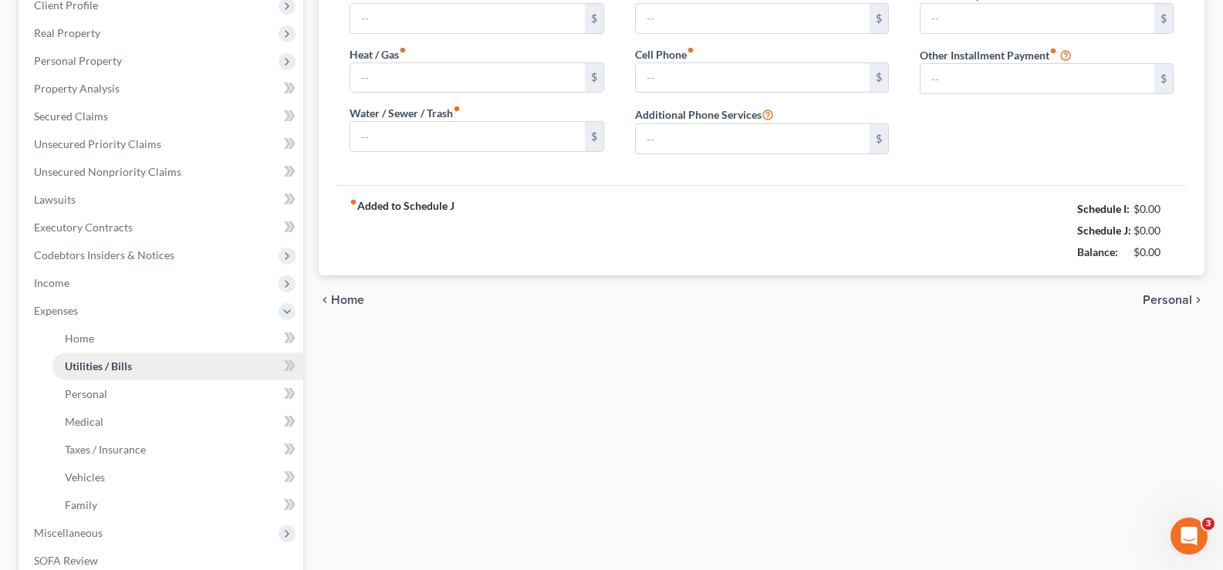
type input "0.00"
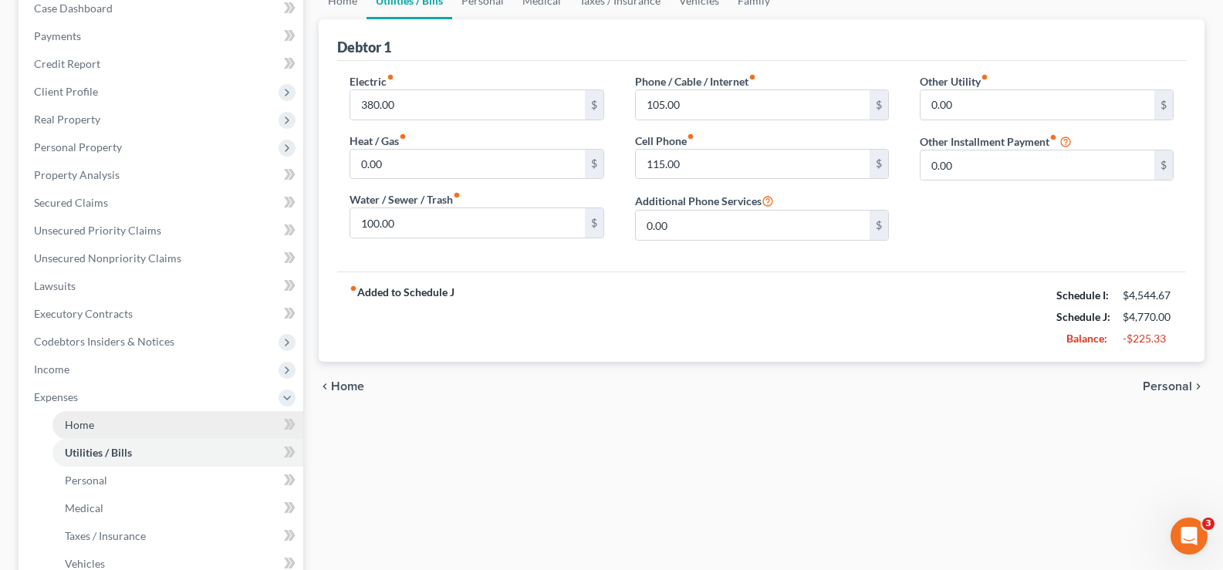
scroll to position [309, 0]
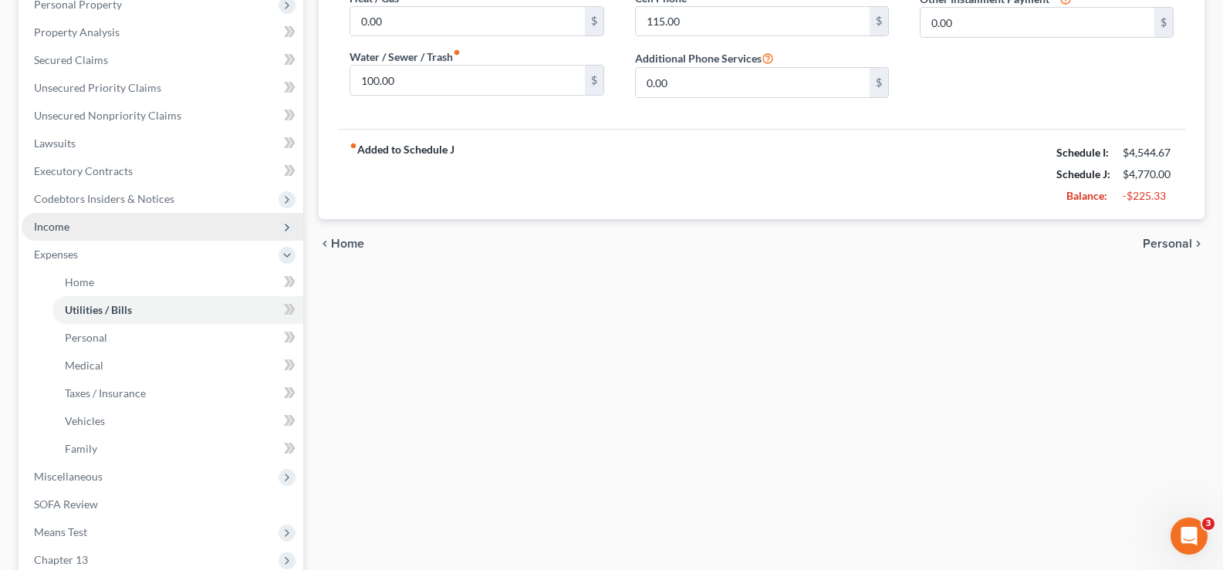
click at [102, 224] on span "Income" at bounding box center [163, 227] width 282 height 28
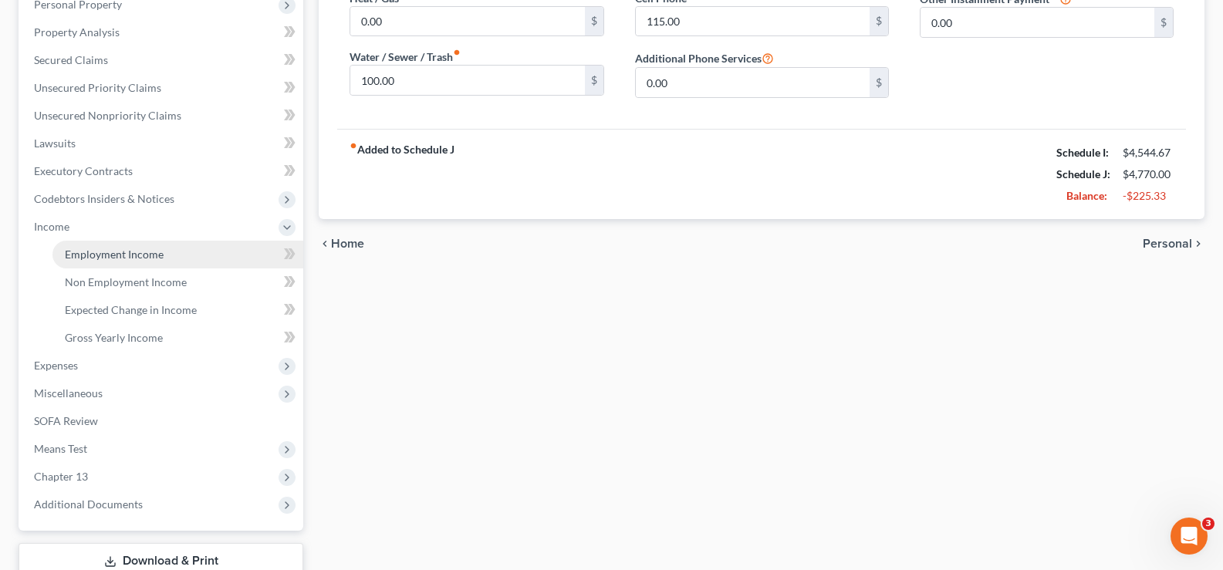
click at [135, 255] on span "Employment Income" at bounding box center [114, 254] width 99 height 13
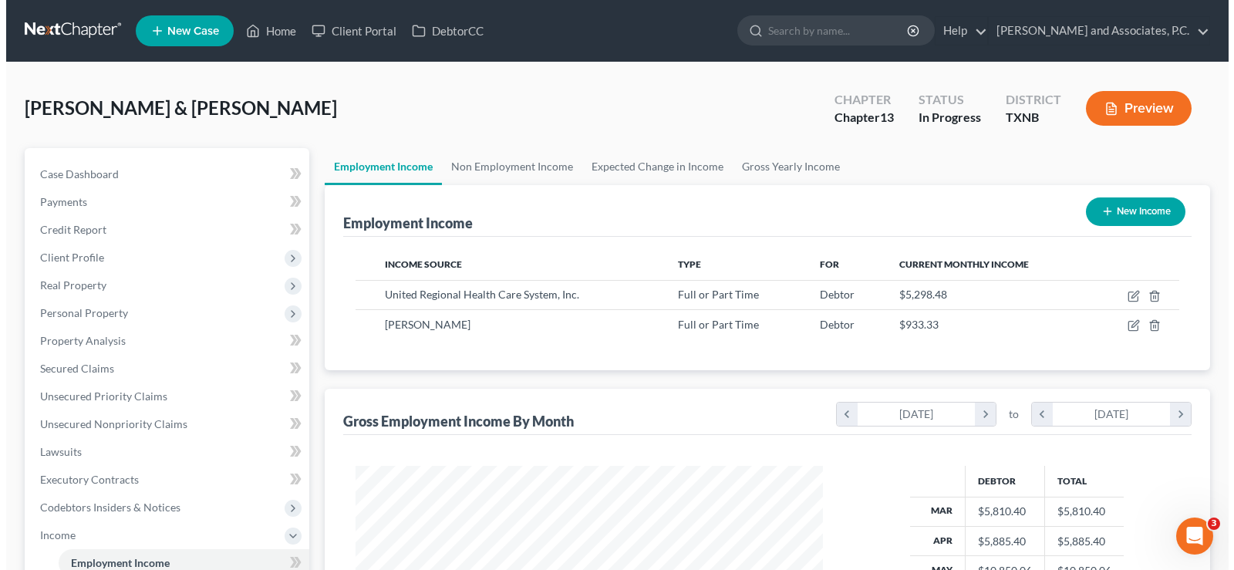
scroll to position [277, 498]
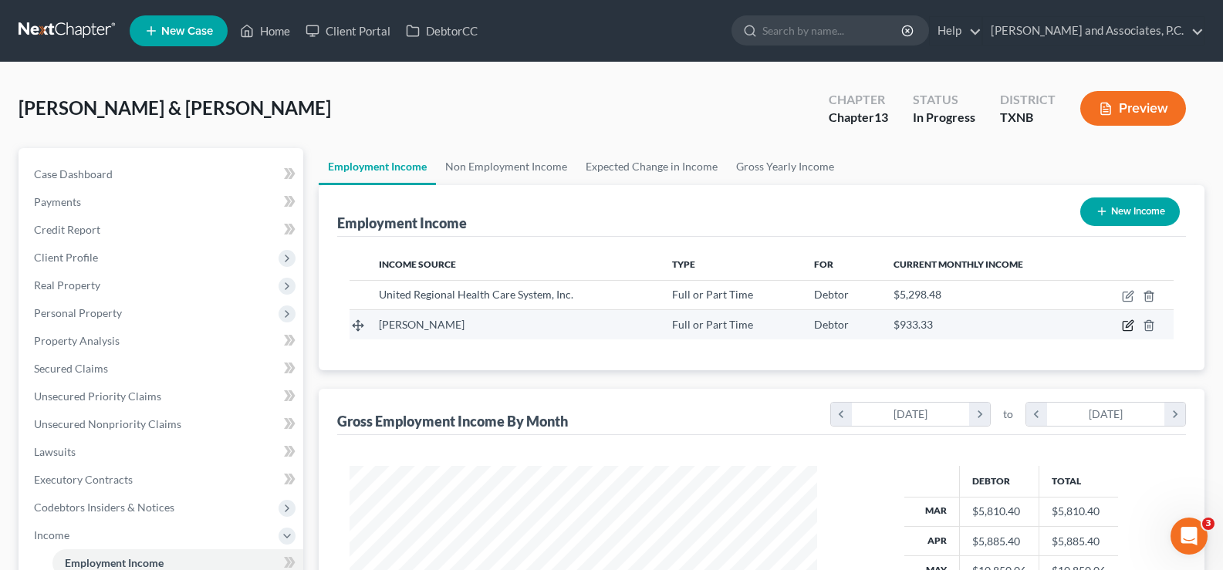
click at [1125, 331] on icon "button" at bounding box center [1126, 326] width 9 height 9
select select "0"
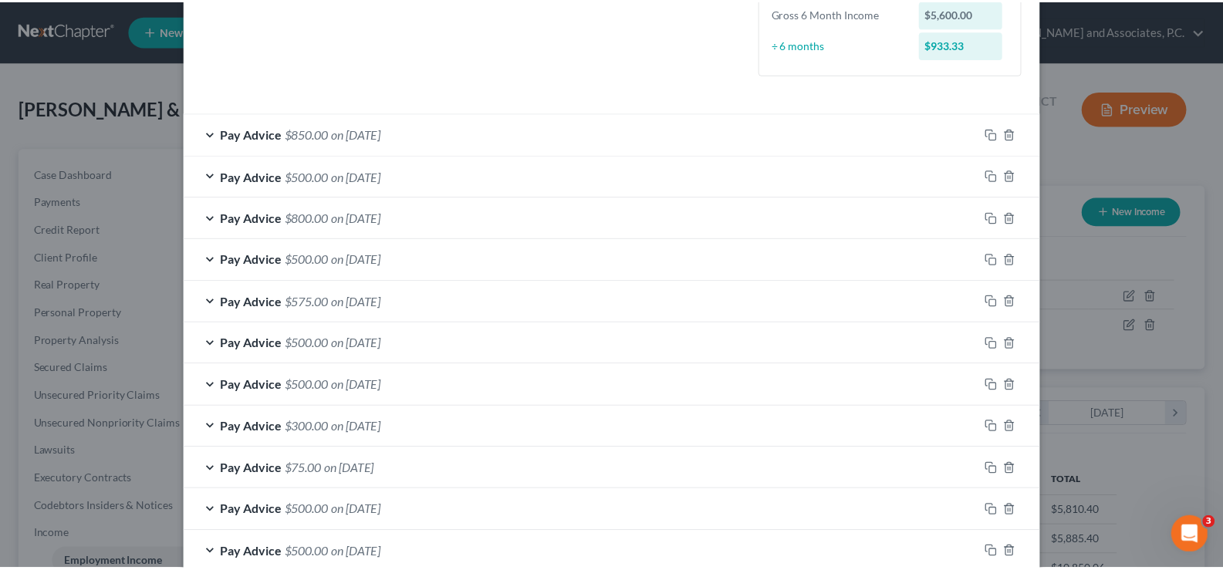
scroll to position [525, 0]
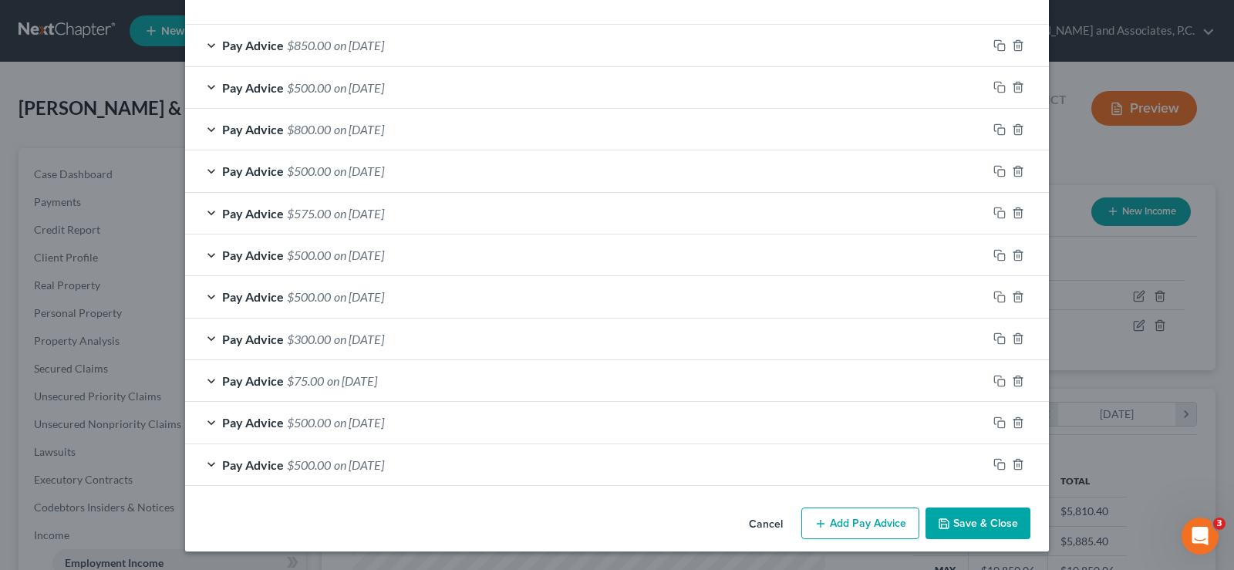
click at [977, 533] on button "Save & Close" at bounding box center [978, 524] width 105 height 32
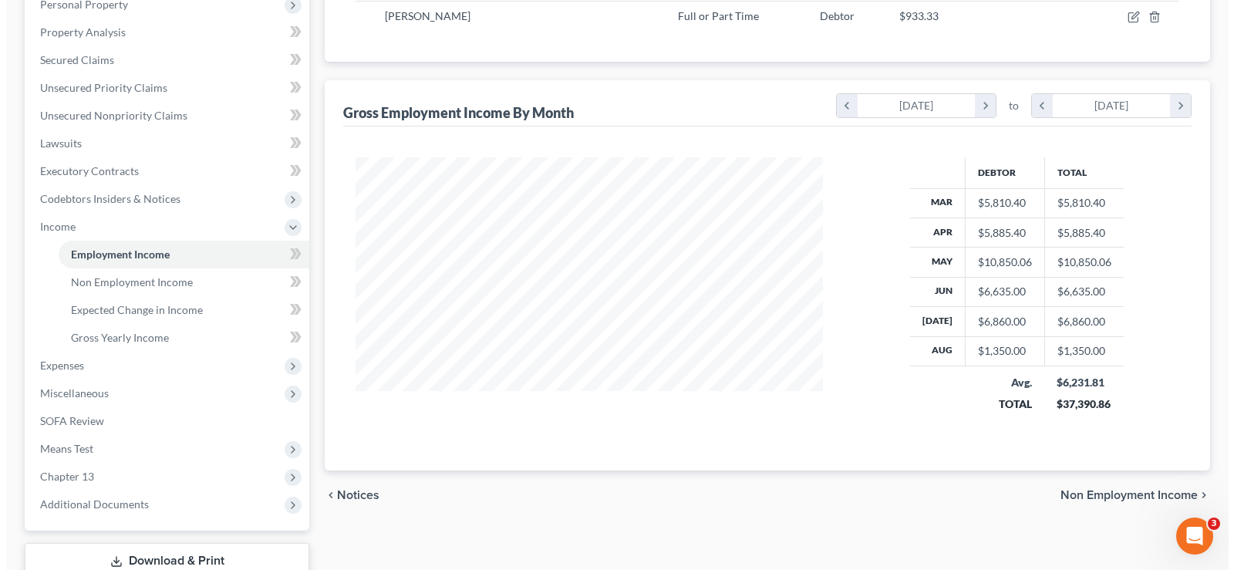
scroll to position [0, 0]
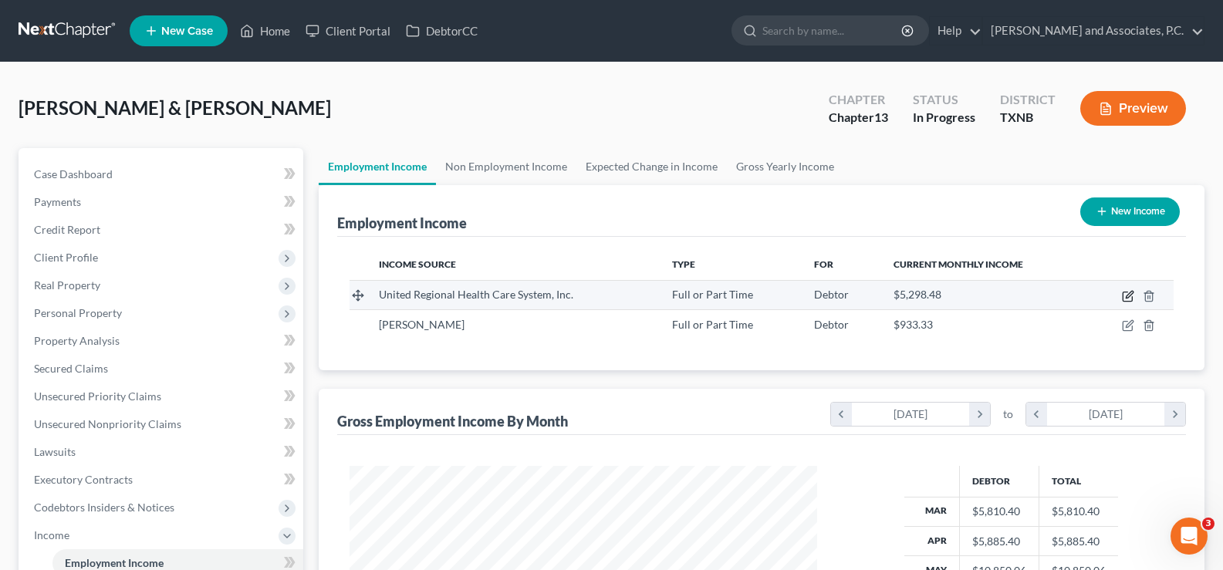
click at [1128, 292] on icon "button" at bounding box center [1128, 296] width 12 height 12
select select "0"
select select "45"
select select "2"
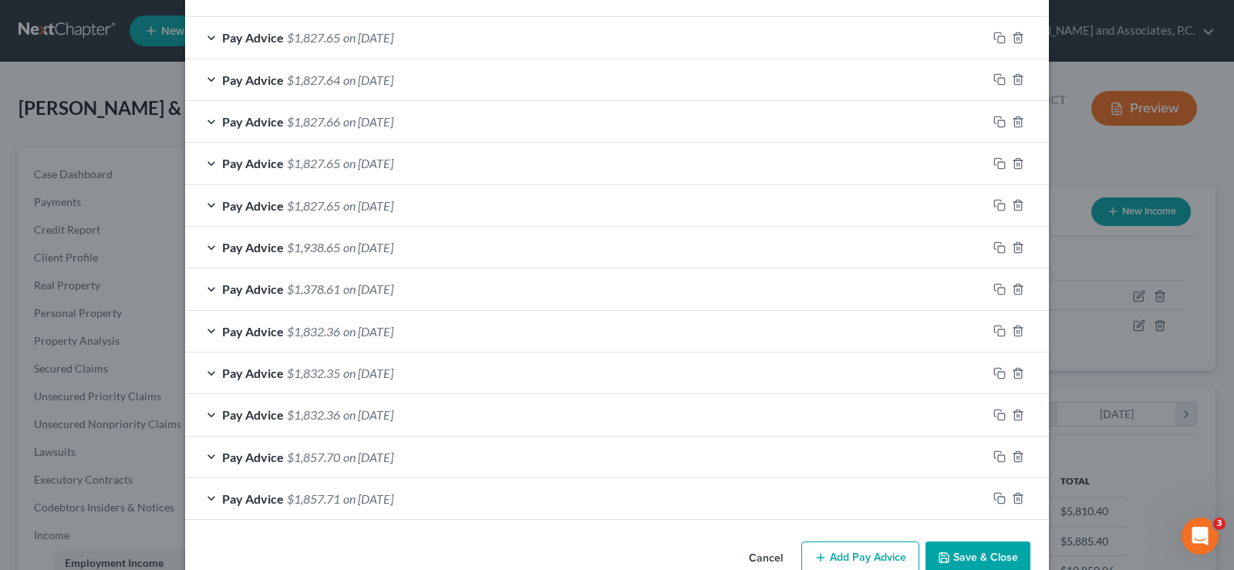
scroll to position [567, 0]
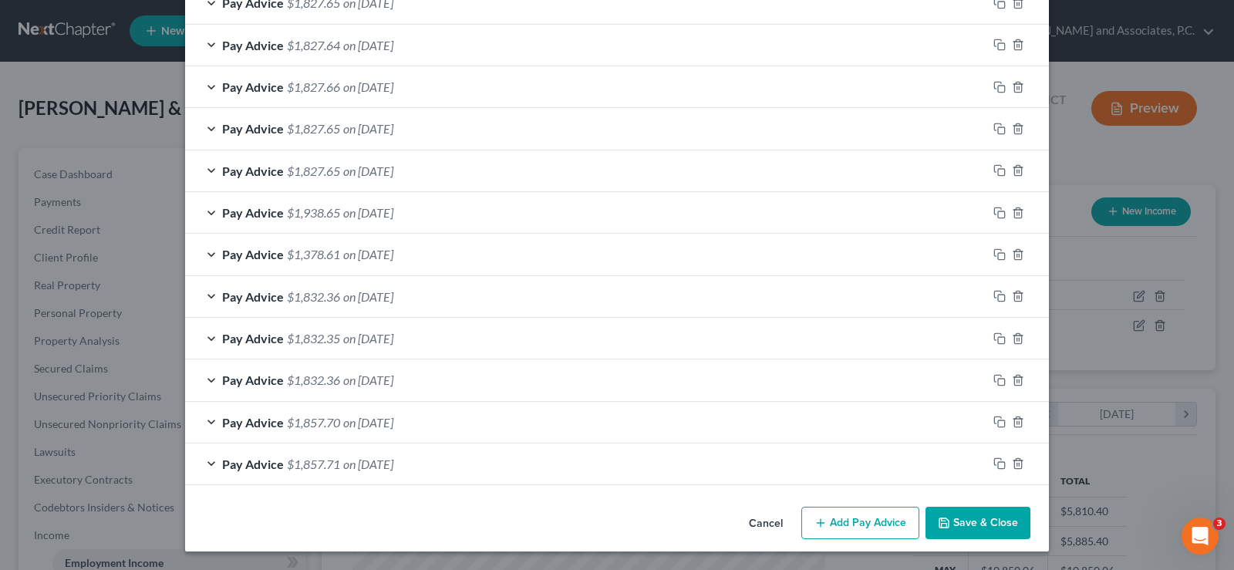
click at [867, 519] on button "Add Pay Advice" at bounding box center [860, 523] width 118 height 32
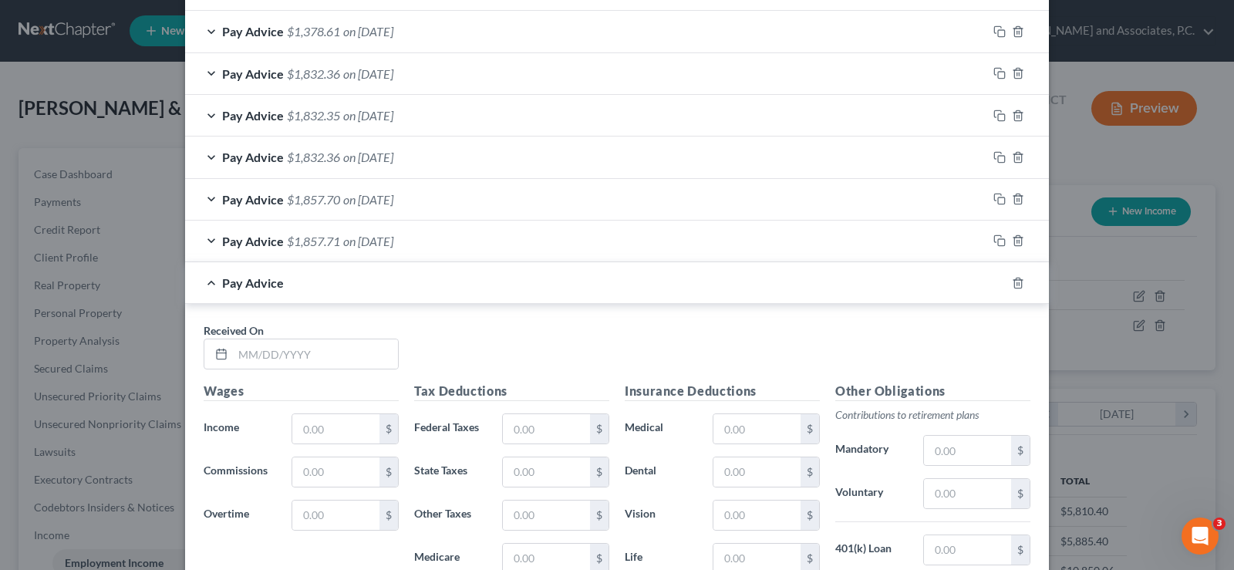
scroll to position [875, 0]
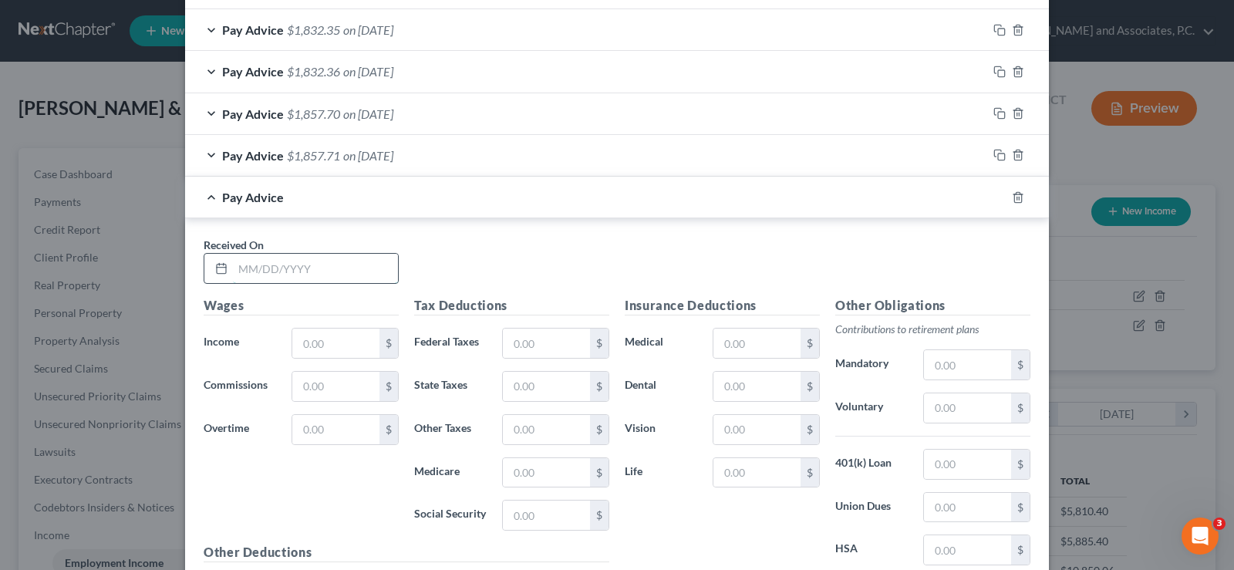
click at [295, 272] on input "text" at bounding box center [315, 268] width 165 height 29
type input "08/08/2025"
click at [330, 355] on input "text" at bounding box center [335, 343] width 87 height 29
type input "2,780.00"
click at [557, 348] on input "text" at bounding box center [546, 343] width 87 height 29
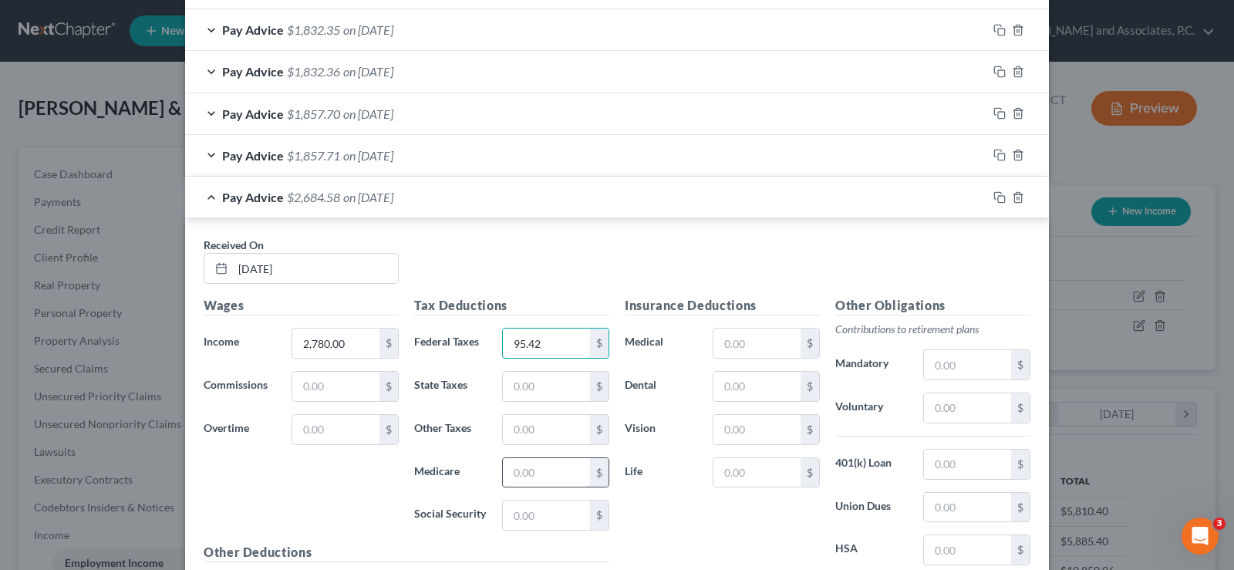
type input "95.42"
click at [542, 473] on input "text" at bounding box center [546, 472] width 87 height 29
type input "34.95"
click at [531, 523] on input "text" at bounding box center [546, 515] width 87 height 29
type input "149.45"
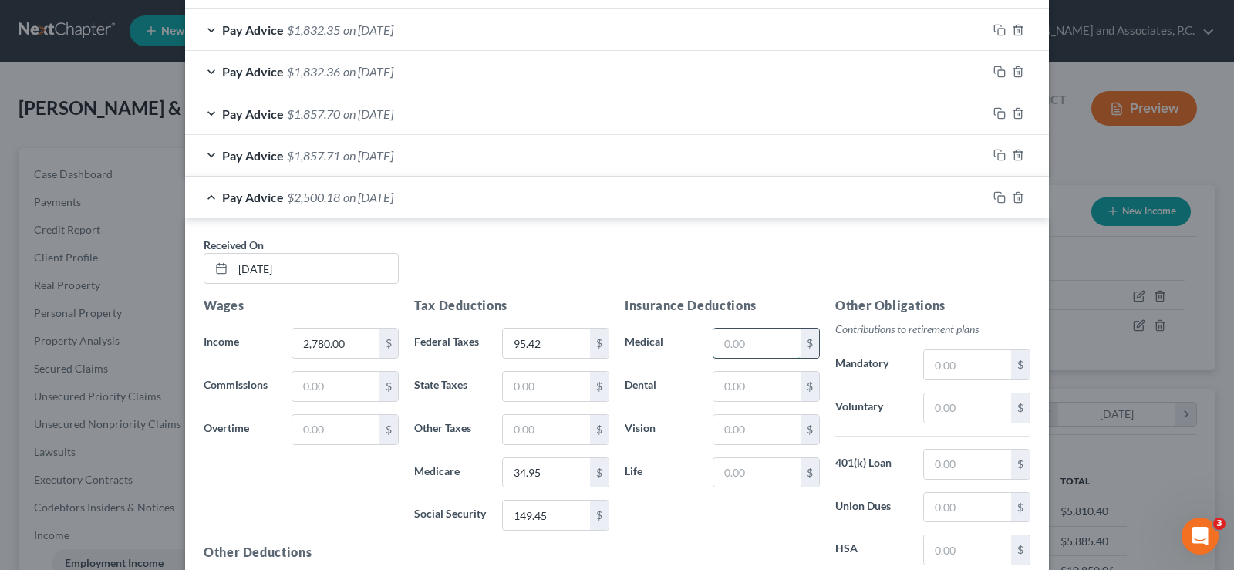
click at [732, 352] on input "text" at bounding box center [756, 343] width 87 height 29
type input "326.00"
click at [738, 382] on input "text" at bounding box center [756, 386] width 87 height 29
type input "37.78"
click at [747, 431] on input "text" at bounding box center [756, 429] width 87 height 29
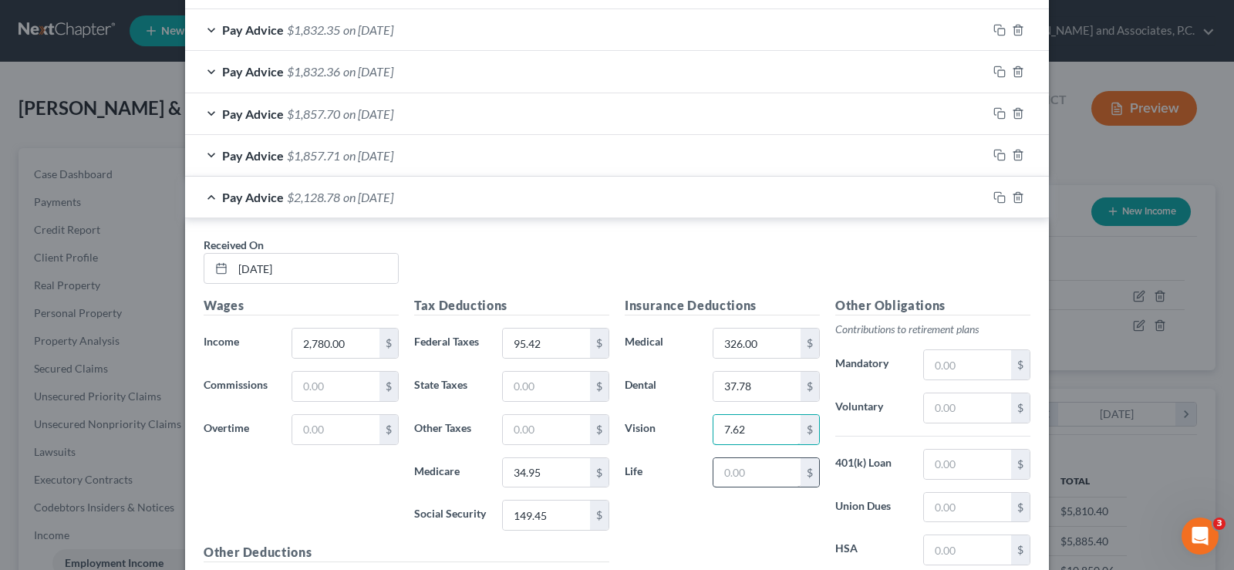
type input "7.62"
click at [752, 480] on input "text" at bounding box center [756, 472] width 87 height 29
type input "8.16"
click at [956, 372] on input "text" at bounding box center [967, 364] width 87 height 29
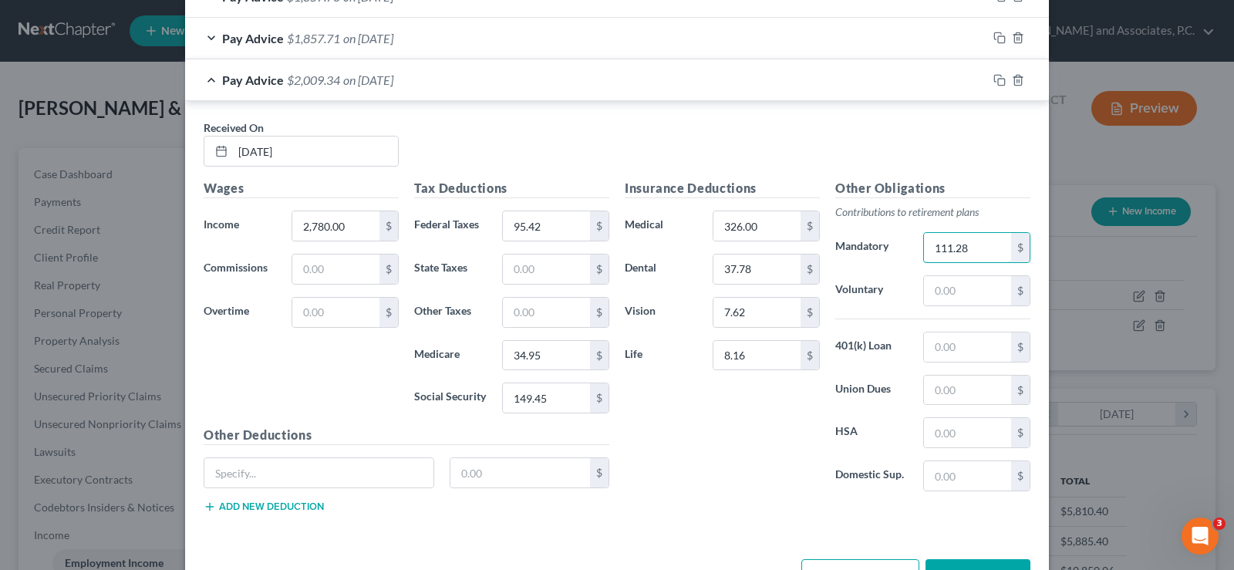
scroll to position [1030, 0]
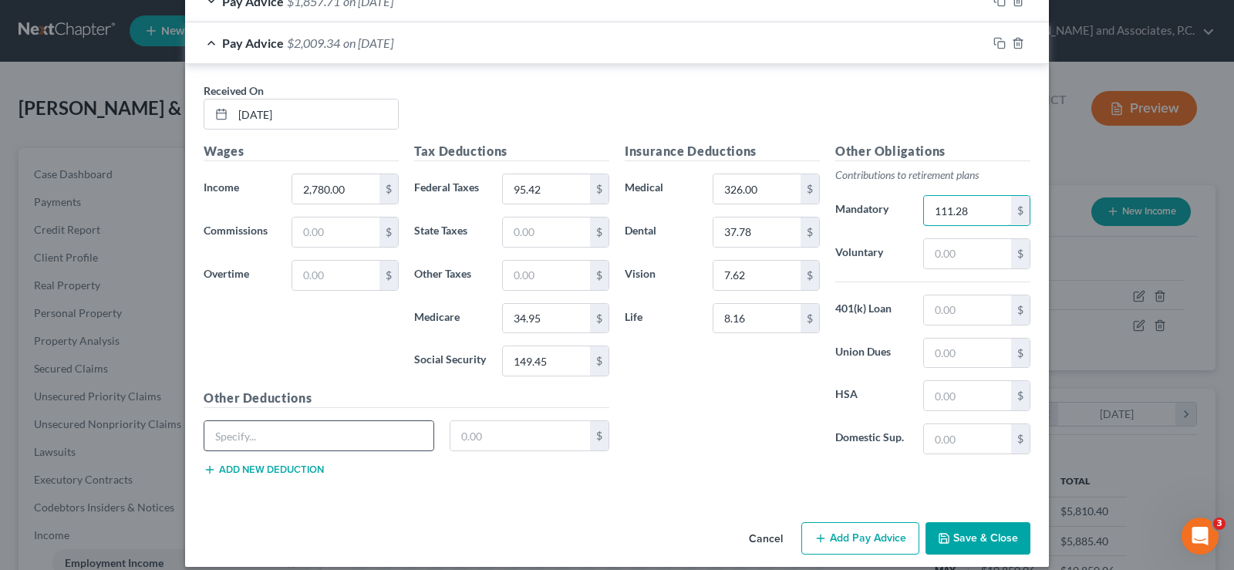
type input "111.28"
click at [339, 431] on input "text" at bounding box center [318, 435] width 229 height 29
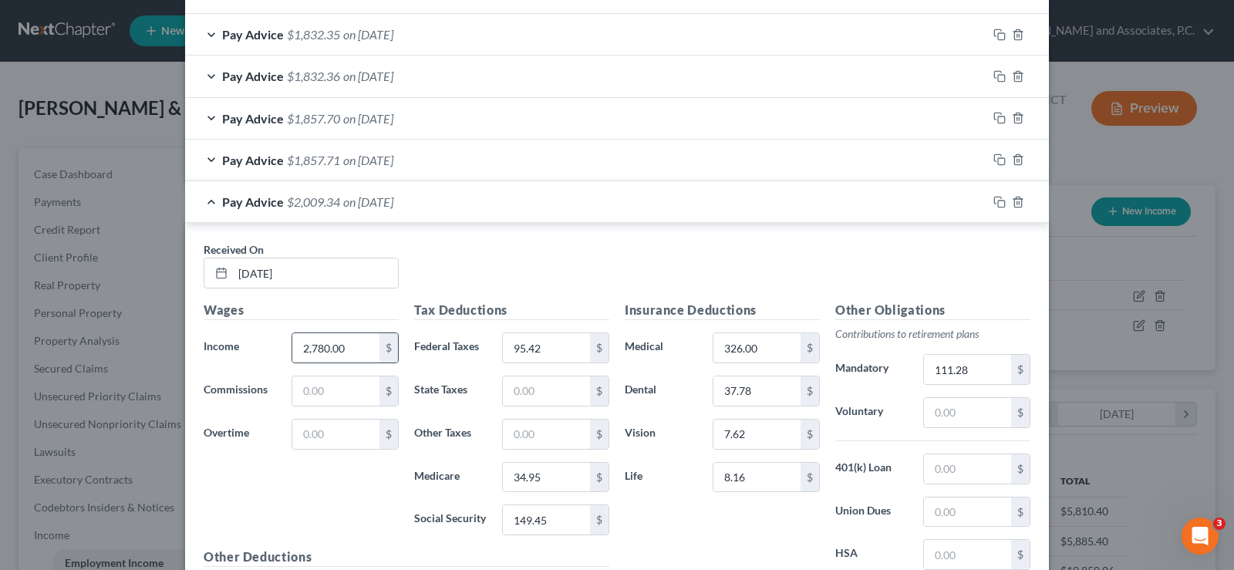
scroll to position [721, 0]
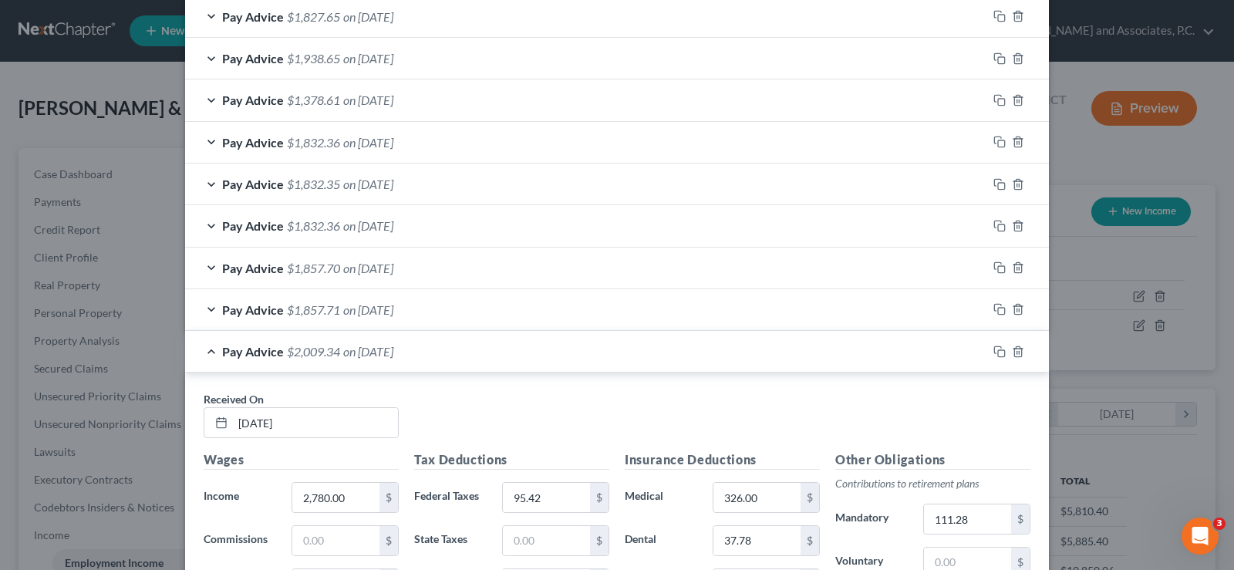
click at [204, 258] on div "Pay Advice $1,857.70 on 03/21/2025" at bounding box center [586, 268] width 802 height 41
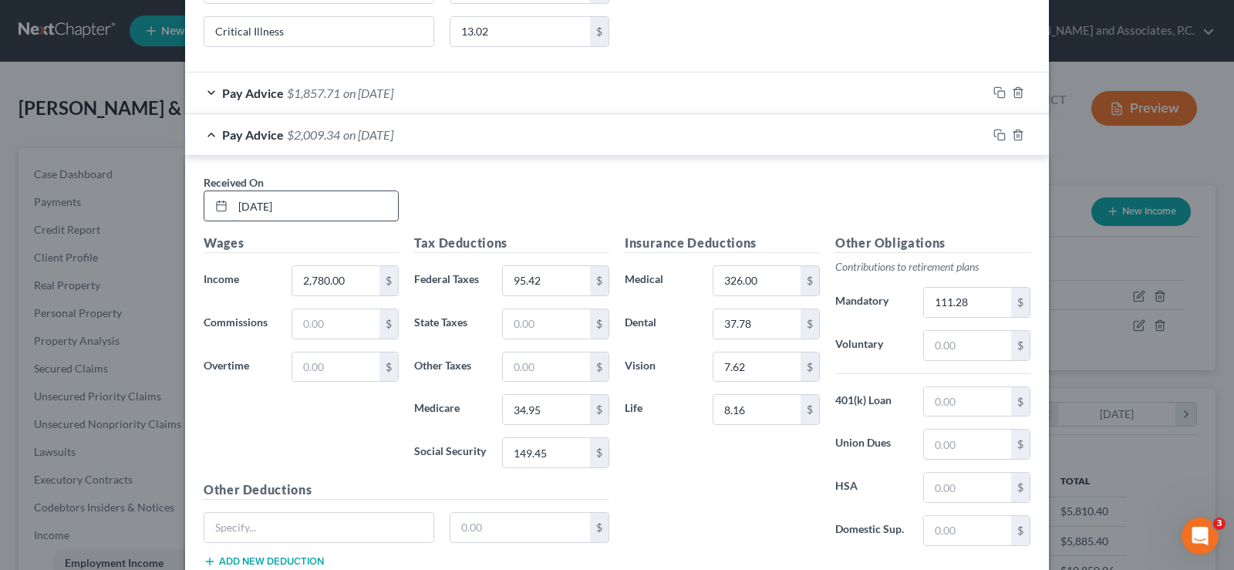
scroll to position [1586, 0]
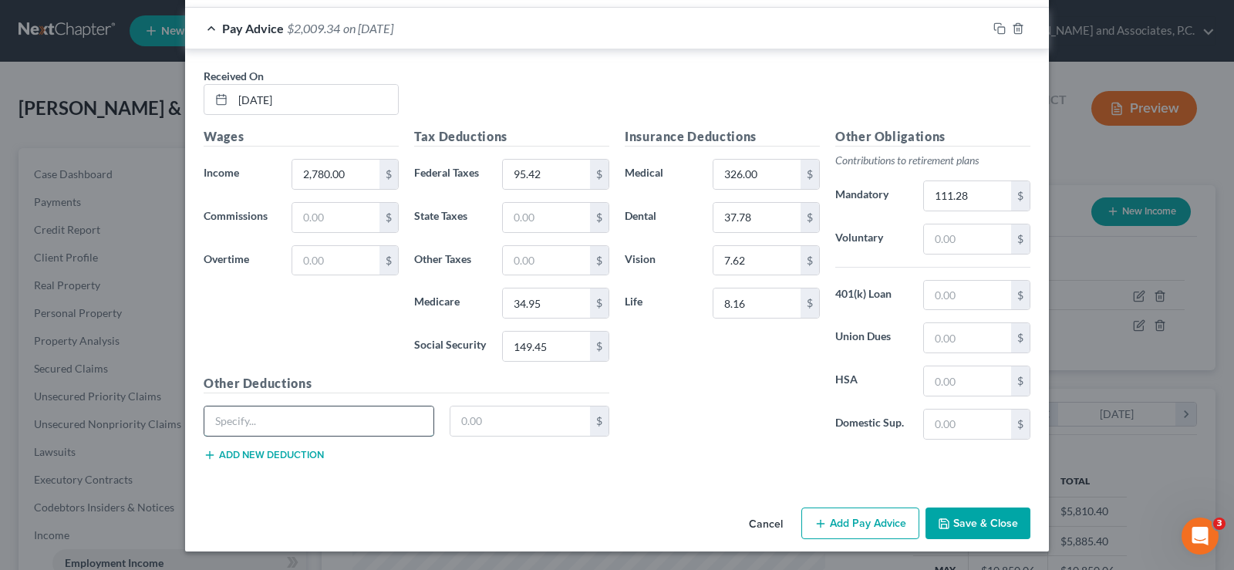
click at [269, 421] on input "text" at bounding box center [318, 420] width 229 height 29
type input "ADD"
type input "1.82"
click at [224, 451] on button "Add new deduction" at bounding box center [264, 455] width 120 height 12
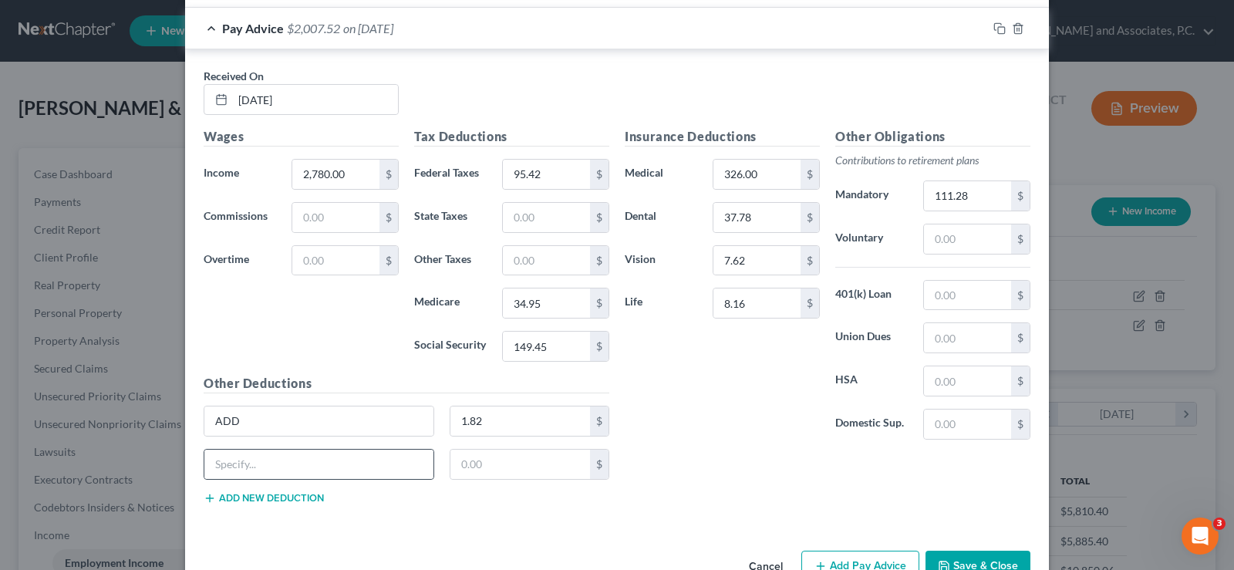
click at [257, 479] on div at bounding box center [319, 464] width 231 height 31
click at [257, 468] on input "text" at bounding box center [318, 464] width 229 height 29
type input "STD"
type input "24.84"
click at [244, 500] on button "Add new deduction" at bounding box center [264, 498] width 120 height 12
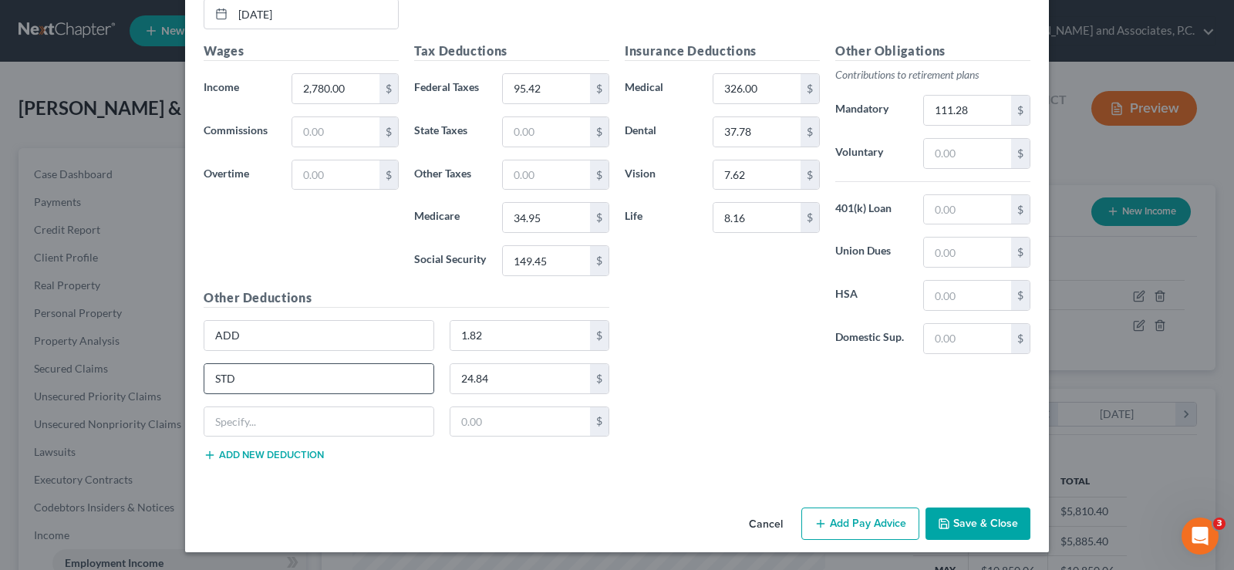
scroll to position [1672, 0]
click at [462, 428] on input "text" at bounding box center [520, 420] width 140 height 29
type input "13.02"
click at [341, 424] on input "text" at bounding box center [318, 420] width 229 height 29
type input "Critical Illness"
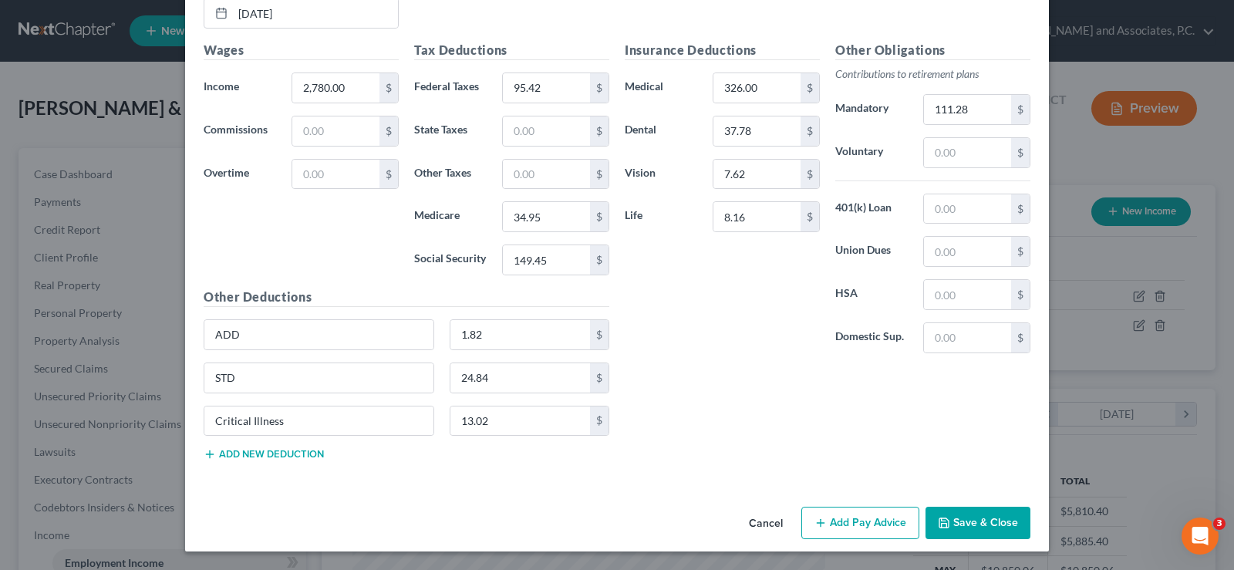
click at [299, 455] on button "Add new deduction" at bounding box center [264, 454] width 120 height 12
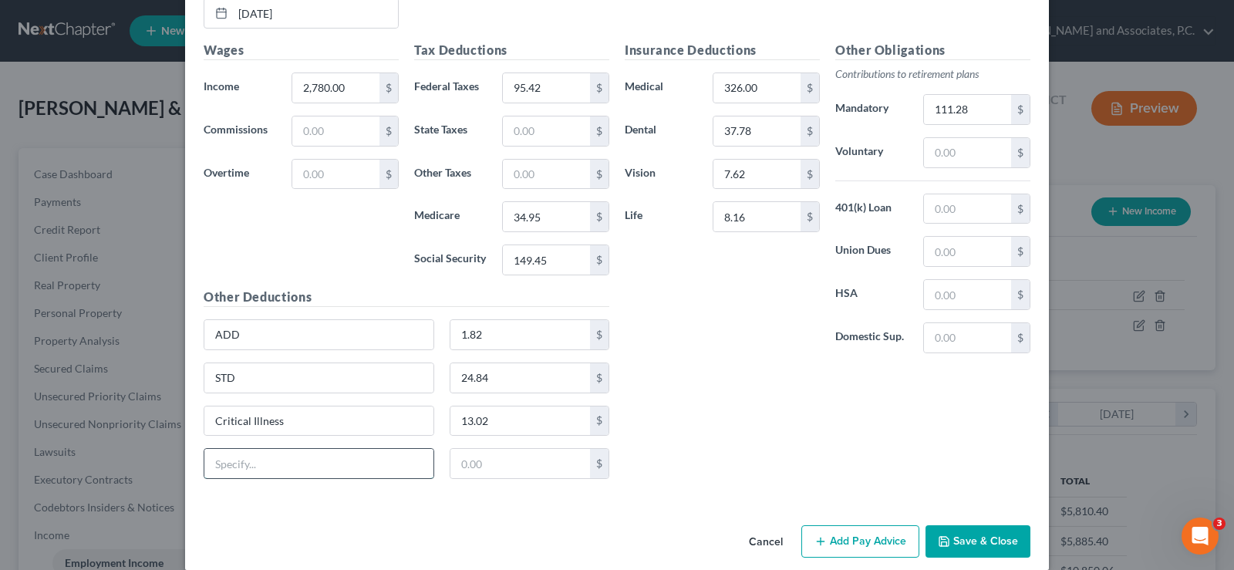
click at [281, 460] on input "text" at bounding box center [318, 463] width 229 height 29
type input "Holiday Savings Plan/AR"
click at [471, 454] on input "text" at bounding box center [520, 463] width 140 height 29
type input "140.00"
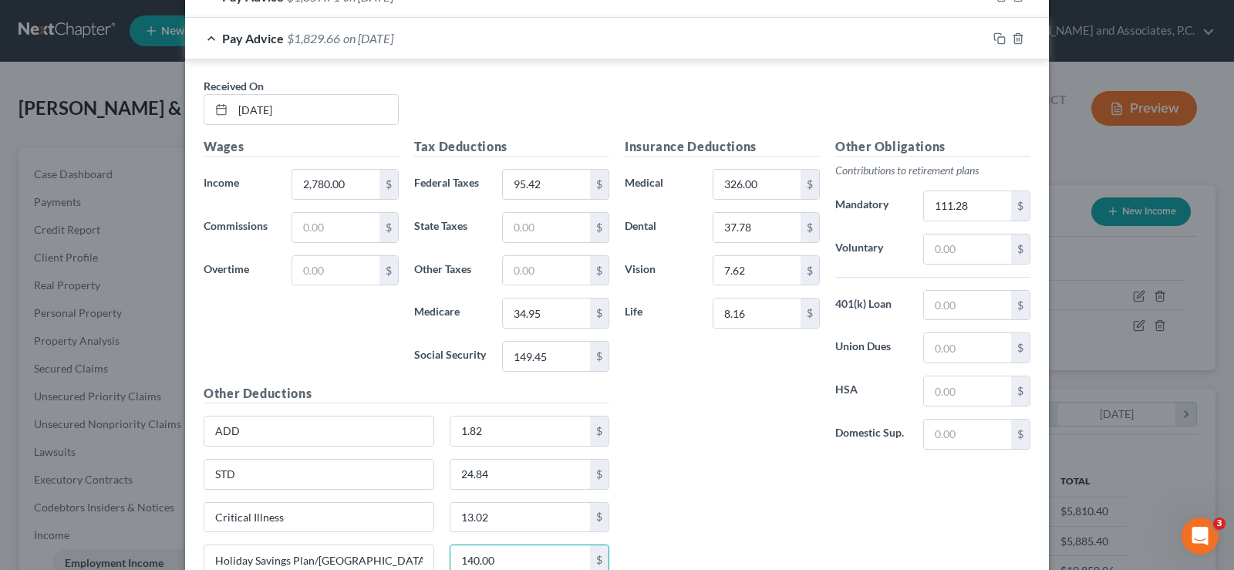
scroll to position [1518, 0]
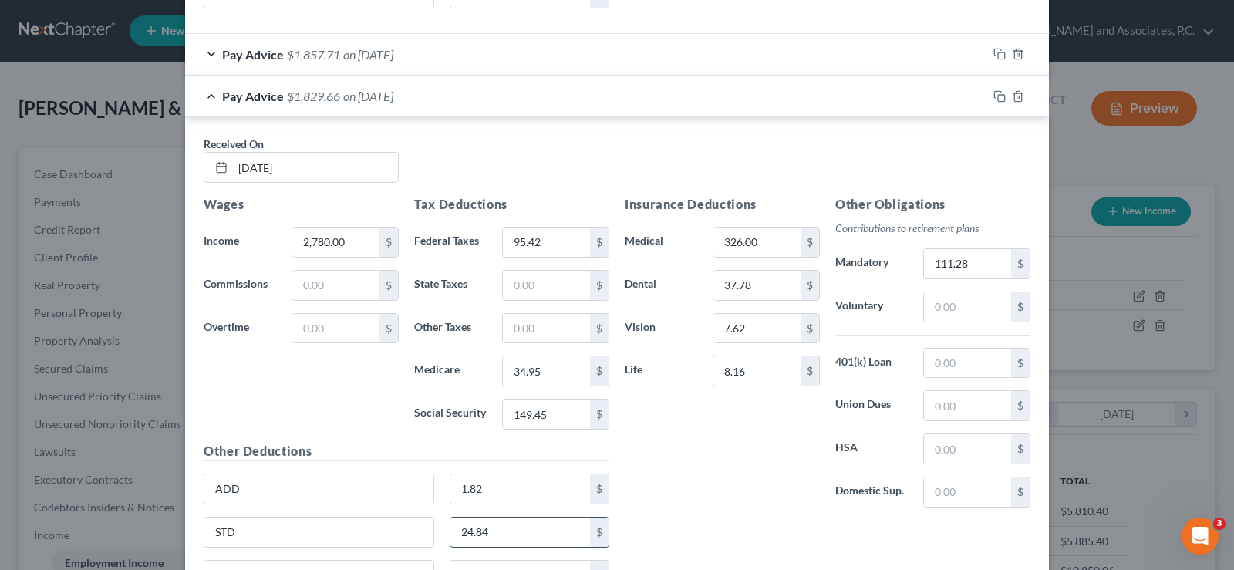
click at [522, 525] on input "24.84" at bounding box center [520, 532] width 140 height 29
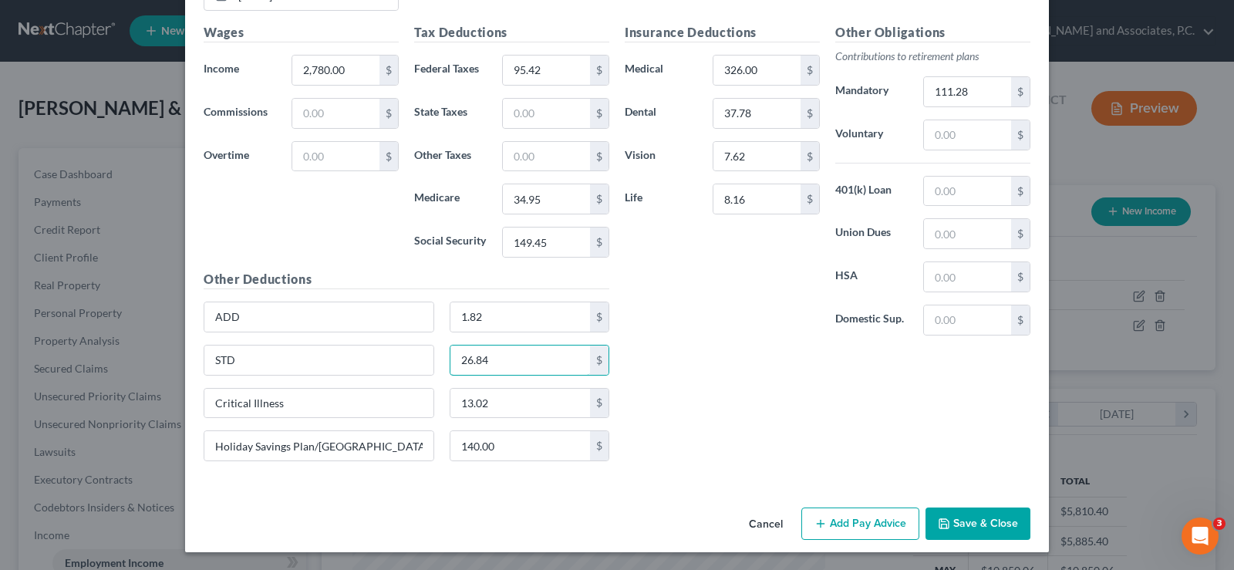
scroll to position [1691, 0]
type input "26.84"
click at [863, 525] on button "Add Pay Advice" at bounding box center [860, 523] width 118 height 32
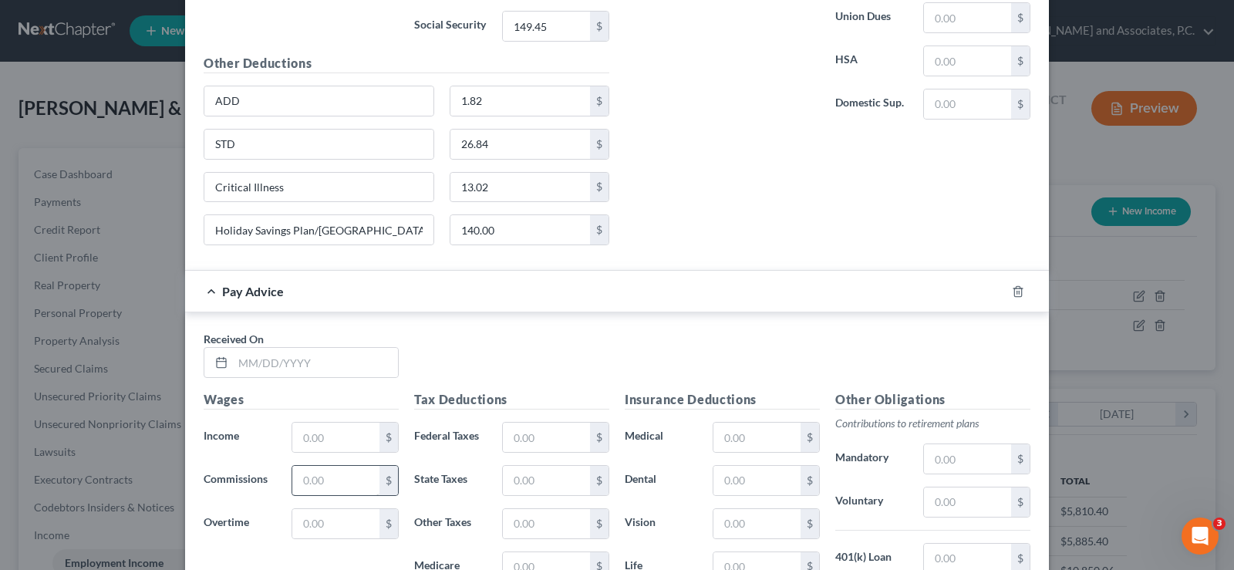
scroll to position [1999, 0]
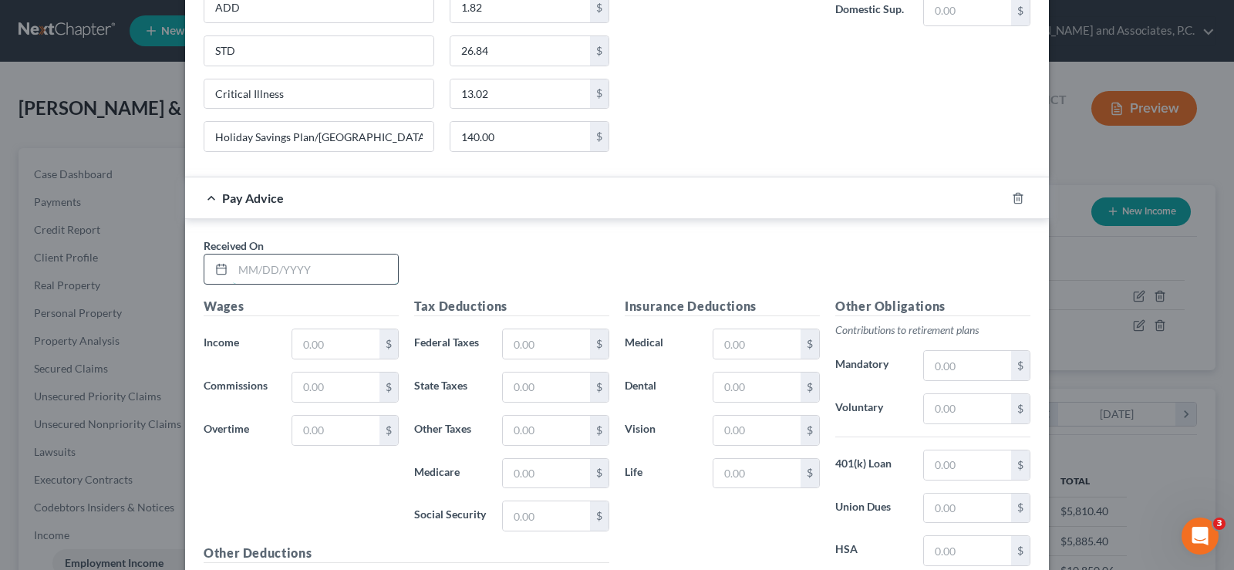
click at [270, 278] on input "text" at bounding box center [315, 269] width 165 height 29
type input "08/22/2025"
click at [314, 354] on input "text" at bounding box center [335, 343] width 87 height 29
type input "2,780.00"
click at [515, 342] on input "text" at bounding box center [546, 343] width 87 height 29
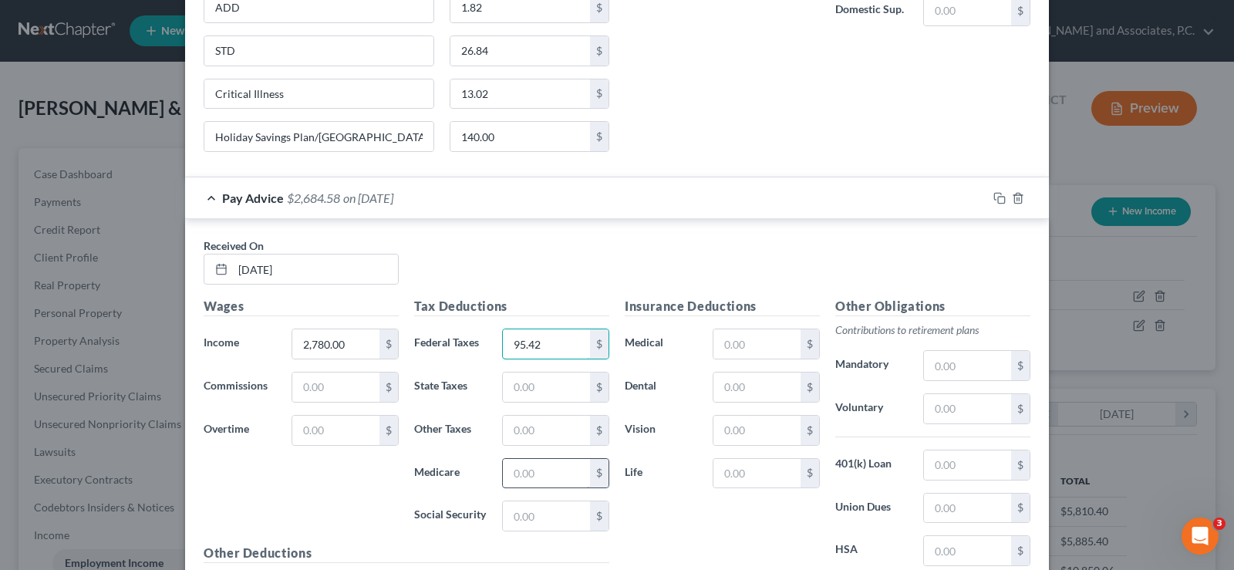
type input "95.42"
click at [526, 481] on input "text" at bounding box center [546, 473] width 87 height 29
type input "34.96"
click at [532, 524] on input "text" at bounding box center [546, 515] width 87 height 29
type input "149.46"
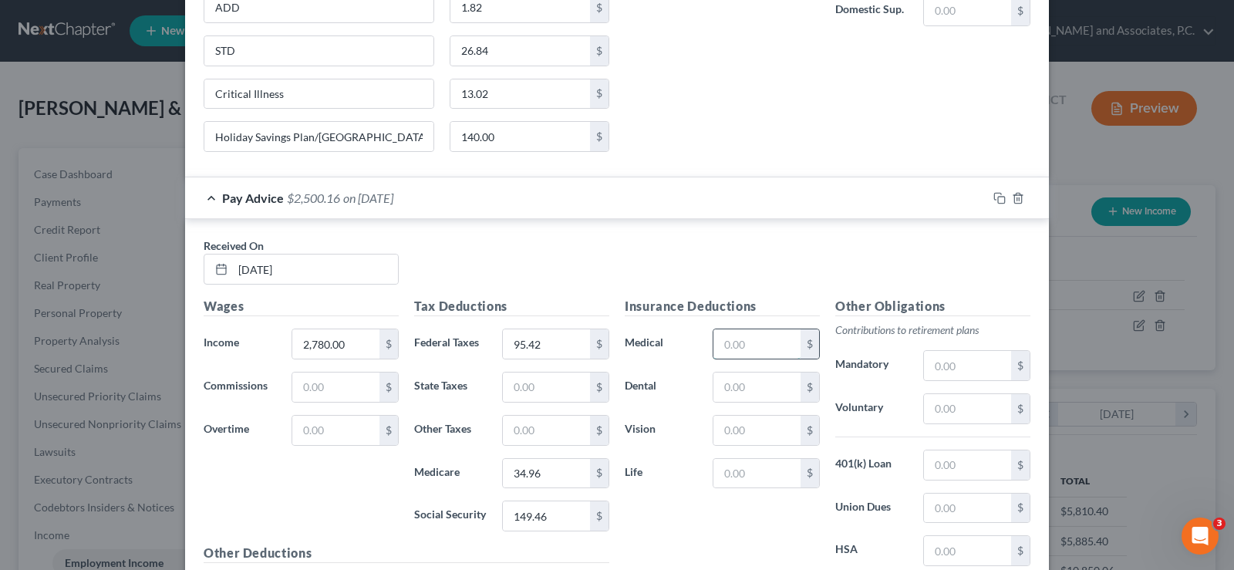
click at [724, 345] on input "text" at bounding box center [756, 343] width 87 height 29
type input "326.00"
click at [742, 394] on input "text" at bounding box center [756, 387] width 87 height 29
type input "37.78"
click at [749, 431] on input "text" at bounding box center [756, 430] width 87 height 29
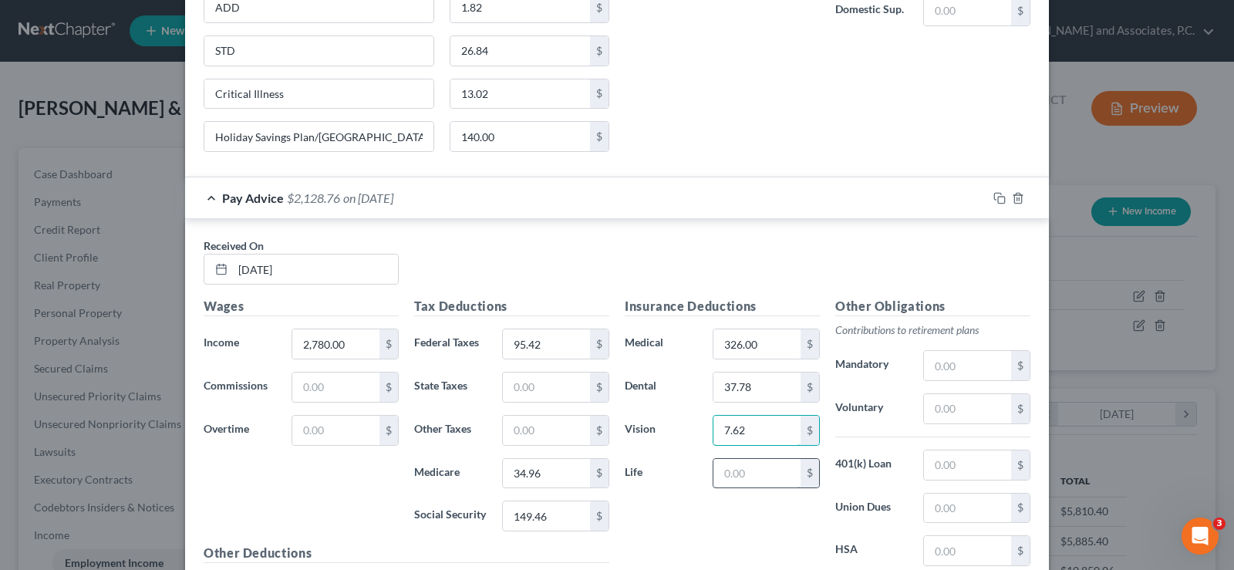
type input "7.62"
click at [748, 473] on input "text" at bounding box center [756, 473] width 87 height 29
type input "8.16"
click at [933, 369] on input "text" at bounding box center [967, 365] width 87 height 29
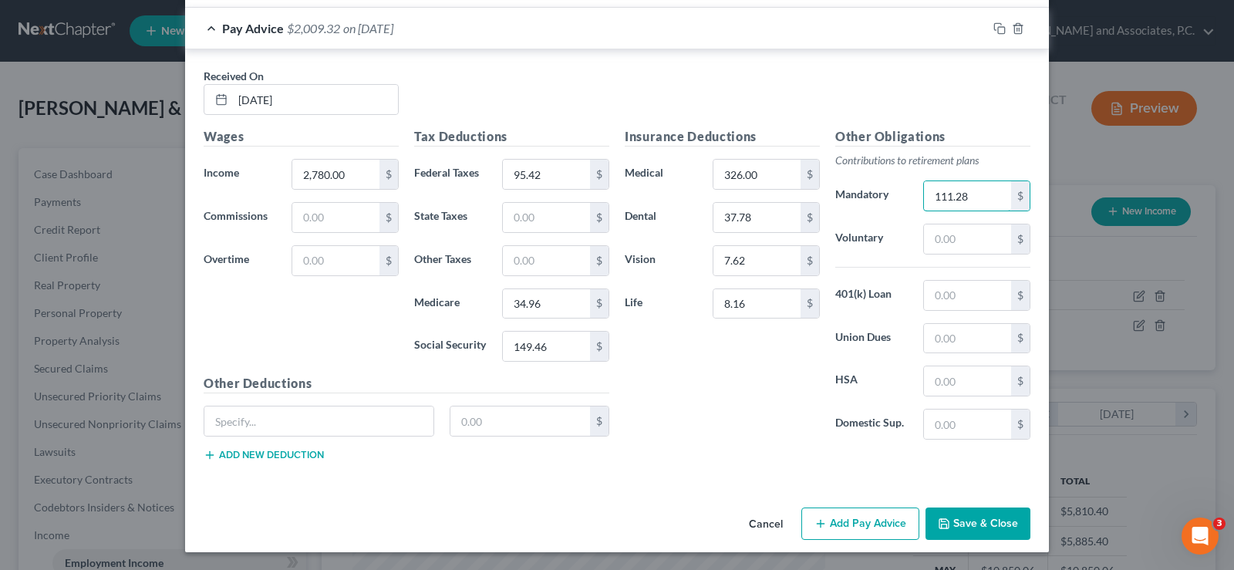
scroll to position [2170, 0]
type input "111.28"
click at [510, 423] on input "text" at bounding box center [520, 420] width 140 height 29
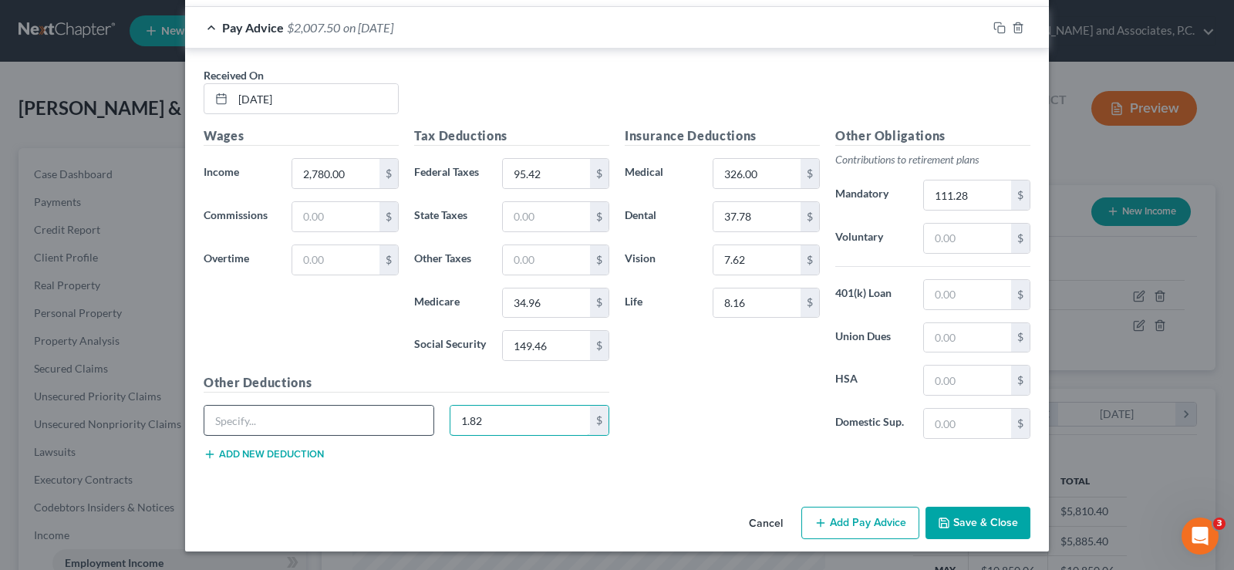
type input "1.82"
click at [389, 418] on input "text" at bounding box center [318, 420] width 229 height 29
type input "ADD"
click at [231, 452] on button "Add new deduction" at bounding box center [264, 454] width 120 height 12
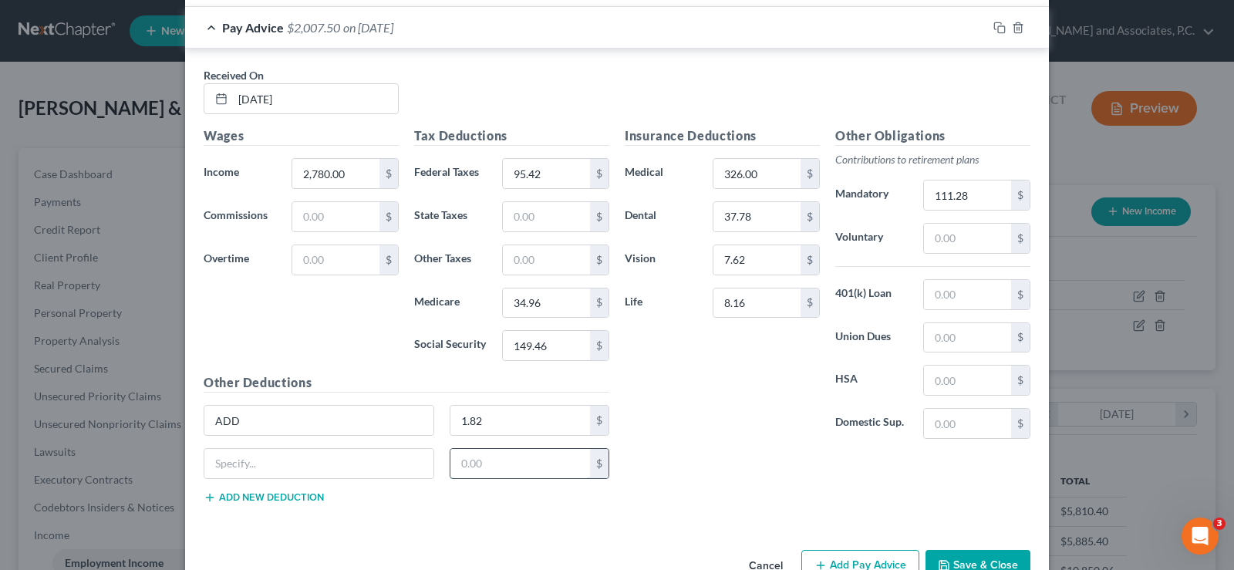
click at [476, 461] on input "text" at bounding box center [520, 463] width 140 height 29
type input "26.84"
click at [241, 461] on input "text" at bounding box center [318, 463] width 229 height 29
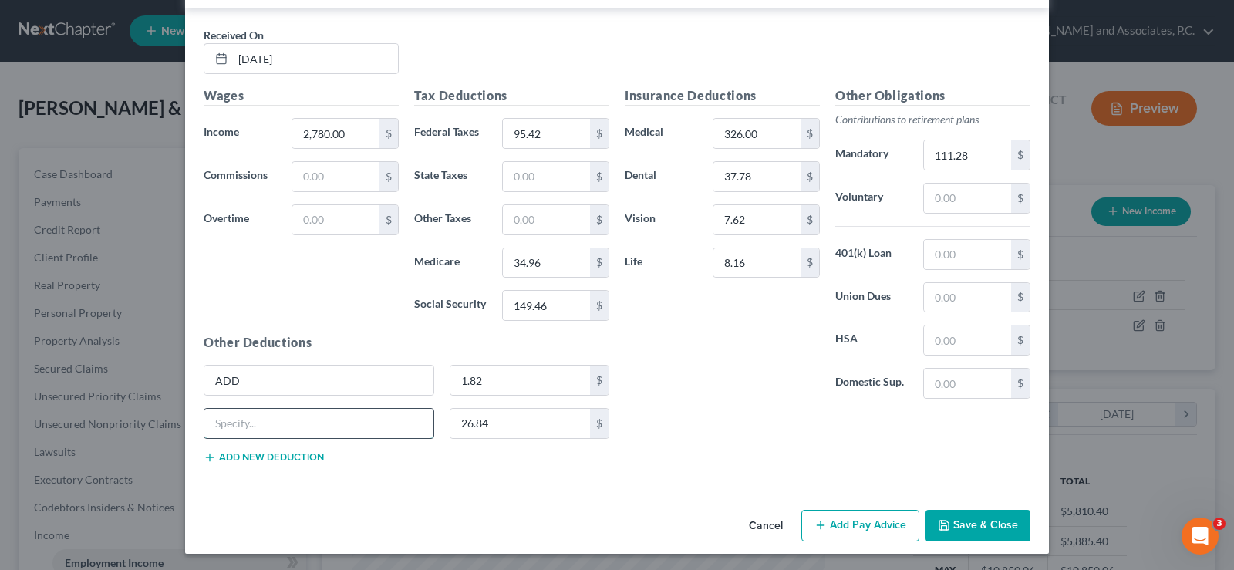
scroll to position [2212, 0]
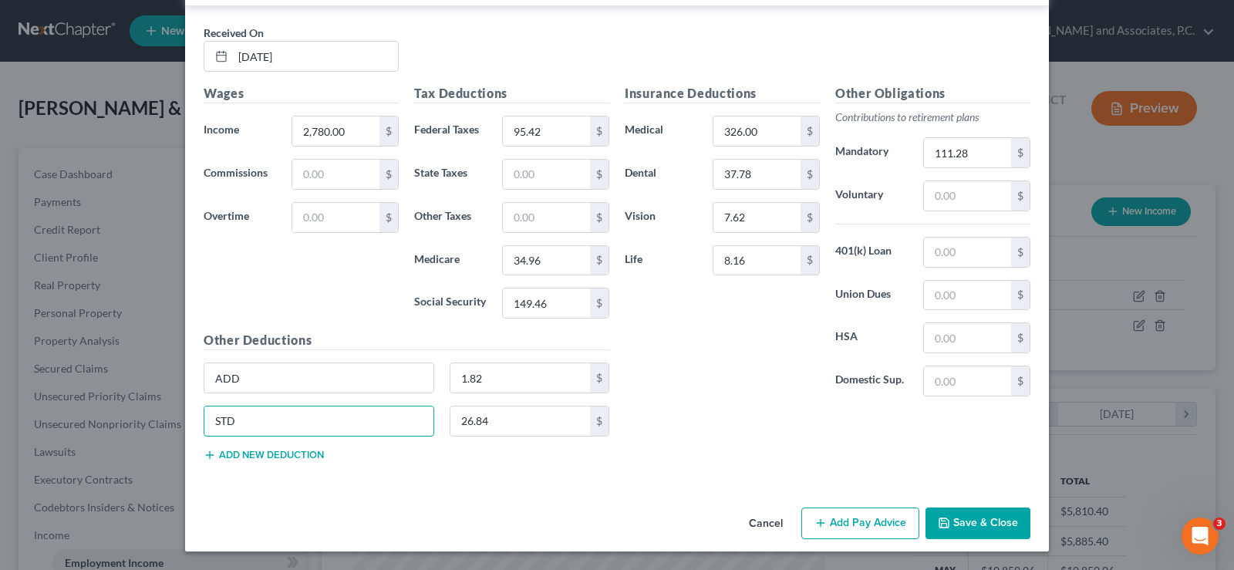
type input "STD"
click at [244, 454] on button "Add new deduction" at bounding box center [264, 455] width 120 height 12
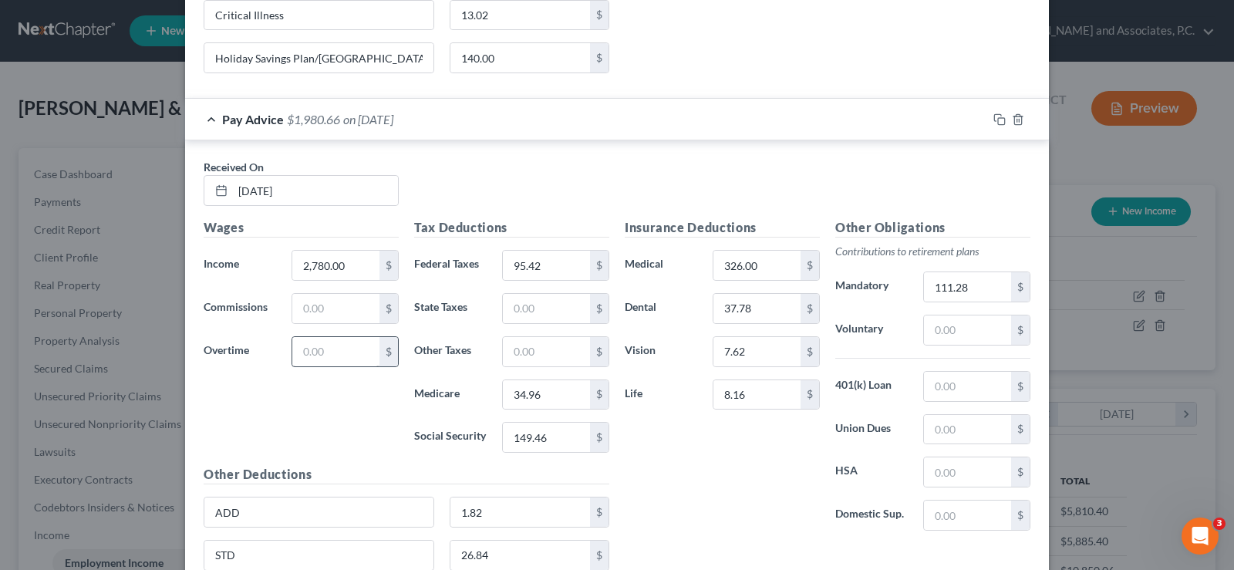
scroll to position [2255, 0]
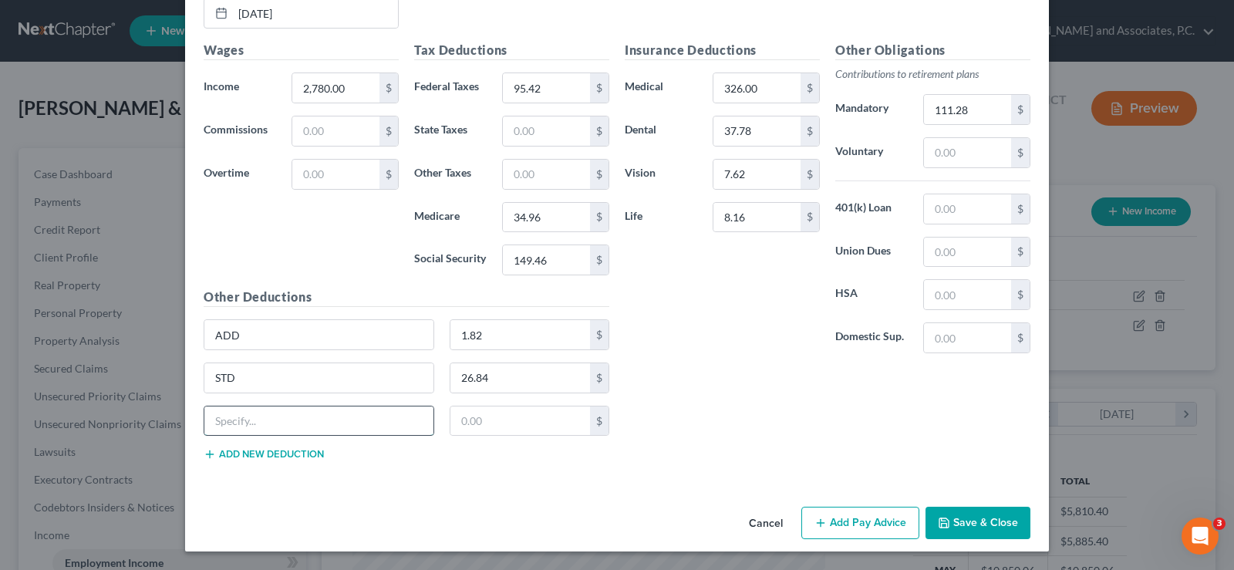
click at [319, 410] on input "text" at bounding box center [318, 420] width 229 height 29
type input "Critical Illness"
type input "13.02"
click at [275, 454] on button "Add new deduction" at bounding box center [264, 454] width 120 height 12
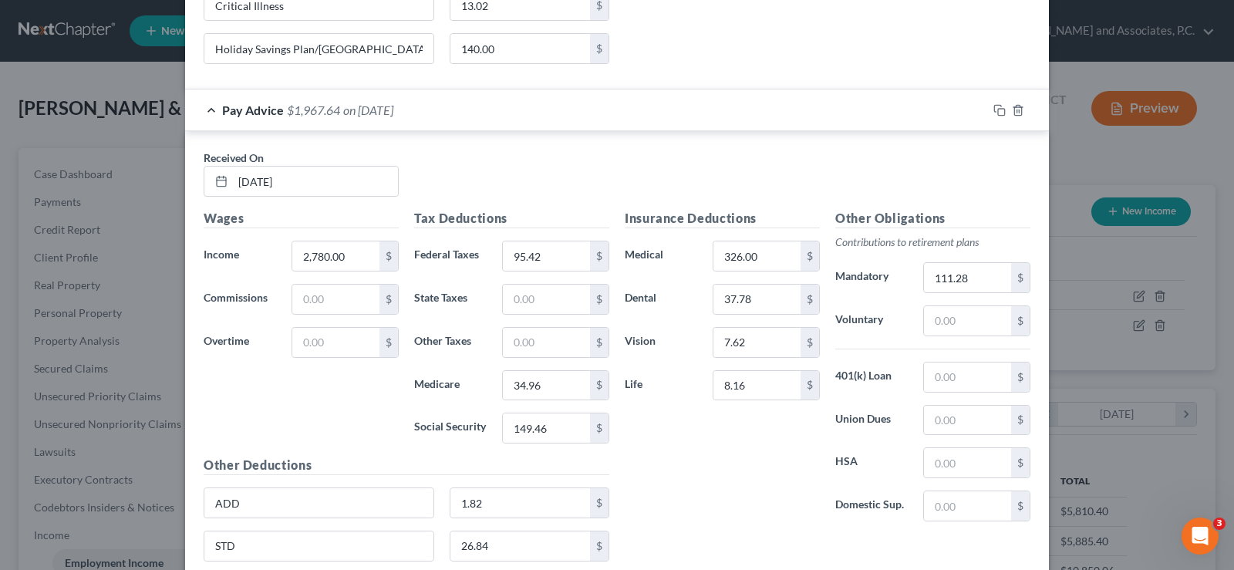
scroll to position [2274, 0]
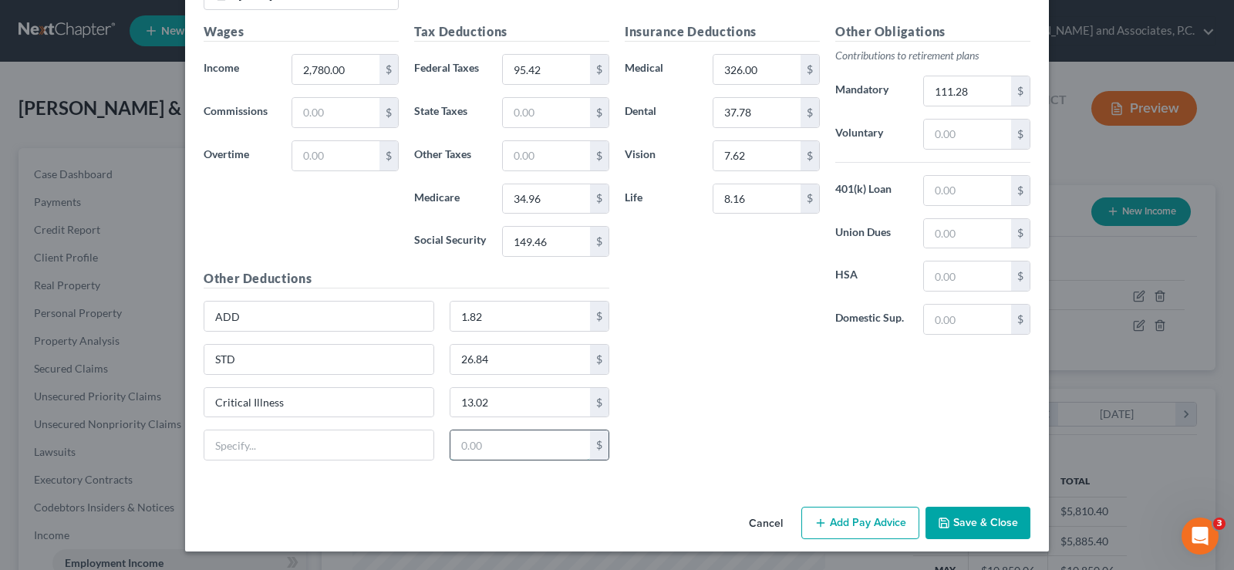
click at [471, 442] on input "text" at bounding box center [520, 444] width 140 height 29
type input "140.00"
click at [241, 440] on input "text" at bounding box center [318, 444] width 229 height 29
type input "Holidays Savings Plan/AR"
click at [945, 512] on button "Save & Close" at bounding box center [978, 523] width 105 height 32
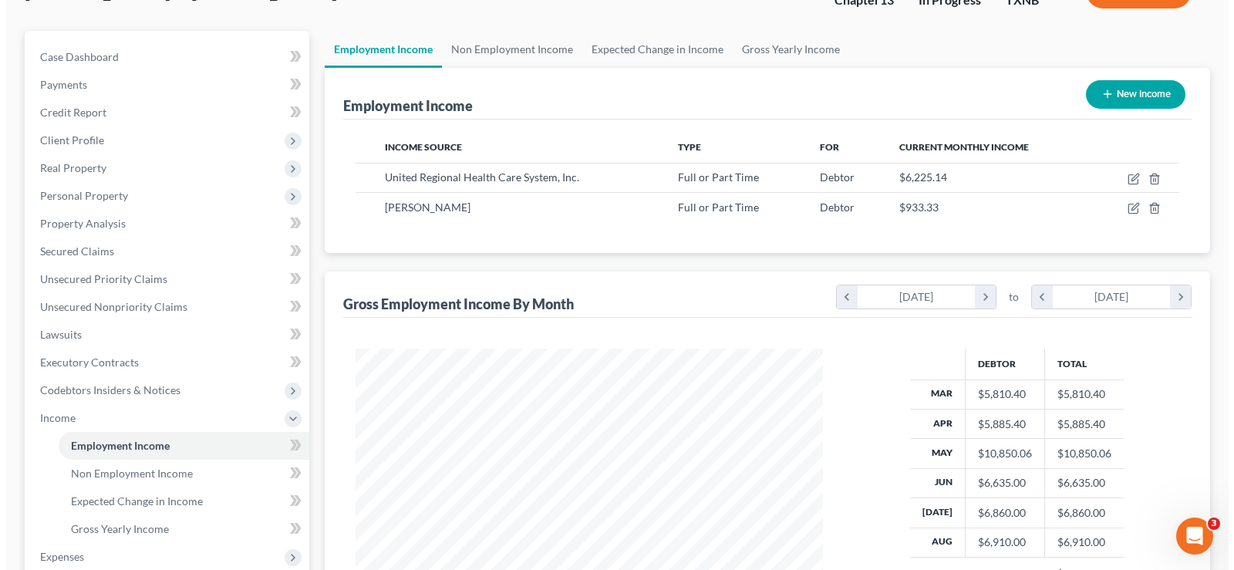
scroll to position [154, 0]
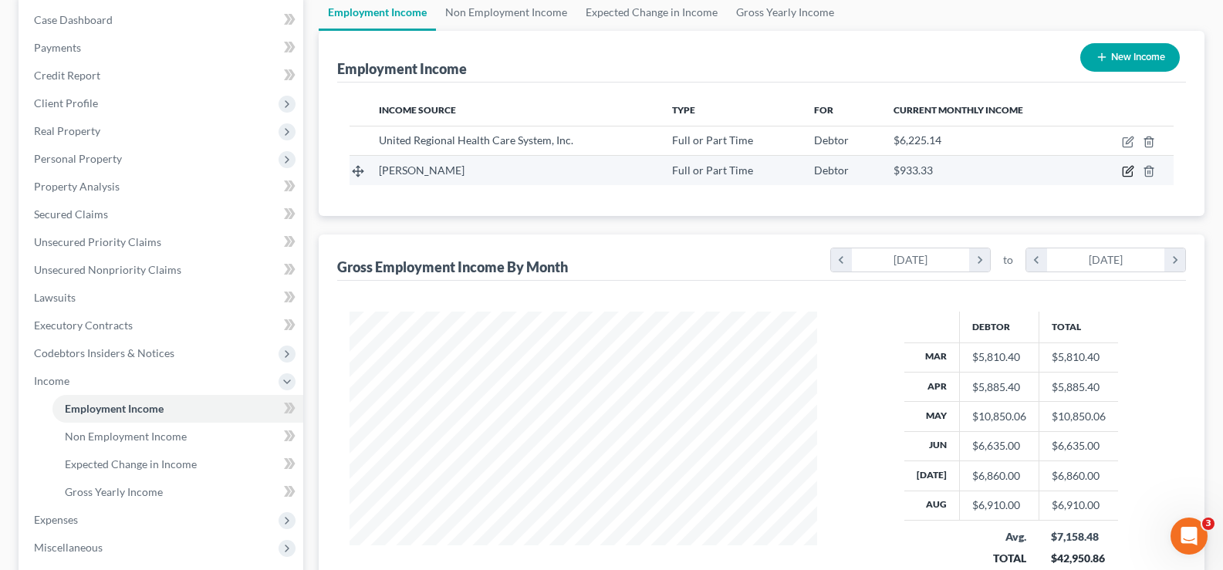
click at [1132, 171] on icon "button" at bounding box center [1128, 171] width 12 height 12
select select "0"
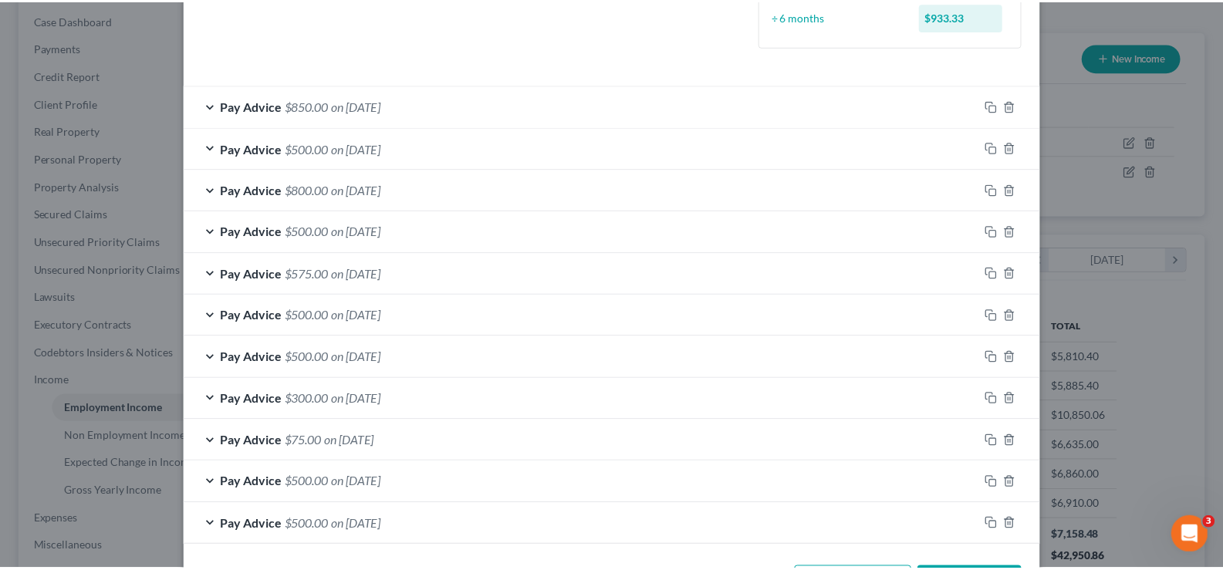
scroll to position [525, 0]
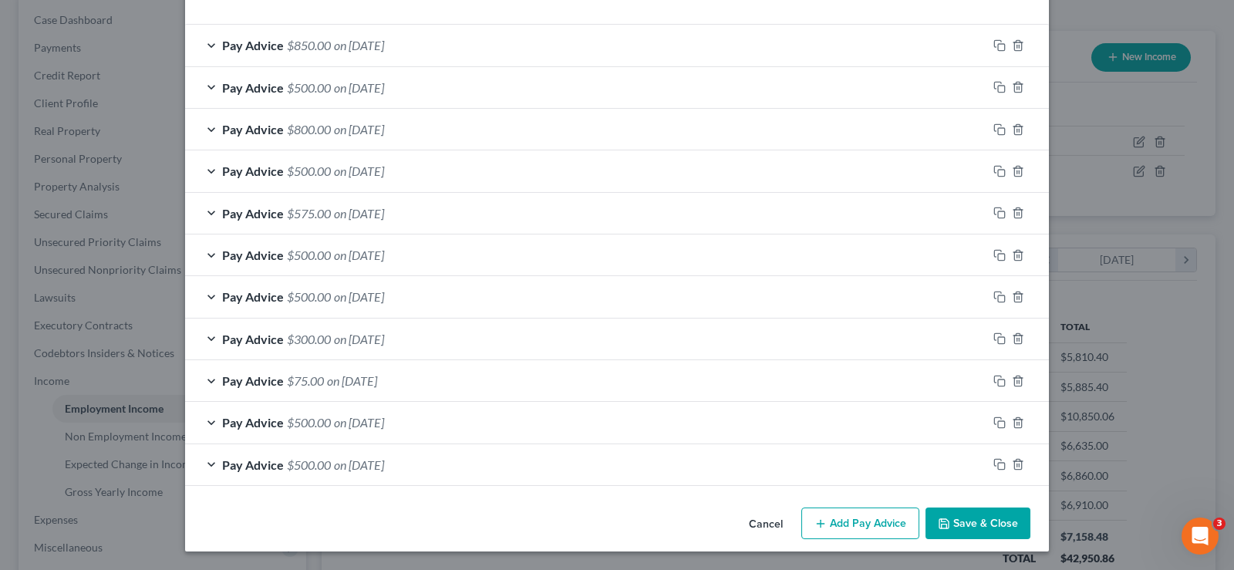
click at [965, 527] on button "Save & Close" at bounding box center [978, 524] width 105 height 32
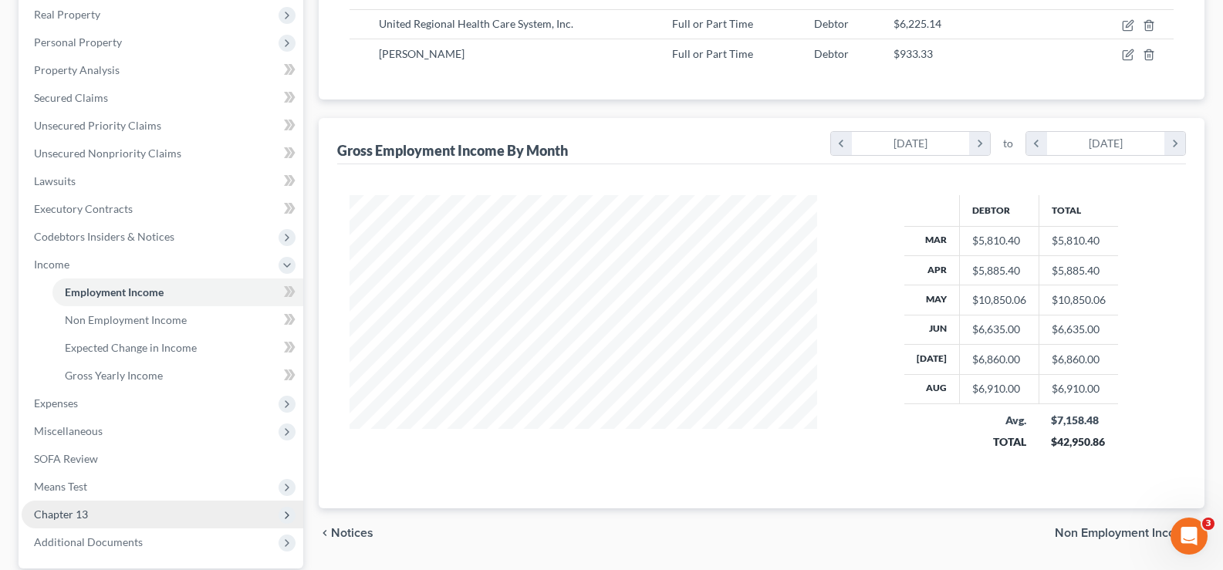
scroll to position [309, 0]
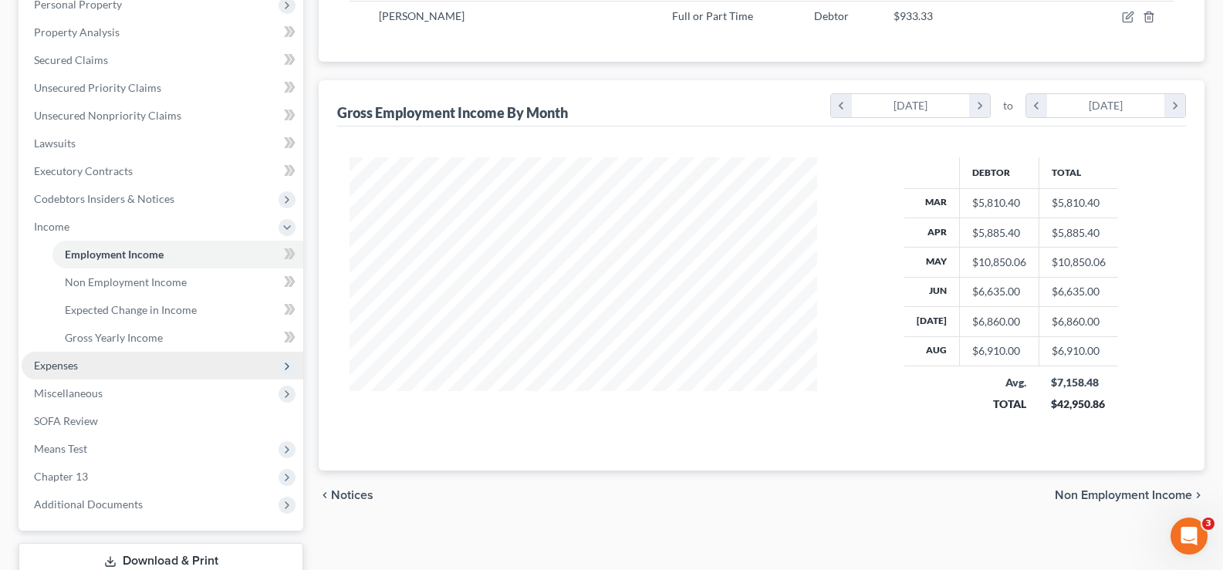
click at [82, 366] on span "Expenses" at bounding box center [163, 366] width 282 height 28
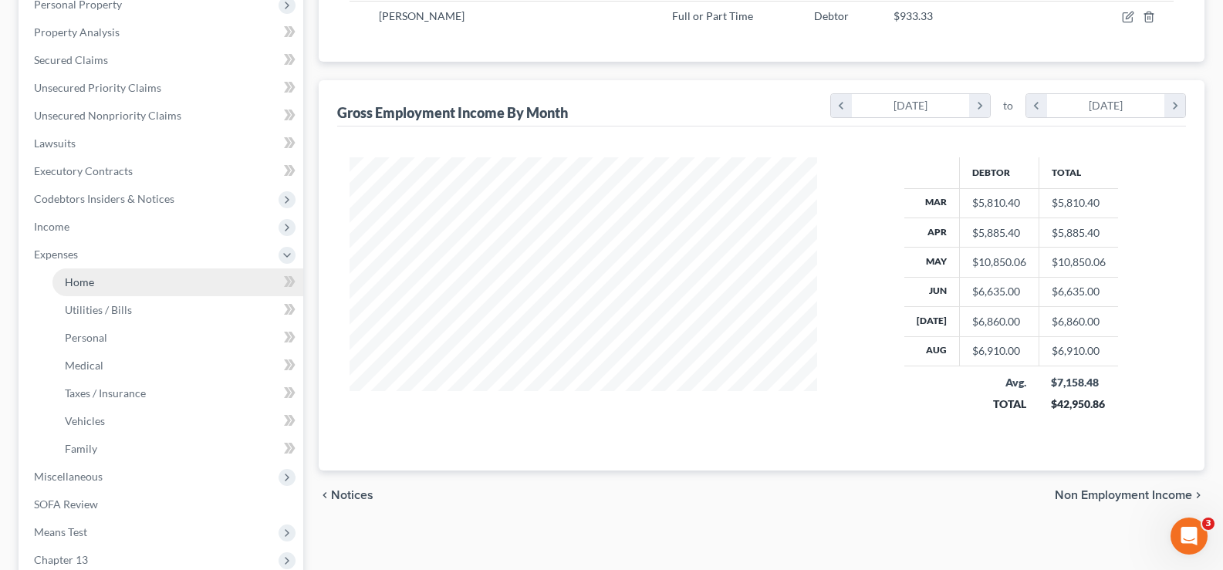
click at [106, 284] on link "Home" at bounding box center [177, 282] width 251 height 28
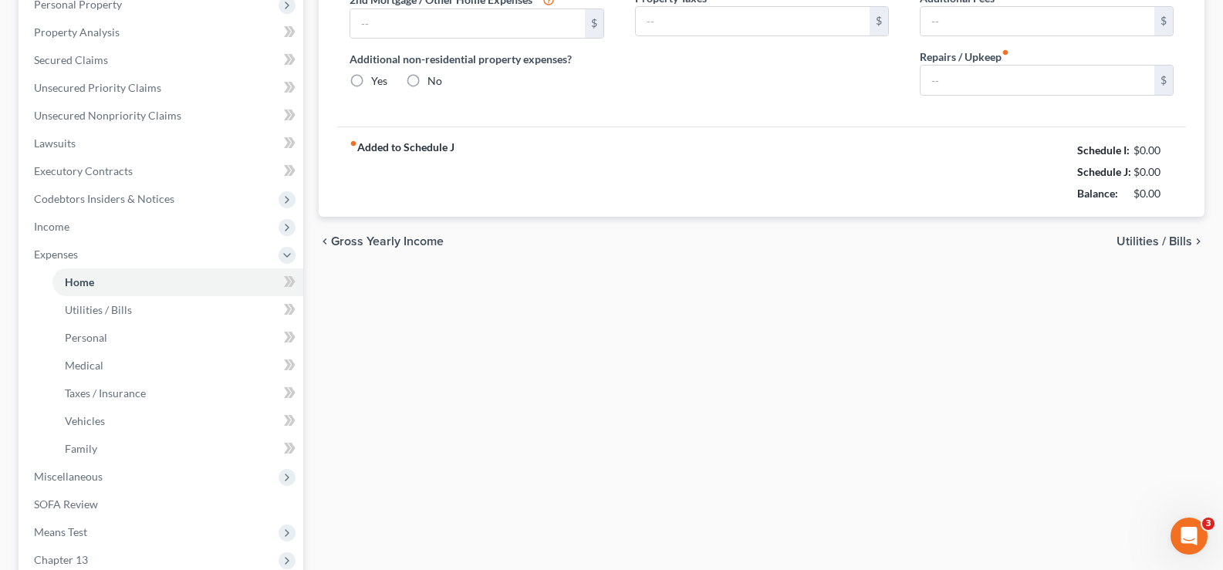
scroll to position [251, 0]
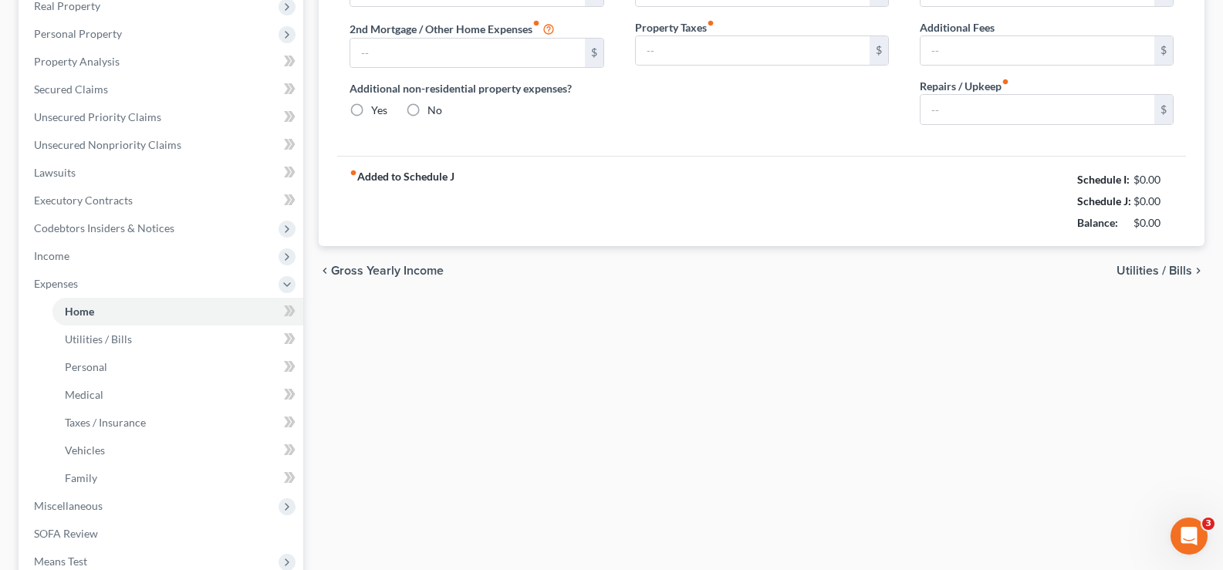
type input "1,586.00"
type input "0.00"
radio input "true"
type input "0.00"
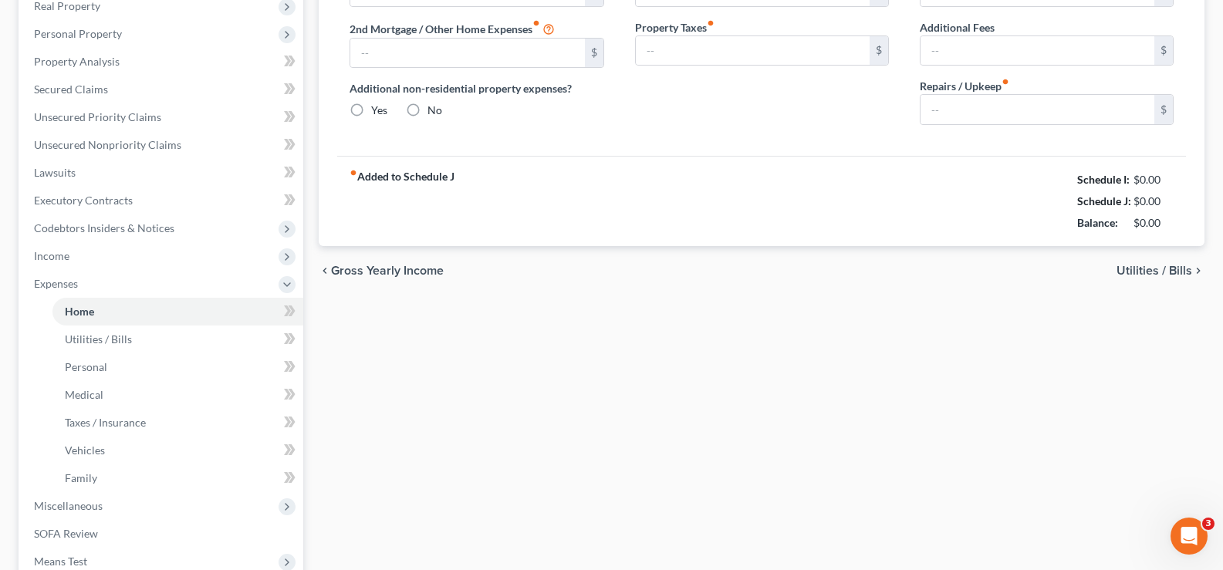
type input "0.00"
type input "100.00"
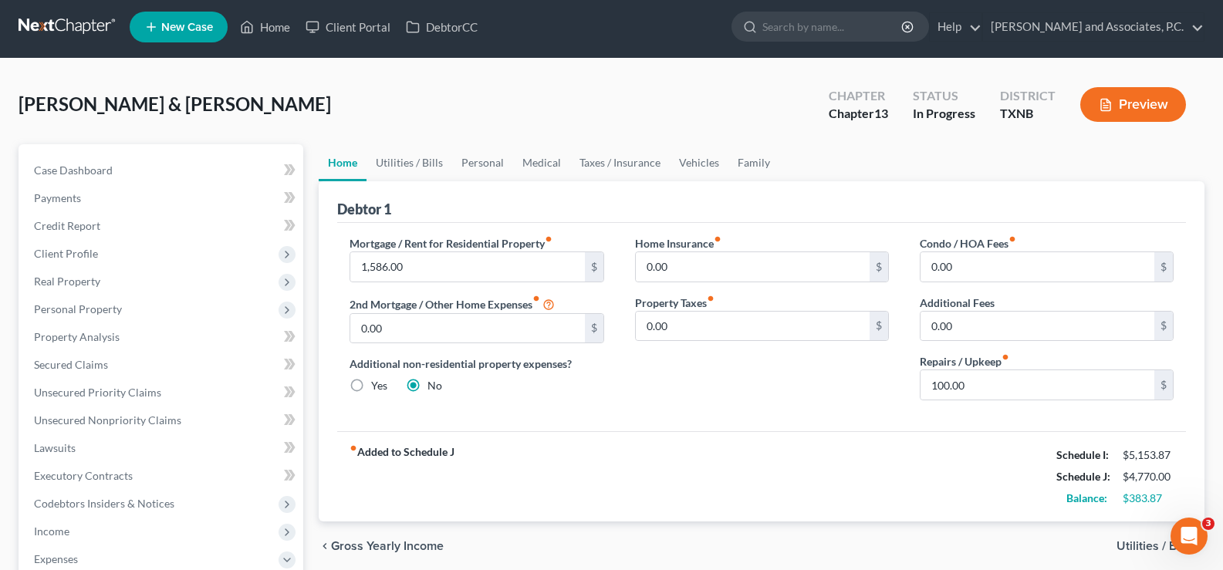
scroll to position [0, 0]
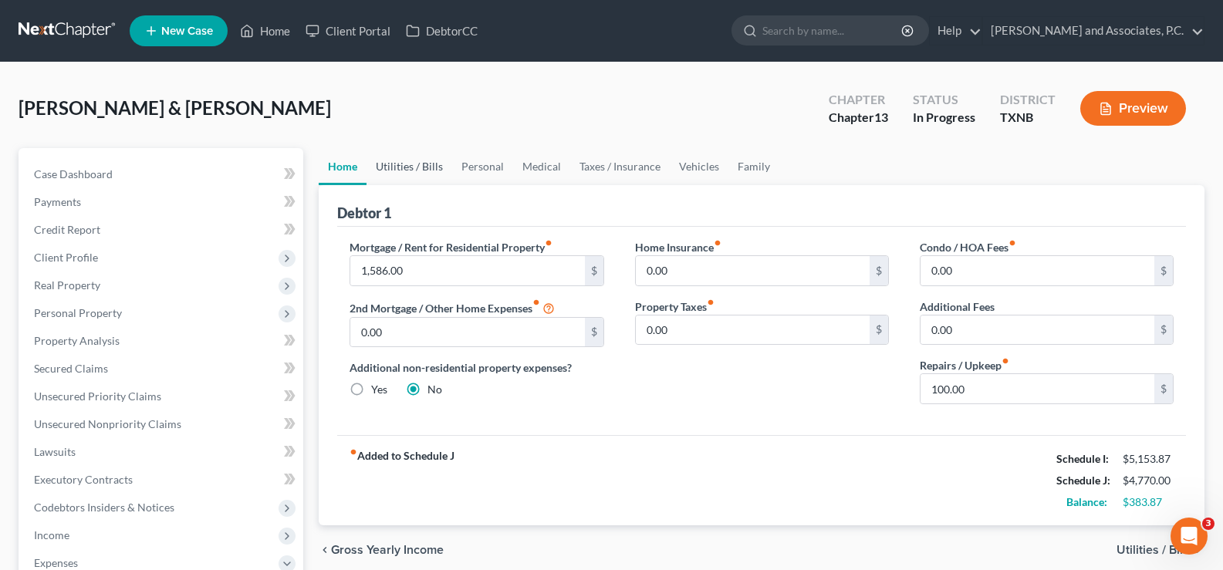
click at [400, 162] on link "Utilities / Bills" at bounding box center [409, 166] width 86 height 37
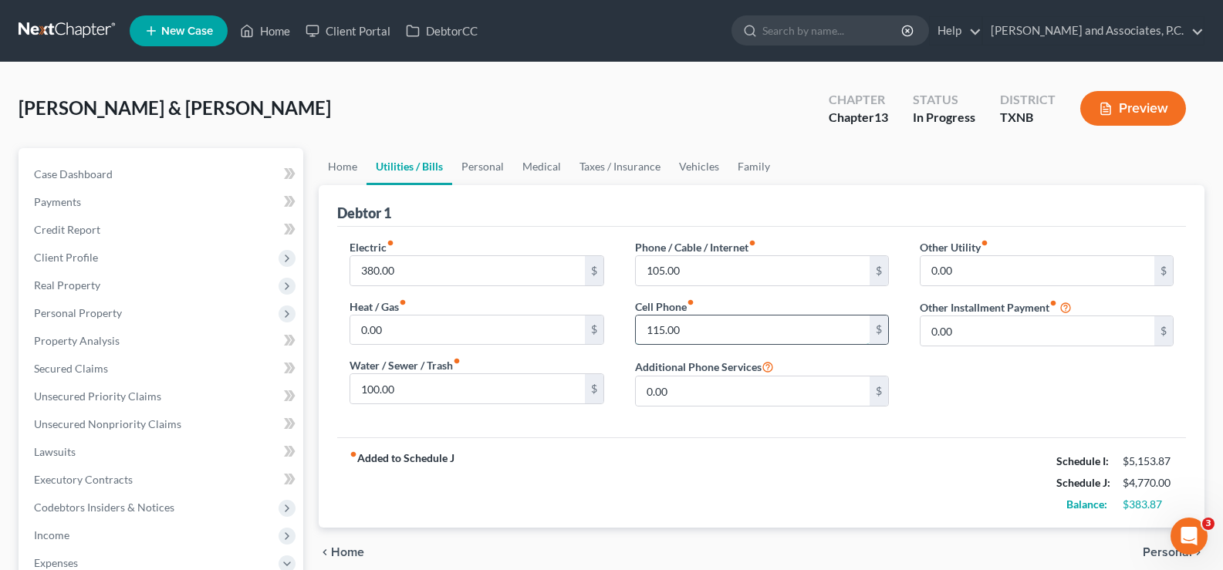
click at [695, 336] on input "115.00" at bounding box center [753, 329] width 234 height 29
type input "115.87"
click at [482, 168] on link "Personal" at bounding box center [482, 166] width 61 height 37
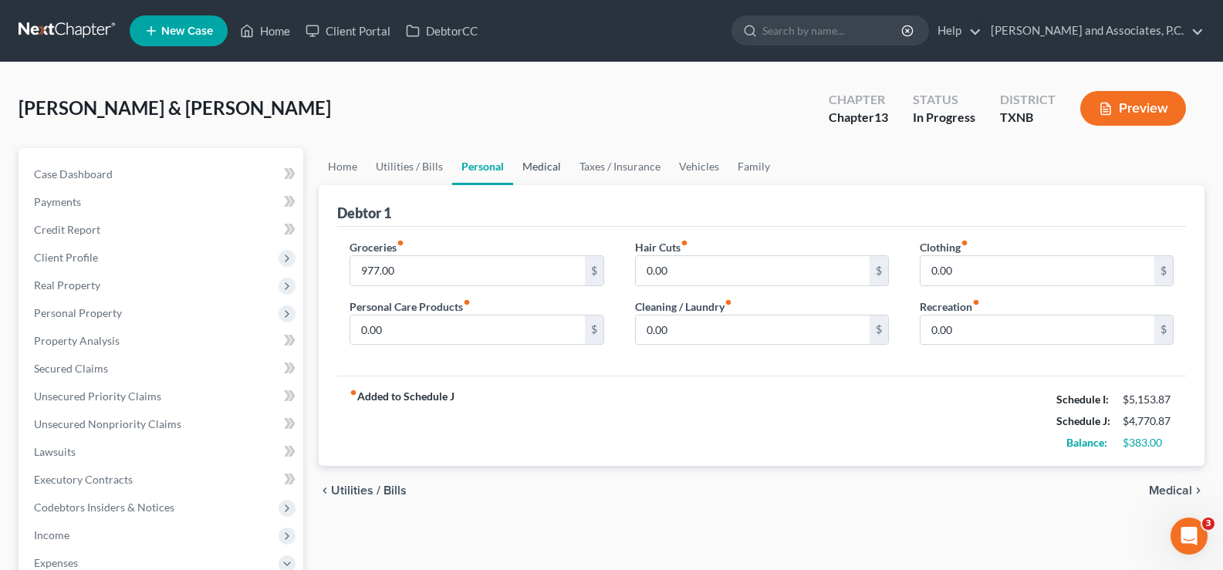
click at [535, 166] on link "Medical" at bounding box center [541, 166] width 57 height 37
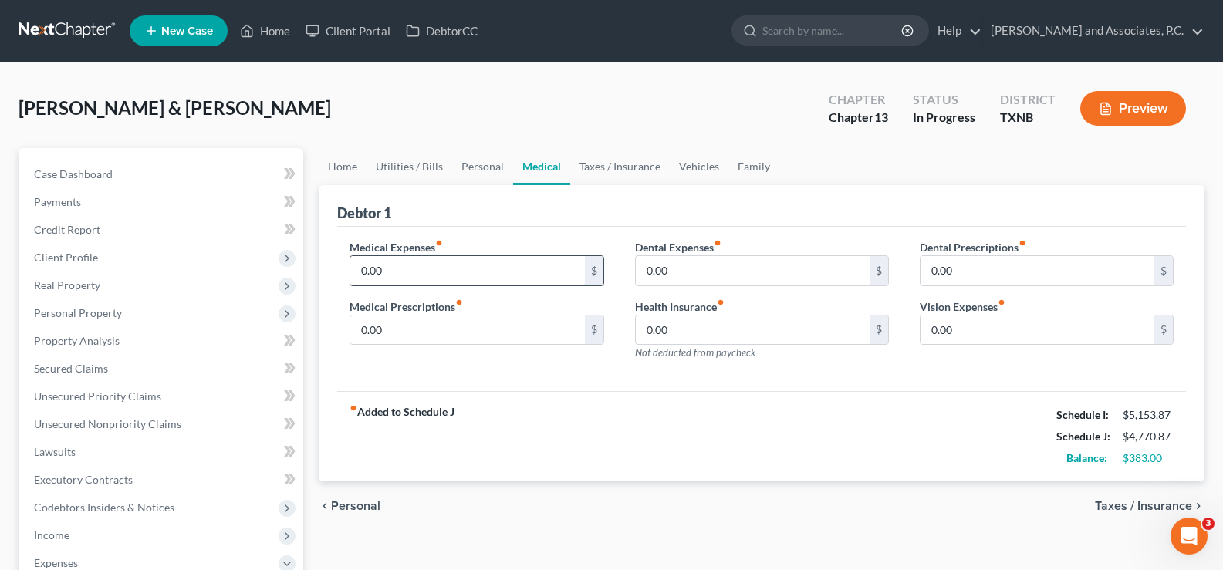
click at [414, 267] on input "0.00" at bounding box center [467, 270] width 234 height 29
type input "100.00"
click at [411, 326] on input "0.00" at bounding box center [467, 329] width 234 height 29
type input "100.00"
click at [697, 169] on link "Vehicles" at bounding box center [699, 166] width 59 height 37
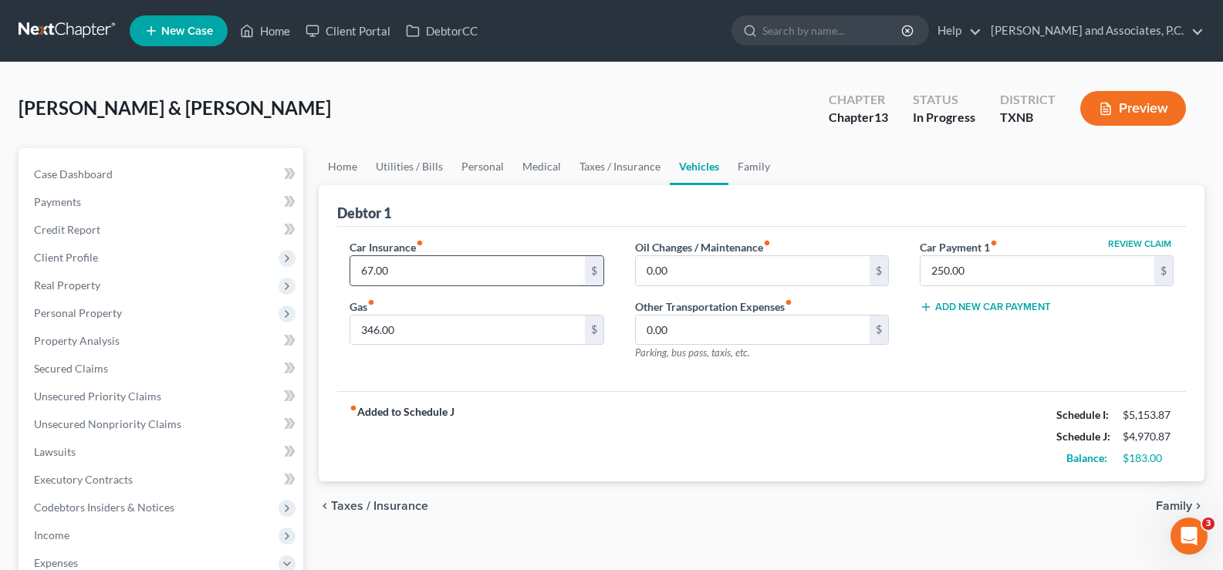
click at [426, 272] on input "67.00" at bounding box center [467, 270] width 234 height 29
click at [747, 164] on link "Family" at bounding box center [753, 166] width 51 height 37
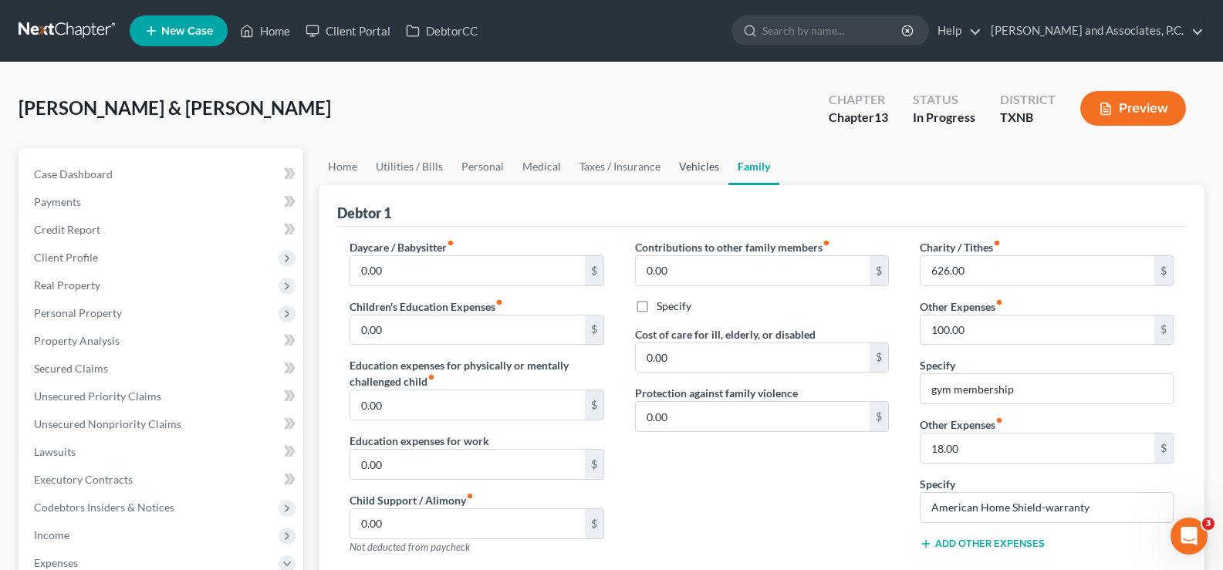
click at [680, 157] on link "Vehicles" at bounding box center [699, 166] width 59 height 37
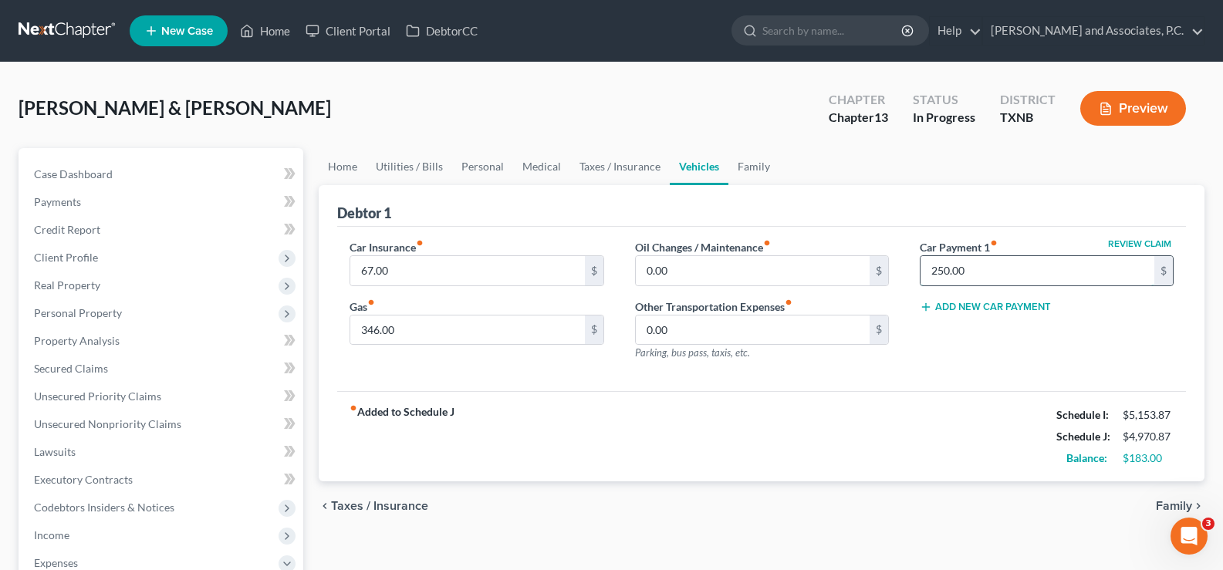
click at [975, 266] on input "250.00" at bounding box center [1037, 270] width 234 height 29
type input "0.00"
click at [485, 167] on link "Personal" at bounding box center [482, 166] width 61 height 37
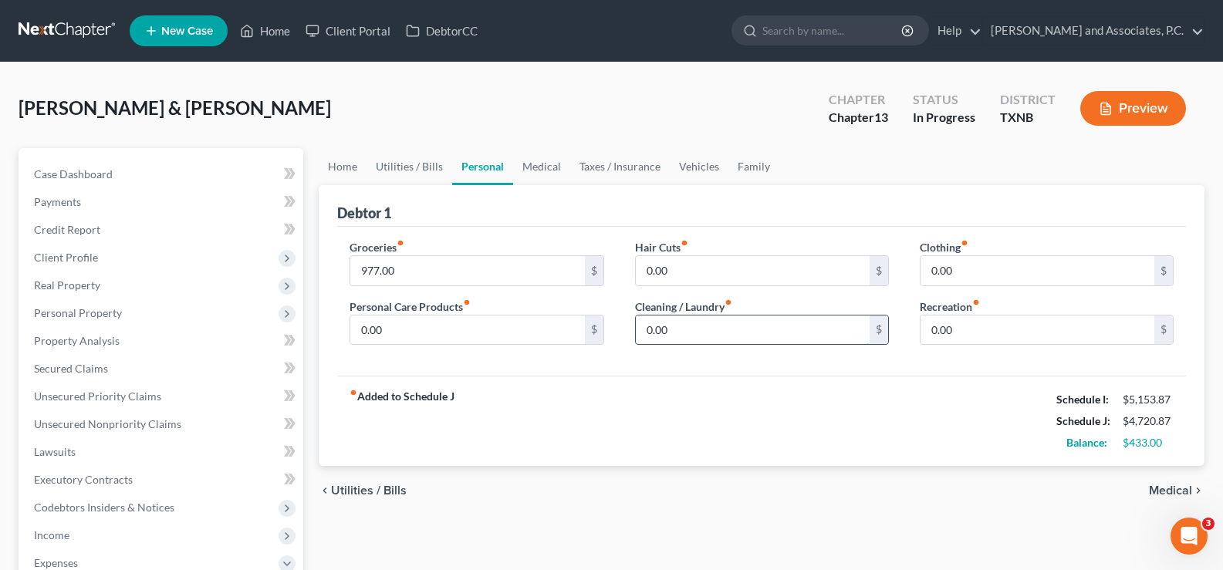
click at [670, 337] on input "0.00" at bounding box center [753, 329] width 234 height 29
type input "75.00"
click at [999, 270] on input "0.00" at bounding box center [1037, 270] width 234 height 29
type input "89.00"
click at [340, 170] on link "Home" at bounding box center [343, 166] width 48 height 37
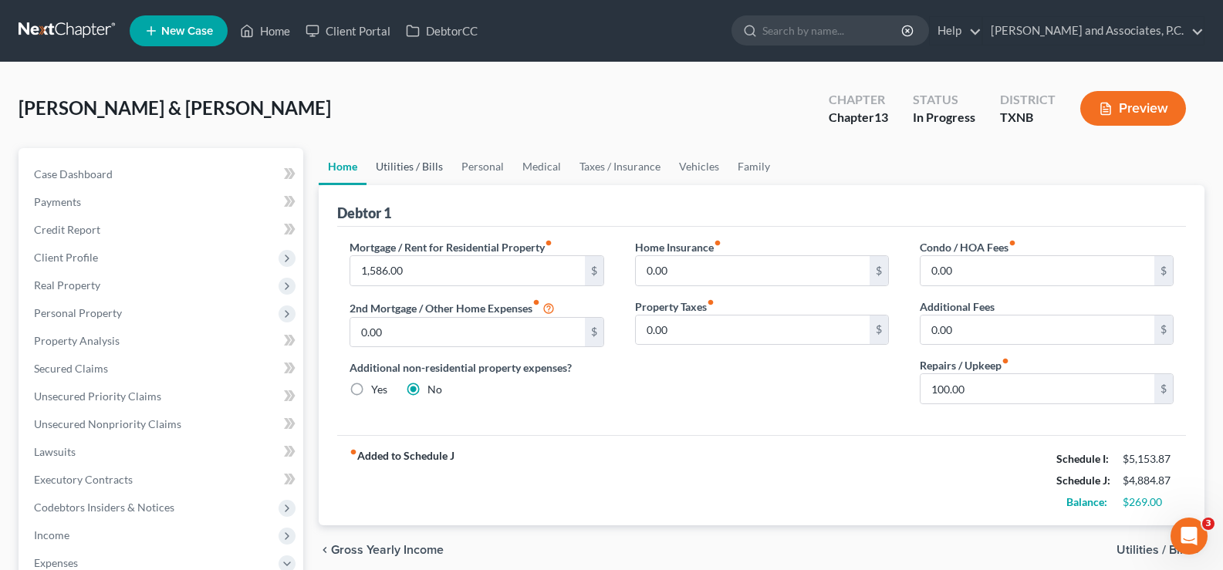
click at [394, 171] on link "Utilities / Bills" at bounding box center [409, 166] width 86 height 37
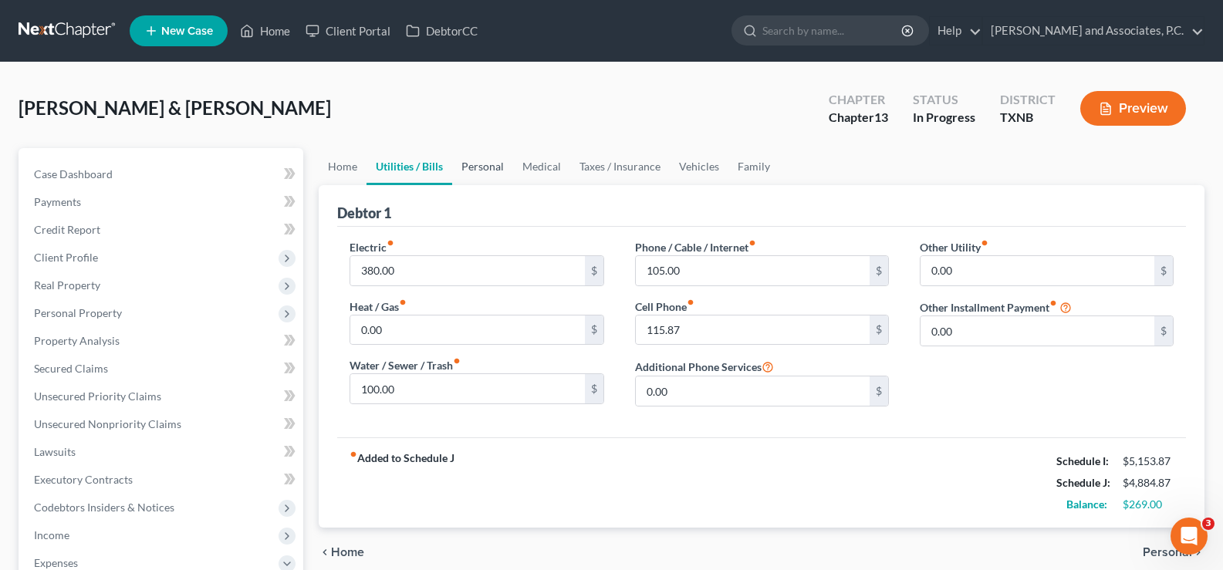
click at [487, 164] on link "Personal" at bounding box center [482, 166] width 61 height 37
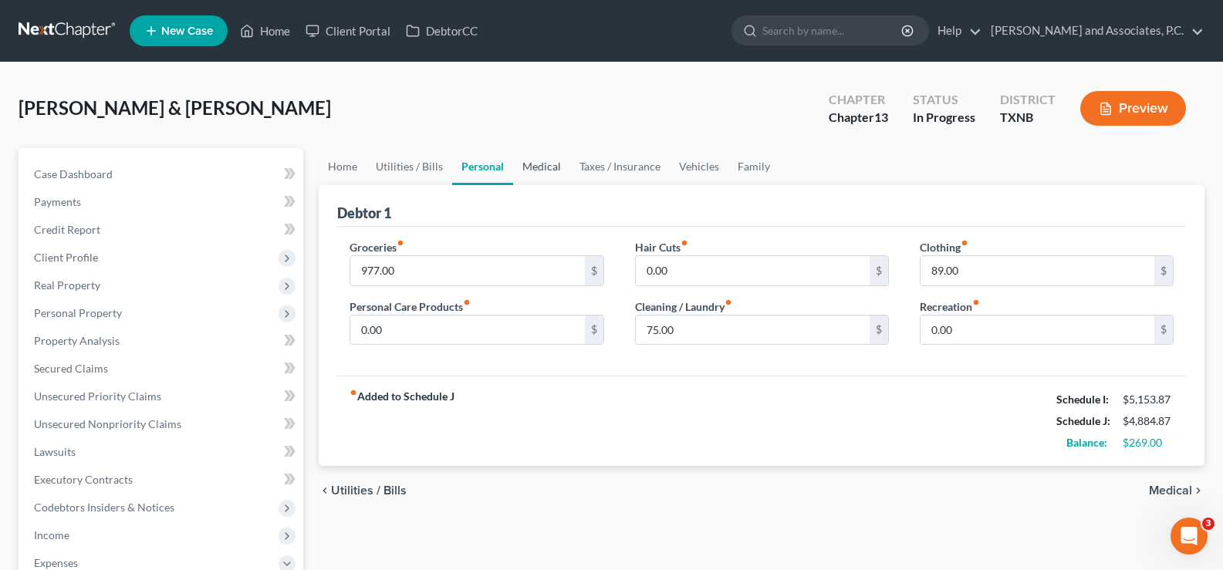
click at [530, 169] on link "Medical" at bounding box center [541, 166] width 57 height 37
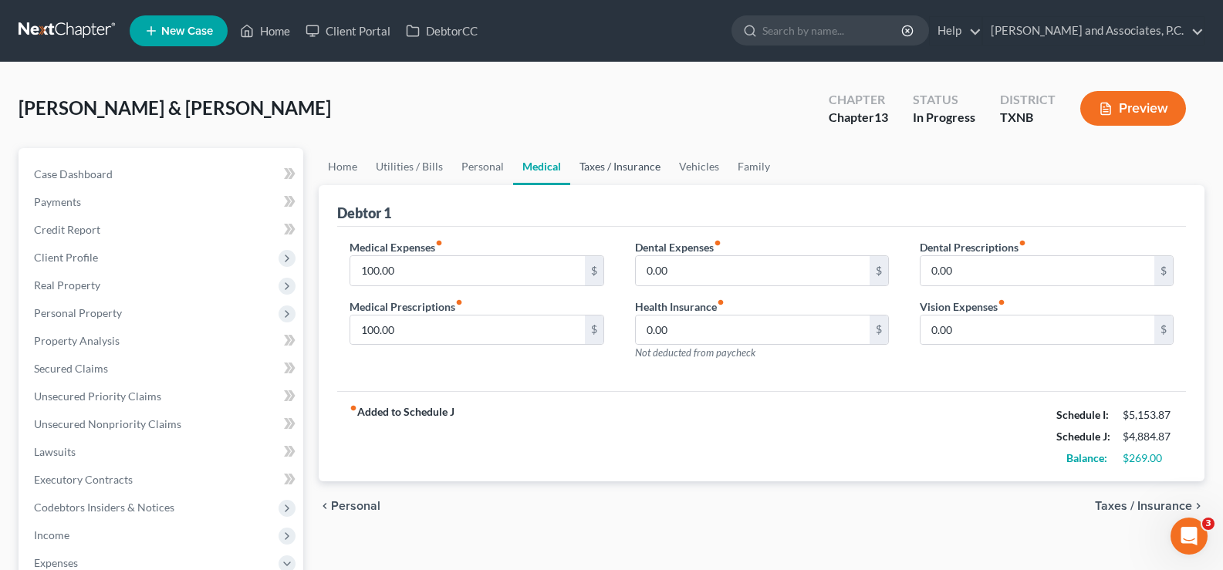
click at [617, 166] on link "Taxes / Insurance" at bounding box center [620, 166] width 100 height 37
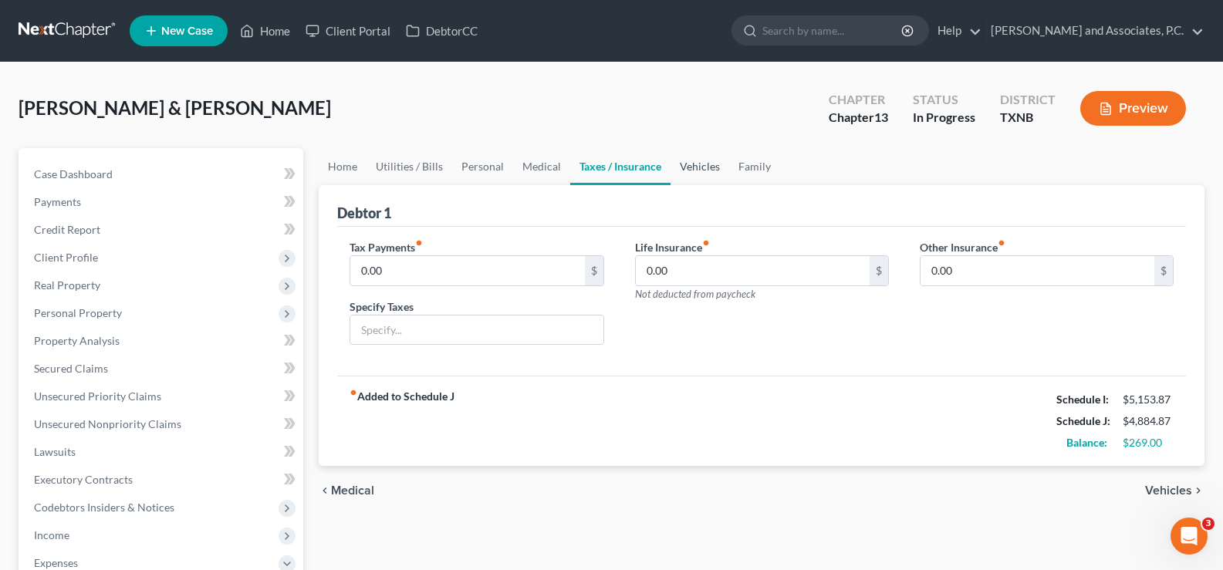
click at [708, 164] on link "Vehicles" at bounding box center [699, 166] width 59 height 37
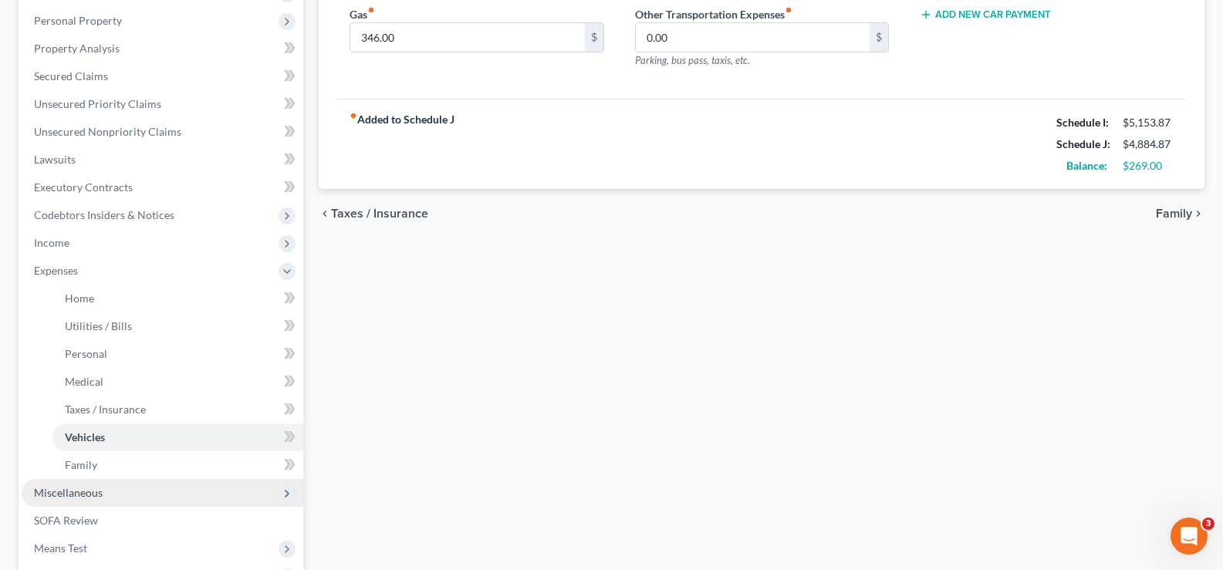
scroll to position [309, 0]
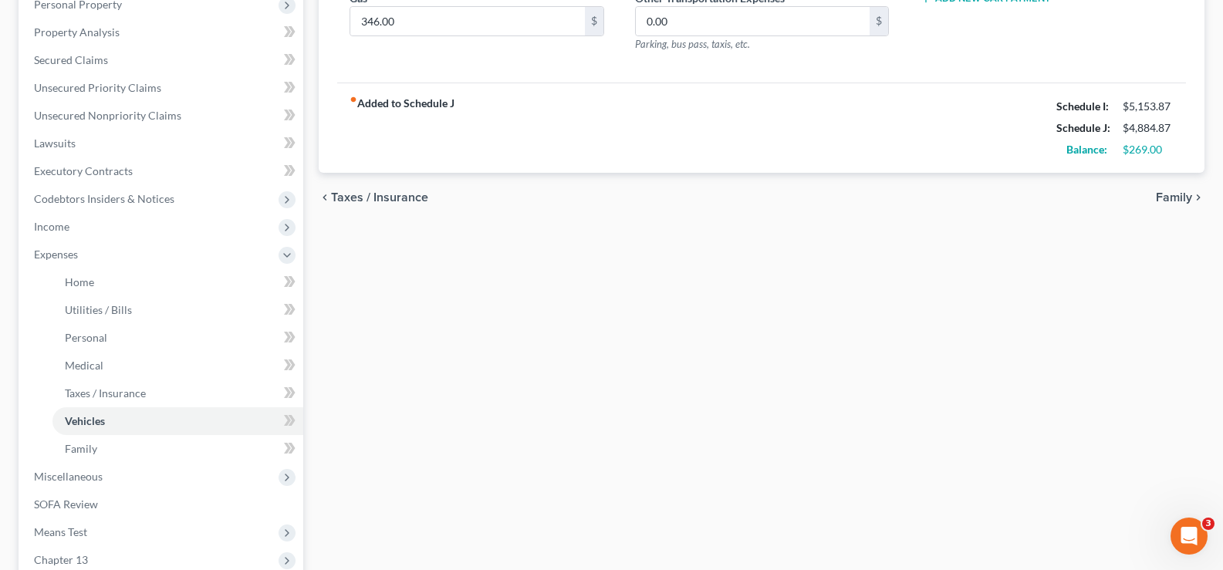
click at [564, 340] on div "Home Utilities / Bills Personal Medical Taxes / Insurance Vehicles Family Debto…" at bounding box center [761, 271] width 901 height 863
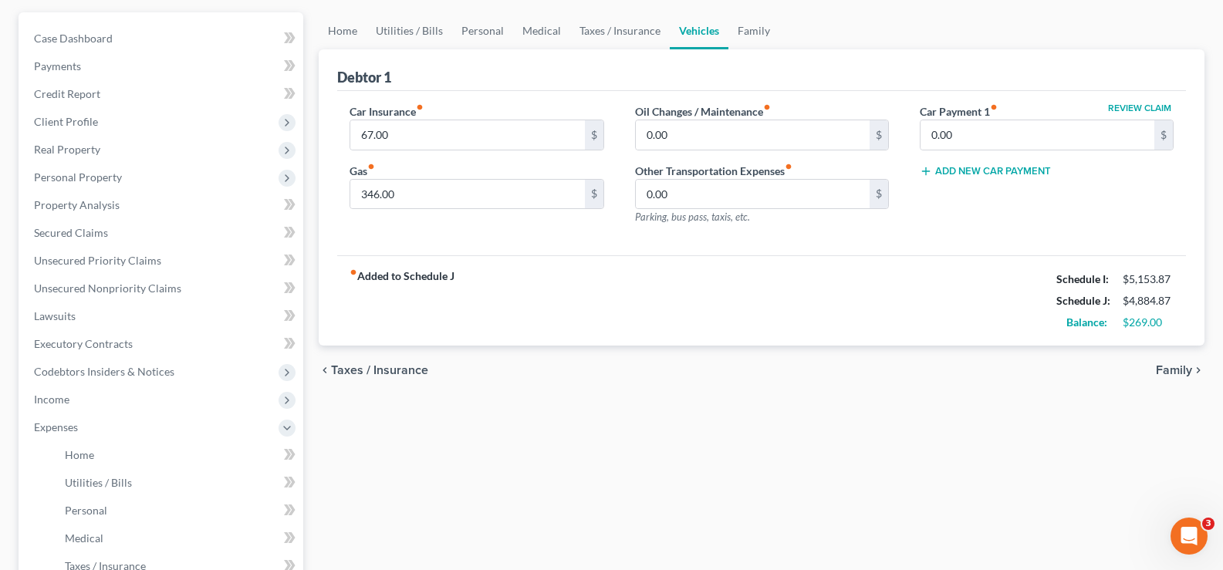
scroll to position [0, 0]
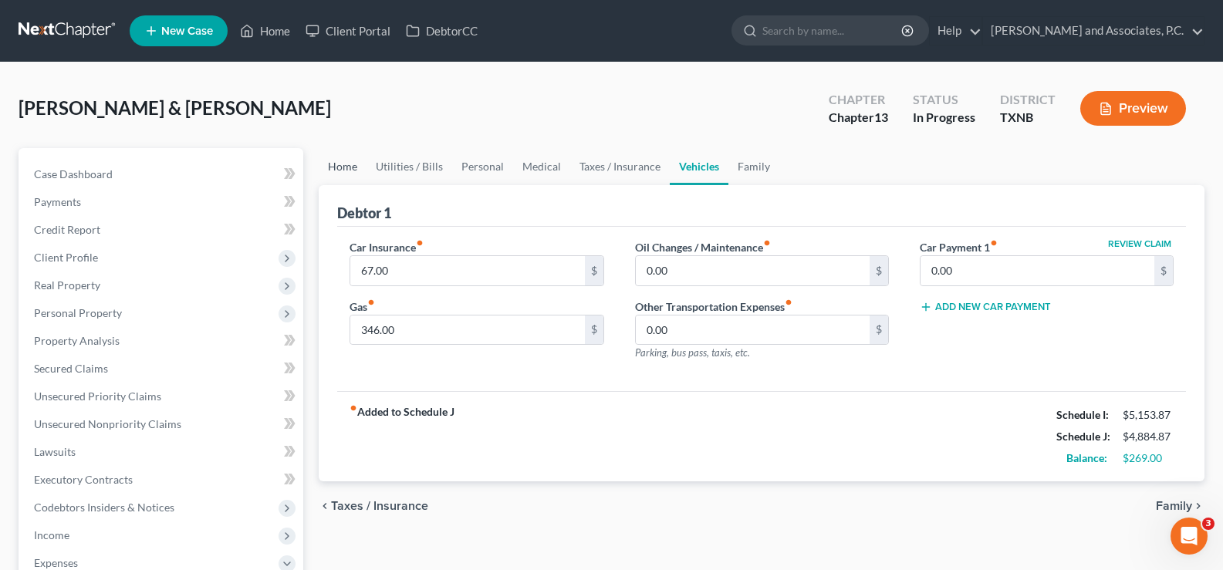
click at [346, 164] on link "Home" at bounding box center [343, 166] width 48 height 37
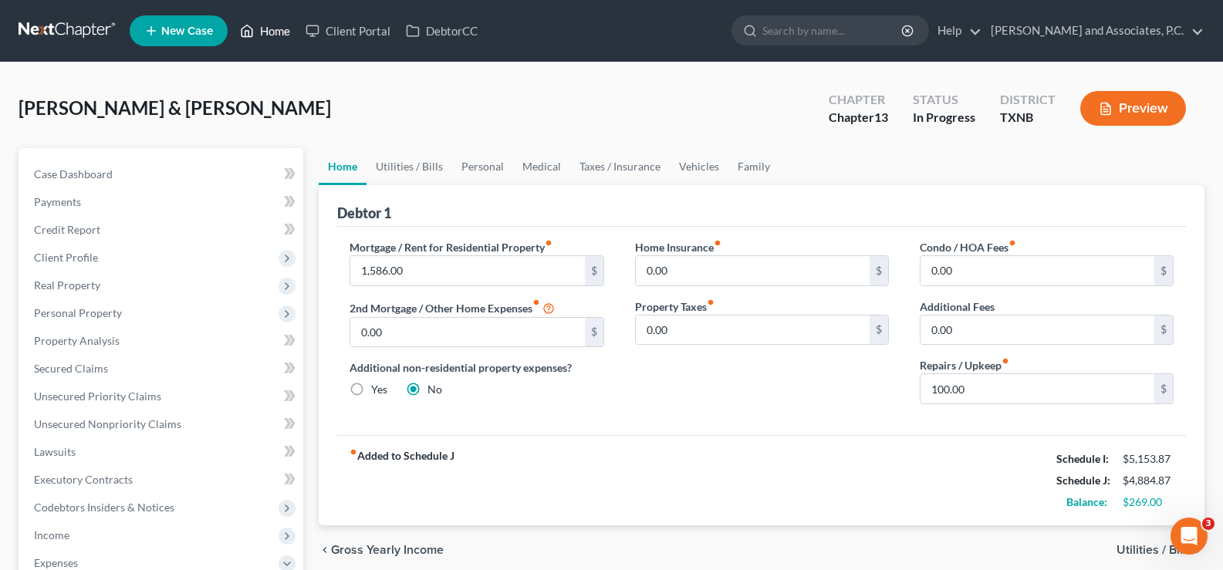
click at [274, 31] on link "Home" at bounding box center [265, 31] width 66 height 28
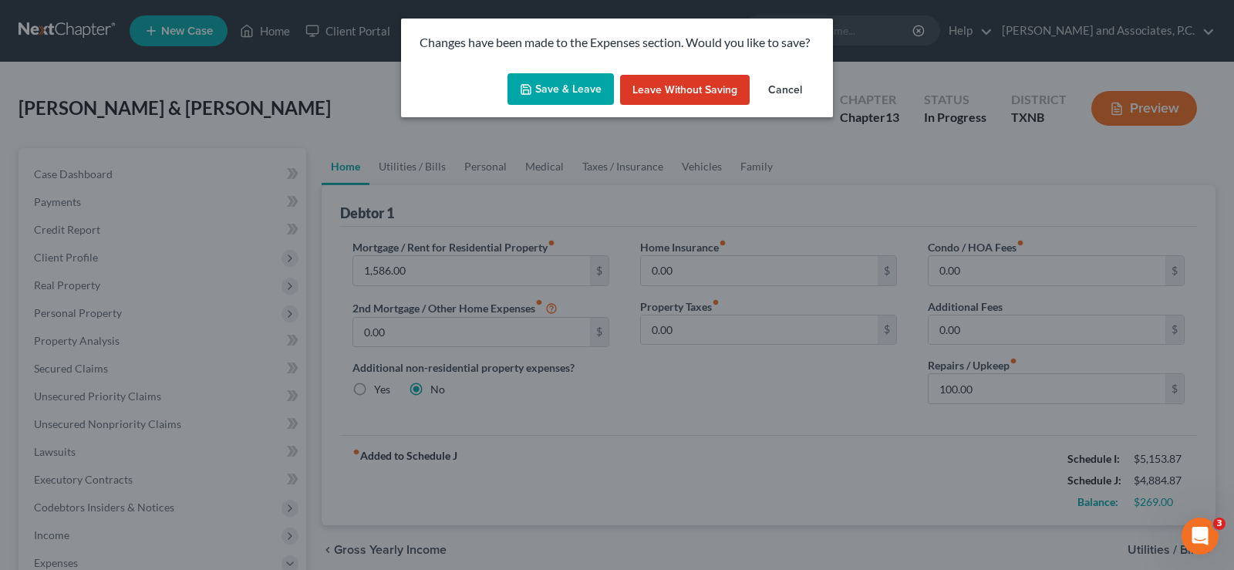
click at [556, 78] on button "Save & Leave" at bounding box center [561, 89] width 106 height 32
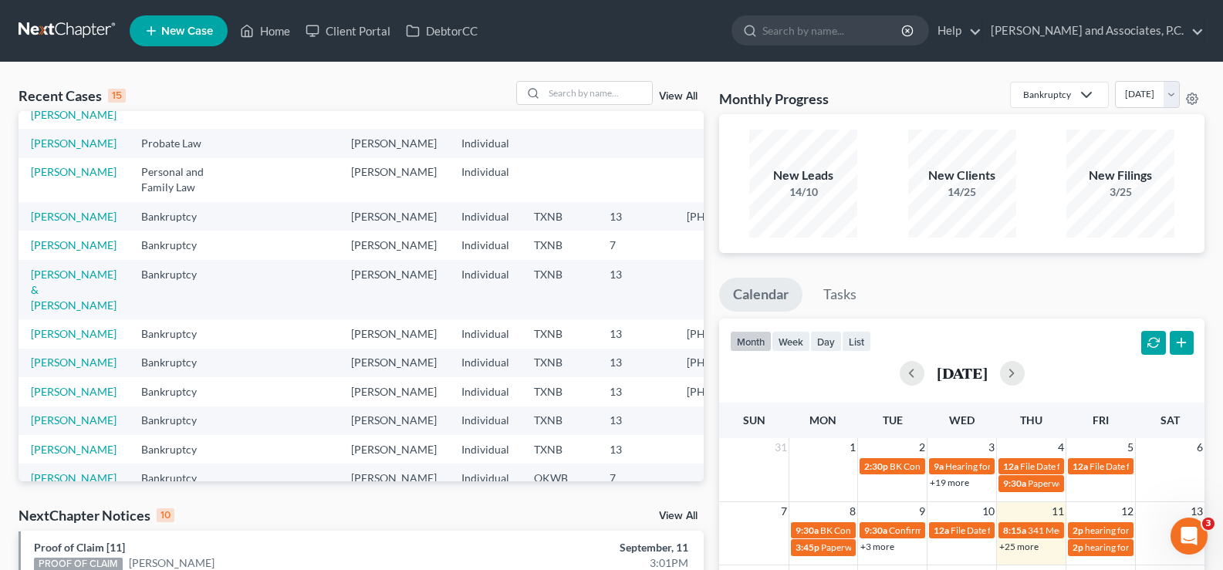
scroll to position [154, 0]
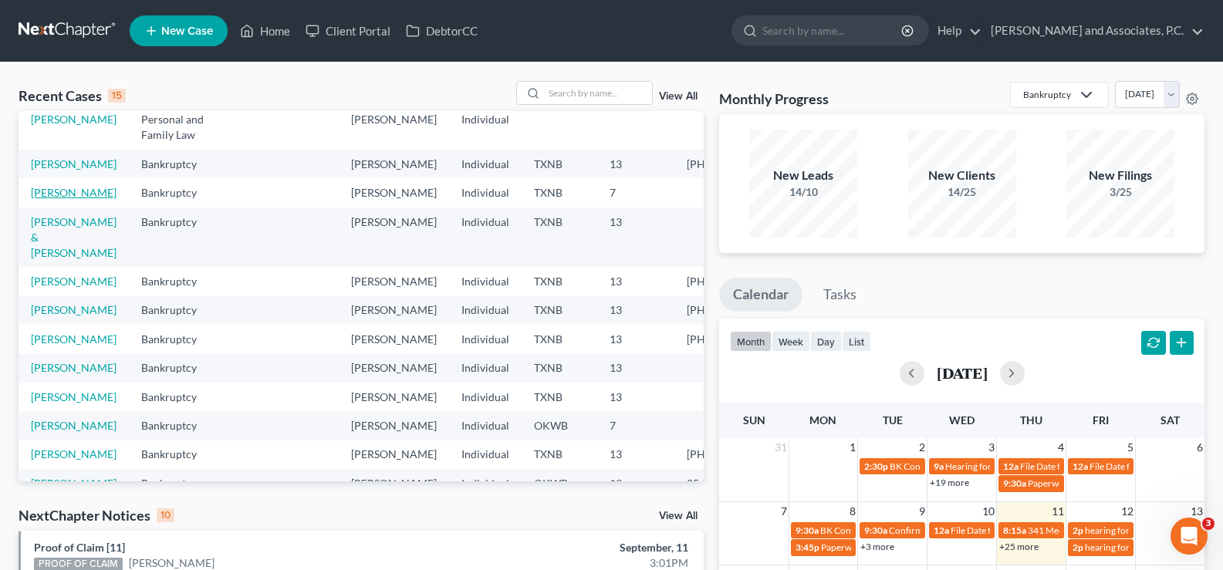
click at [59, 199] on link "[PERSON_NAME]" at bounding box center [74, 192] width 86 height 13
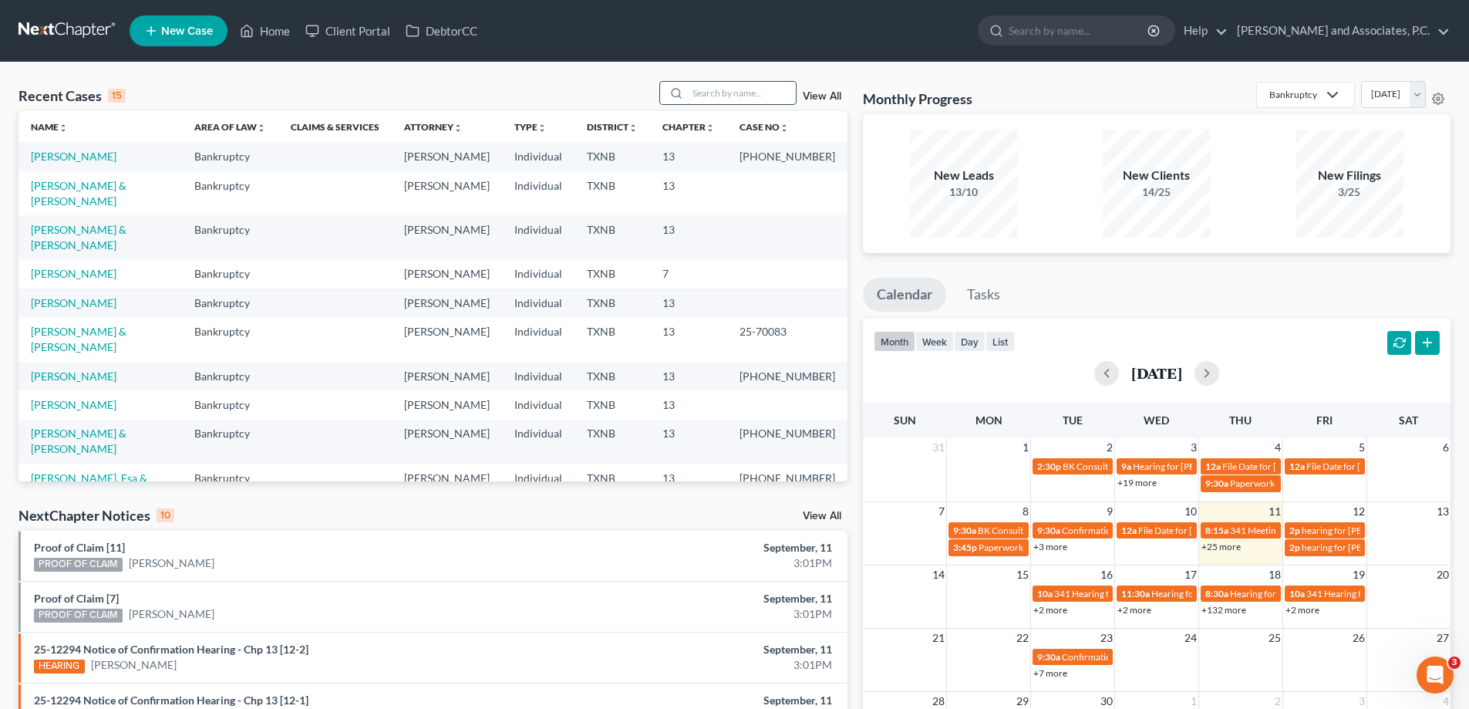
click at [743, 92] on input "search" at bounding box center [742, 93] width 108 height 22
click at [78, 267] on link "[PERSON_NAME]" at bounding box center [74, 273] width 86 height 13
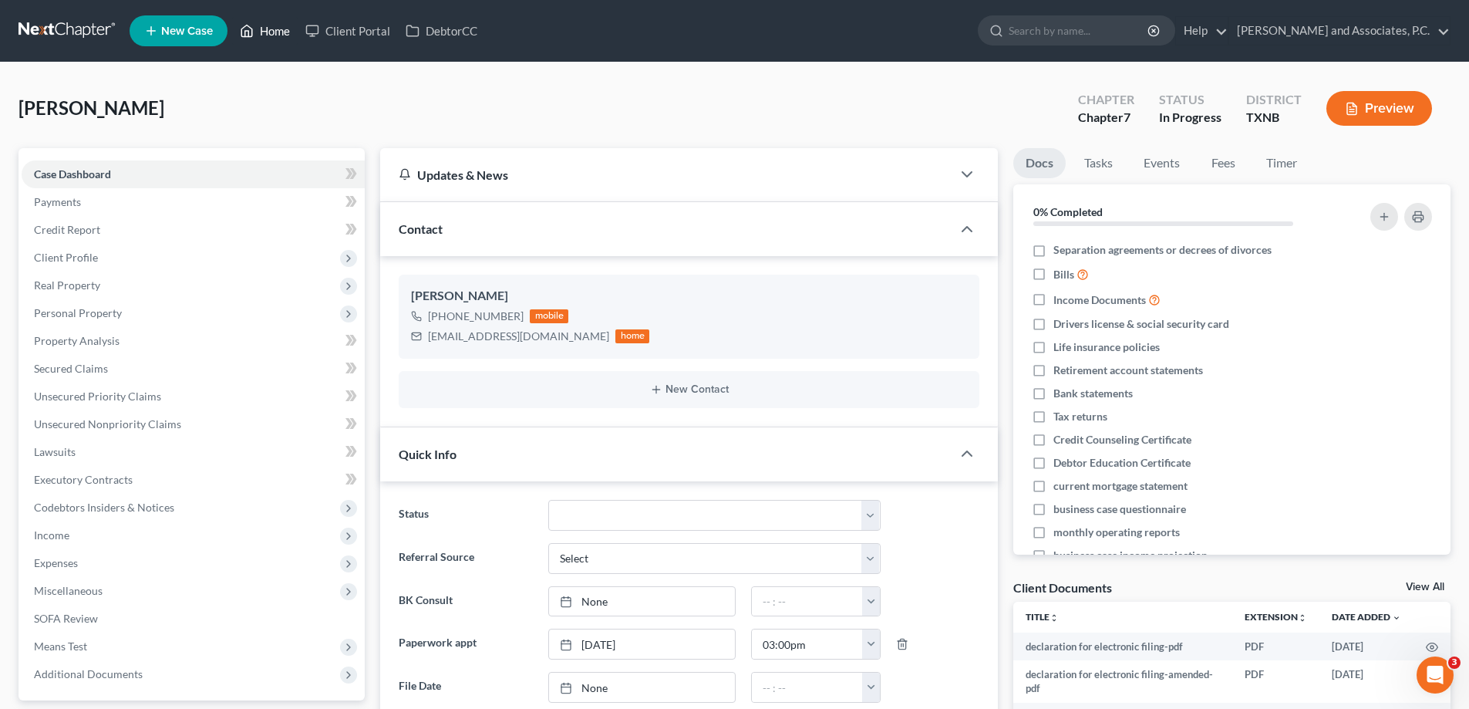
click at [262, 34] on link "Home" at bounding box center [265, 31] width 66 height 28
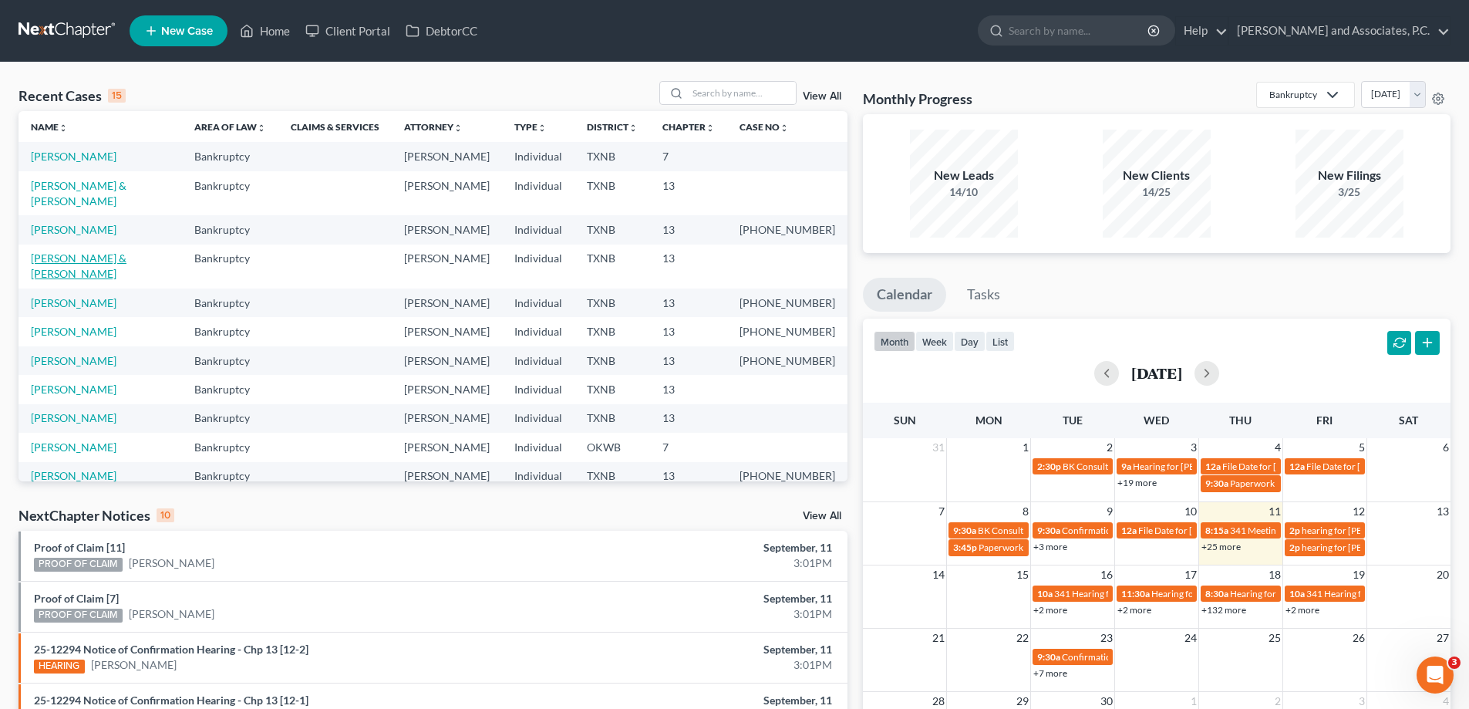
click at [103, 251] on link "[PERSON_NAME] & [PERSON_NAME]" at bounding box center [79, 265] width 96 height 29
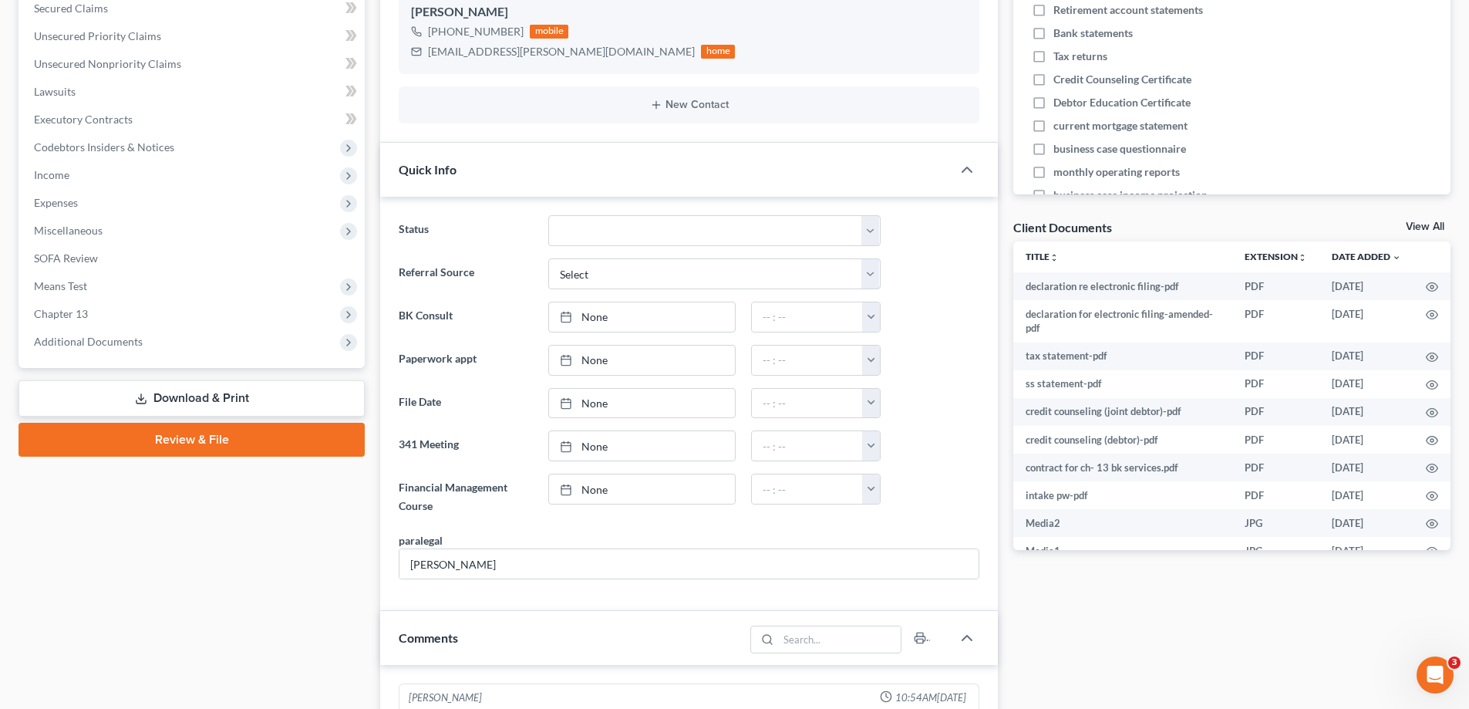
scroll to position [214, 0]
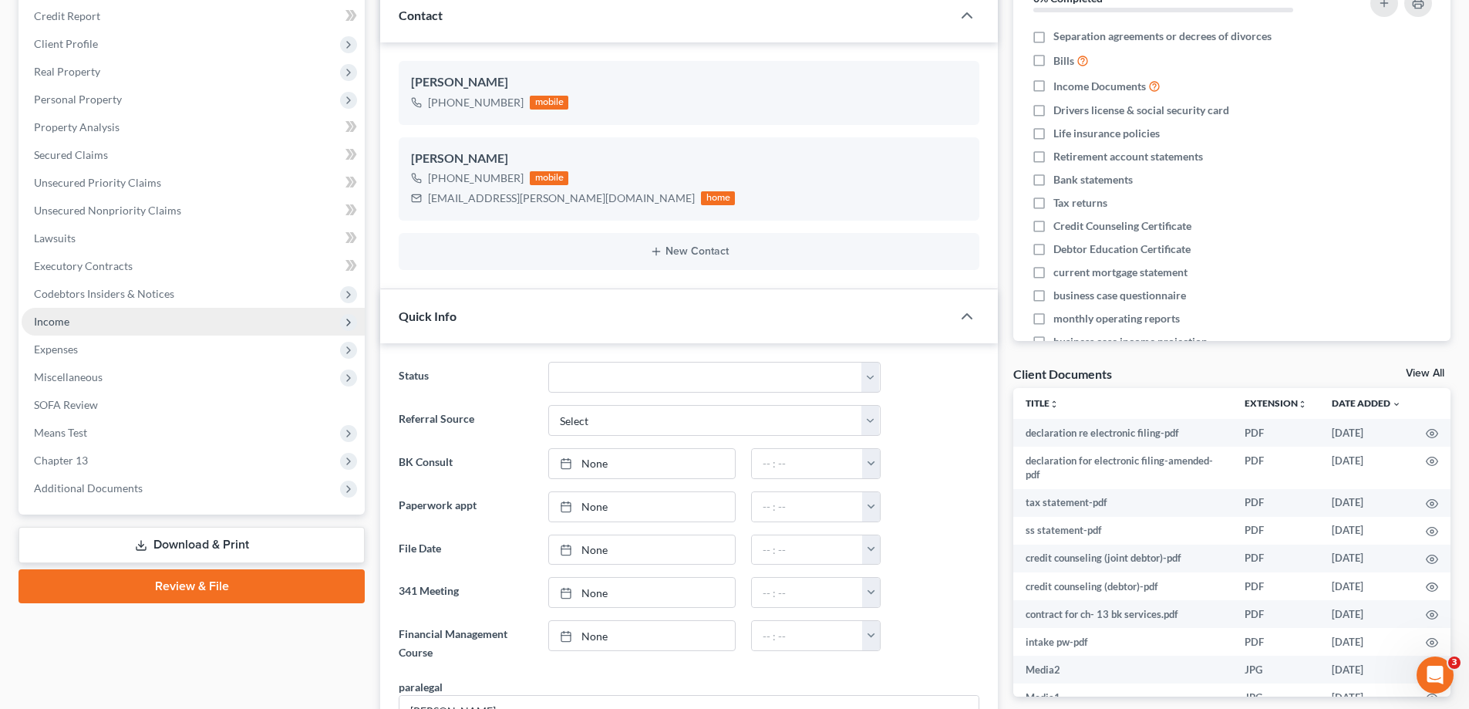
click at [86, 326] on span "Income" at bounding box center [193, 322] width 343 height 28
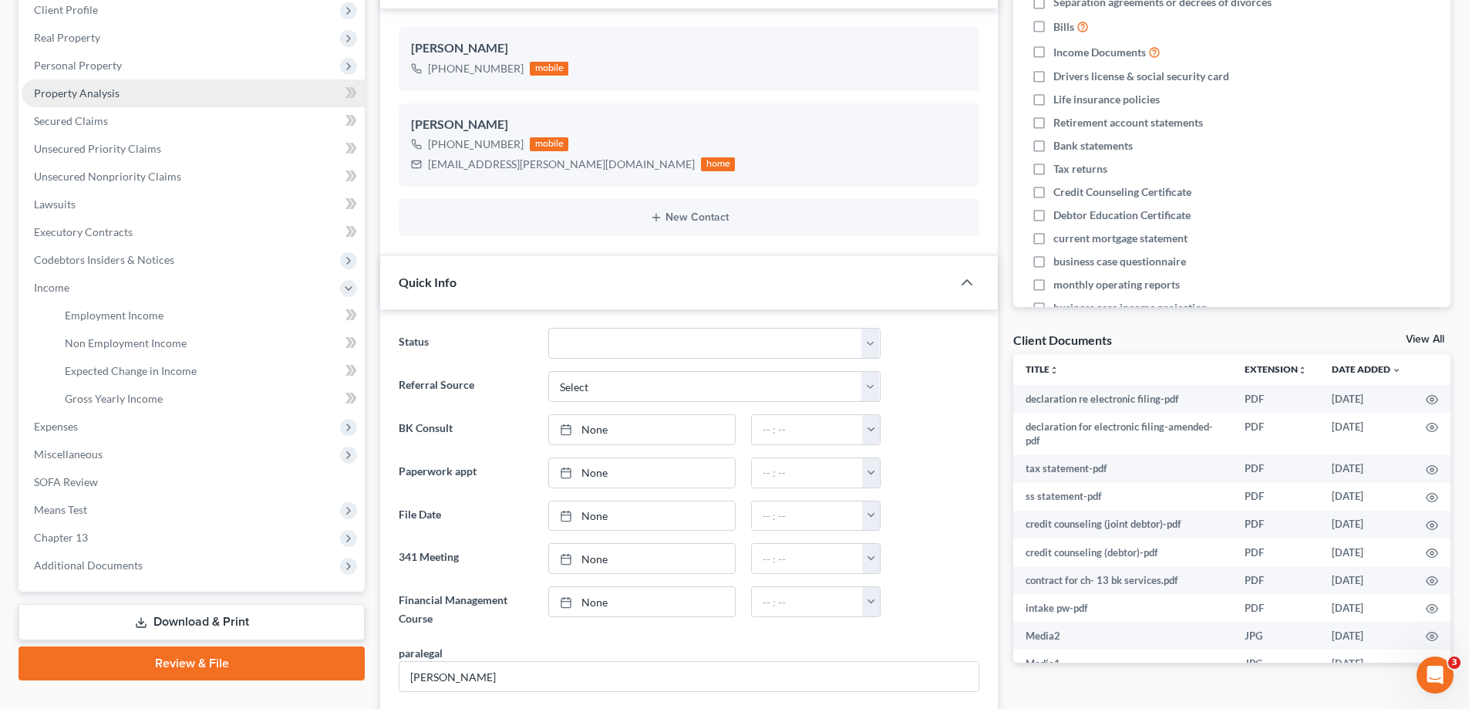
scroll to position [463, 0]
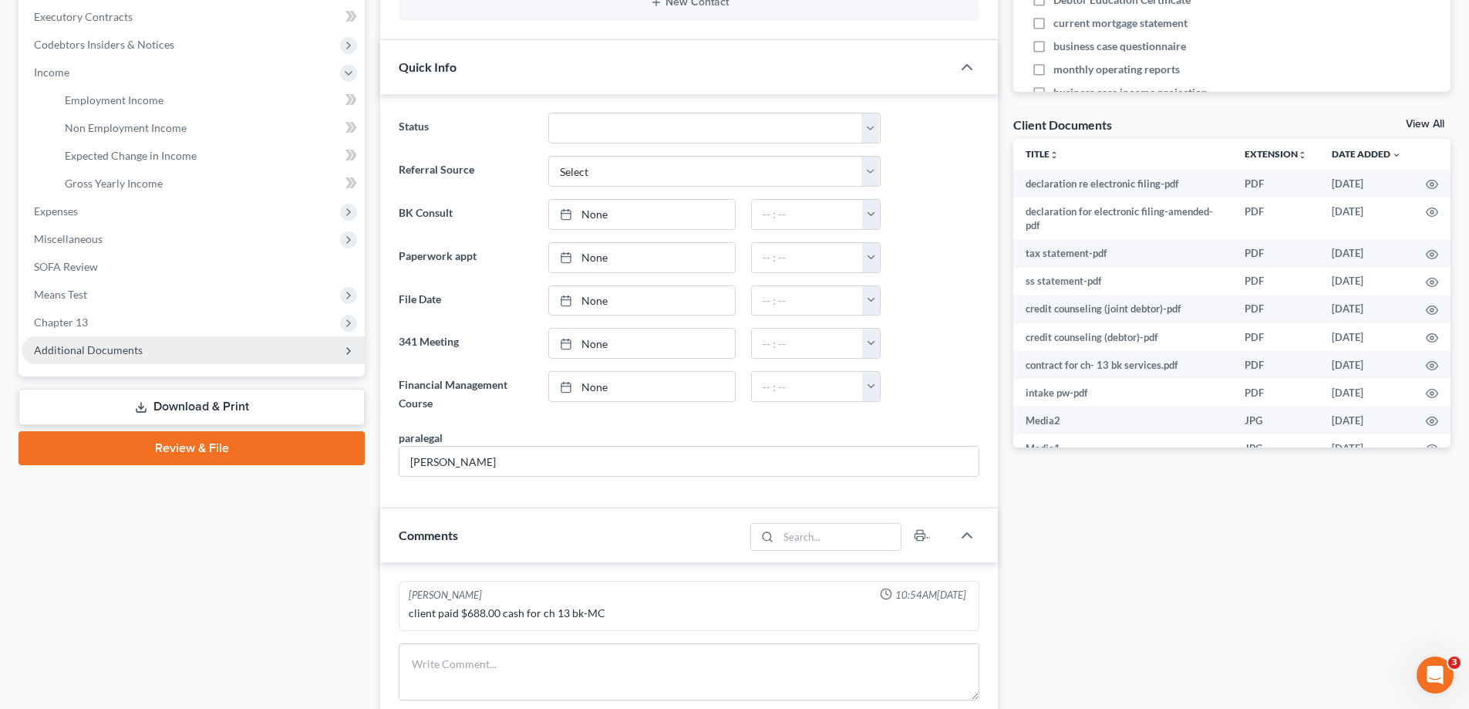
click at [115, 359] on span "Additional Documents" at bounding box center [193, 350] width 343 height 28
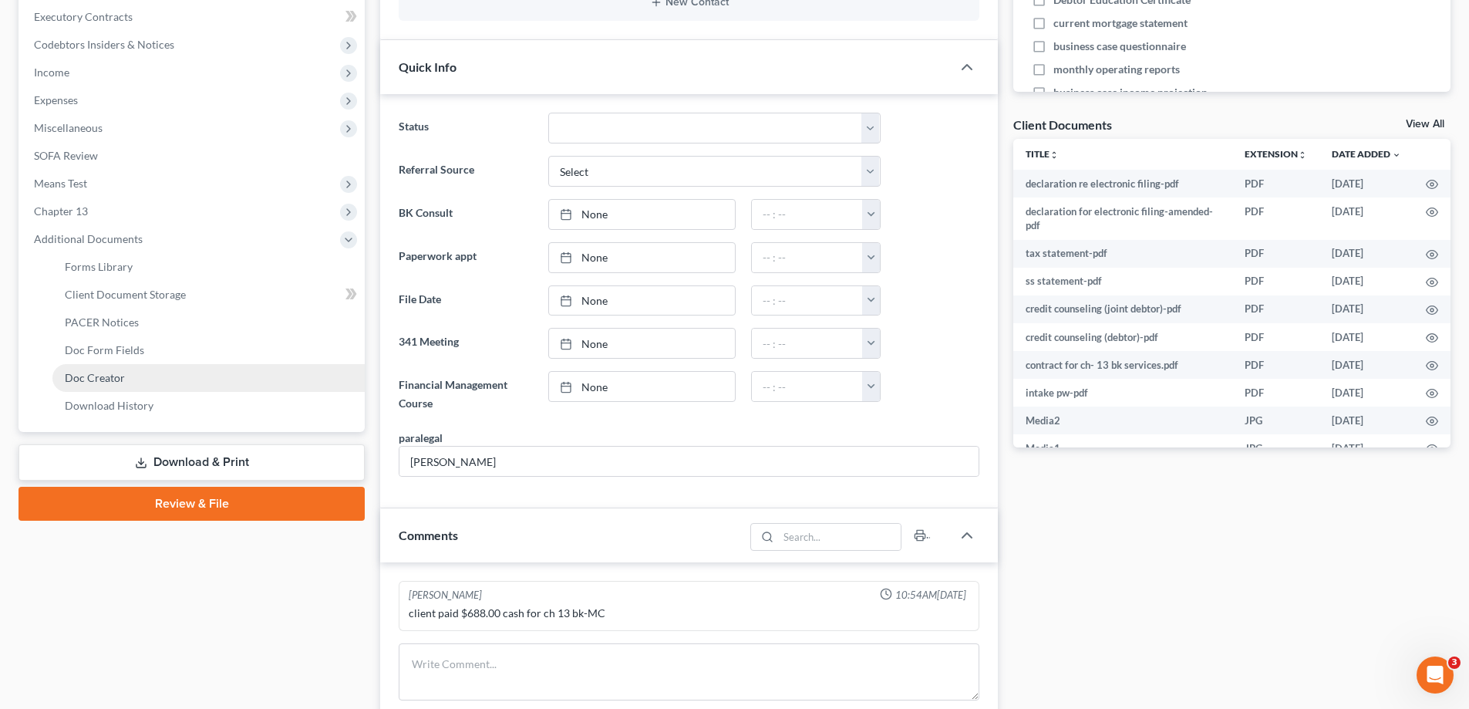
click at [118, 374] on span "Doc Creator" at bounding box center [95, 377] width 60 height 13
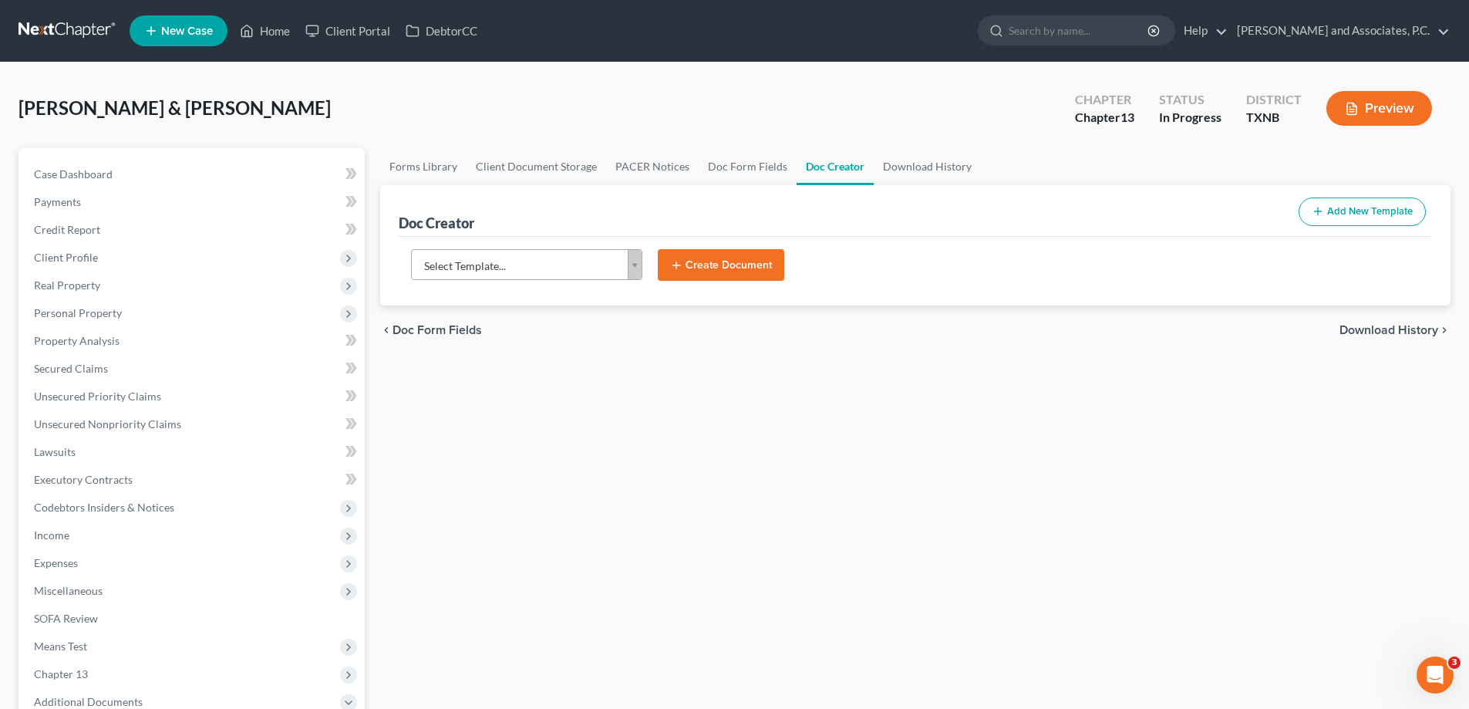
click at [628, 266] on body "Home New Case Client Portal DebtorCC [PERSON_NAME] and Associates, P.C. [PERSON…" at bounding box center [734, 521] width 1469 height 1042
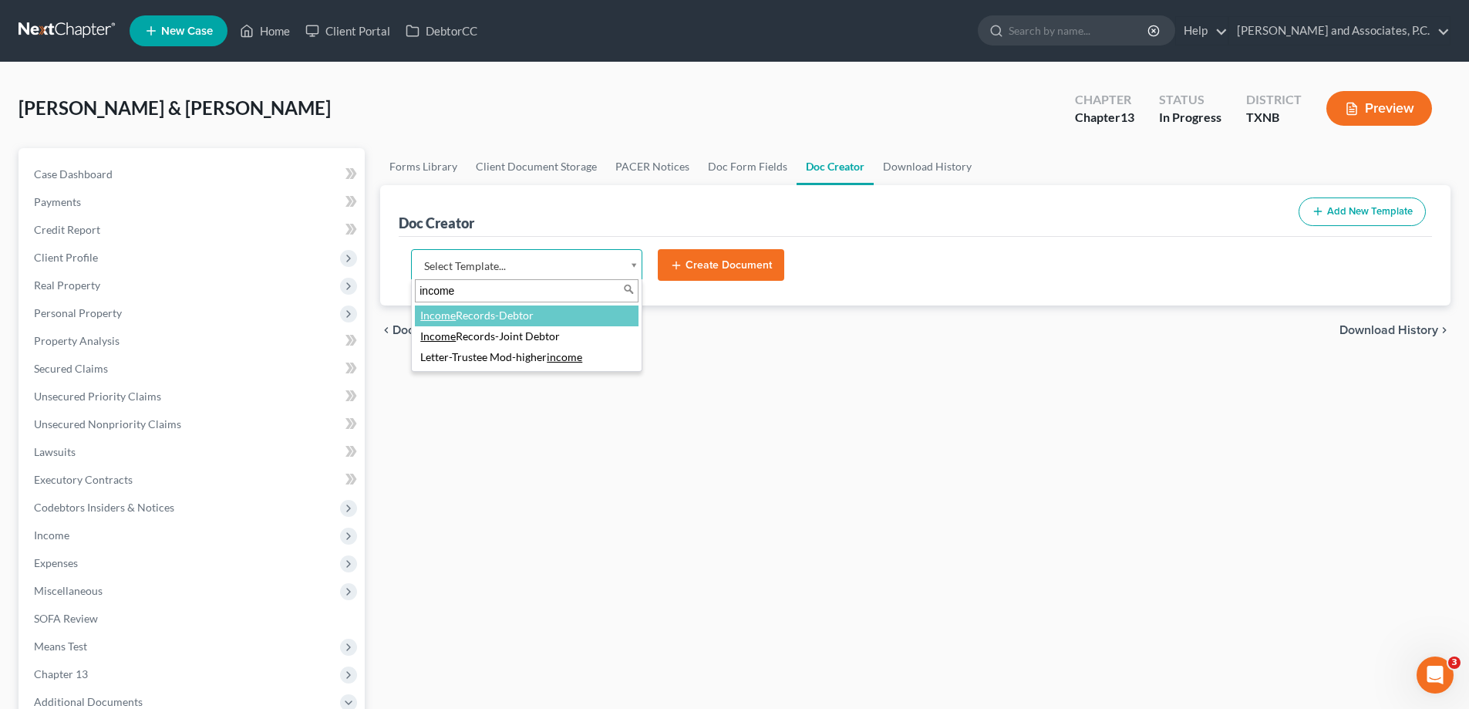
type input "income"
select select "77082"
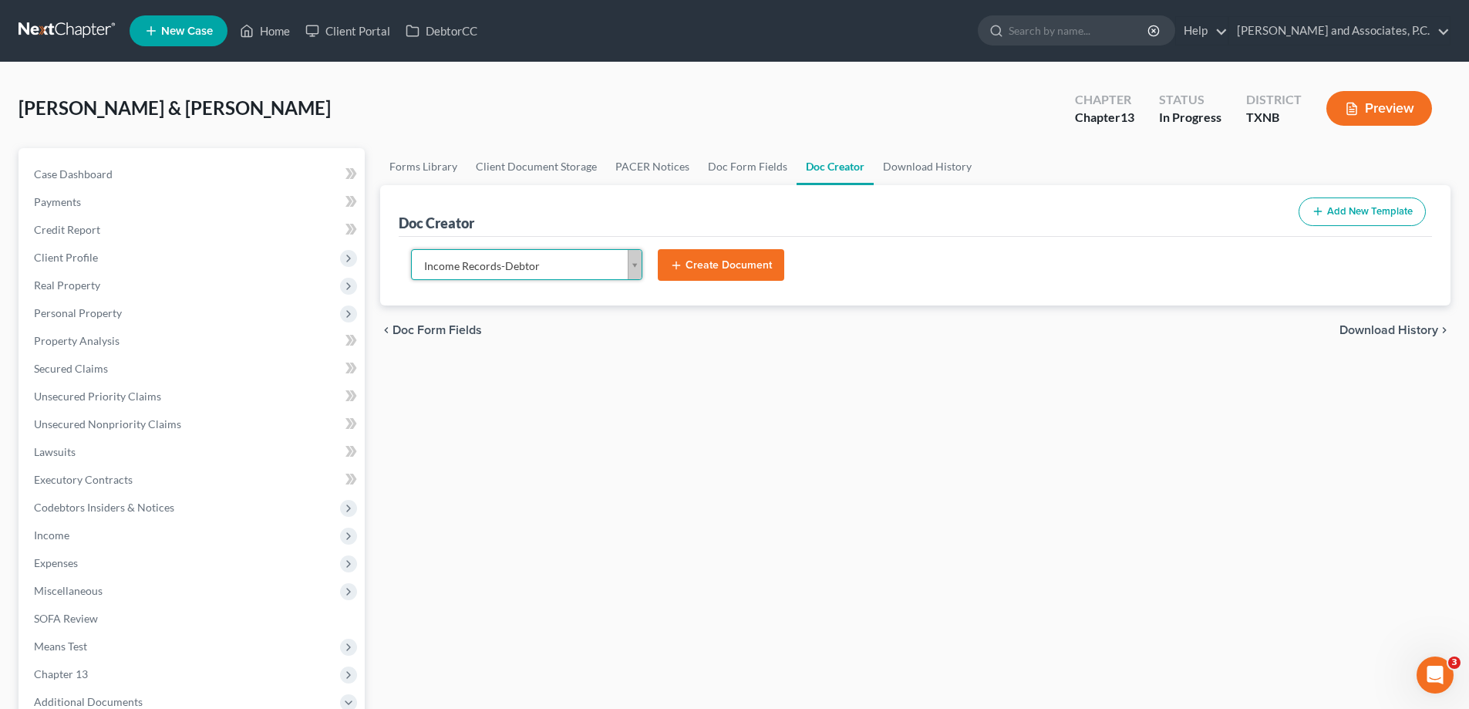
click at [699, 262] on button "Create Document" at bounding box center [721, 265] width 126 height 32
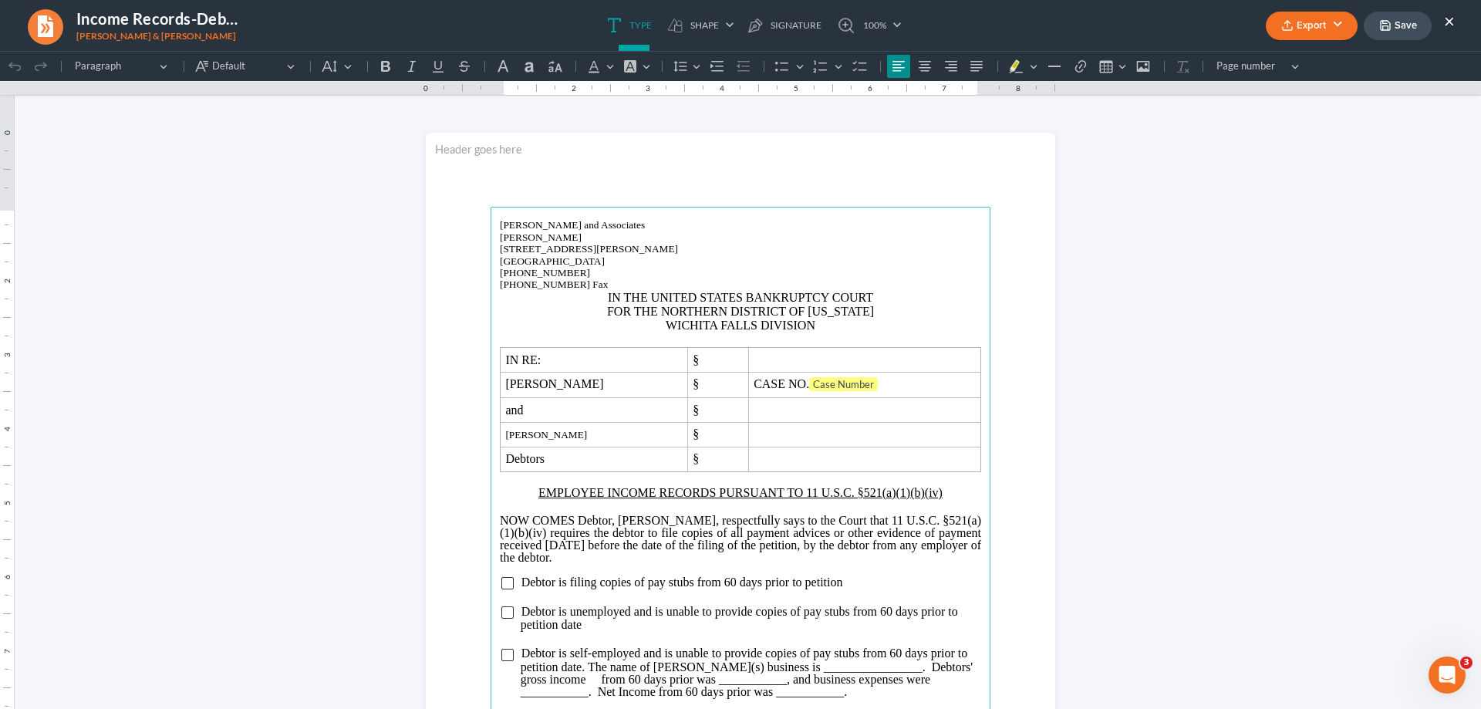
scroll to position [154, 0]
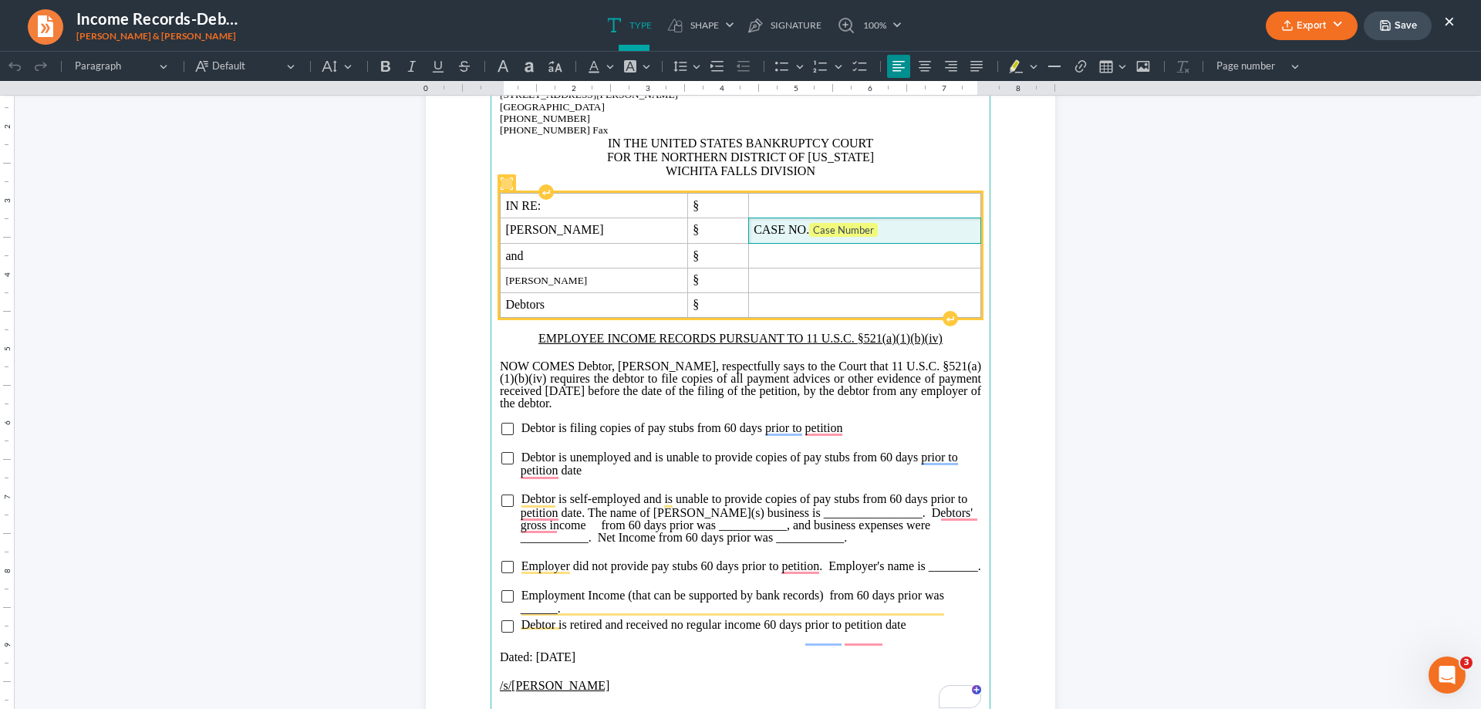
click at [874, 231] on span "CASE NO. Case Number" at bounding box center [864, 230] width 221 height 15
click at [872, 231] on span "CASE NO. Case Number ⁠⁠⁠⁠⁠⁠⁠" at bounding box center [864, 230] width 221 height 15
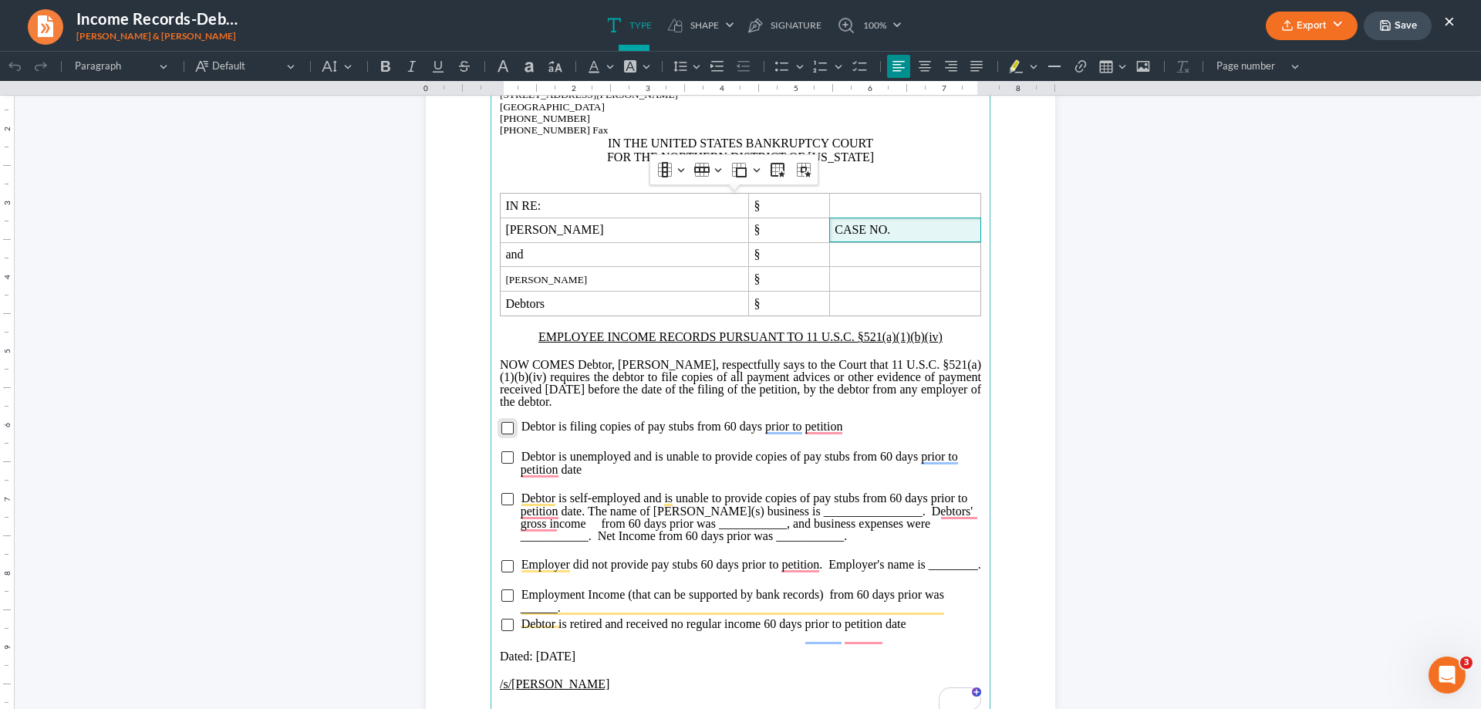
click at [504, 430] on input "To enrich screen reader interactions, please activate Accessibility in Grammarl…" at bounding box center [507, 428] width 12 height 12
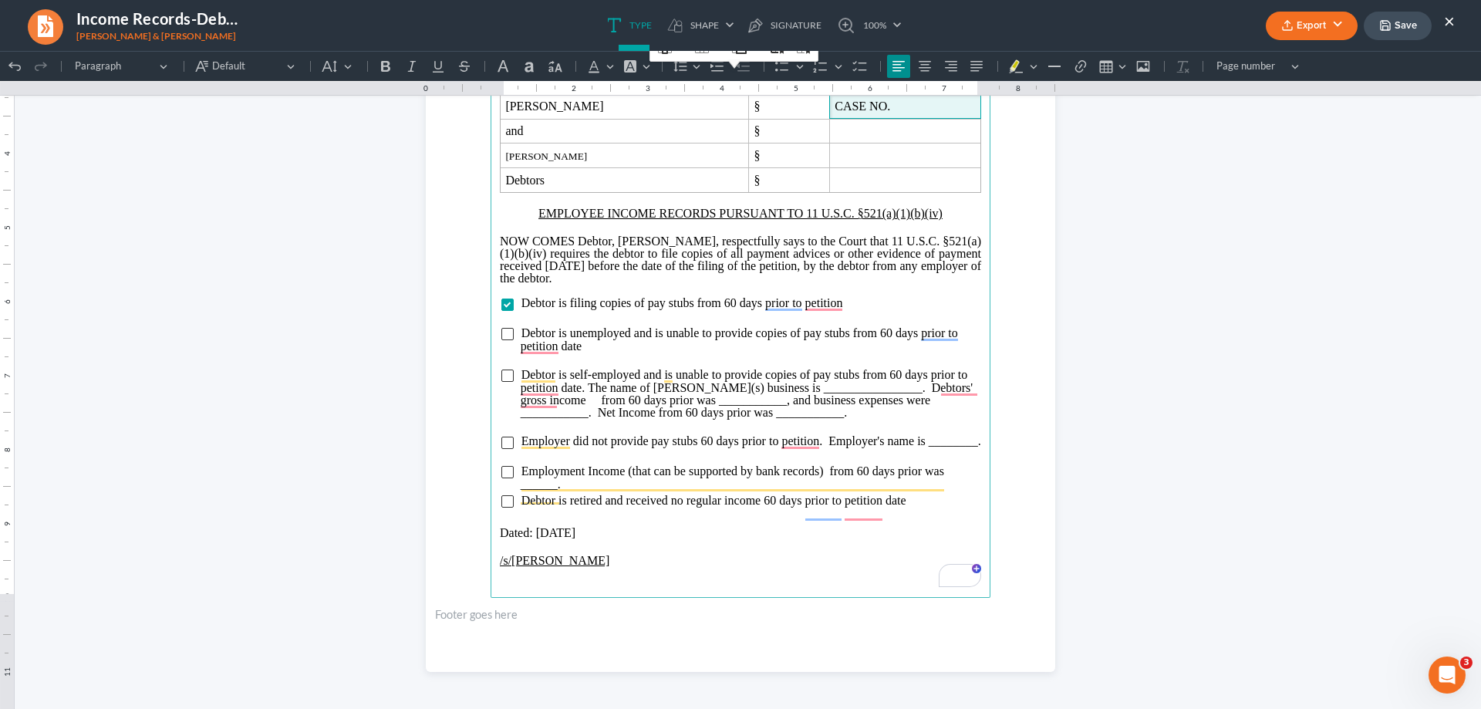
click at [640, 568] on p "/s/[PERSON_NAME]" at bounding box center [740, 561] width 481 height 14
click at [1288, 24] on icon "button" at bounding box center [1287, 25] width 12 height 12
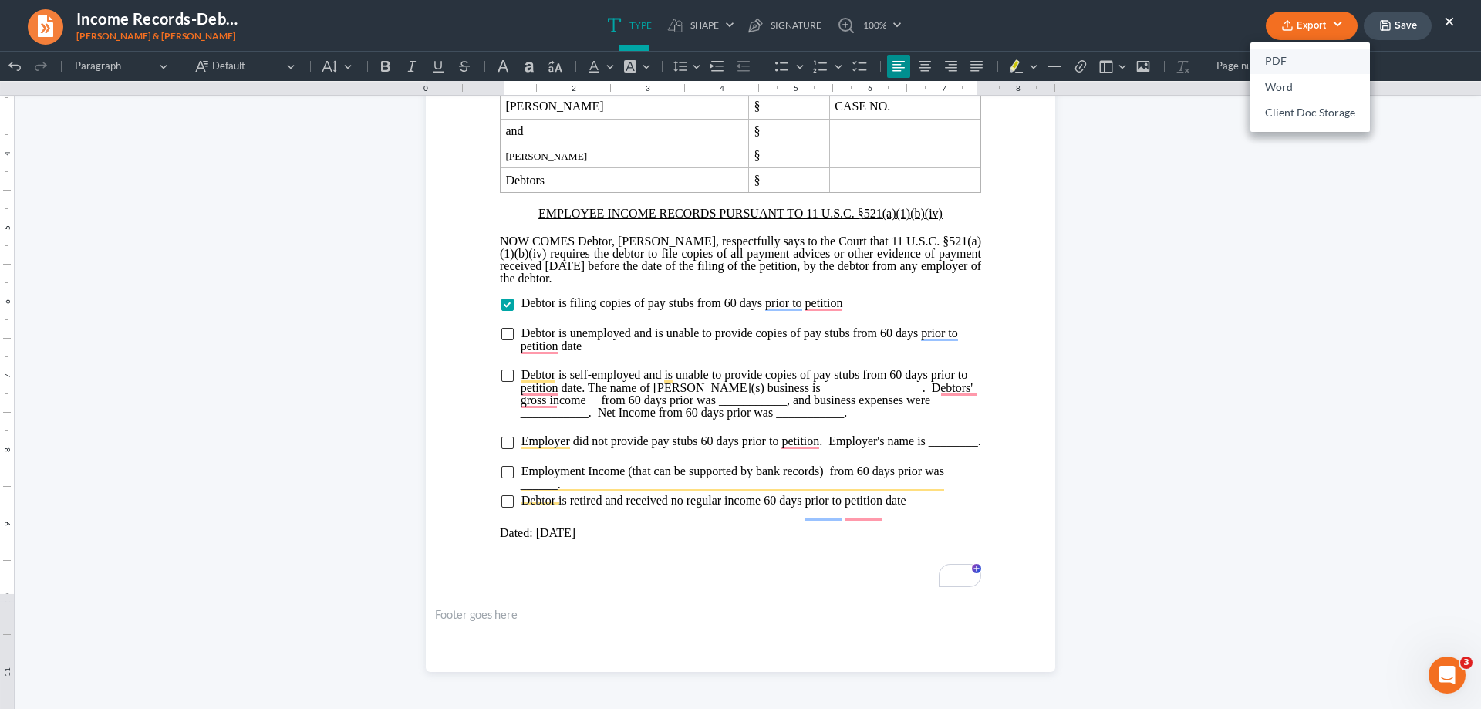
click at [1294, 62] on link "PDF" at bounding box center [1310, 62] width 120 height 26
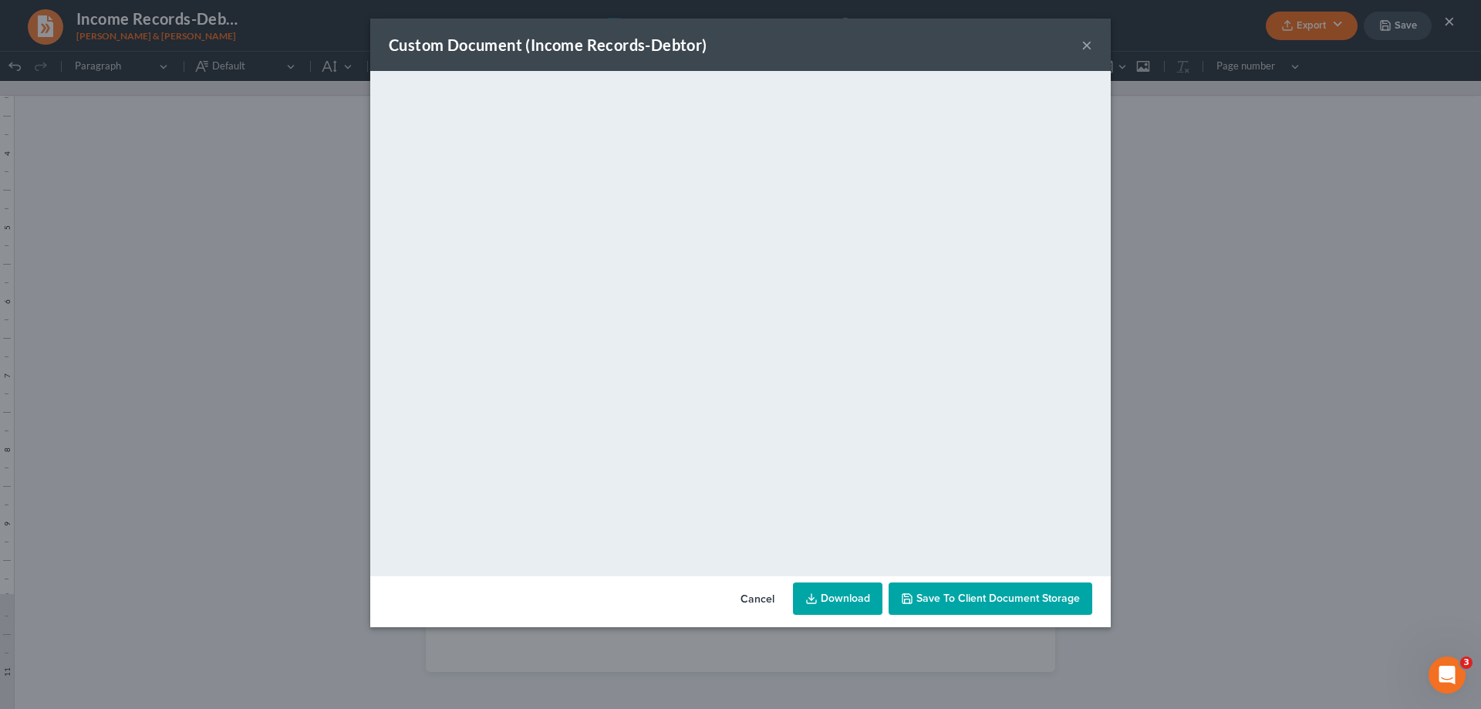
click at [836, 604] on link "Download" at bounding box center [837, 598] width 89 height 32
drag, startPoint x: 829, startPoint y: 589, endPoint x: 824, endPoint y: 567, distance: 23.0
click at [829, 589] on link "Download" at bounding box center [837, 598] width 89 height 32
click at [1090, 42] on button "×" at bounding box center [1086, 44] width 11 height 19
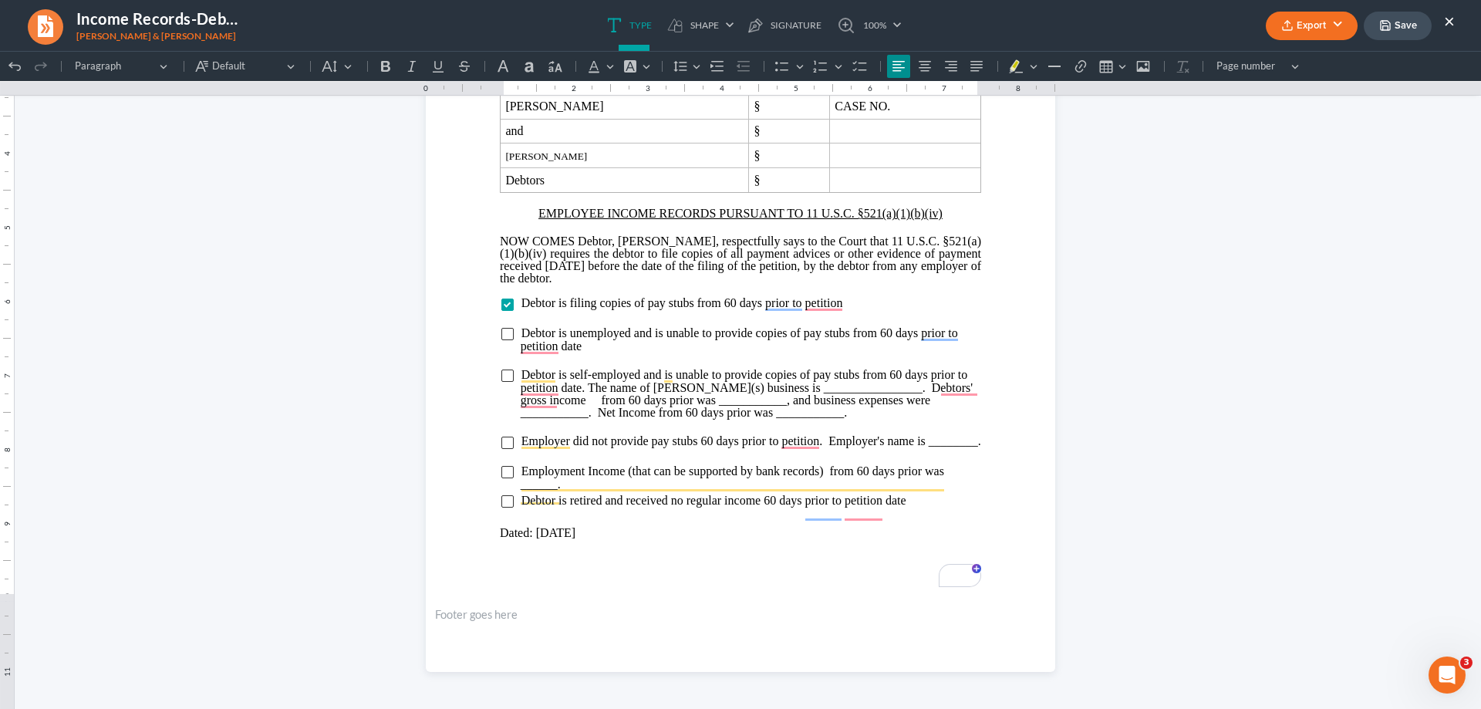
click at [1400, 29] on button "Save" at bounding box center [1398, 26] width 68 height 29
